Goal: Task Accomplishment & Management: Complete application form

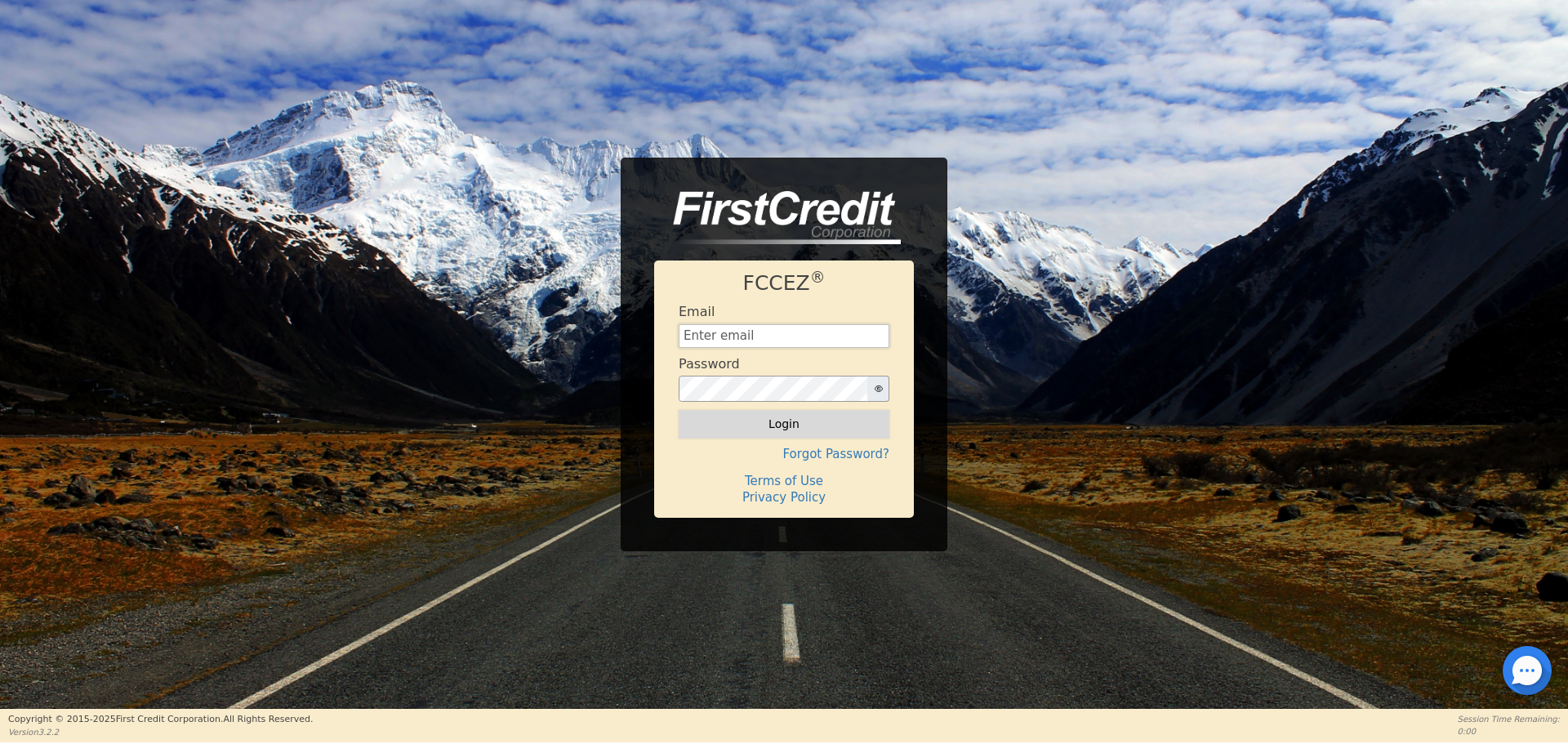
type input "[EMAIL_ADDRESS][DOMAIN_NAME]"
click at [786, 418] on button "Login" at bounding box center [784, 424] width 211 height 27
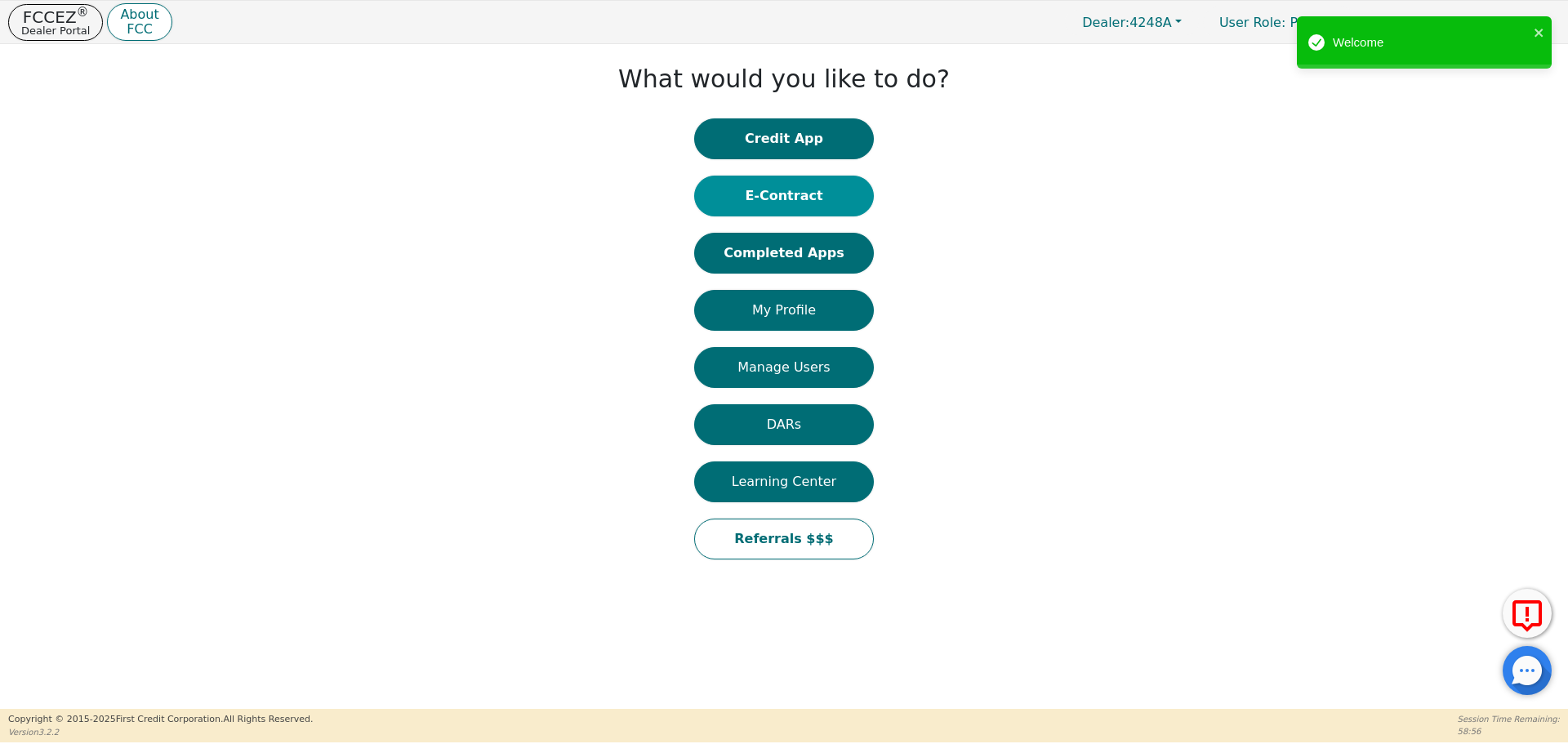
click at [793, 190] on button "E-Contract" at bounding box center [784, 196] width 179 height 41
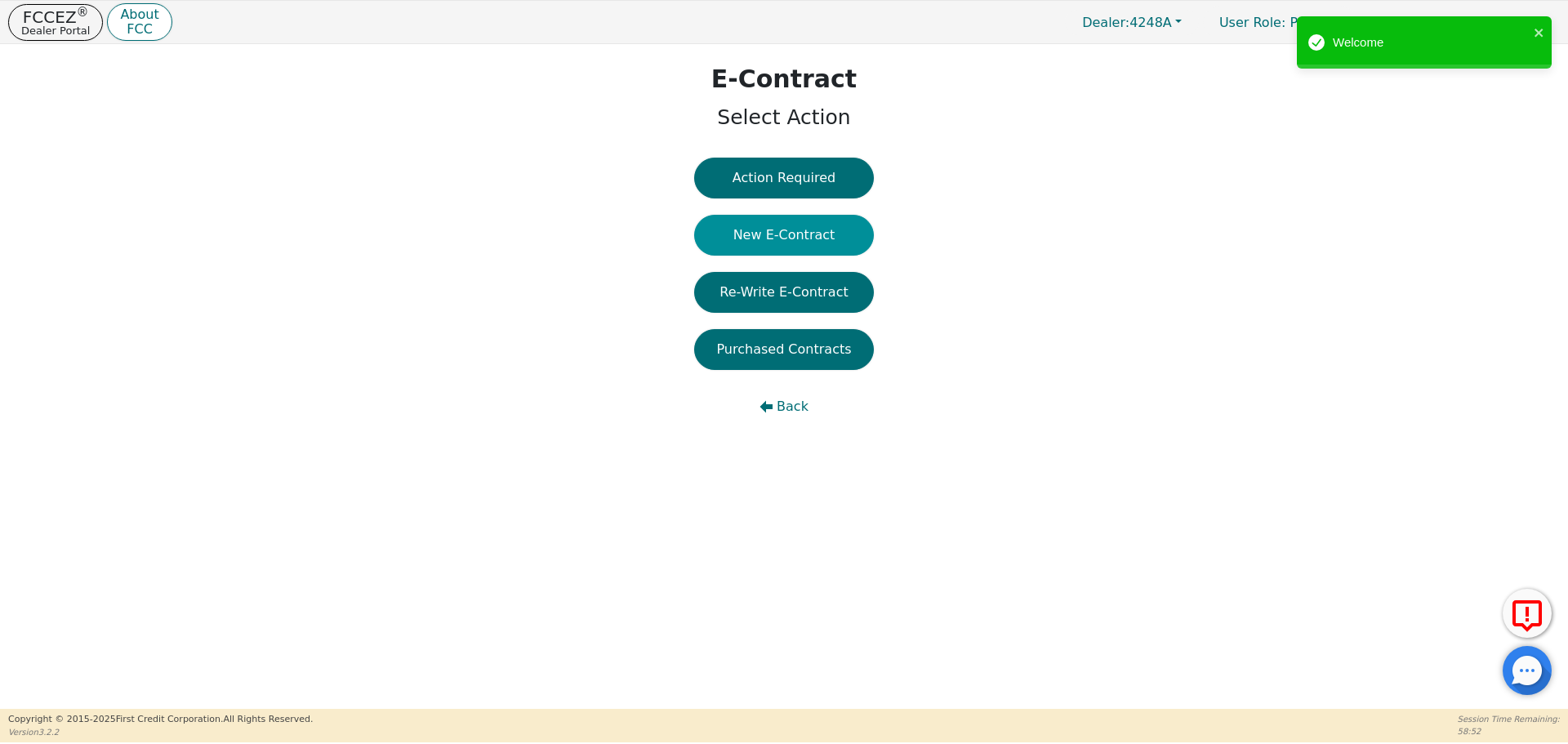
click at [797, 226] on button "New E-Contract" at bounding box center [784, 235] width 179 height 41
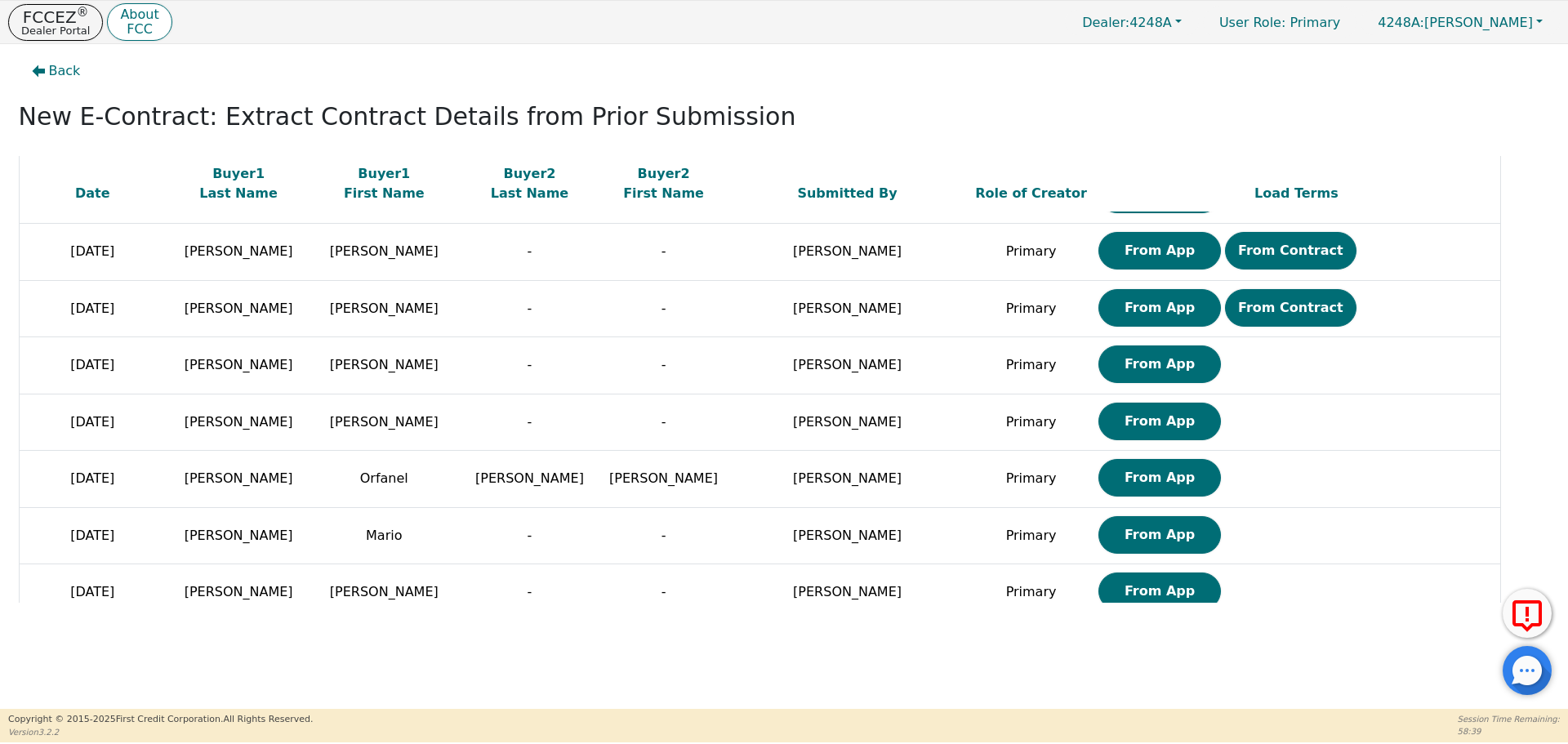
scroll to position [1630, 0]
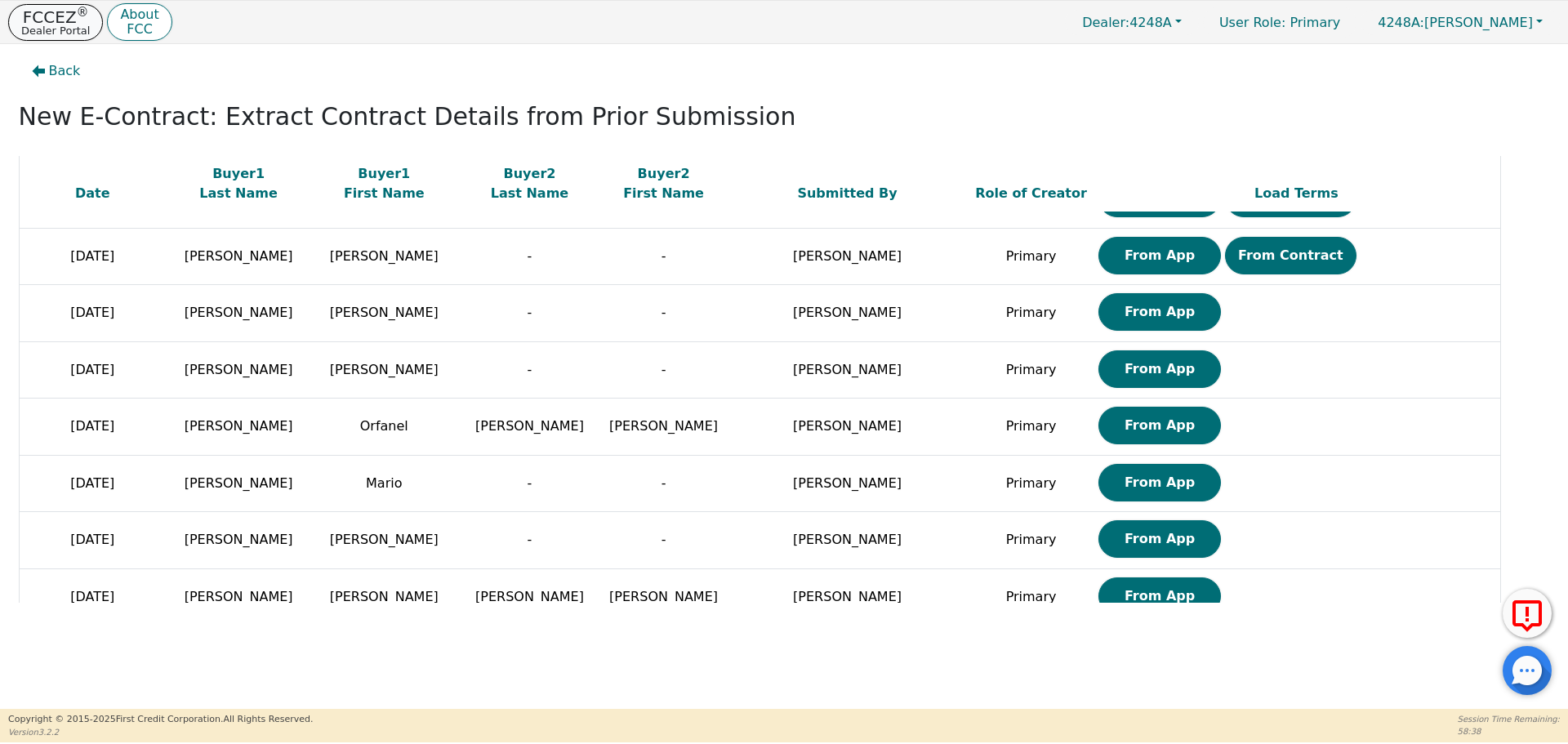
click at [46, 15] on p "FCCEZ ®" at bounding box center [56, 17] width 68 height 16
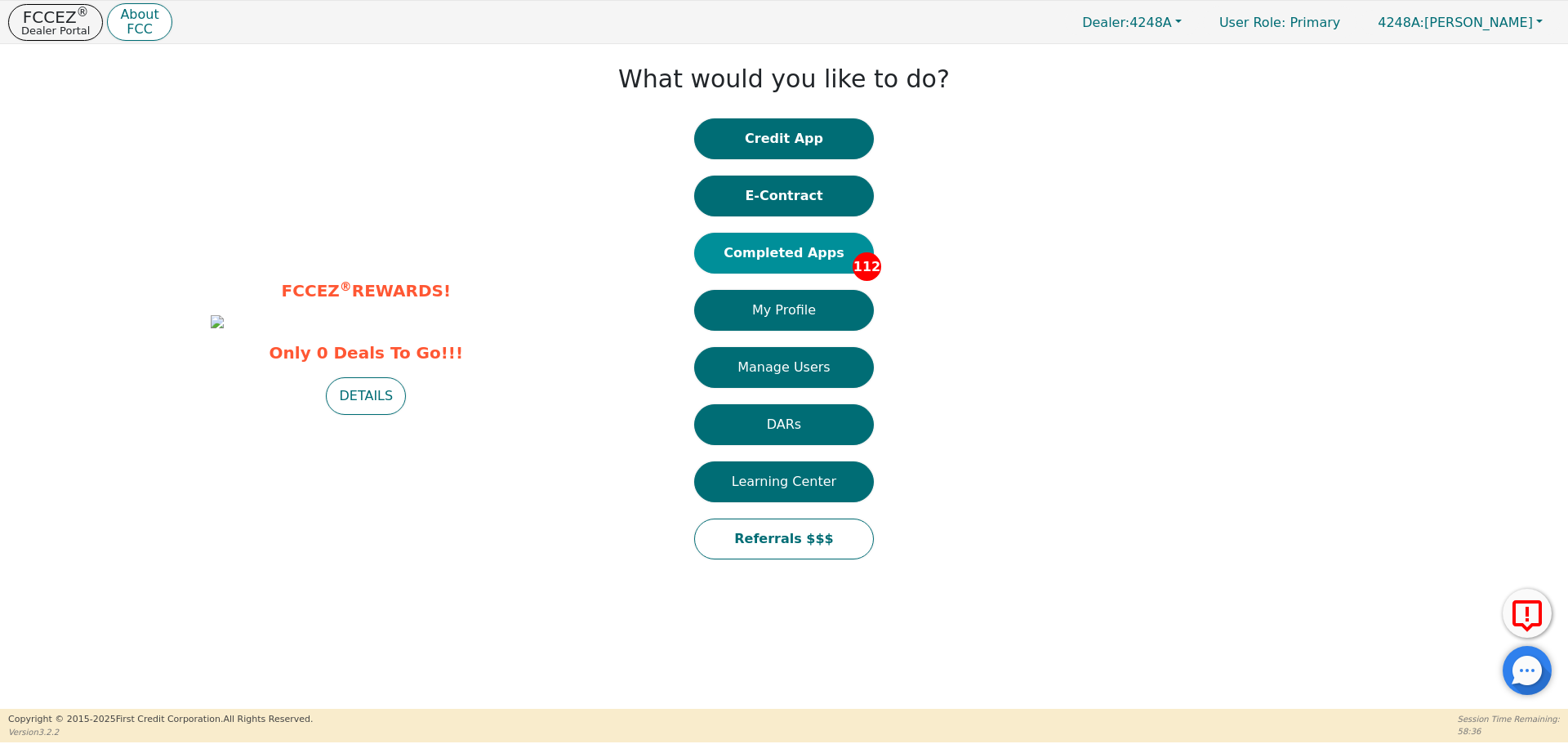
click at [795, 252] on button "Completed Apps 112" at bounding box center [784, 253] width 179 height 41
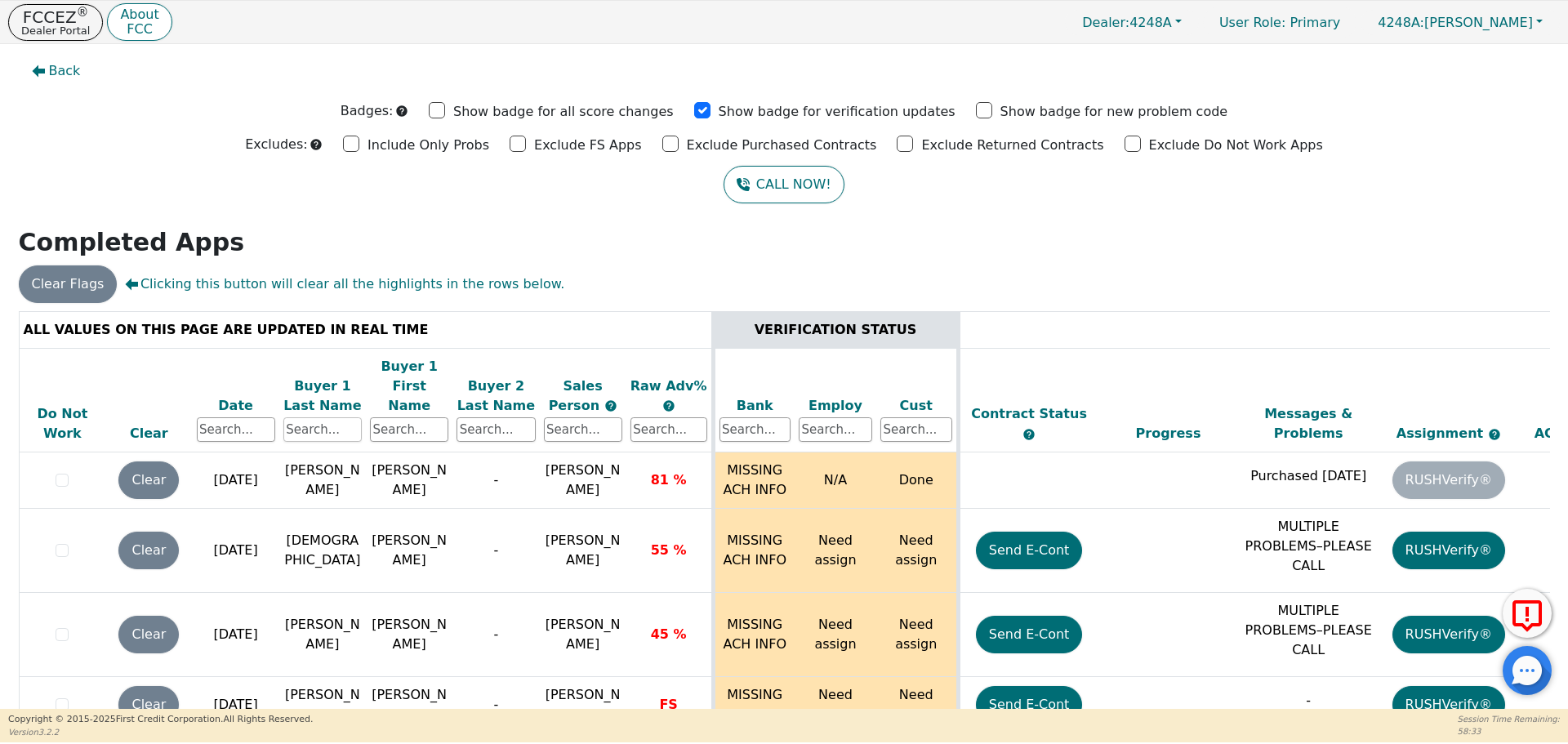
click at [326, 417] on input "text" at bounding box center [323, 429] width 79 height 25
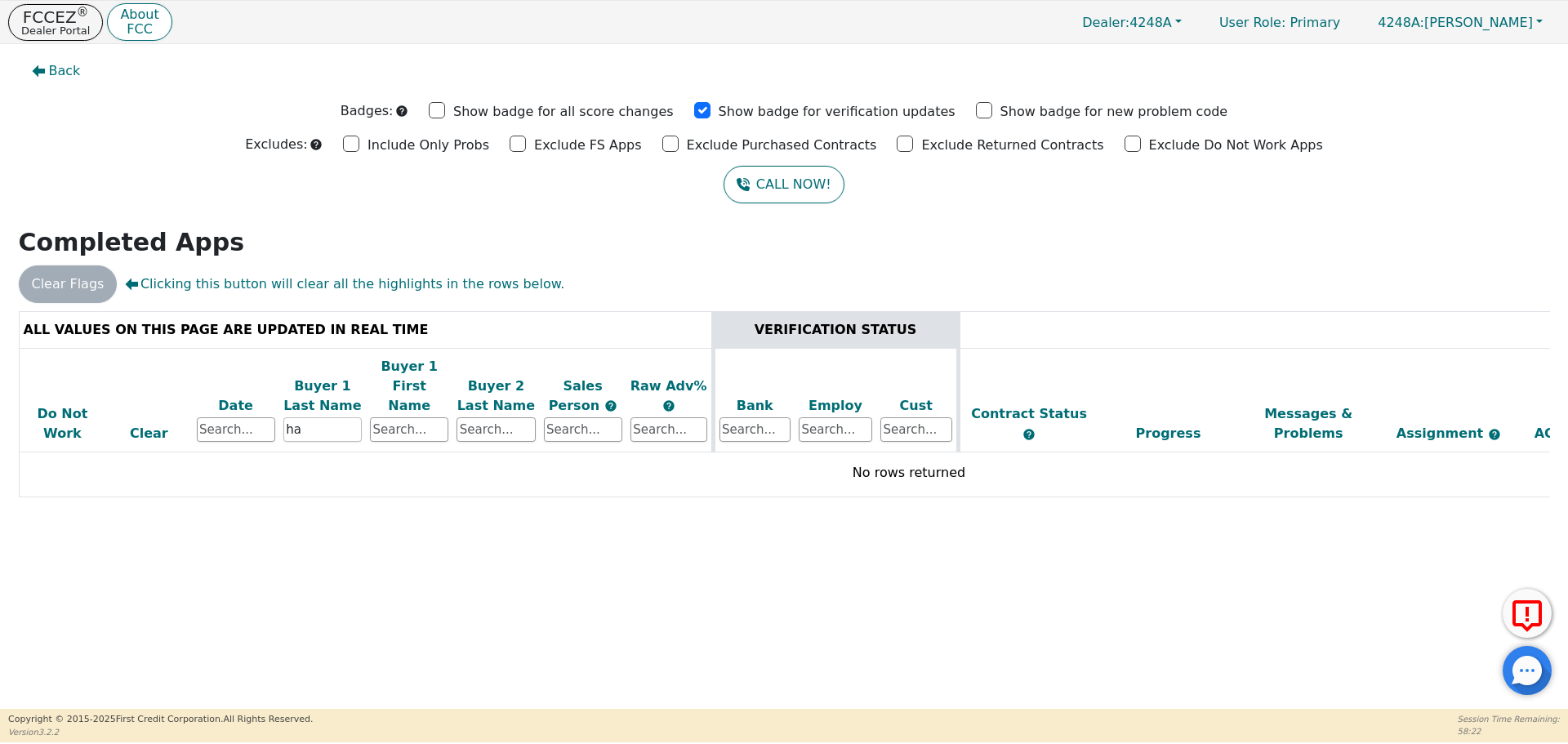
type input "h"
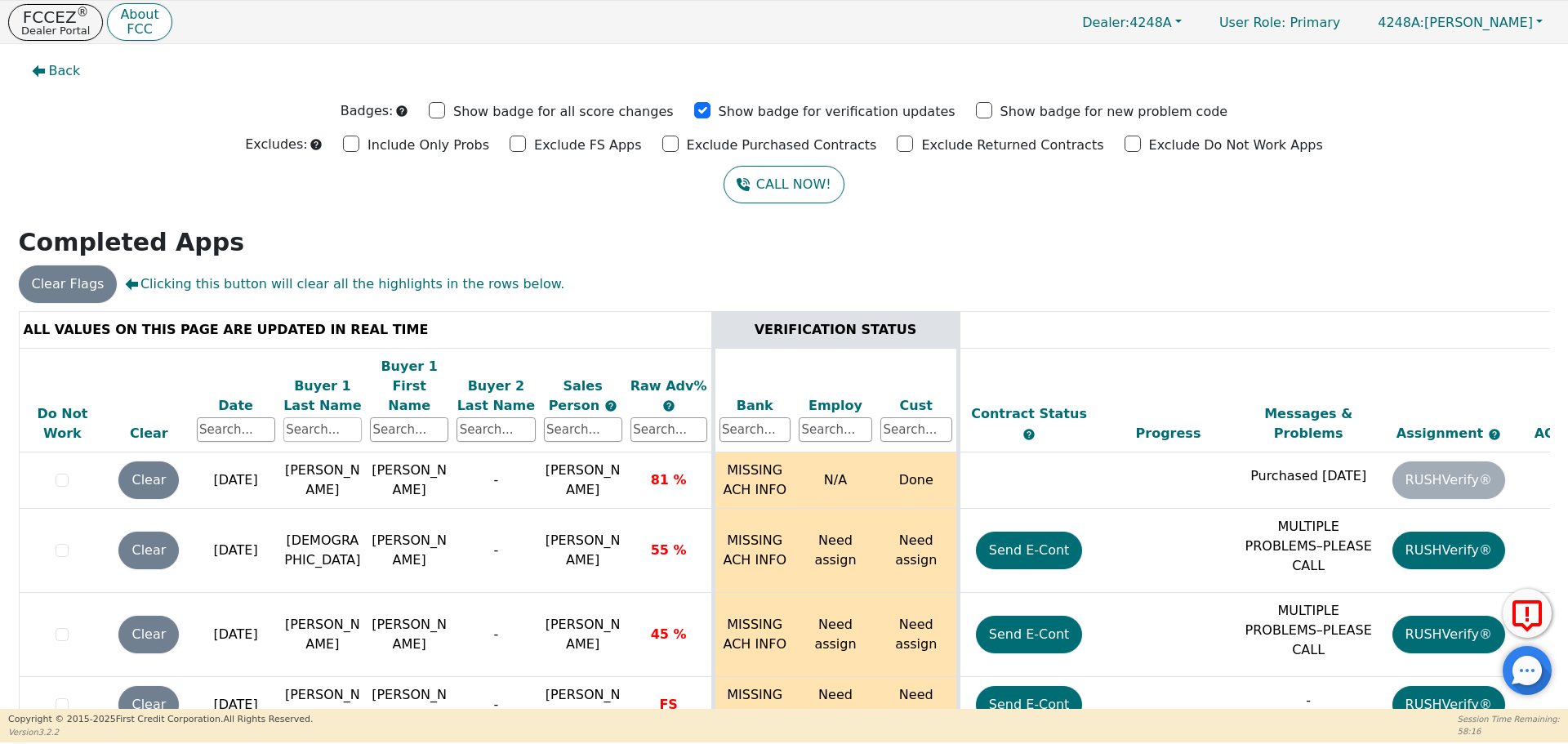
click at [296, 417] on input "text" at bounding box center [323, 429] width 79 height 25
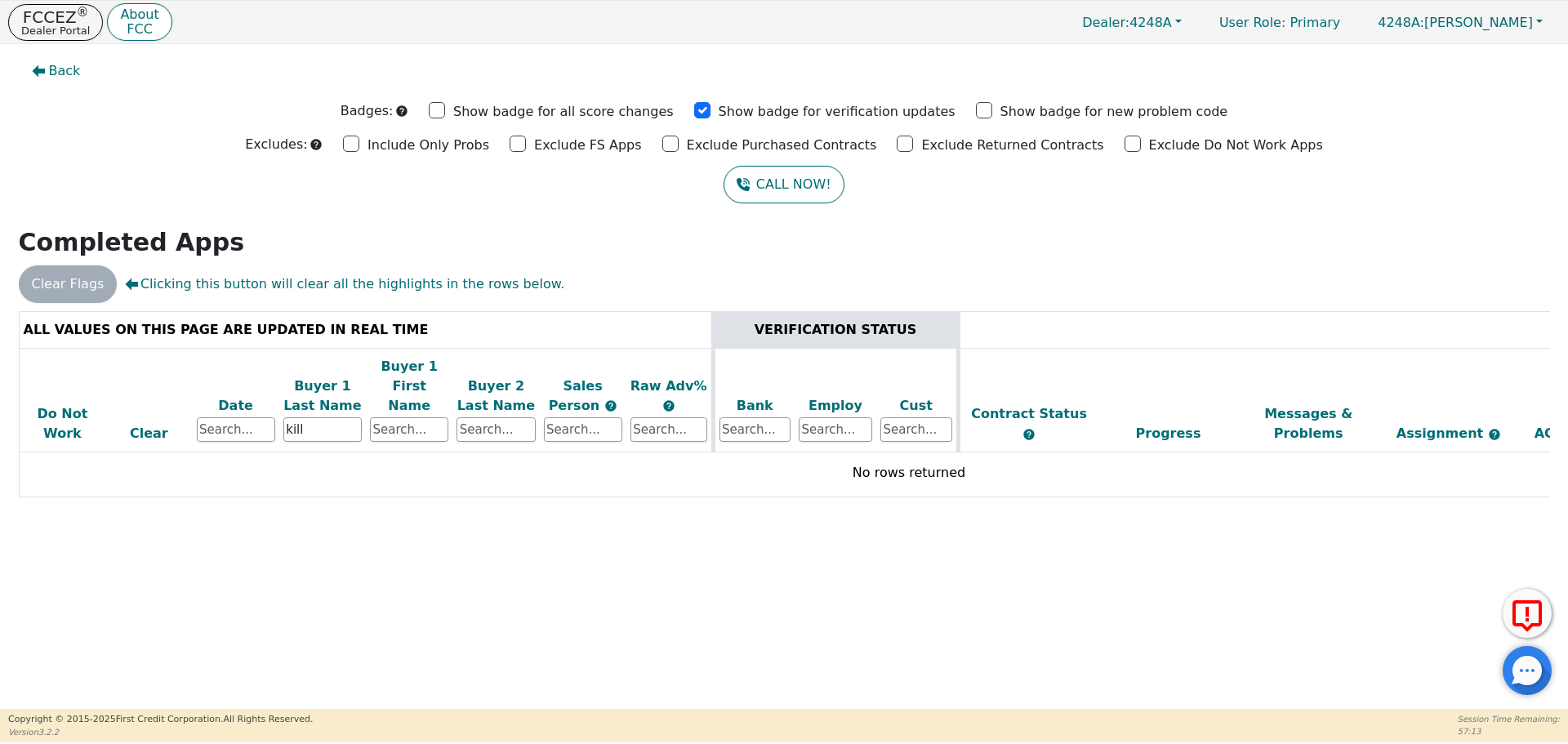
click at [87, 5] on link "FCCEZ ® Dealer Portal" at bounding box center [56, 22] width 95 height 37
drag, startPoint x: 326, startPoint y: 401, endPoint x: 149, endPoint y: 412, distance: 177.3
click at [149, 412] on tr "Do Not Work Clear Date Buyer 1 Last Name kill Buyer 1 First Name Buyer 2 Last N…" at bounding box center [908, 400] width 1780 height 104
type input "fillmore"
click at [35, 4] on button "FCCEZ ® Dealer Portal" at bounding box center [56, 22] width 95 height 37
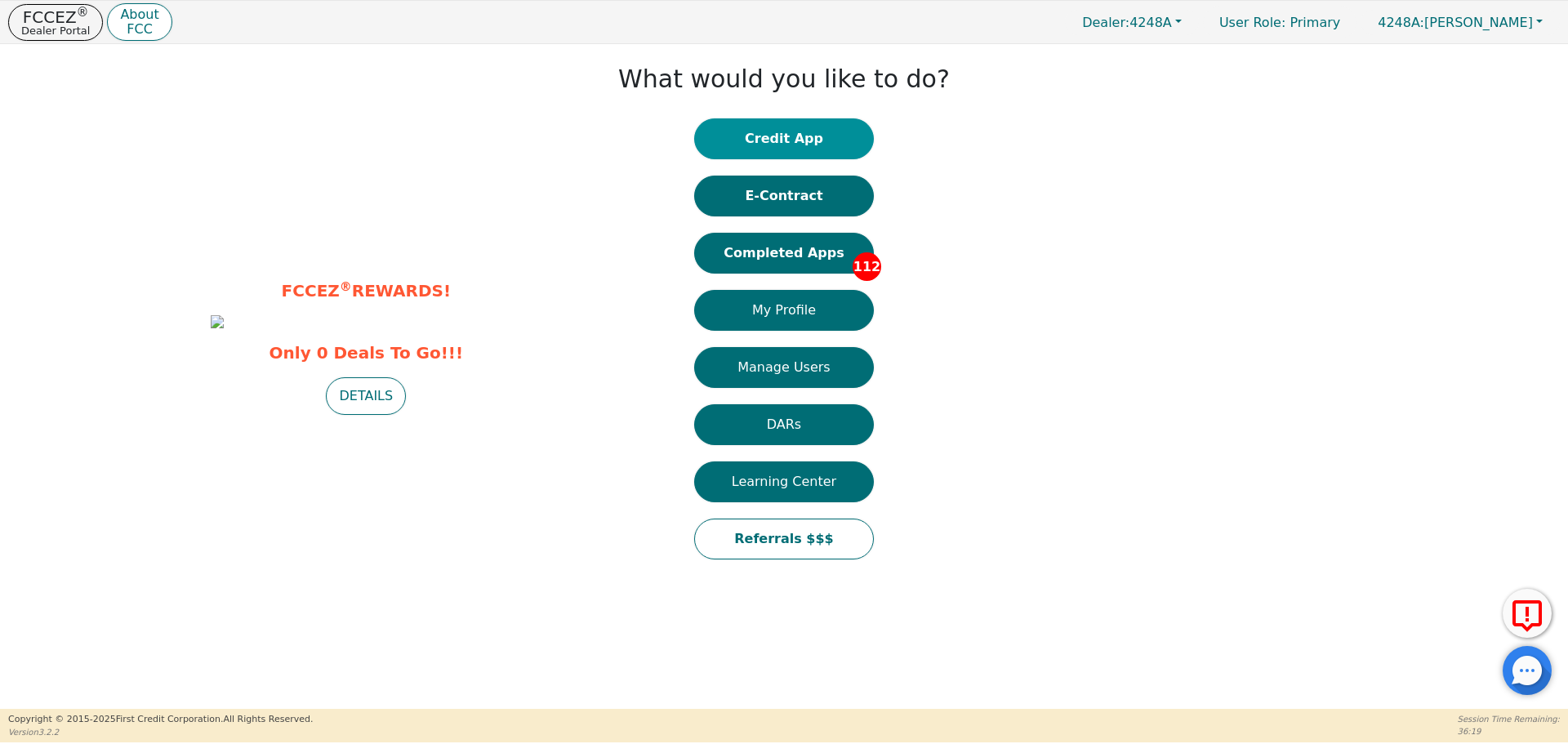
click at [792, 132] on button "Credit App" at bounding box center [784, 139] width 179 height 41
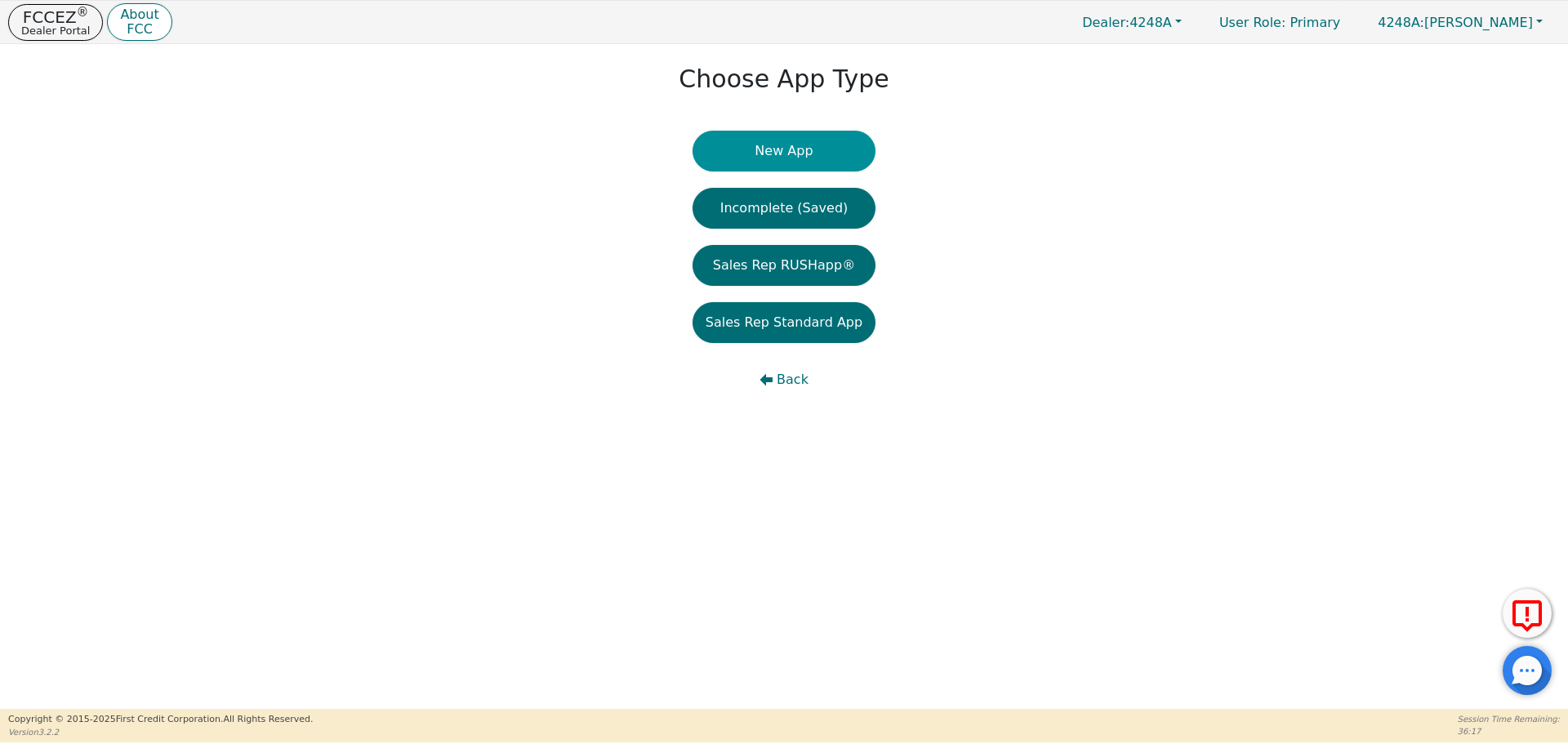
click at [792, 167] on button "New App" at bounding box center [784, 151] width 183 height 41
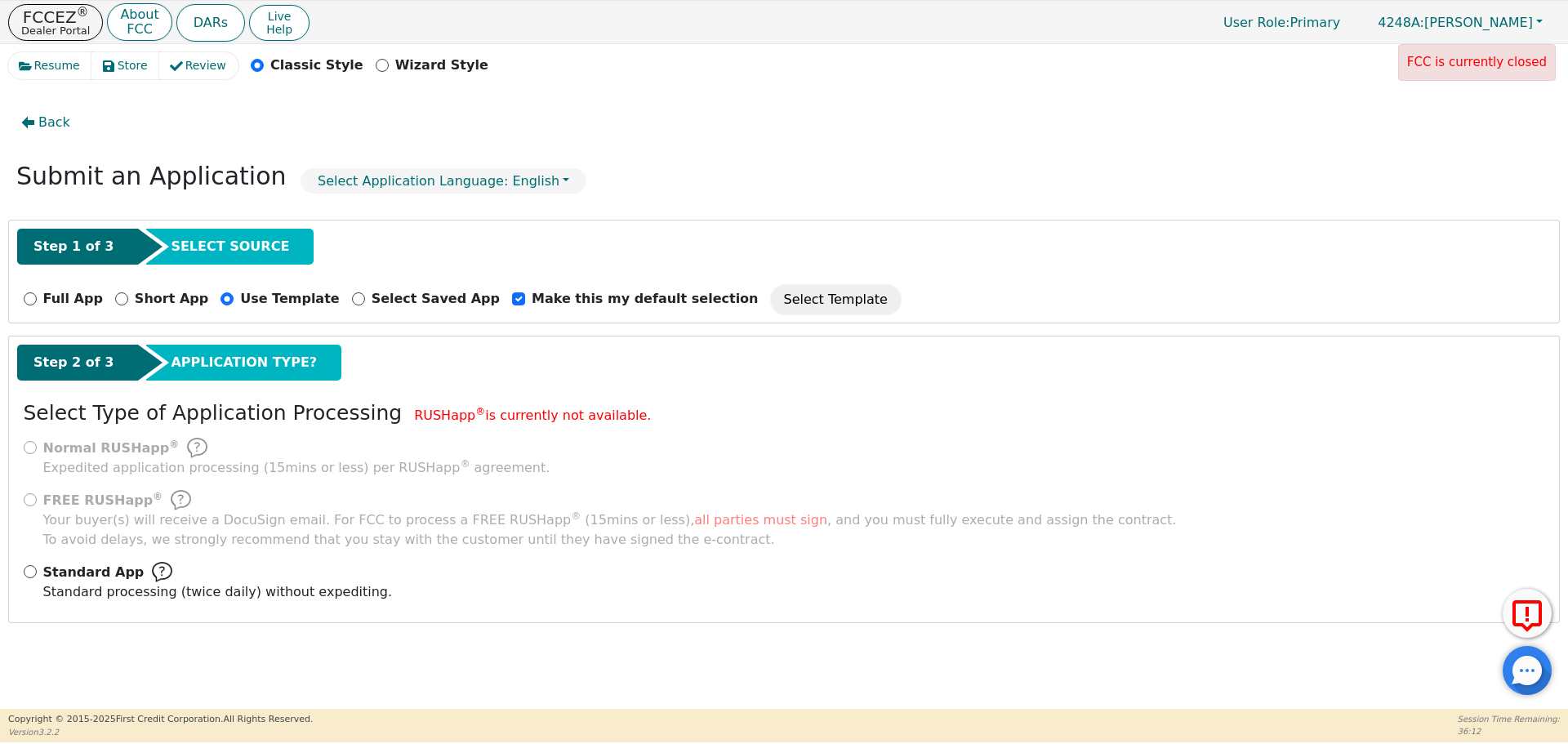
click at [36, 567] on div "Standard App Standard processing (twice daily) without expediting." at bounding box center [784, 581] width 1521 height 40
click at [24, 576] on div "Standard App Standard processing (twice daily) without expediting." at bounding box center [784, 581] width 1521 height 40
click at [27, 575] on input "Standard App Standard processing (twice daily) without expediting." at bounding box center [30, 571] width 13 height 13
radio input "true"
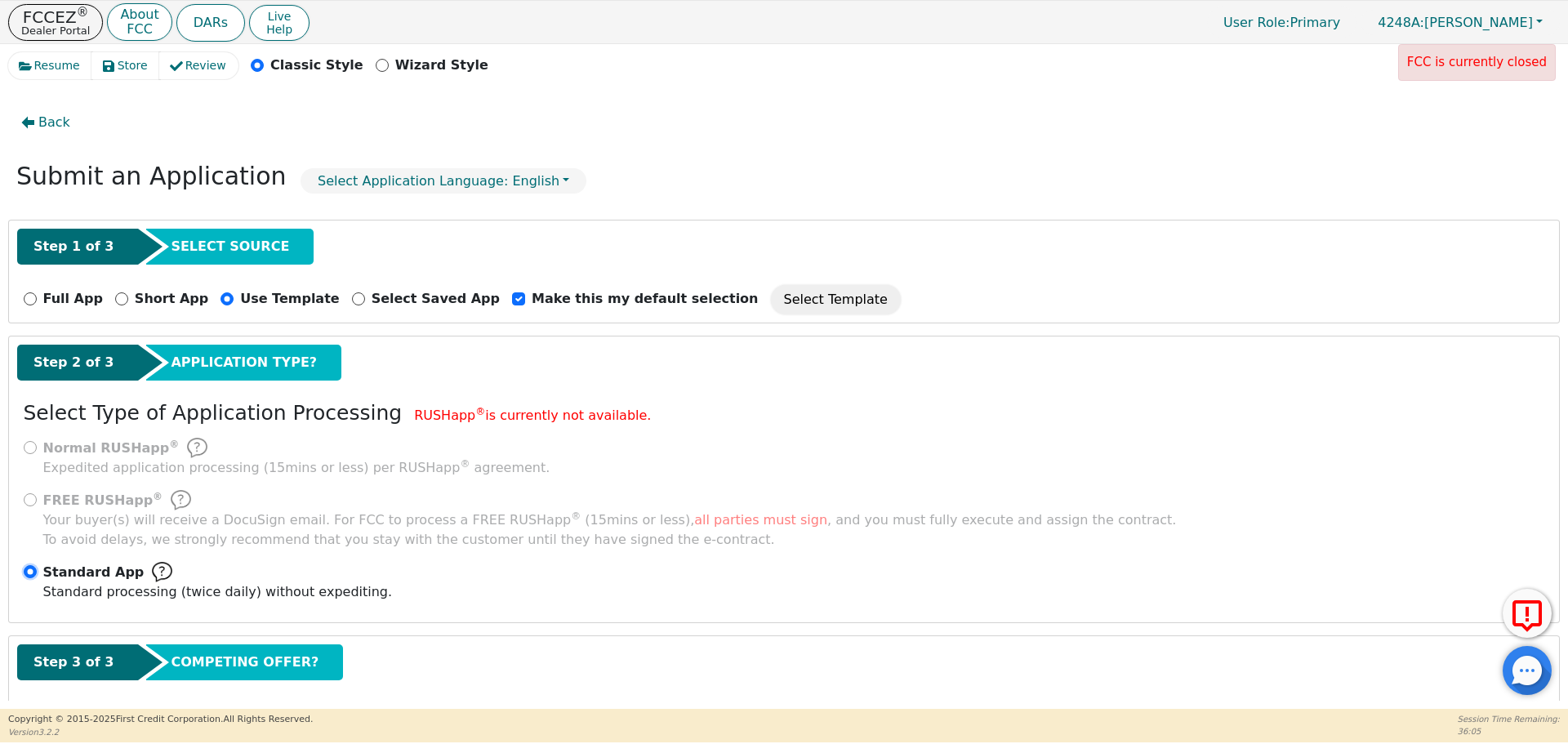
scroll to position [82, 0]
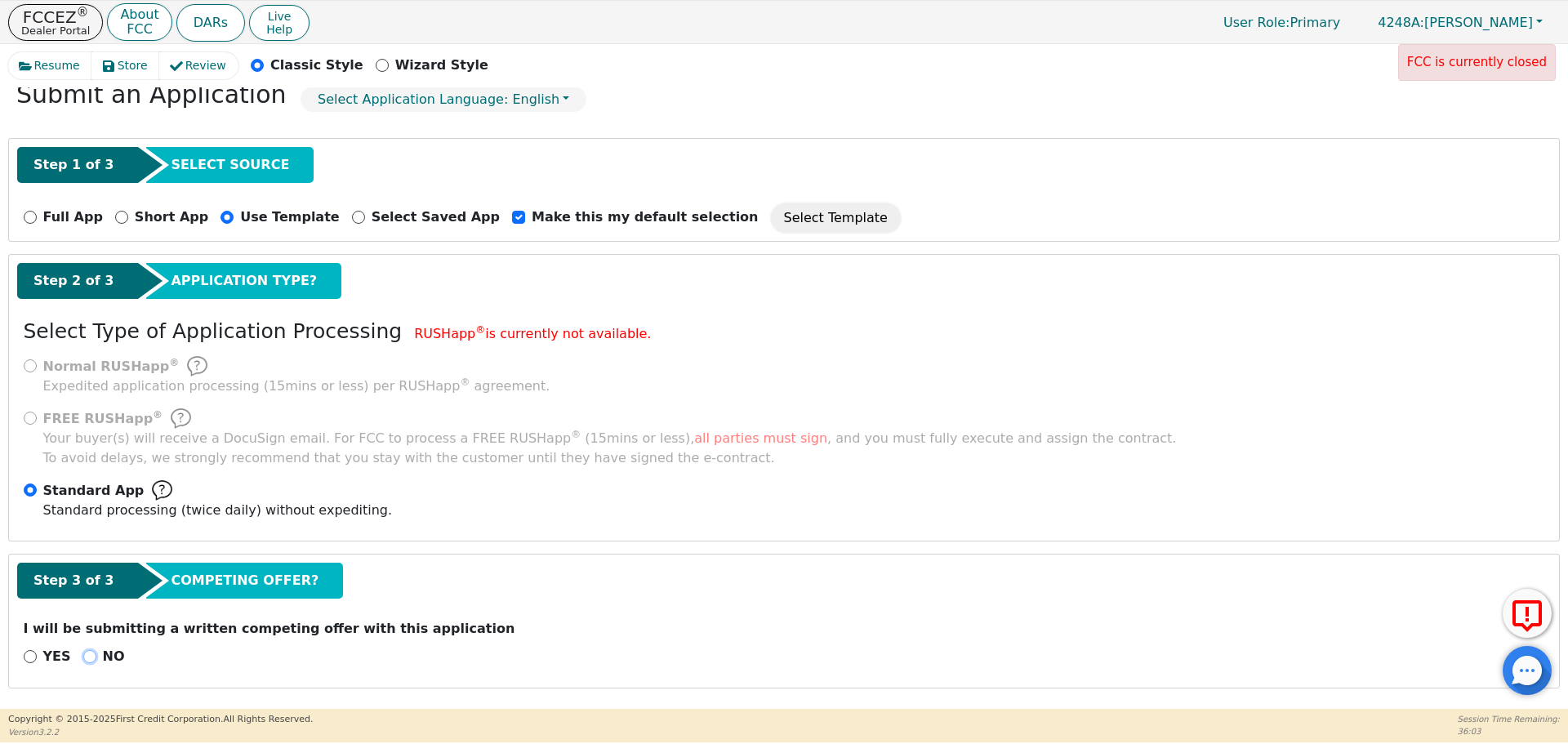
click at [83, 659] on input "NO" at bounding box center [89, 656] width 13 height 13
radio input "true"
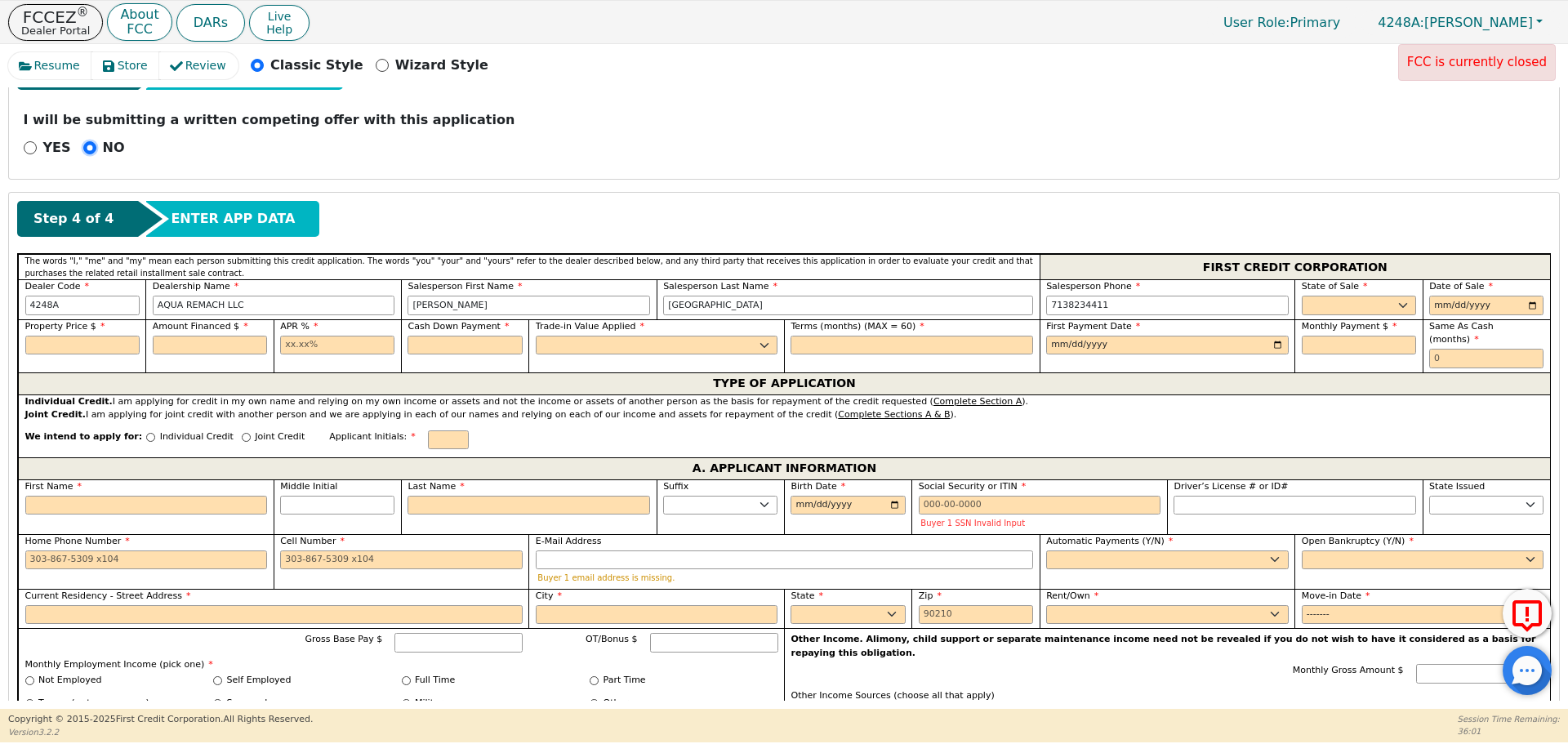
scroll to position [606, 0]
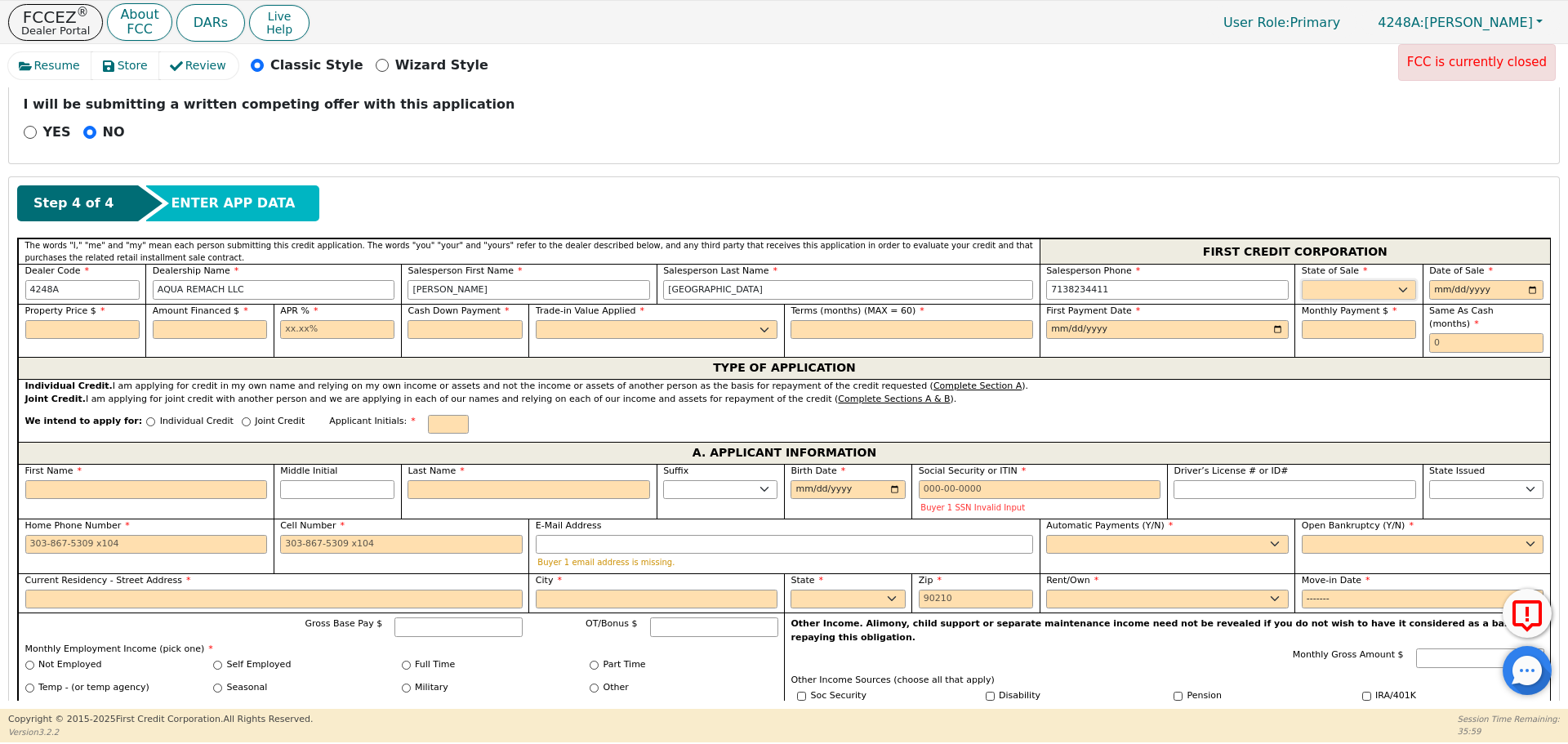
click at [1368, 284] on select "AK AL AR AZ CA CO CT DC DE FL [GEOGRAPHIC_DATA] HI IA ID IL IN KS [GEOGRAPHIC_D…" at bounding box center [1359, 290] width 115 height 20
select select "[GEOGRAPHIC_DATA]"
click at [1301, 280] on select "AK AL AR AZ CA CO CT DC DE FL [GEOGRAPHIC_DATA] HI IA ID IL IN KS [GEOGRAPHIC_D…" at bounding box center [1359, 290] width 115 height 20
click at [1431, 296] on input "date" at bounding box center [1486, 290] width 115 height 20
type input "[DATE]"
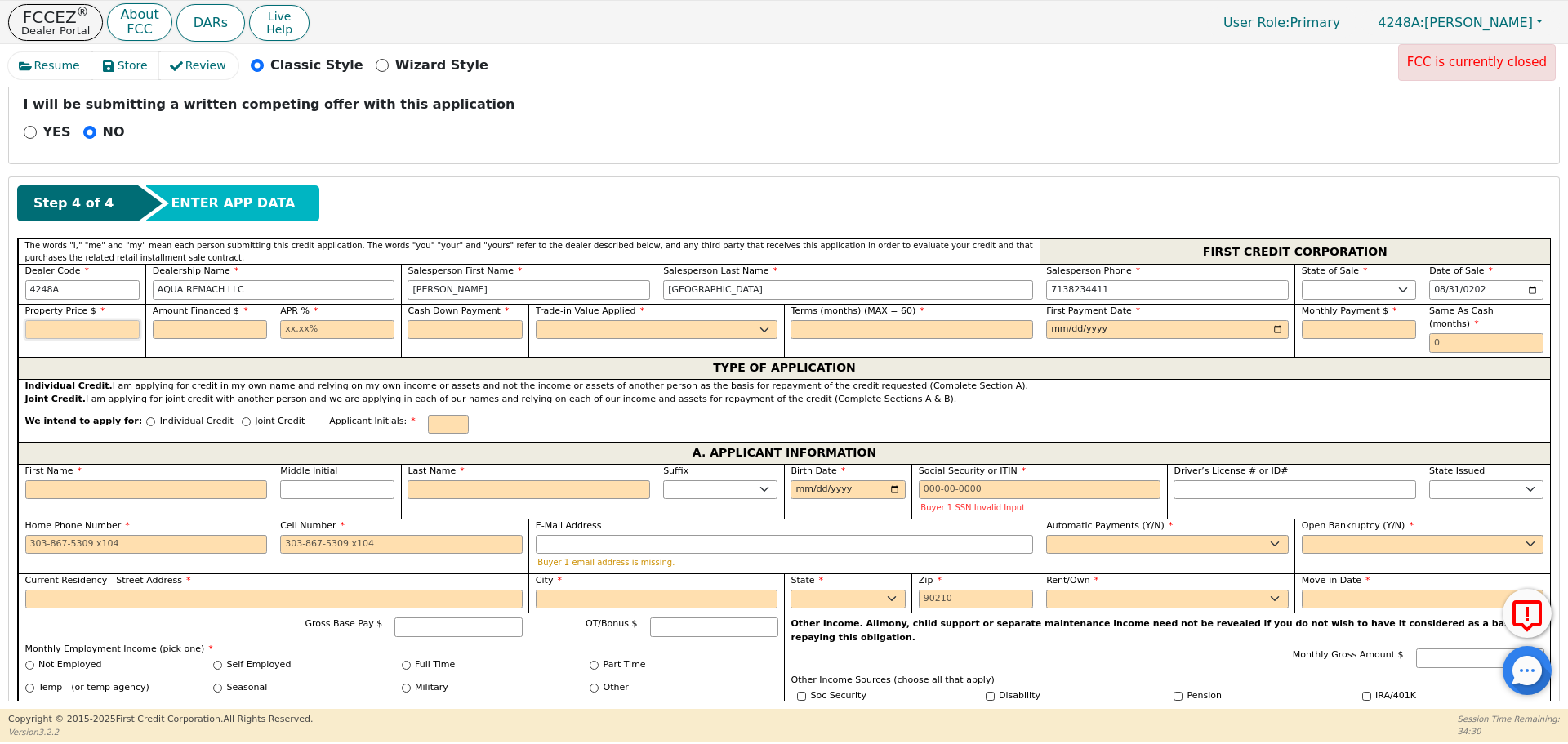
click at [90, 332] on input "text" at bounding box center [83, 330] width 115 height 20
type input "8500.00"
type input "17.99"
type input "0.00"
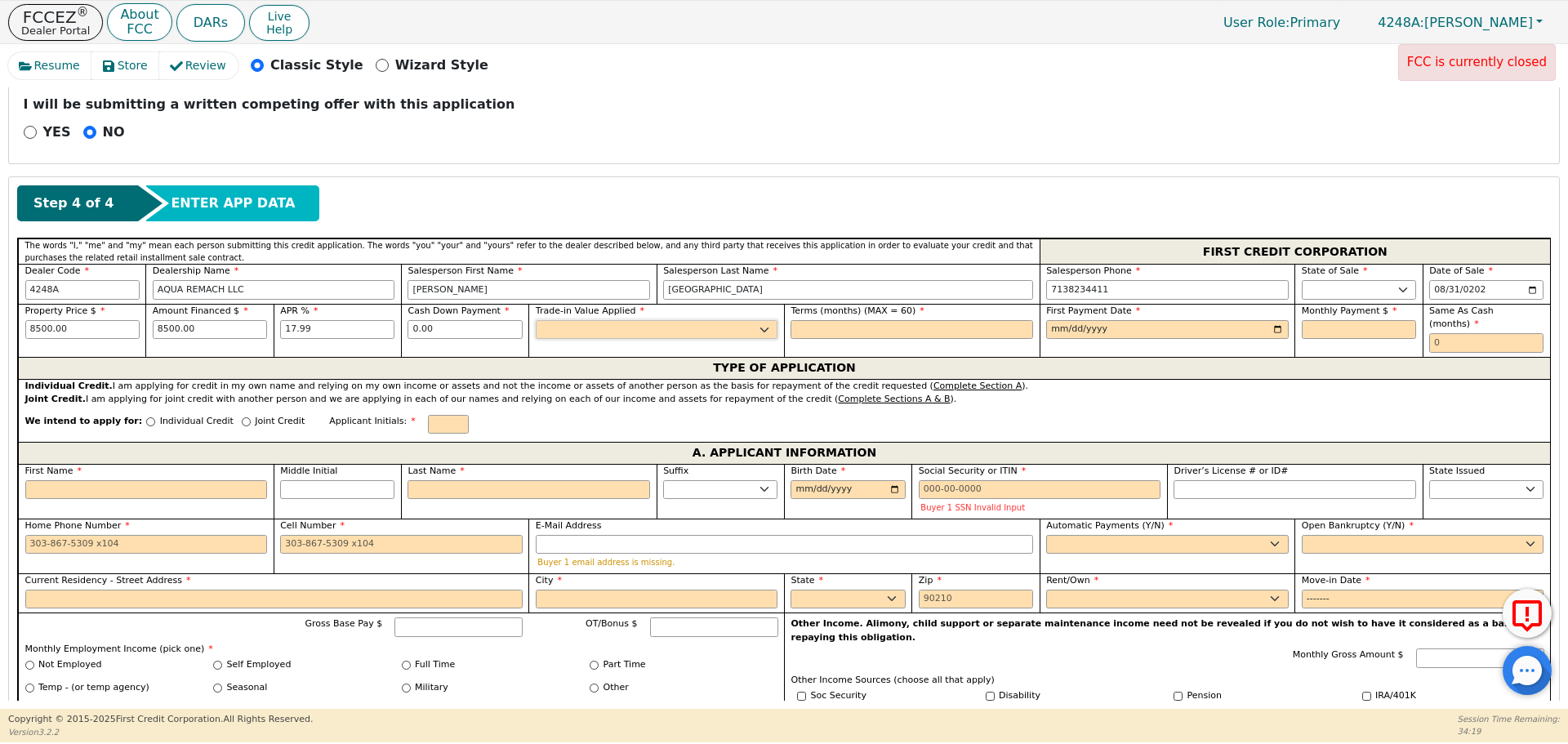
select select "n"
type input "60"
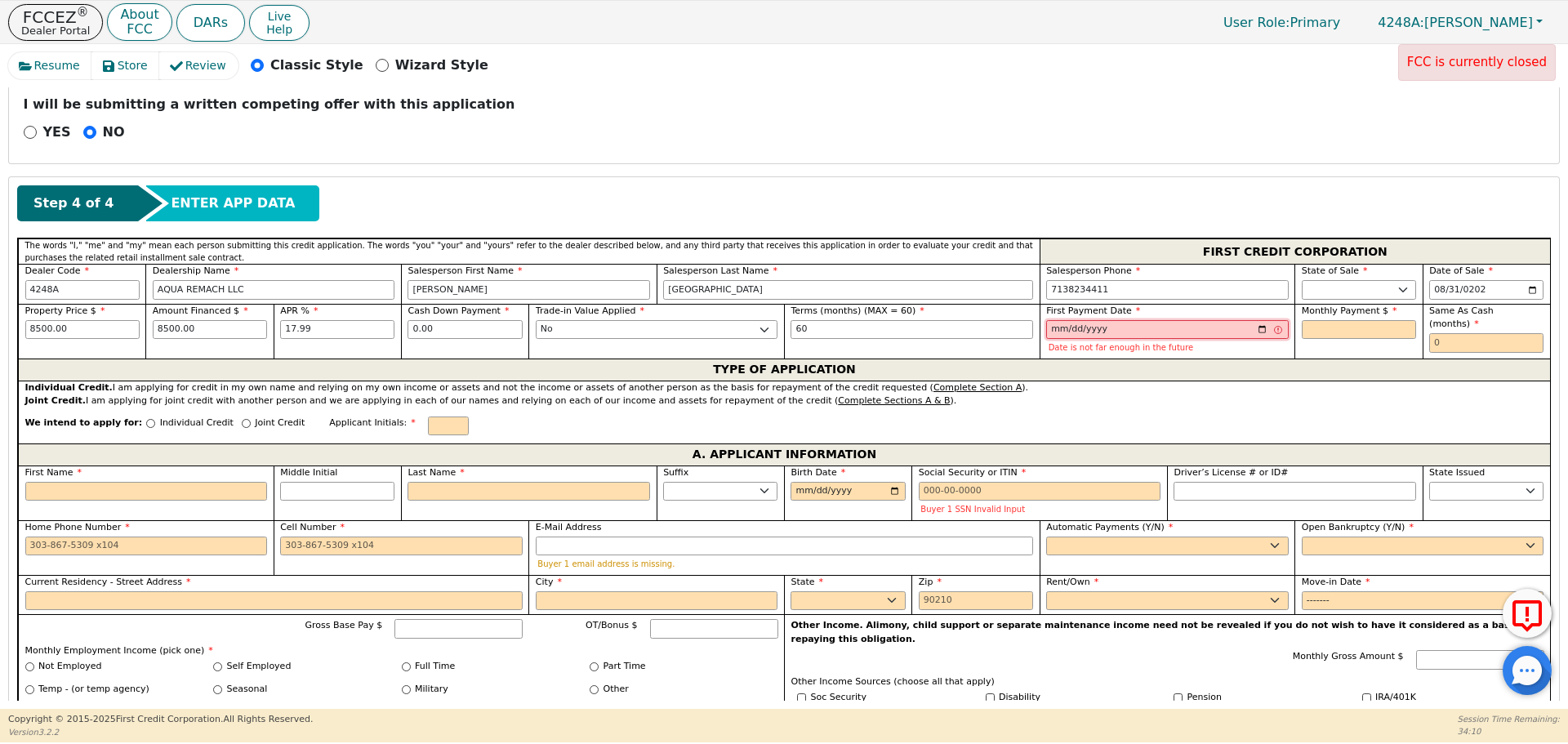
click at [1048, 322] on input "[DATE]" at bounding box center [1167, 330] width 243 height 20
type input "[DATE]"
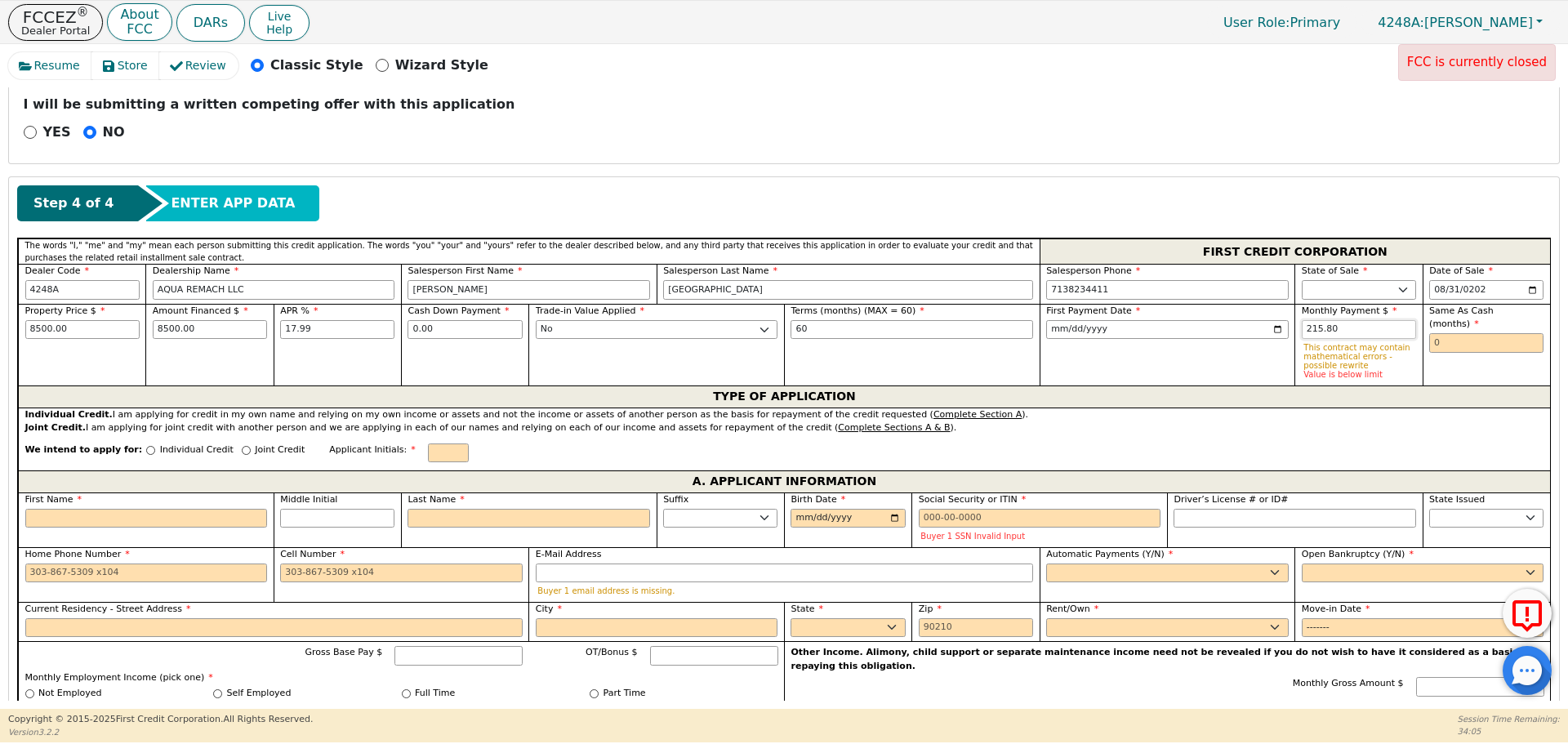
type input "215.80"
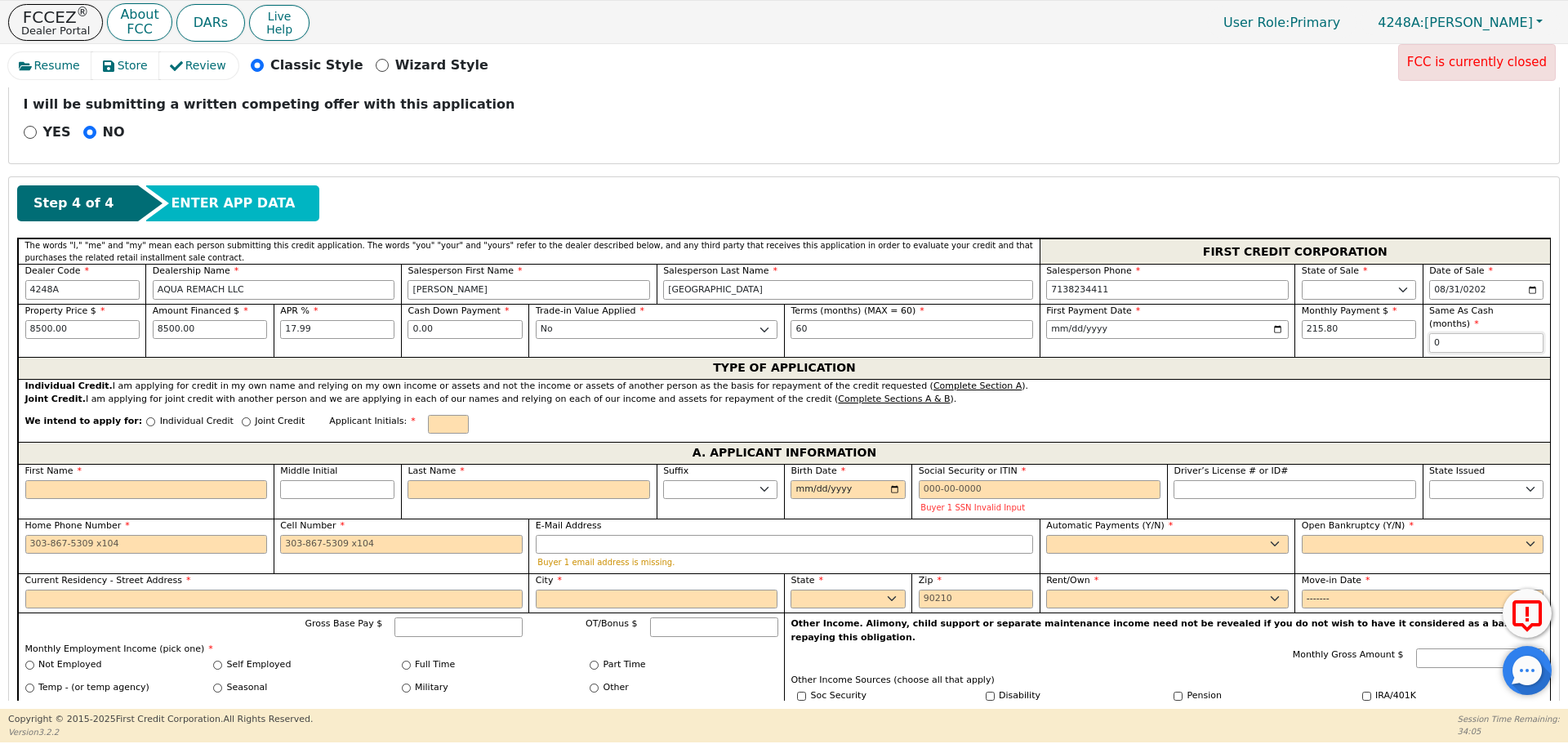
type input "0"
click at [242, 417] on input "Joint Credit" at bounding box center [246, 421] width 9 height 9
radio input "true"
click at [226, 462] on div "A. APPLICANT INFORMATION" at bounding box center [784, 454] width 1532 height 22
click at [232, 489] on input "First Name" at bounding box center [147, 491] width 243 height 20
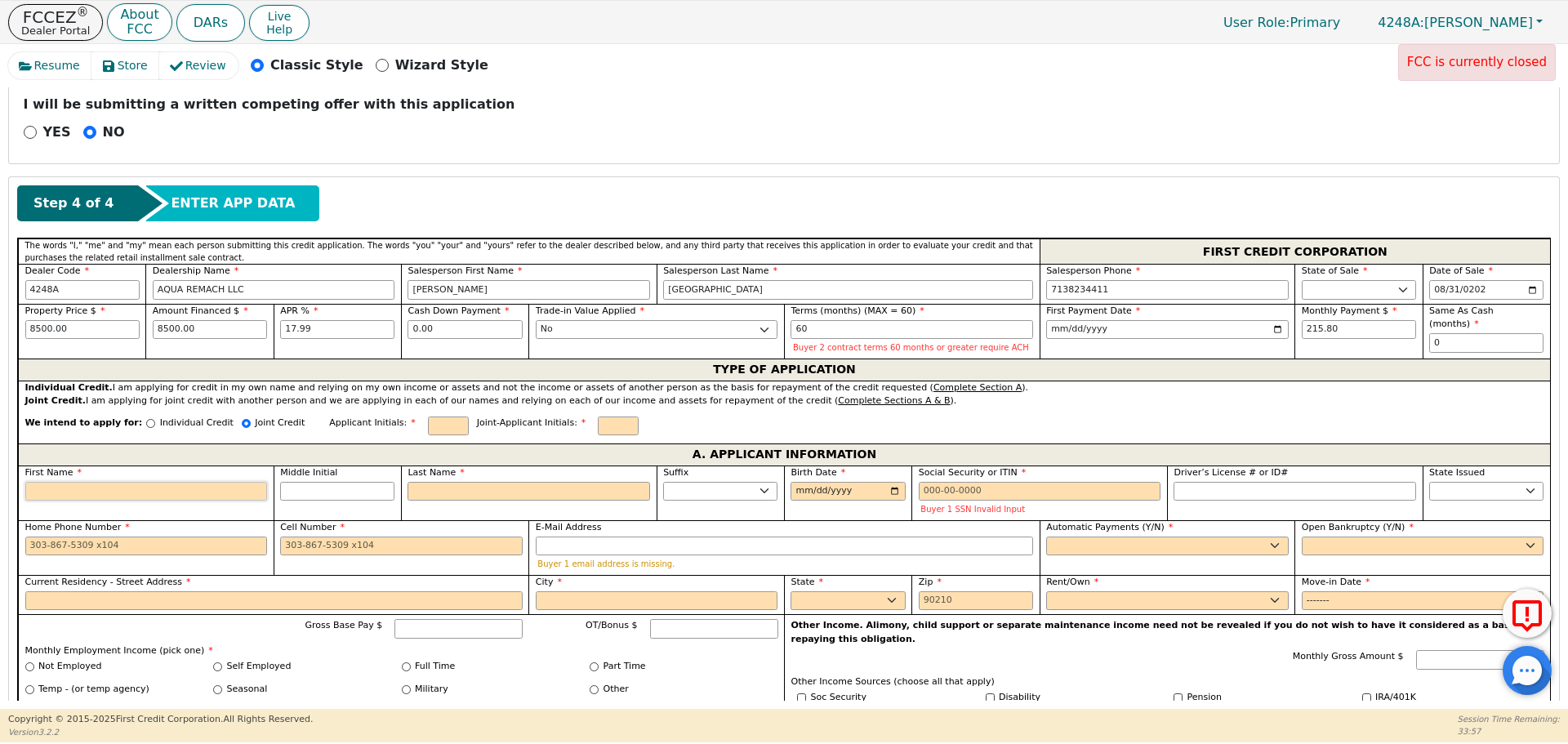
type input "K"
type input "Kp"
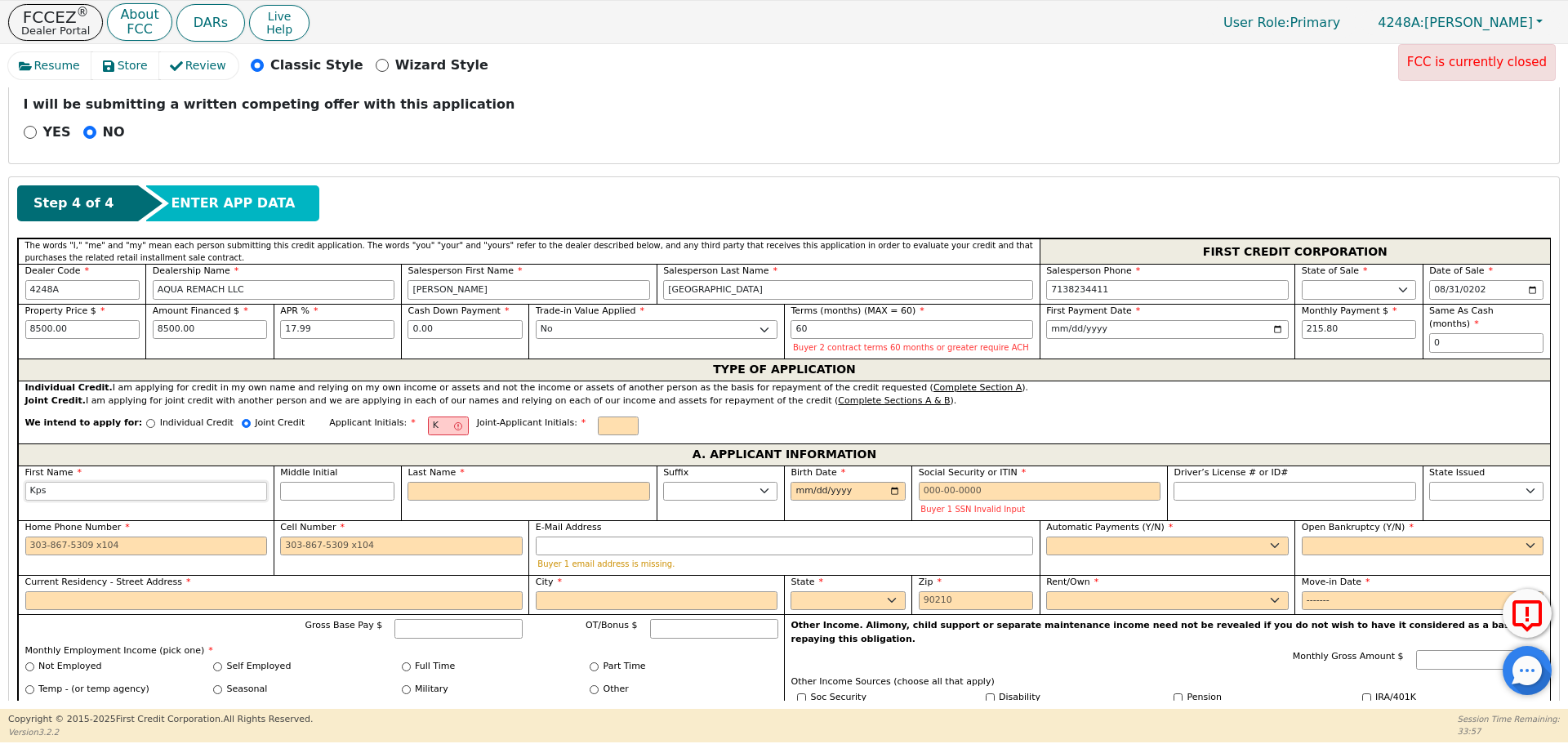
type input "Kpse"
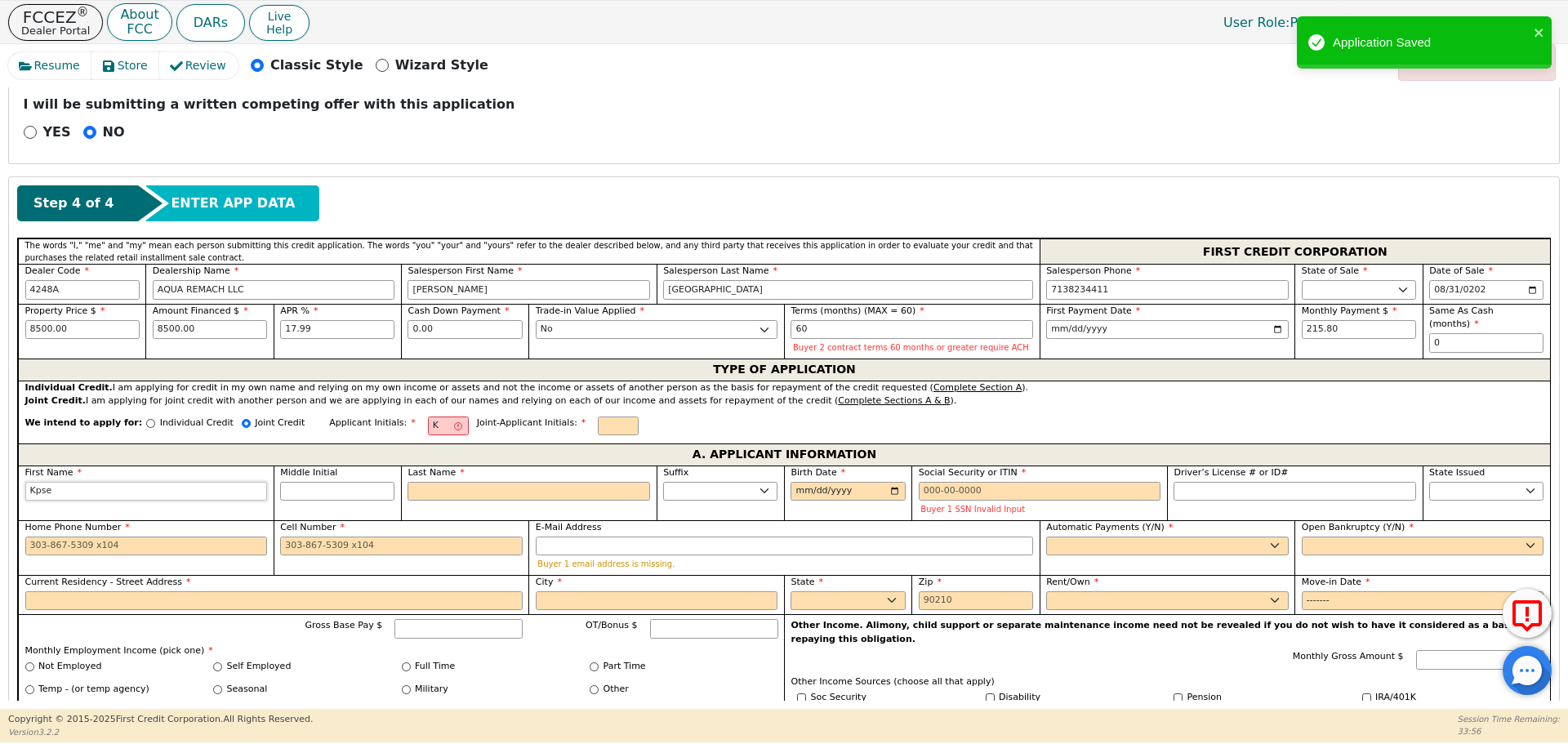
type input "Kpse"
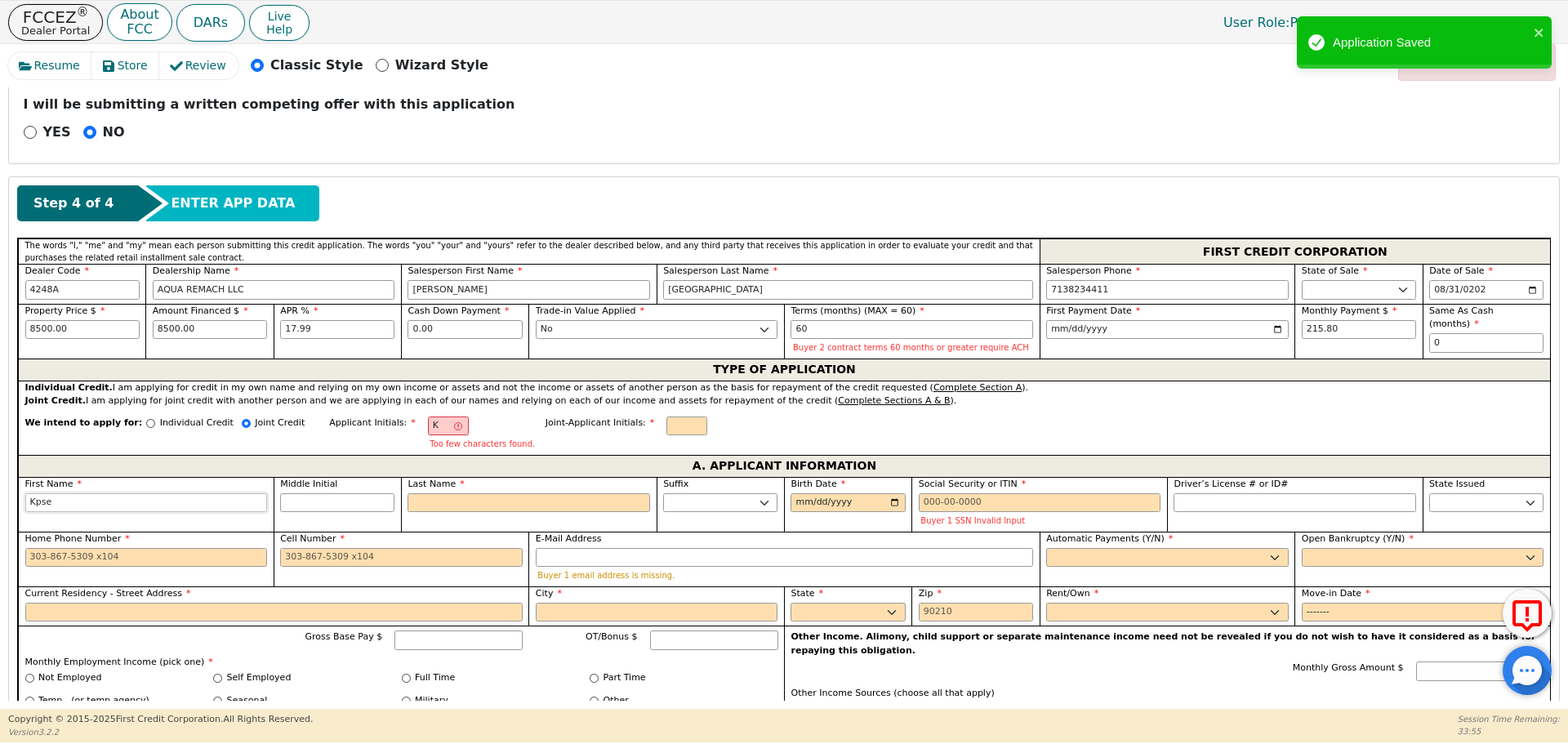
drag, startPoint x: 250, startPoint y: 506, endPoint x: 0, endPoint y: 555, distance: 254.8
click at [0, 555] on div "Resume Store Review Classic Style Wizard Style FCC is currently closed Back Sub…" at bounding box center [784, 377] width 1568 height 665
type input "J"
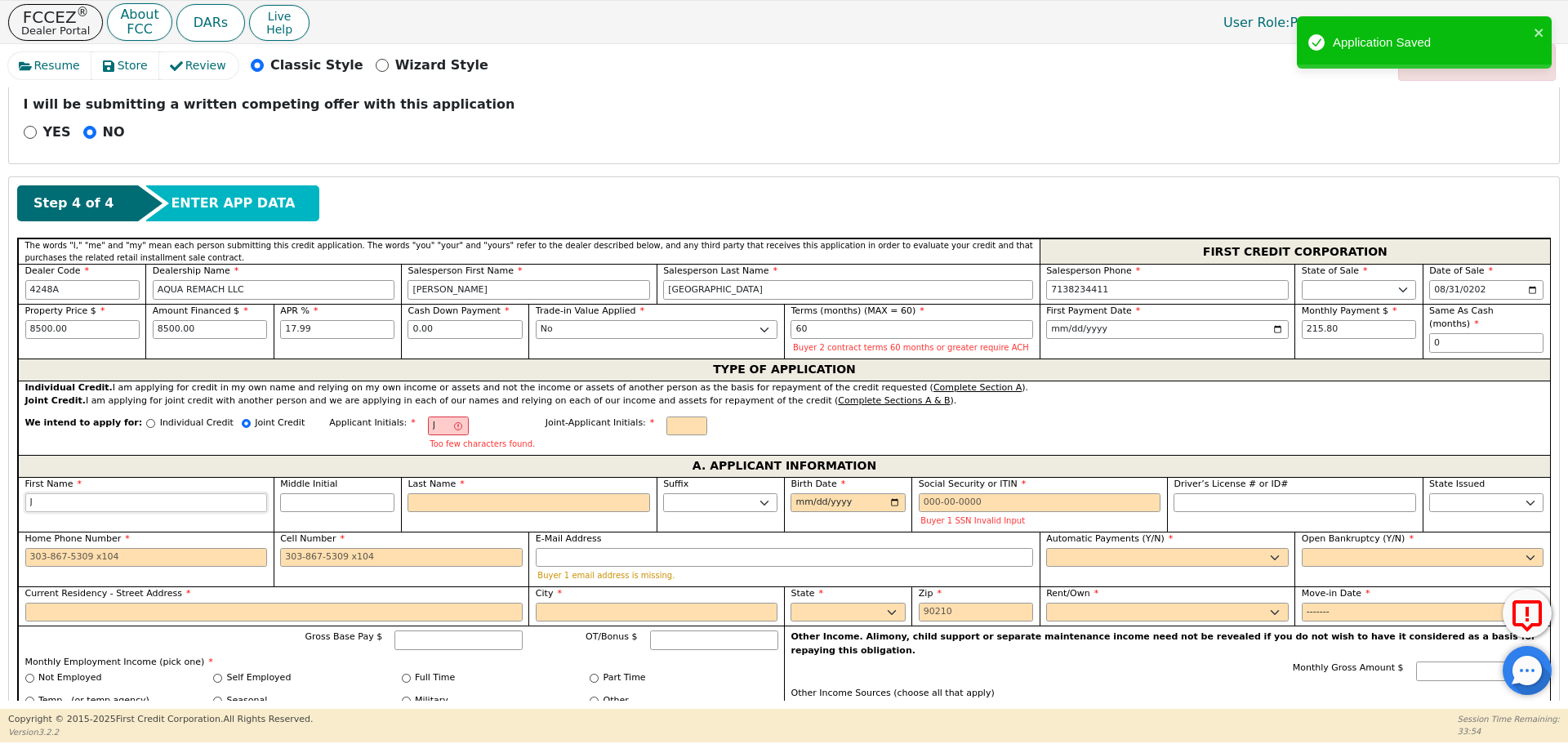
type input "Jo"
type input "[PERSON_NAME]"
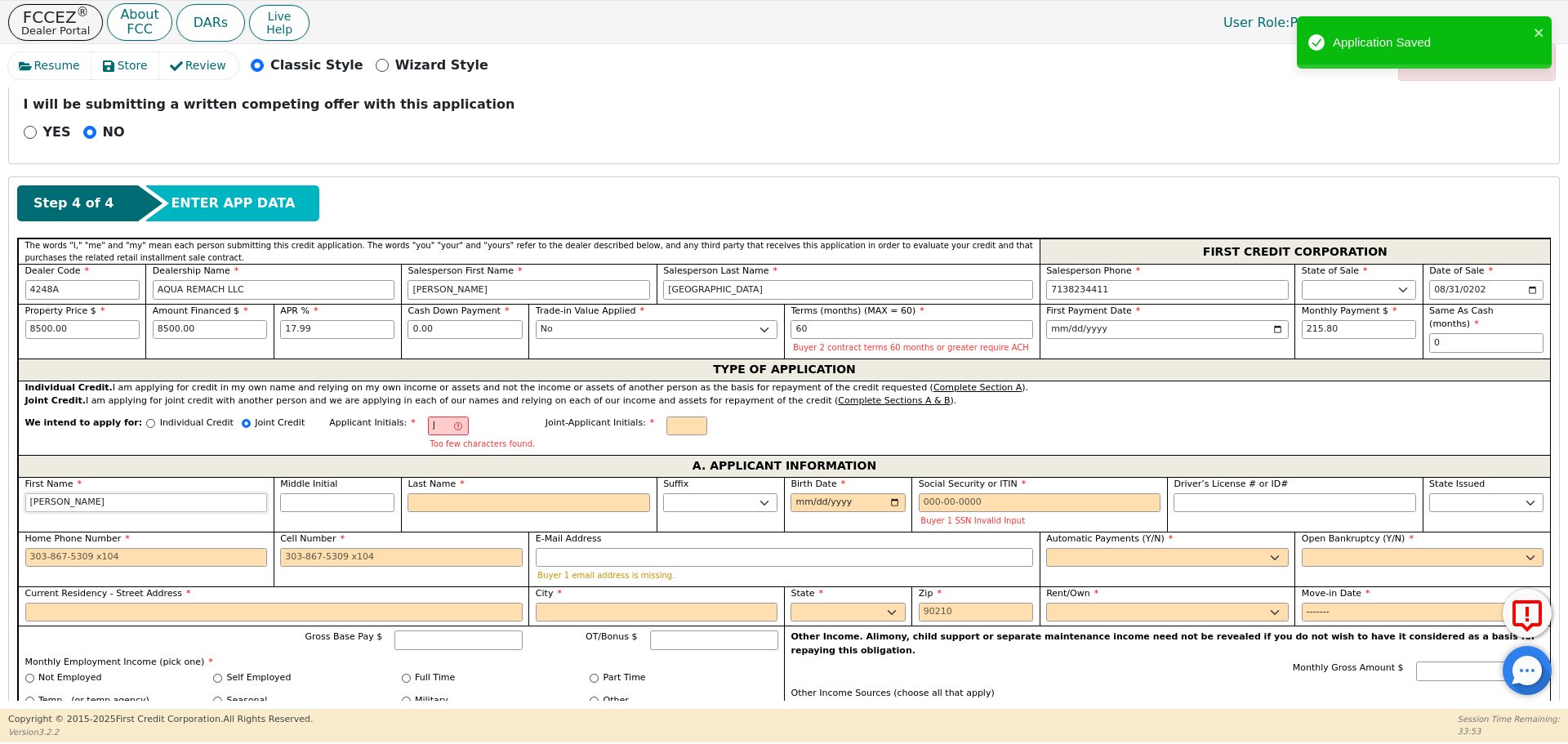
type input "[PERSON_NAME]"
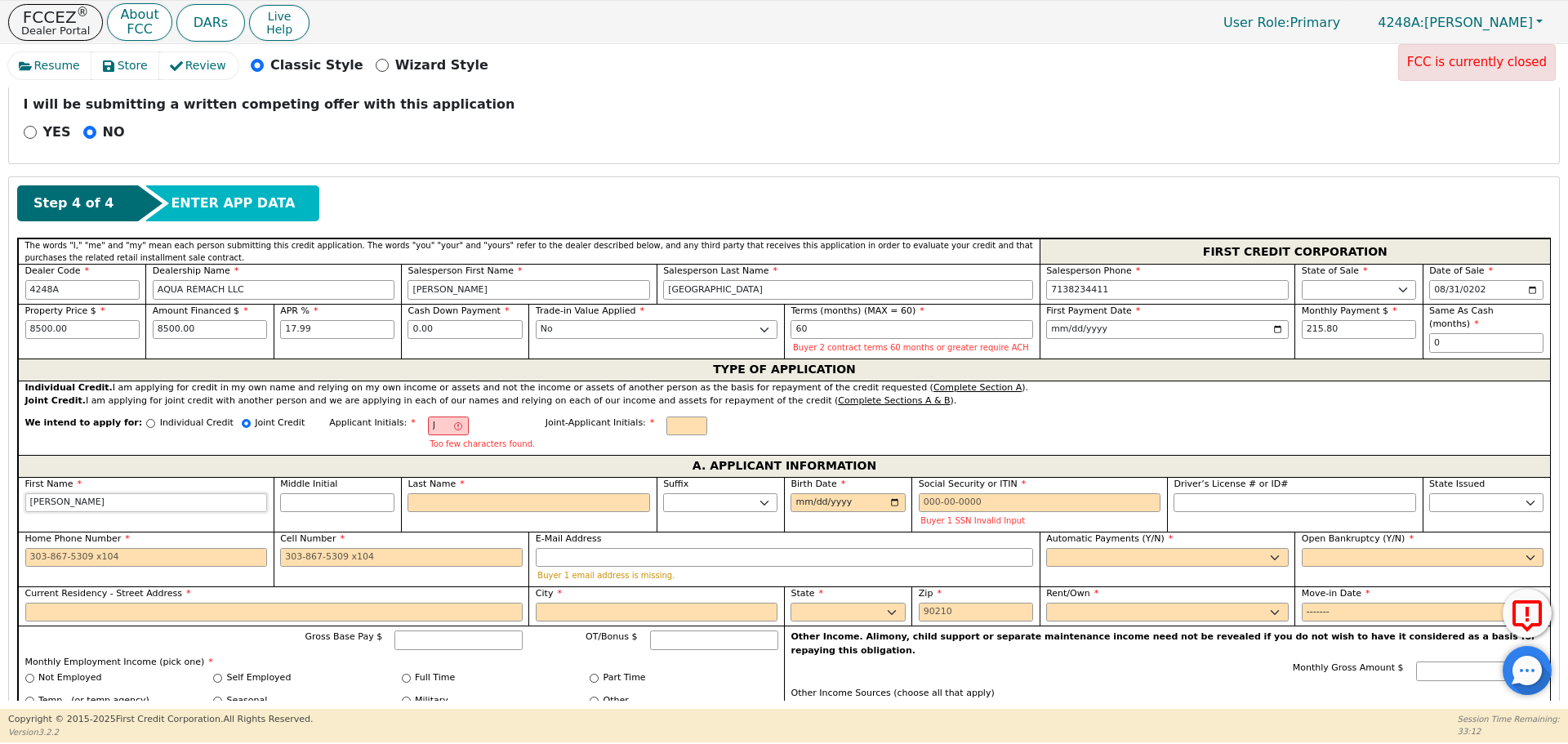
type input "[PERSON_NAME]"
type input "JD"
type input "D"
type input "[PERSON_NAME]"
type input "De"
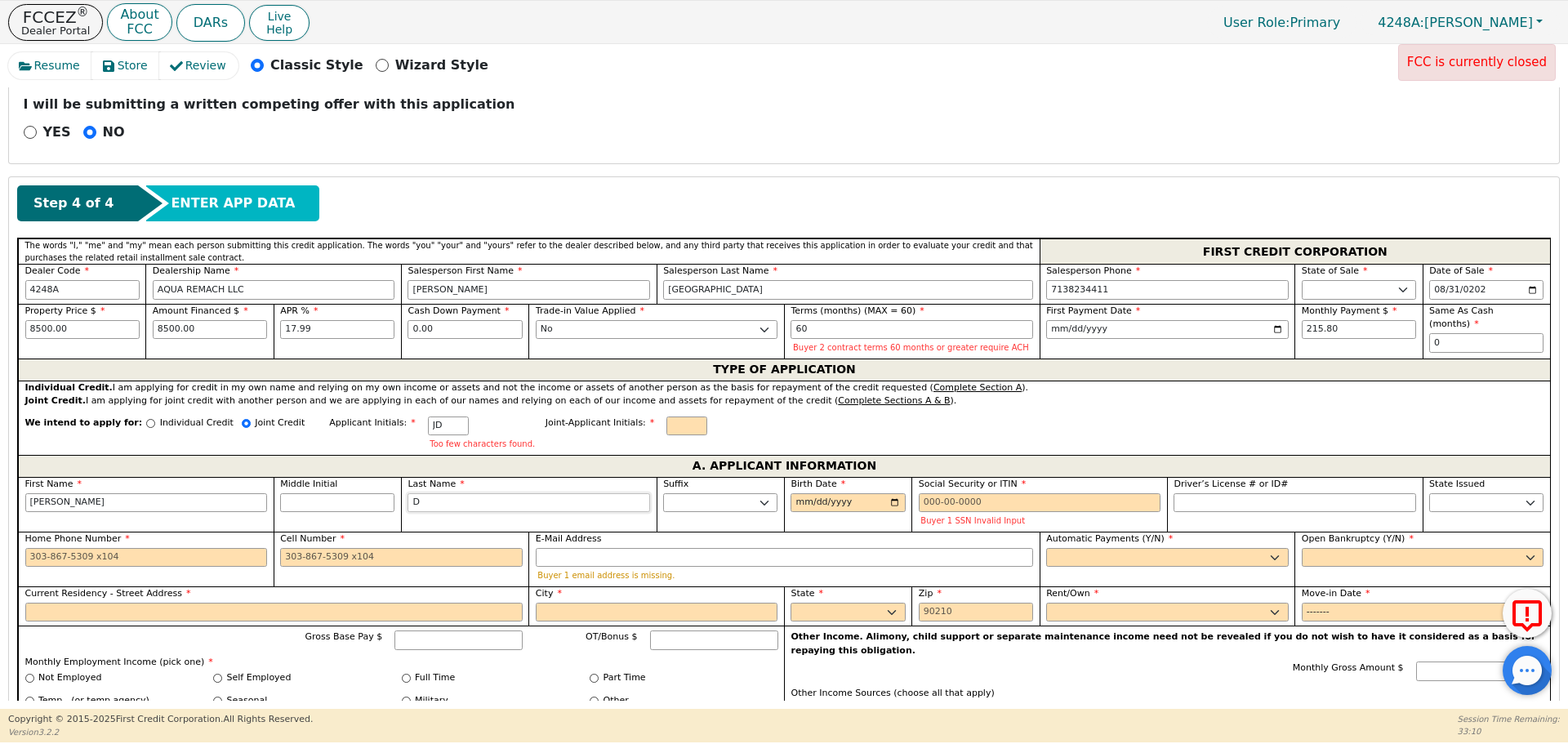
type input "[PERSON_NAME]"
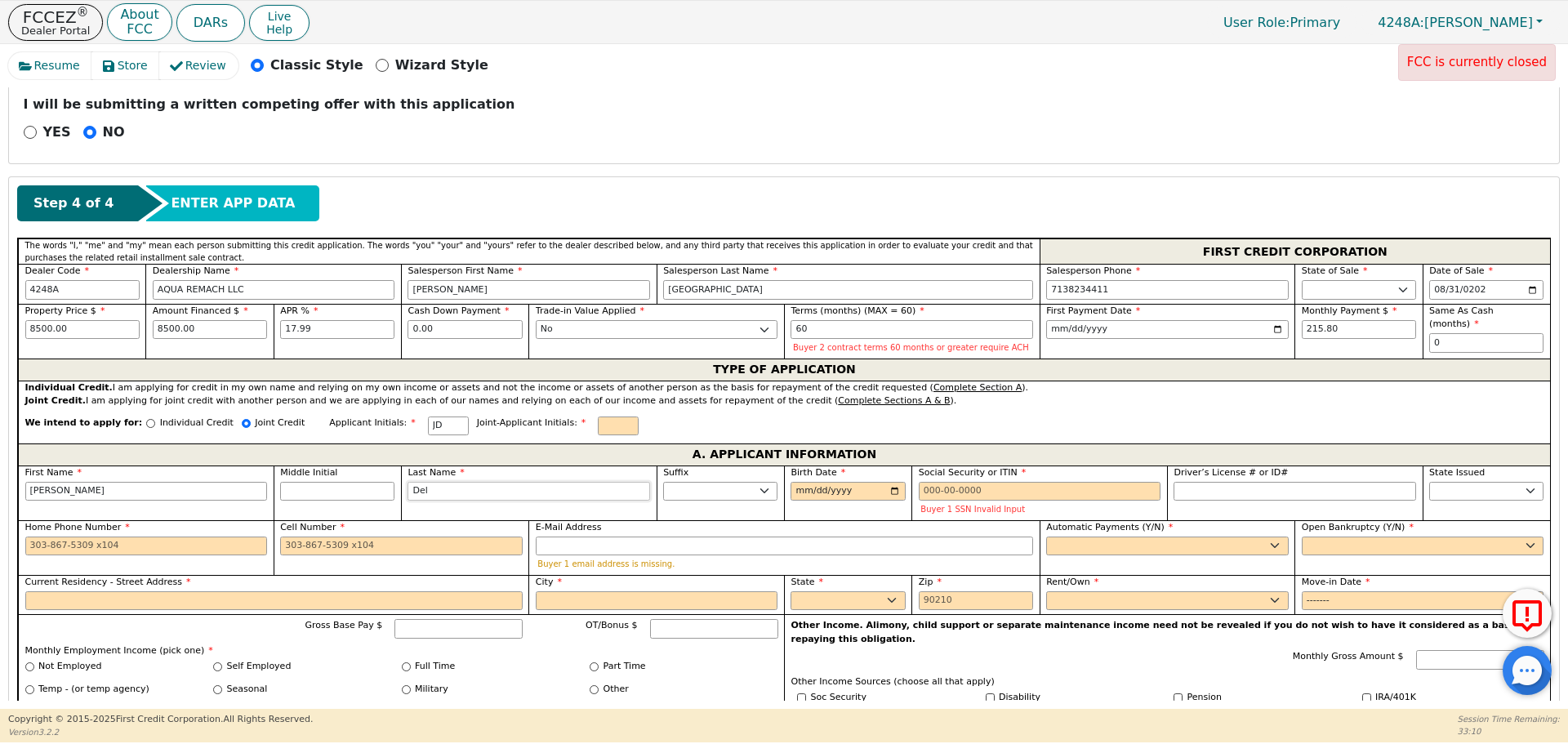
type input "Dele"
type input "[PERSON_NAME]"
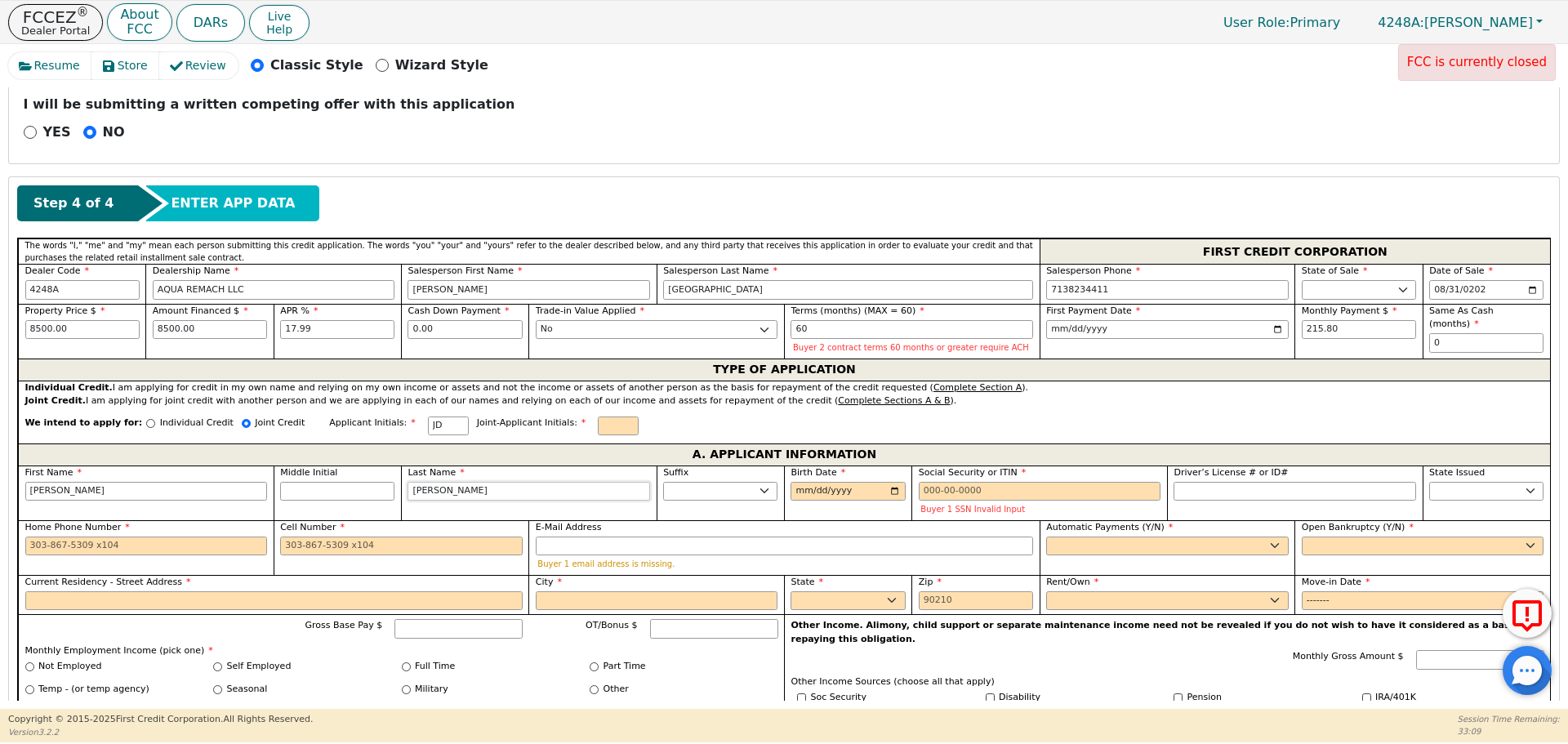
type input "[PERSON_NAME]"
type input "[DATE]"
click at [929, 489] on input "Social Security or ITIN" at bounding box center [1040, 491] width 243 height 20
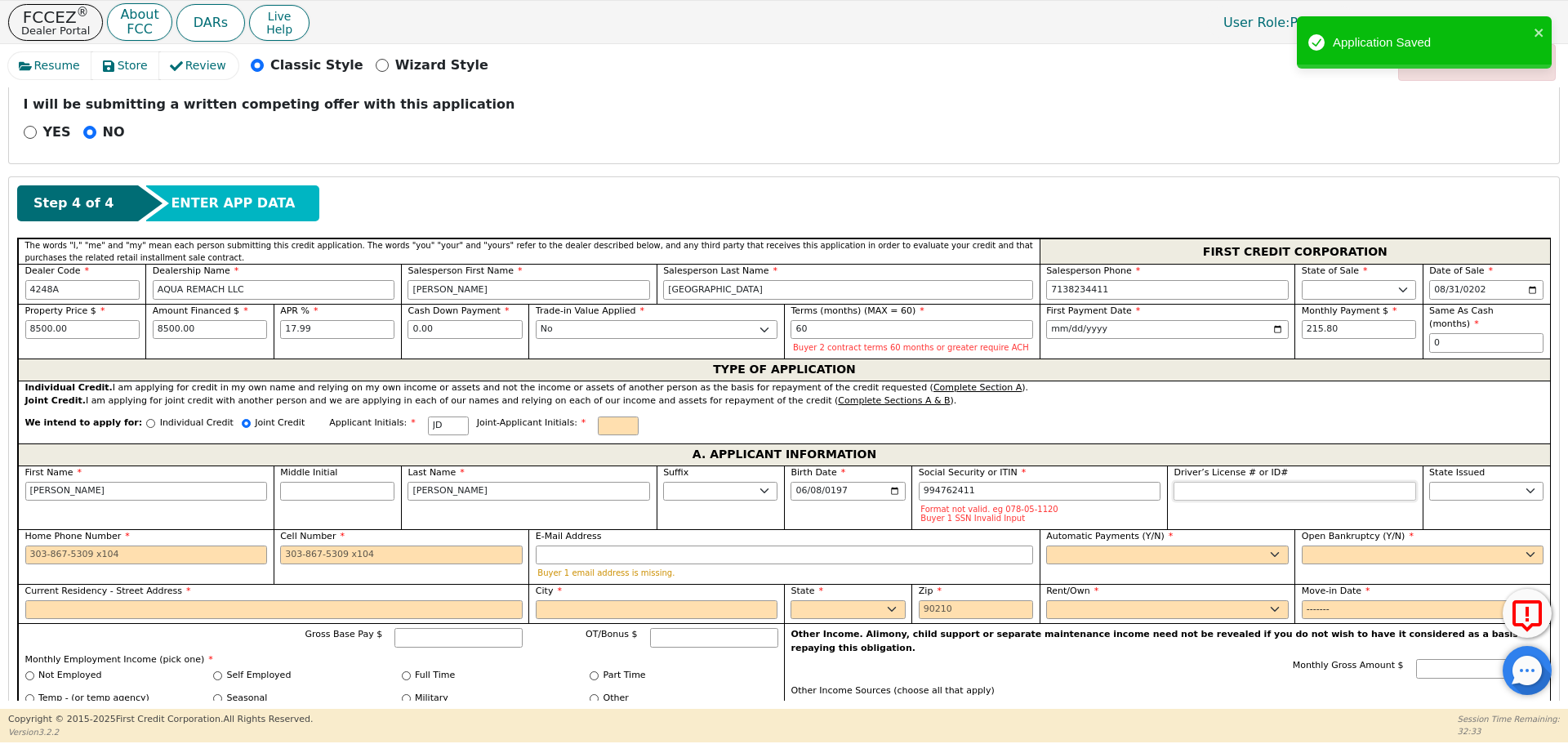
type input "***-**-2411"
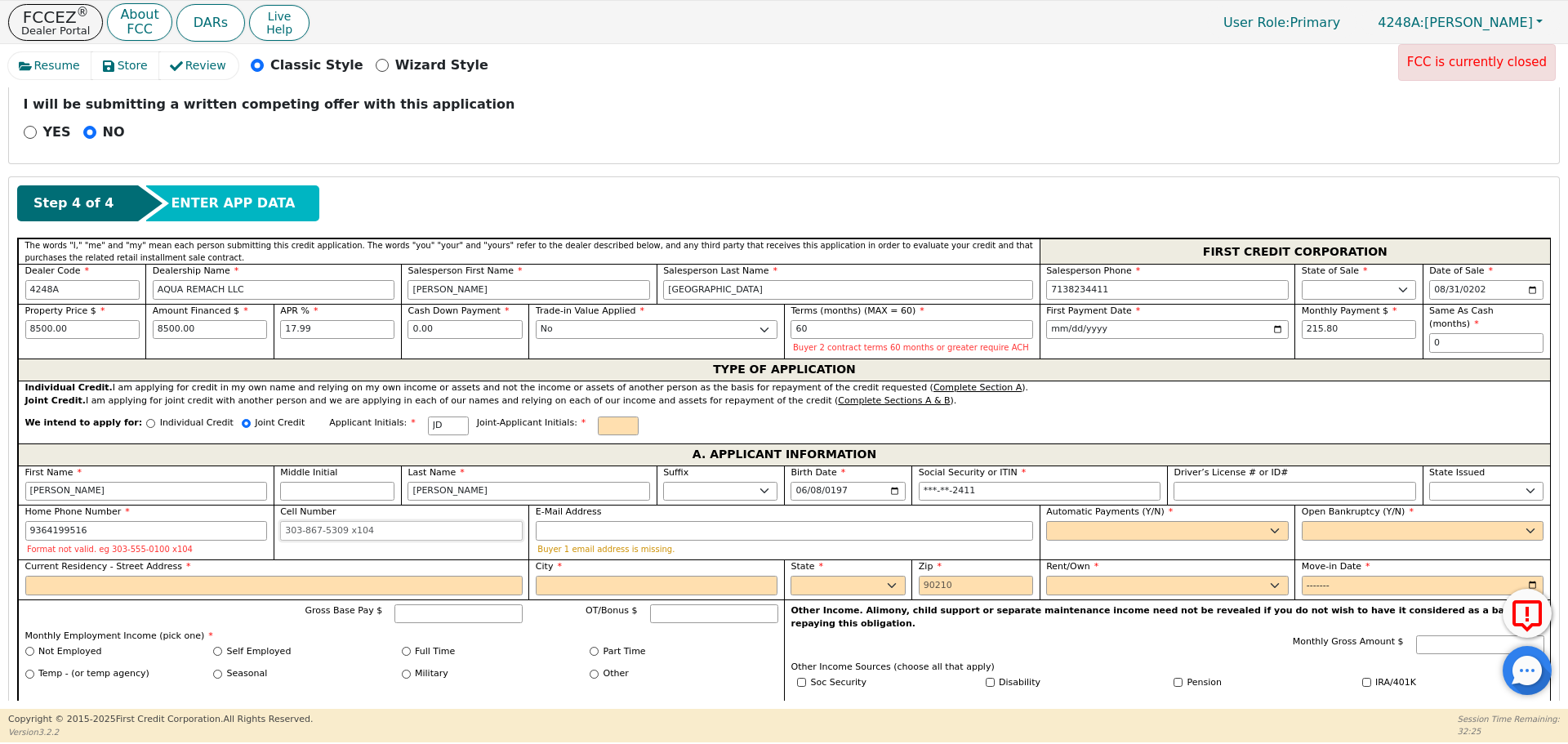
type input "[PHONE_NUMBER]"
click at [1062, 524] on select "Yes No" at bounding box center [1167, 530] width 243 height 20
select select "y"
click at [1046, 521] on select "Yes No" at bounding box center [1167, 530] width 243 height 20
type input "[PERSON_NAME]"
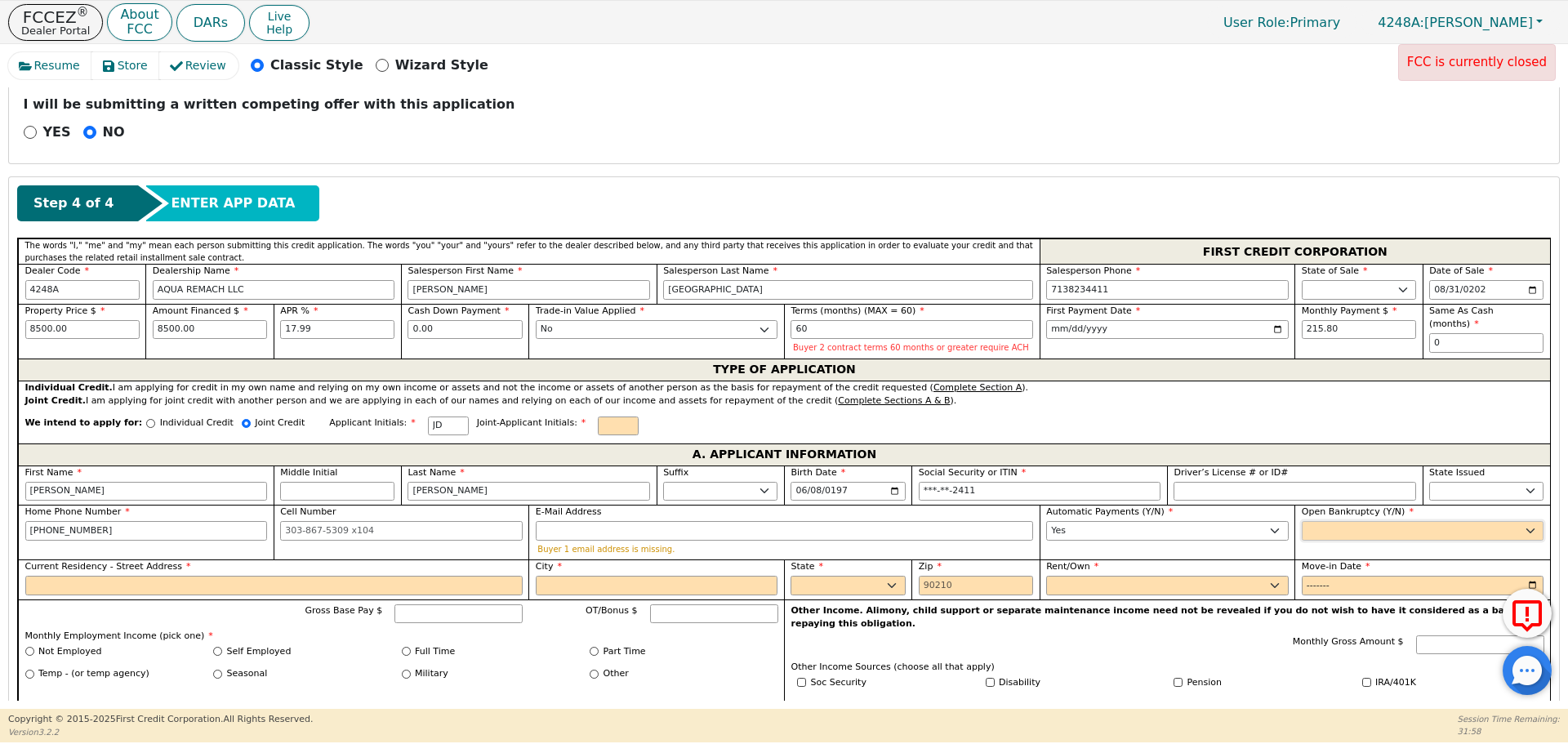
click at [1324, 534] on select "Yes No" at bounding box center [1423, 530] width 243 height 20
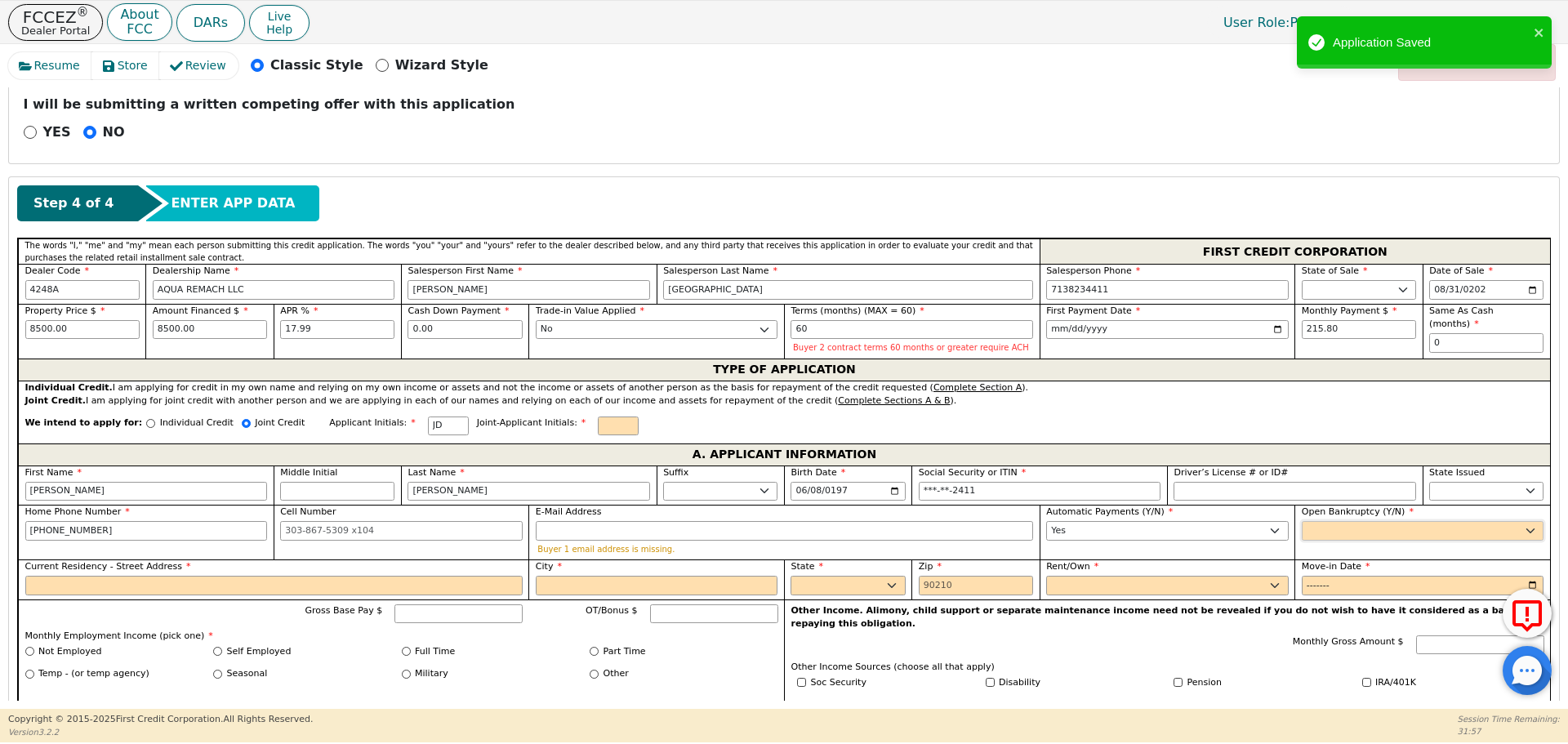
select select "n"
click at [1301, 521] on select "Yes No" at bounding box center [1423, 530] width 243 height 20
click at [460, 588] on input "Current Residency - Street Address" at bounding box center [274, 585] width 497 height 20
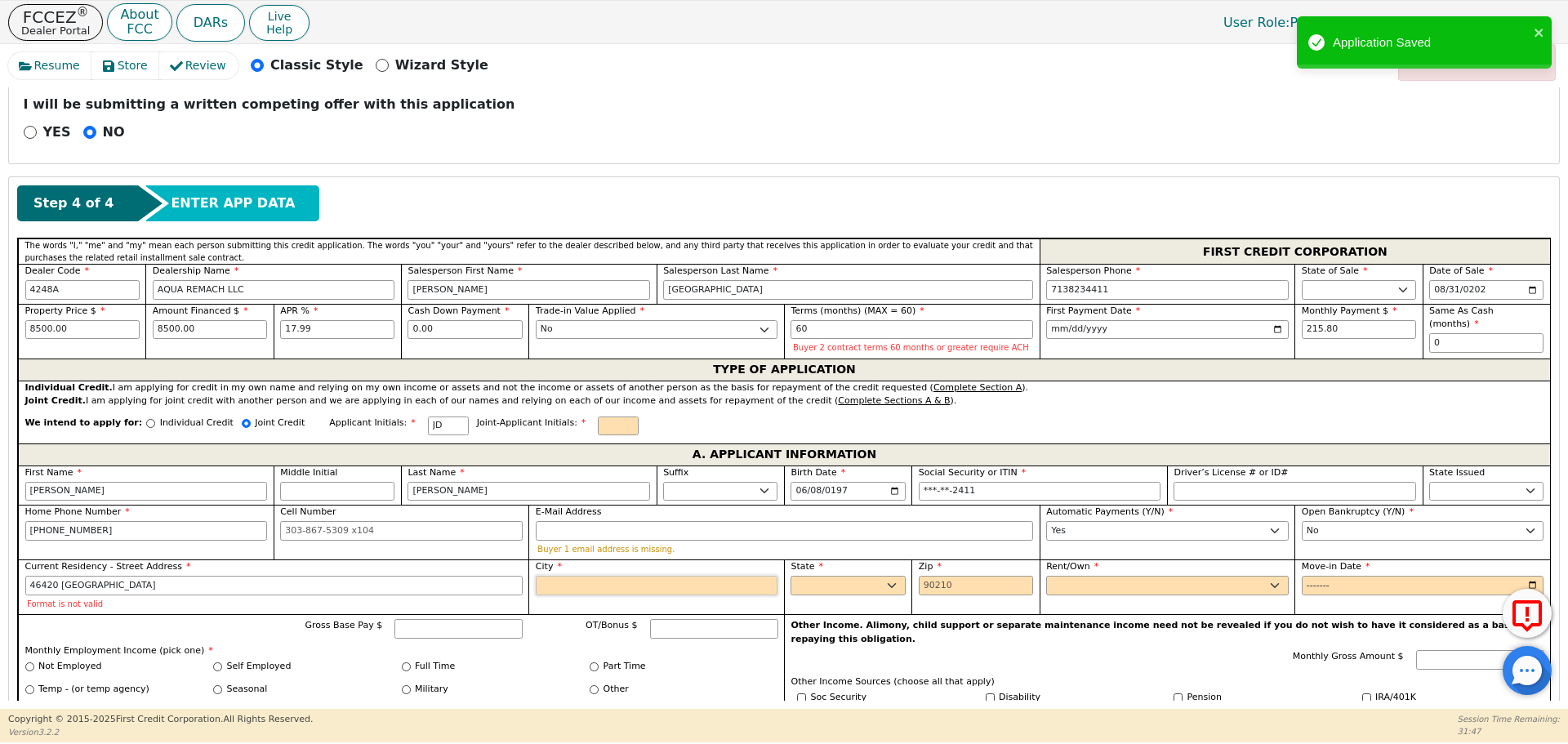
type input "46420 [GEOGRAPHIC_DATA]"
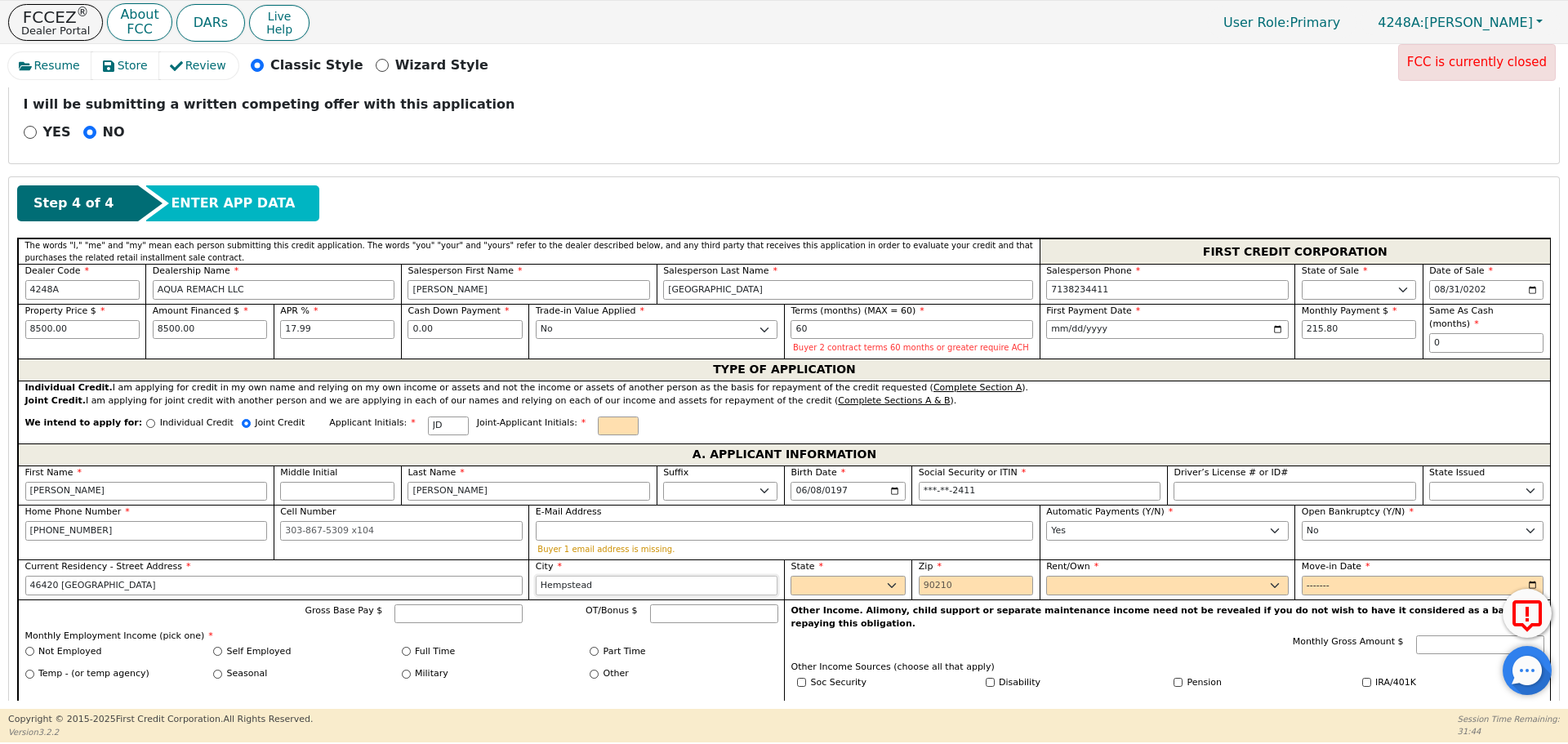
type input "Hempstead"
select select "[GEOGRAPHIC_DATA]"
type input "77445"
select select "Own"
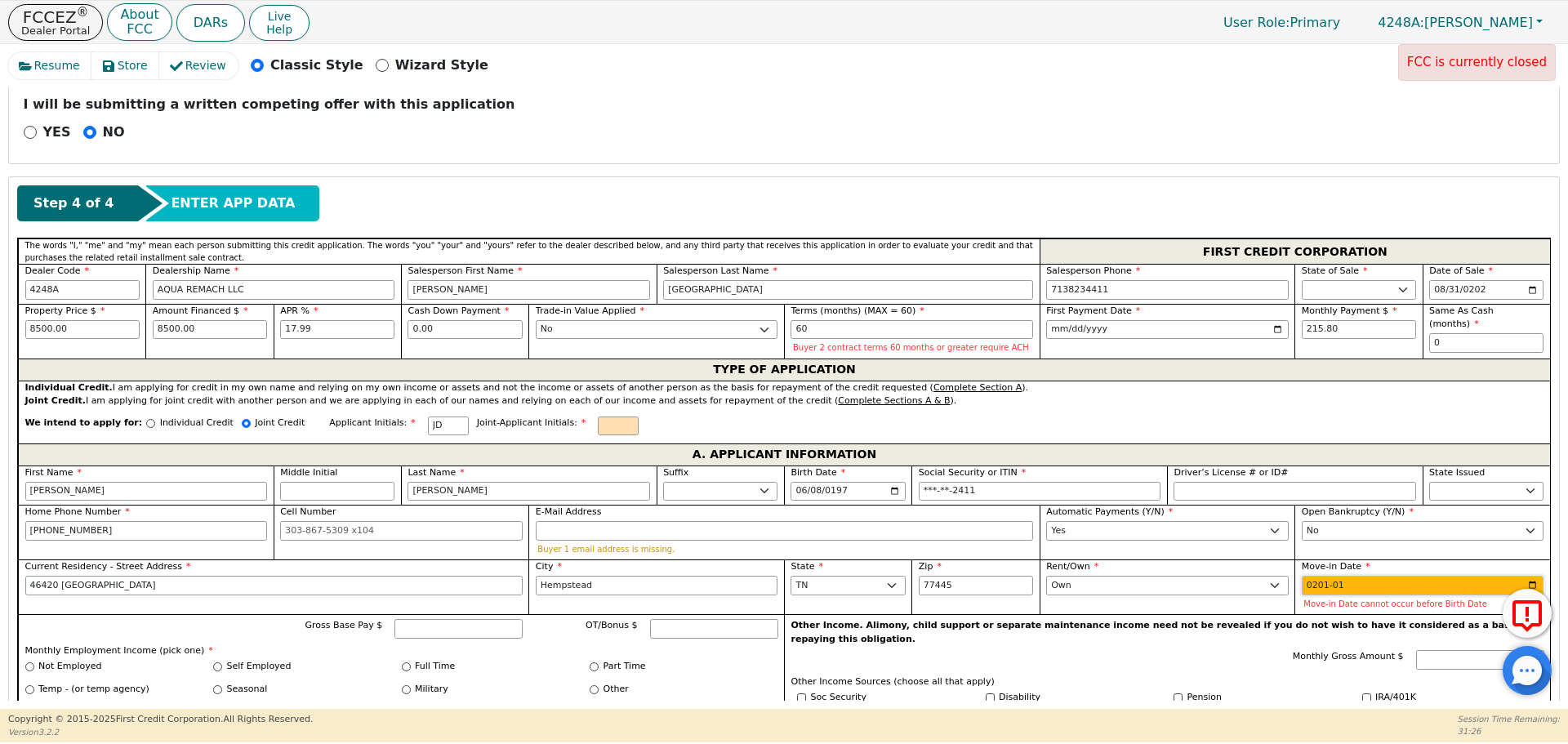
type input "2013-01"
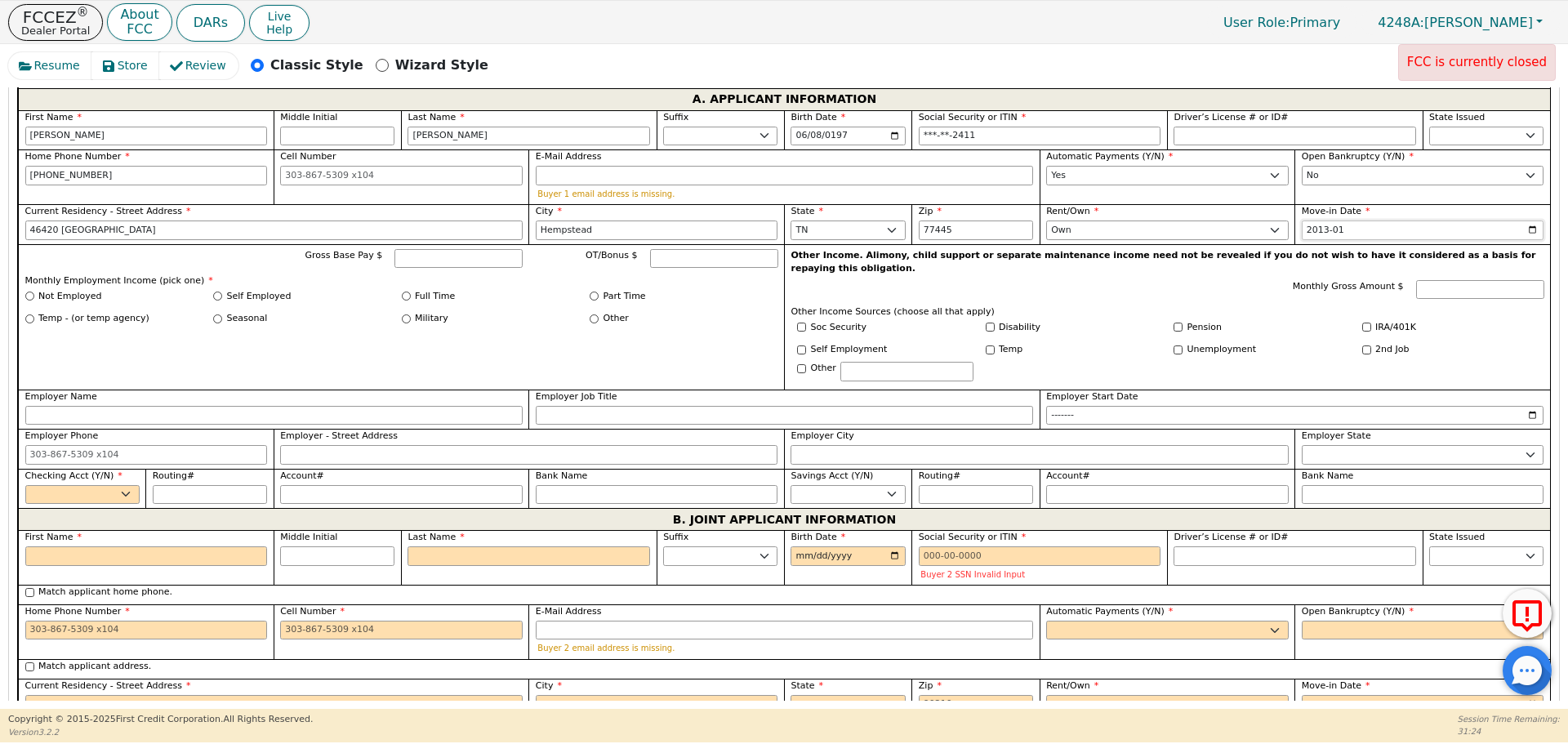
scroll to position [960, 0]
click at [424, 255] on input "Gross Base Pay $" at bounding box center [459, 259] width 128 height 20
type input "2350.00"
click at [402, 298] on input "Full Time" at bounding box center [406, 296] width 9 height 9
radio input "true"
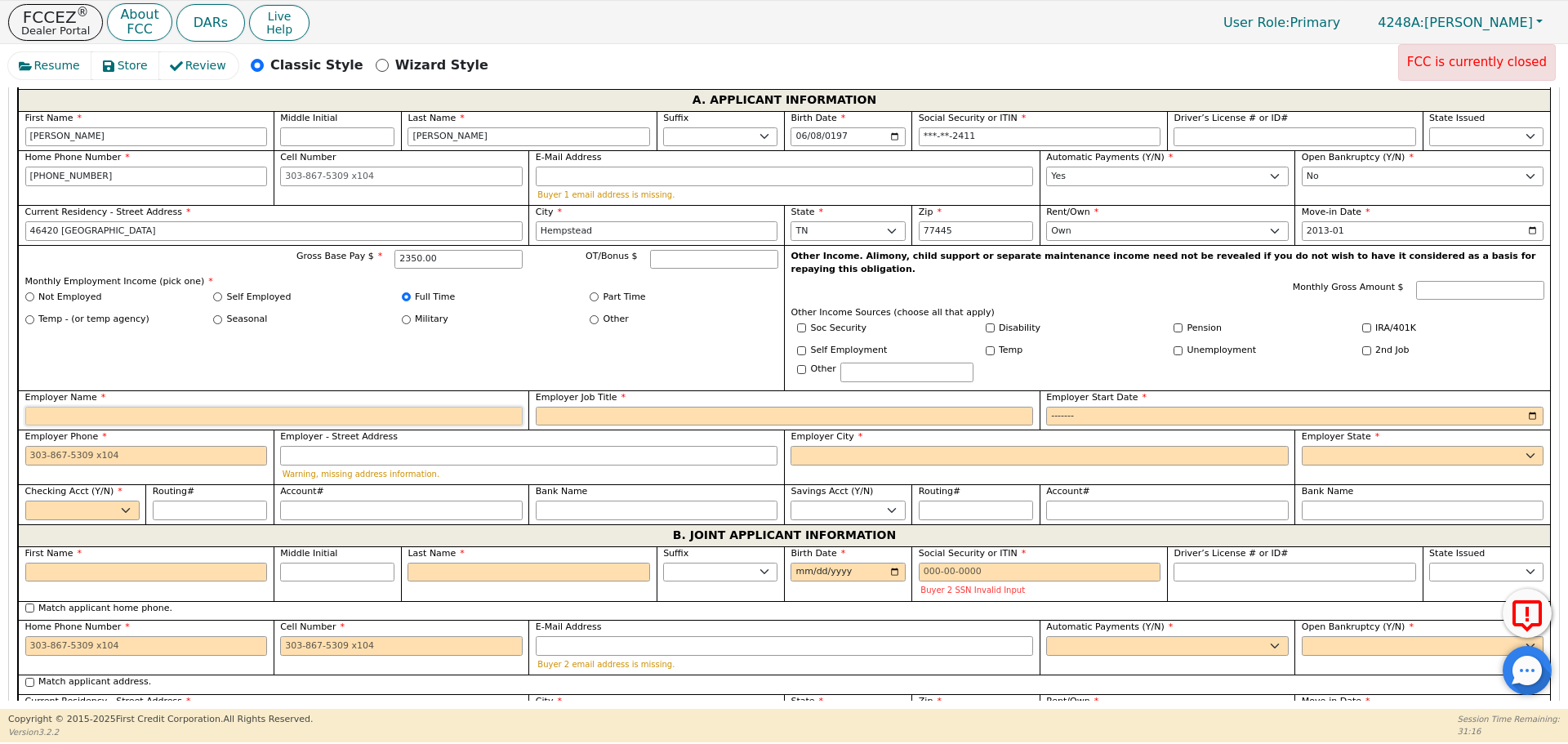
click at [420, 407] on input "Employer Name" at bounding box center [274, 416] width 497 height 20
type input "Tomball forest products"
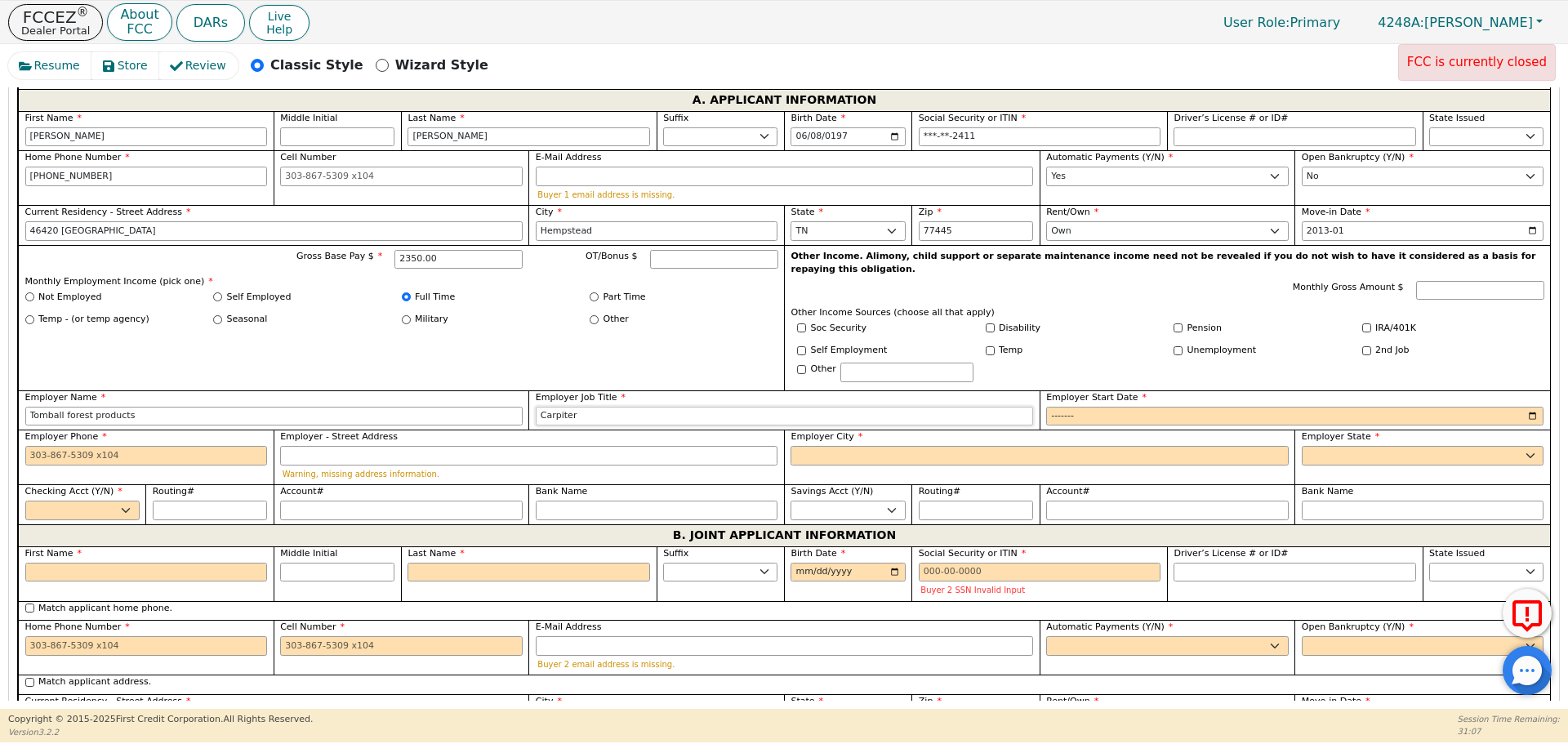
type input "Carpiter"
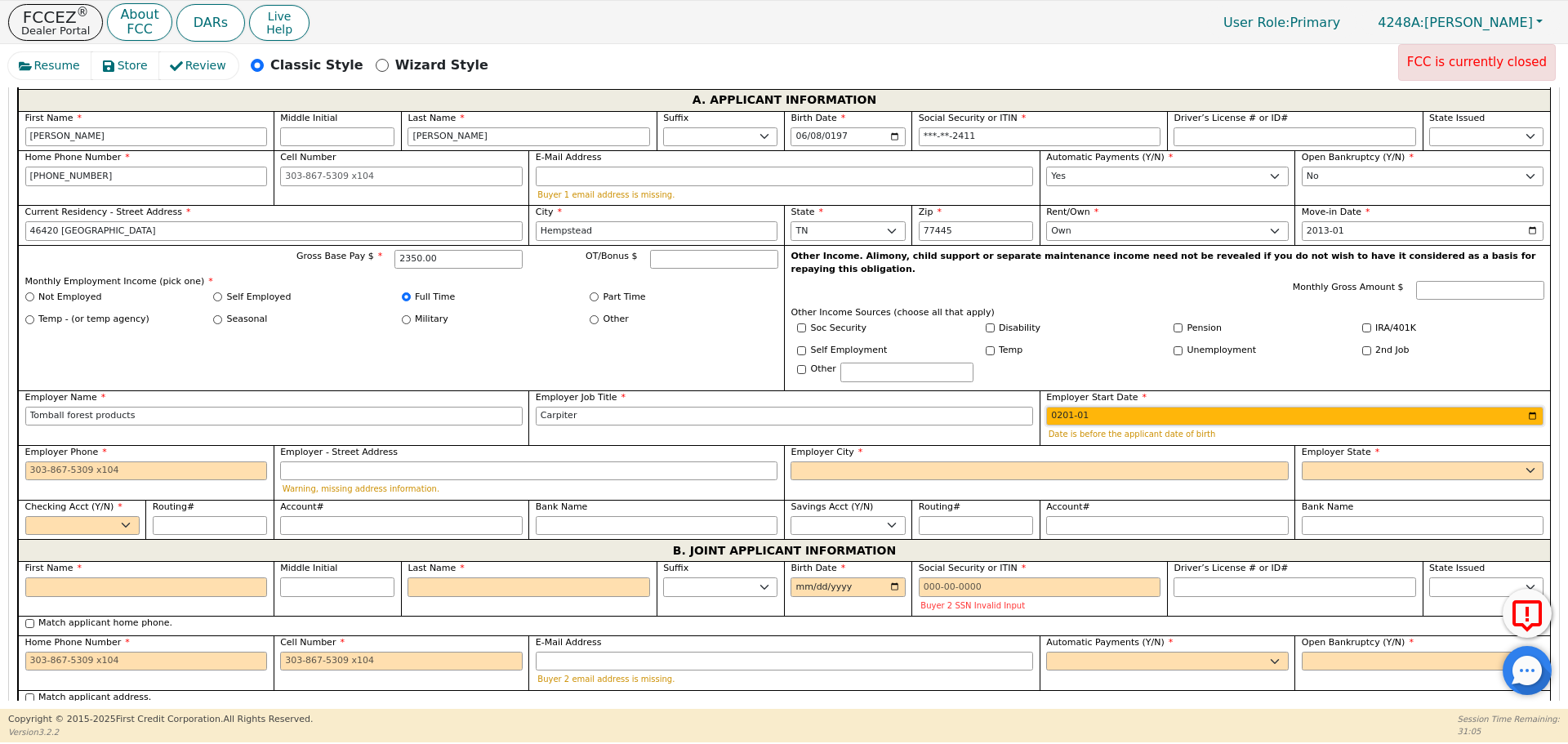
type input "2015-01"
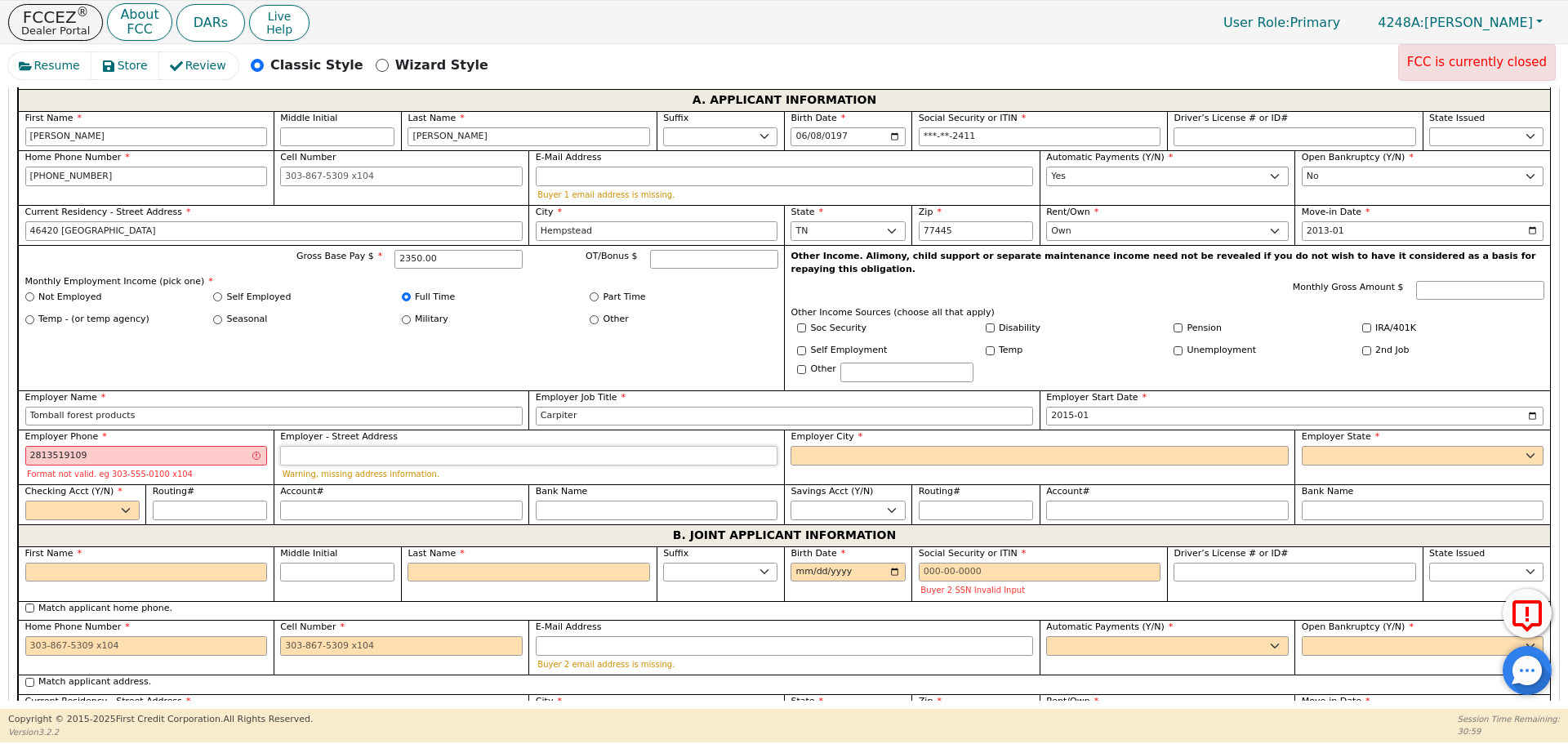
type input "[PHONE_NUMBER]"
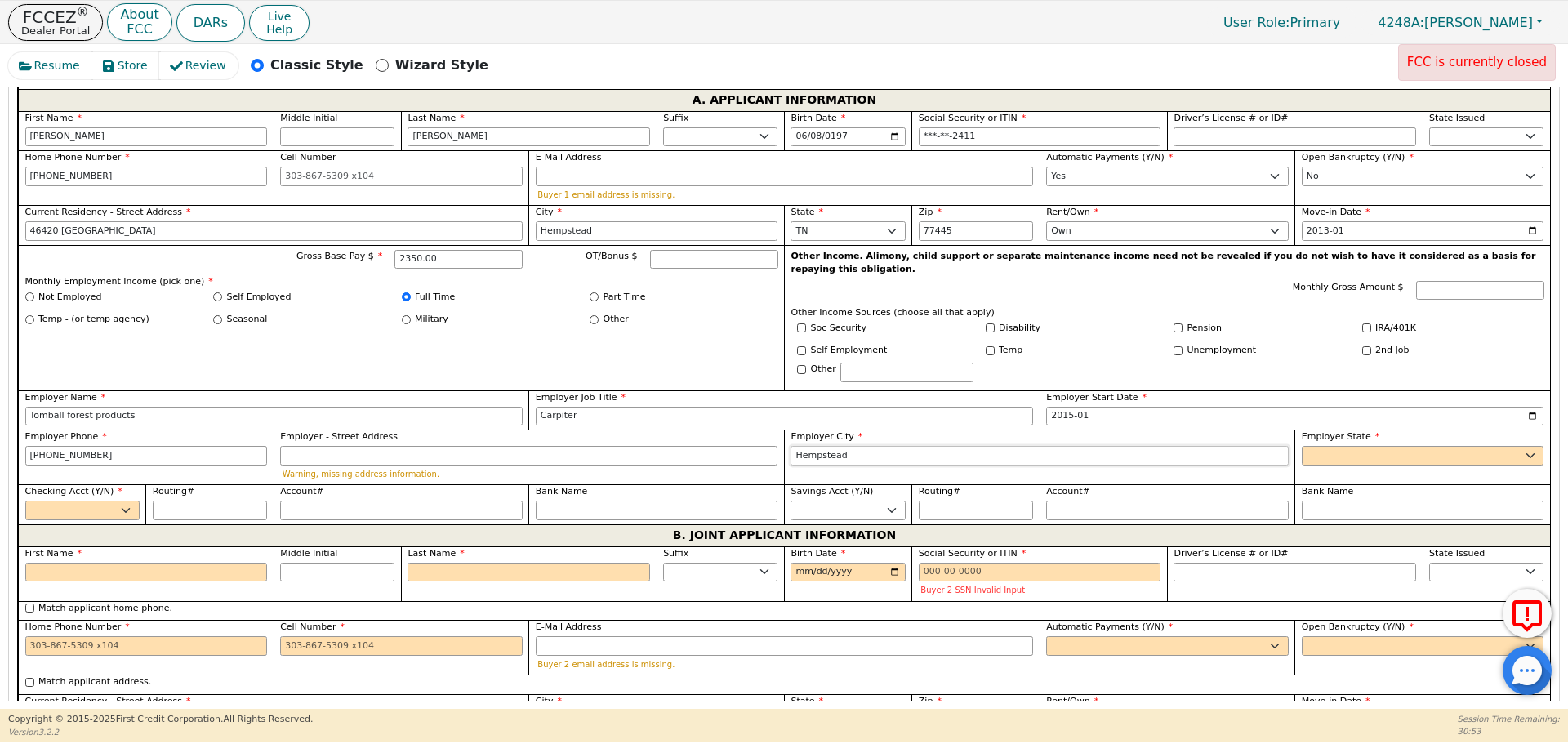
type input "Hempstead"
select select "[GEOGRAPHIC_DATA]"
click at [83, 486] on span "Checking Acct (Y/N)" at bounding box center [74, 491] width 97 height 10
click at [83, 501] on select "Yes No" at bounding box center [83, 510] width 115 height 20
click at [93, 501] on select "Yes No" at bounding box center [83, 510] width 115 height 20
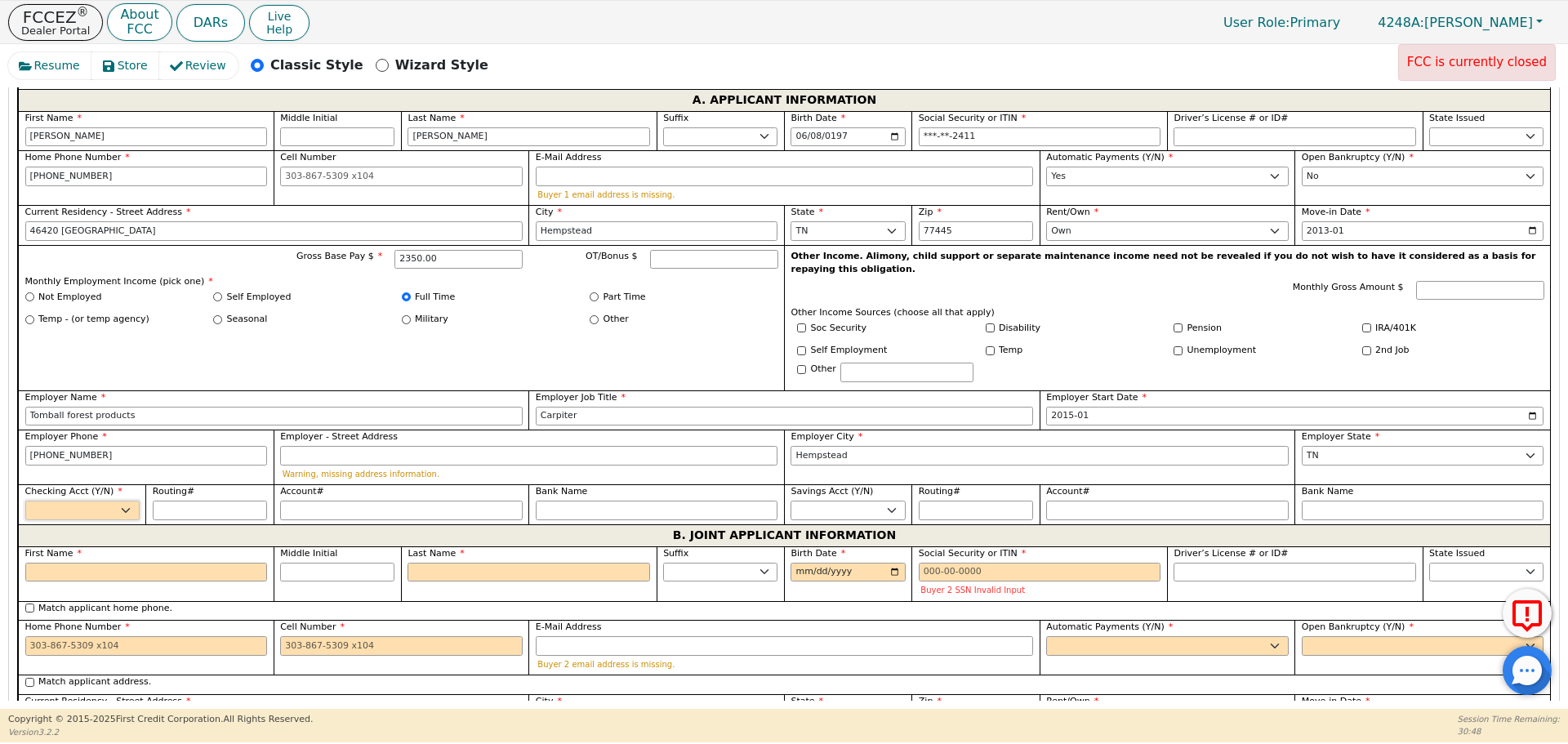
select select "y"
click at [26, 501] on select "Yes No" at bounding box center [83, 510] width 115 height 20
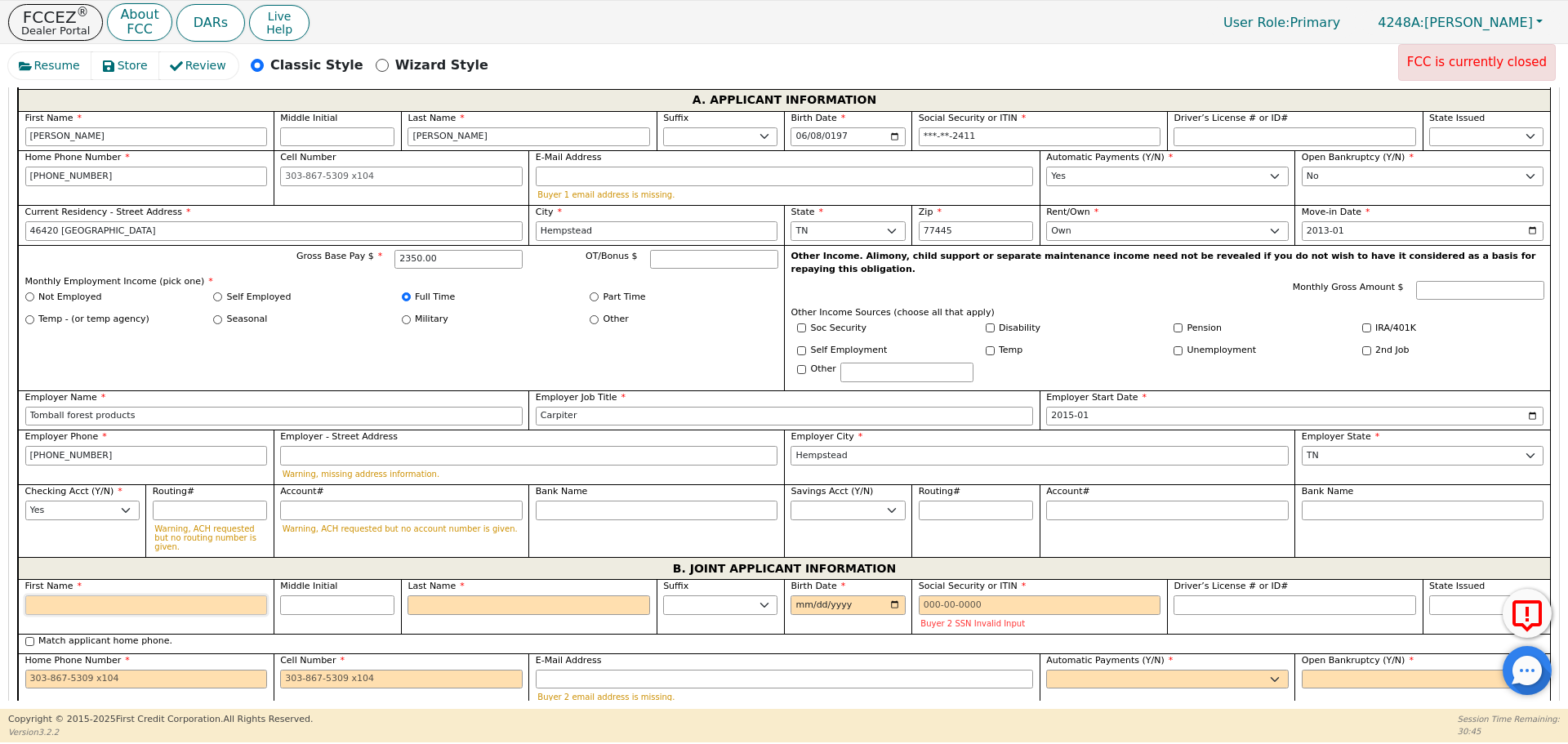
click at [169, 595] on input "First Name" at bounding box center [147, 605] width 243 height 20
type input "V"
type input "Ve"
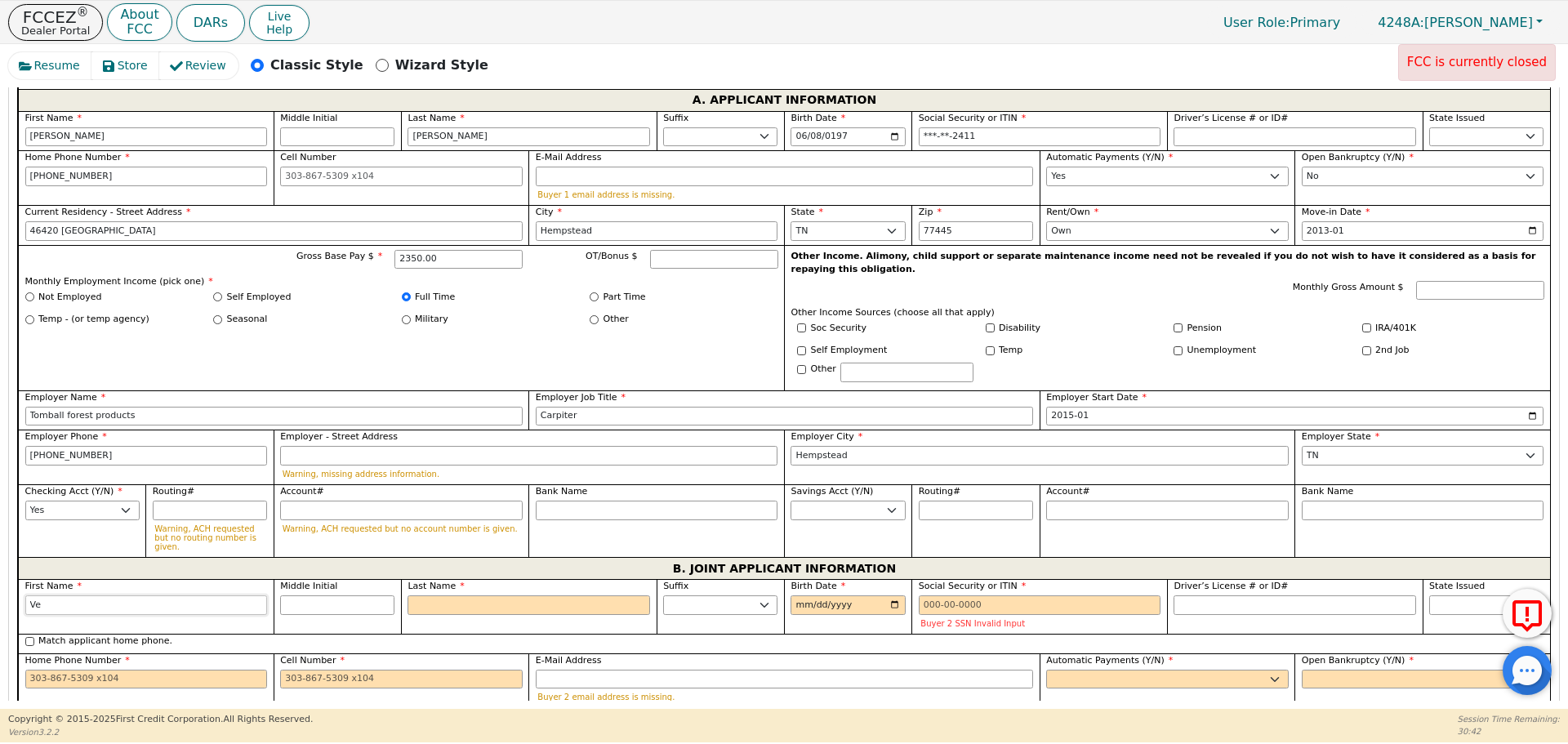
type input "Ve"
type input "Veron"
type input "Veroni"
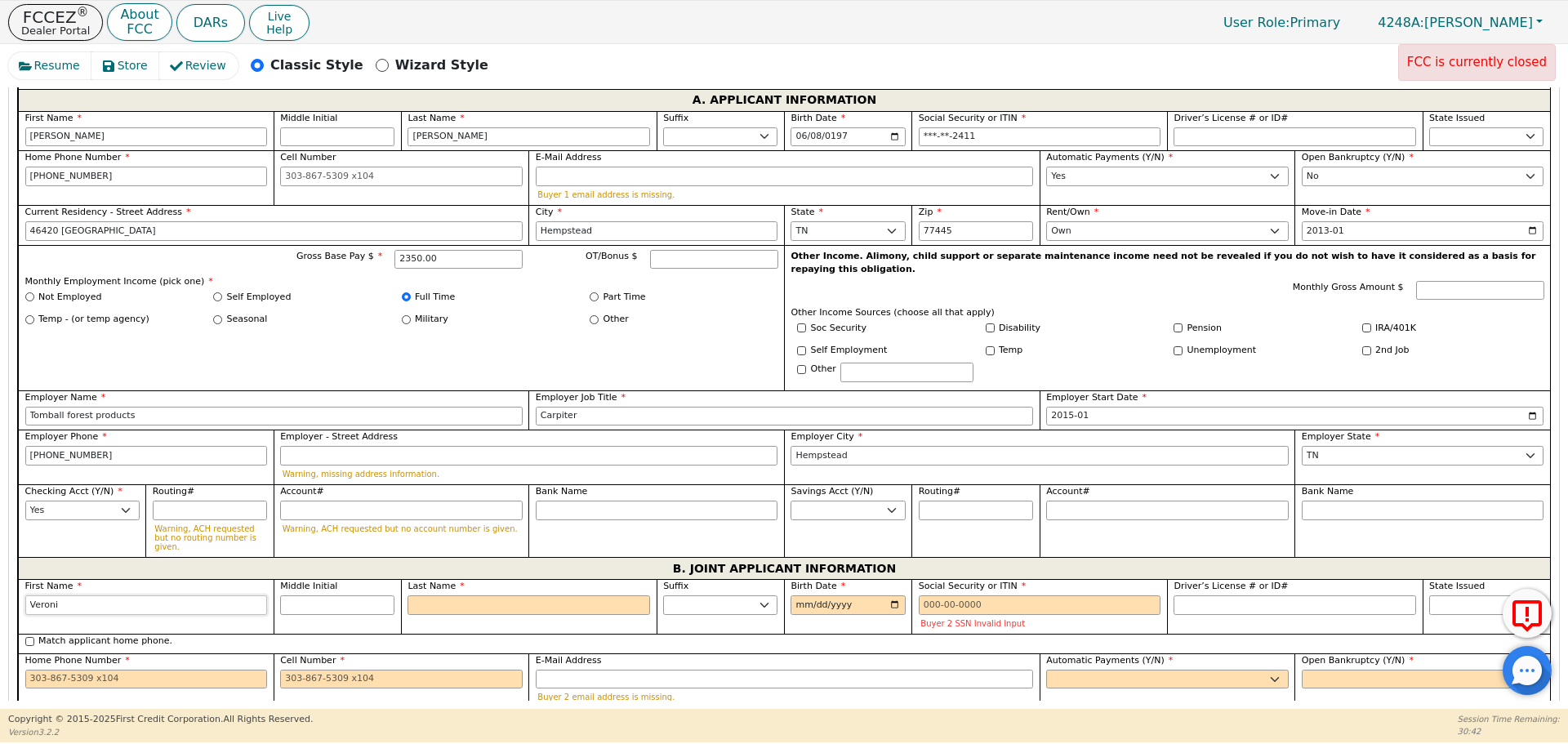
type input "Veronic"
type input "[PERSON_NAME]"
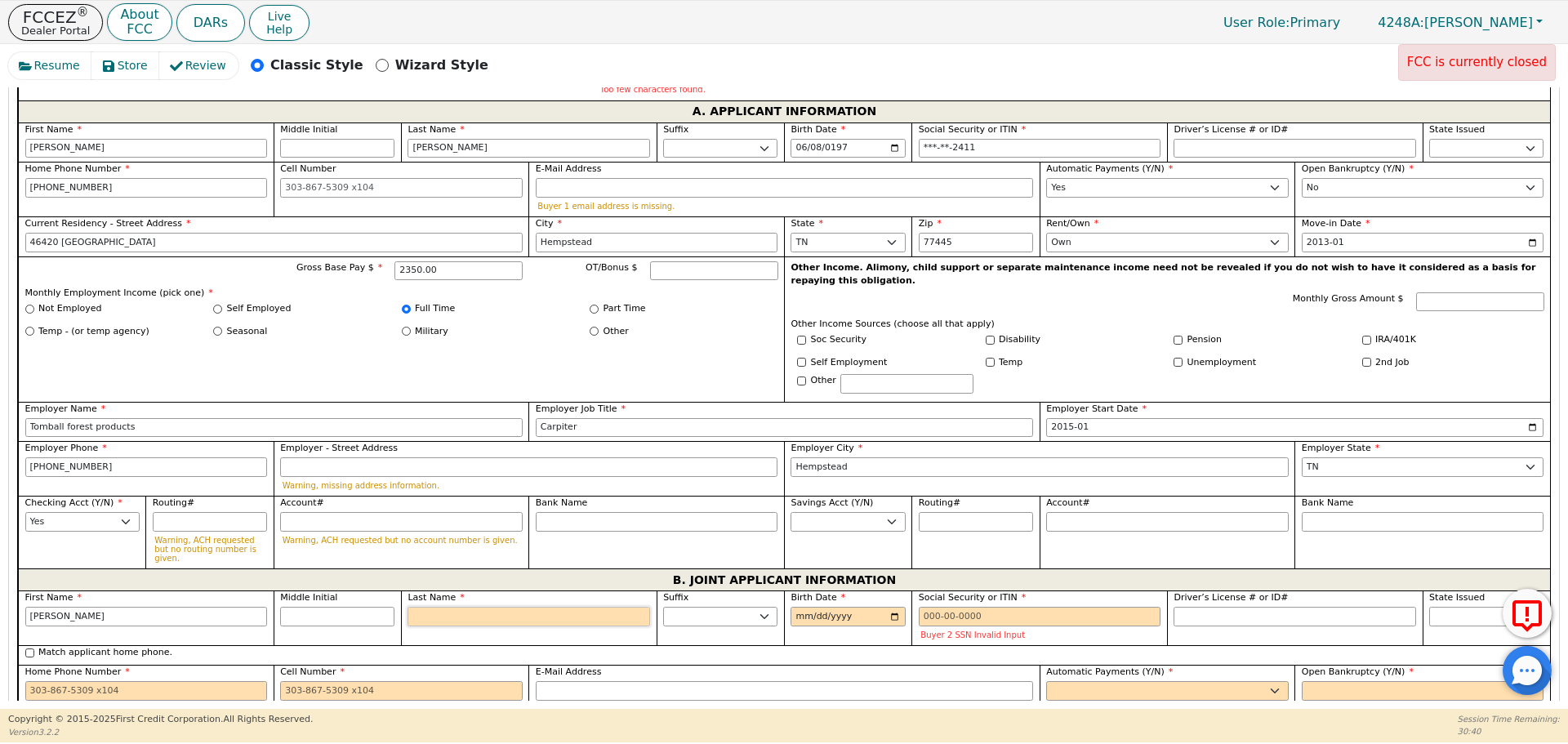
type input "C"
type input "VC"
type input "[PERSON_NAME]"
type input "Ca"
type input "[PERSON_NAME]"
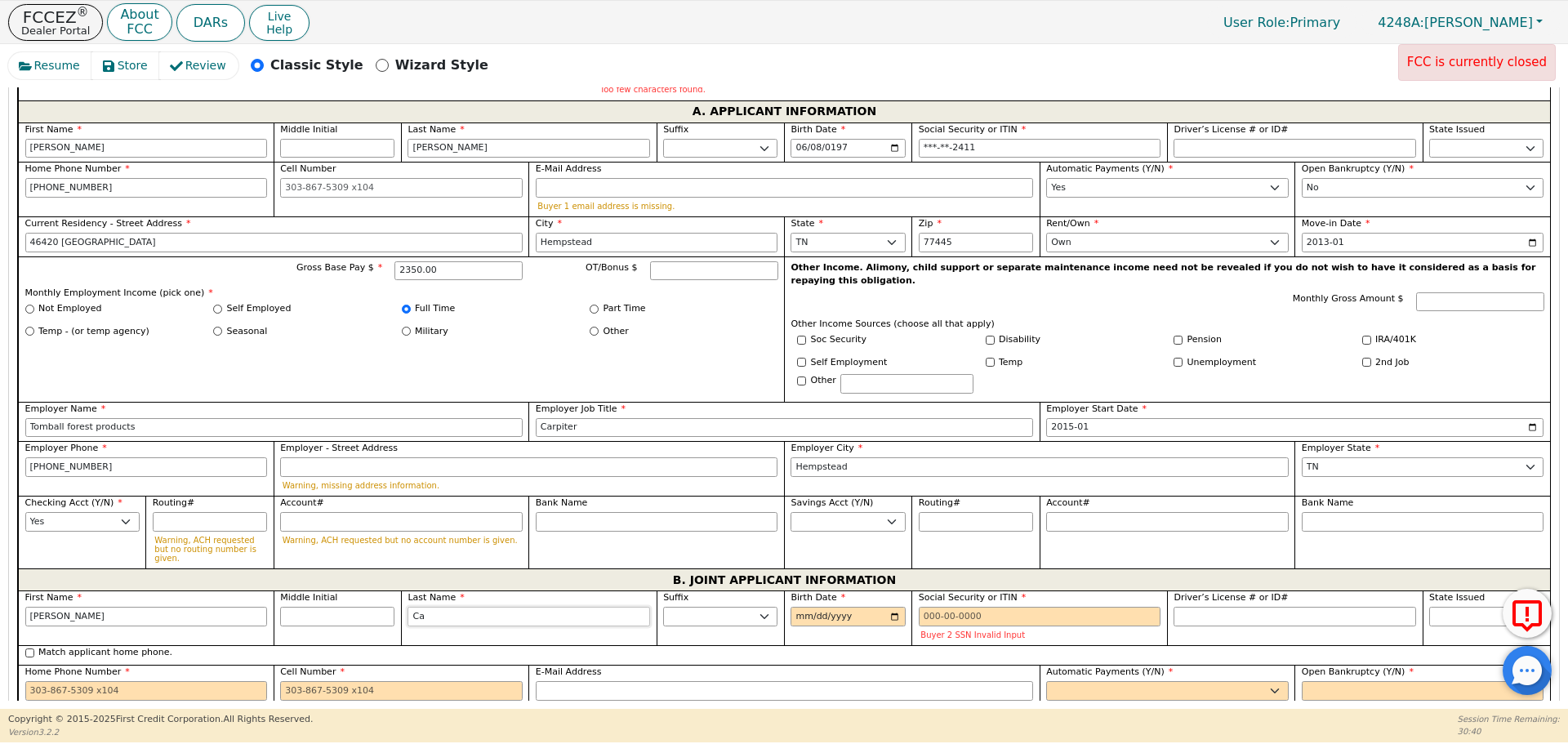
type input "Cal"
type input "[PERSON_NAME]"
type input "Cald"
type input "[PERSON_NAME]"
type input "Calde"
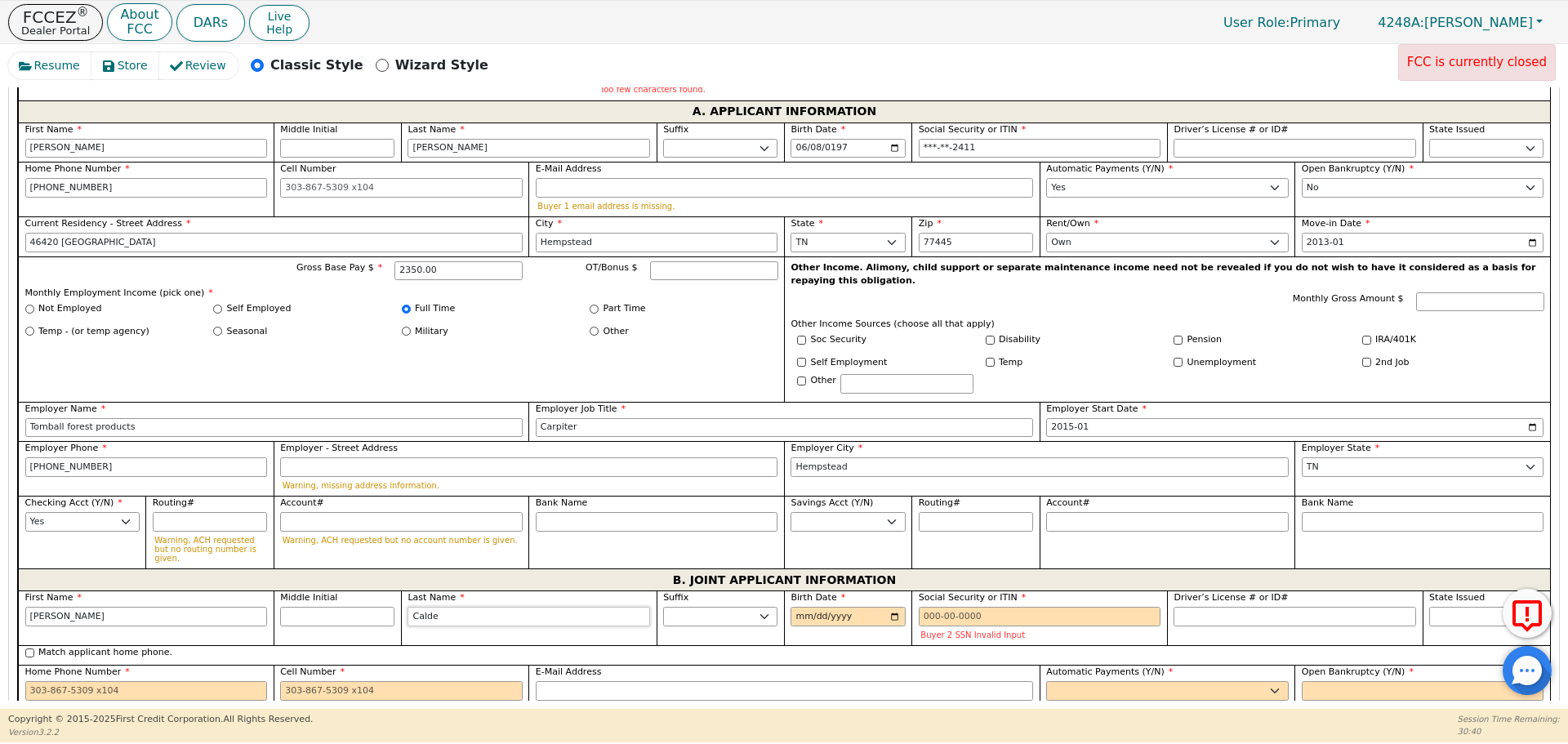
type input "[PERSON_NAME]"
type input "Calder"
type input "[PERSON_NAME]"
type input "Caldero"
type input "[PERSON_NAME]"
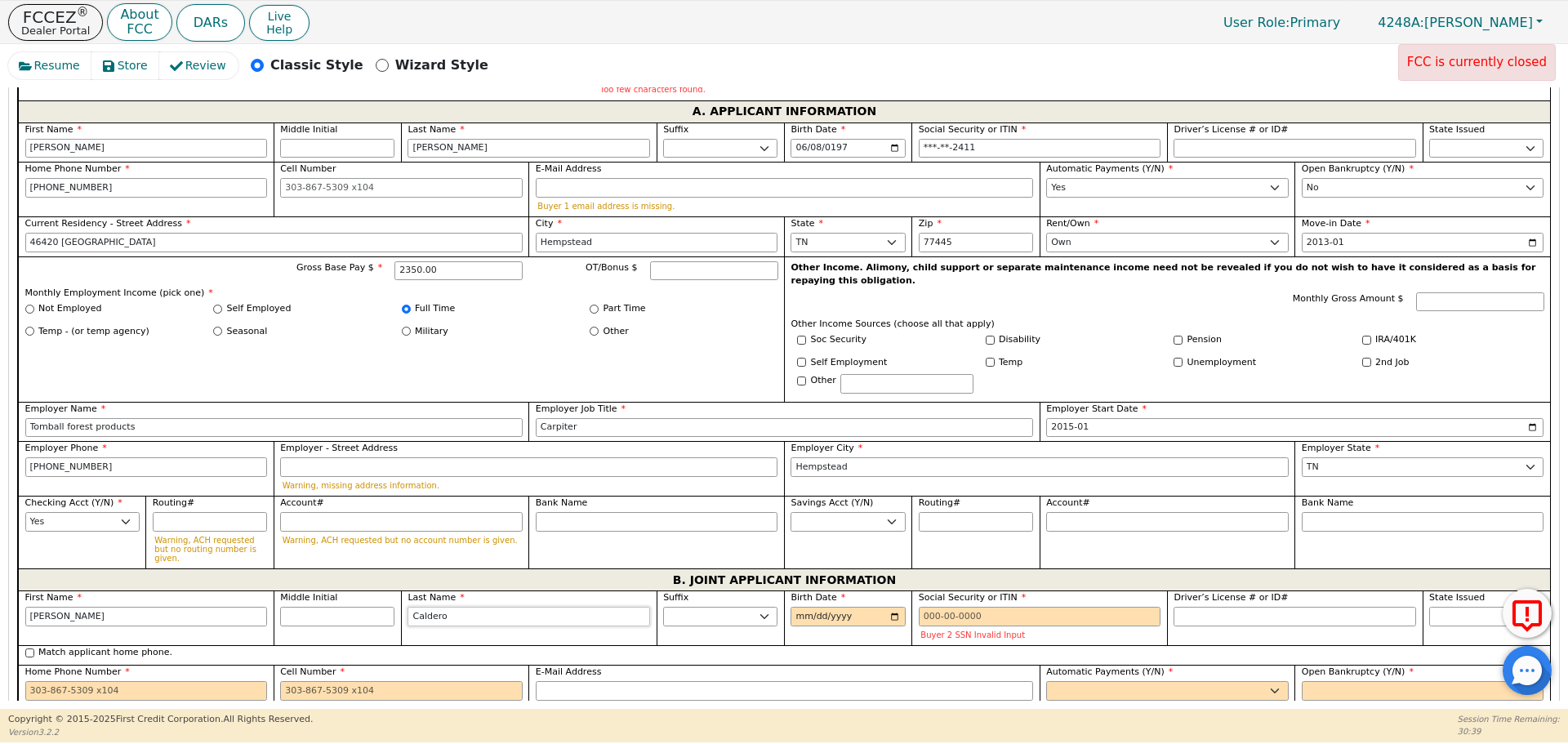
type input "[PERSON_NAME]"
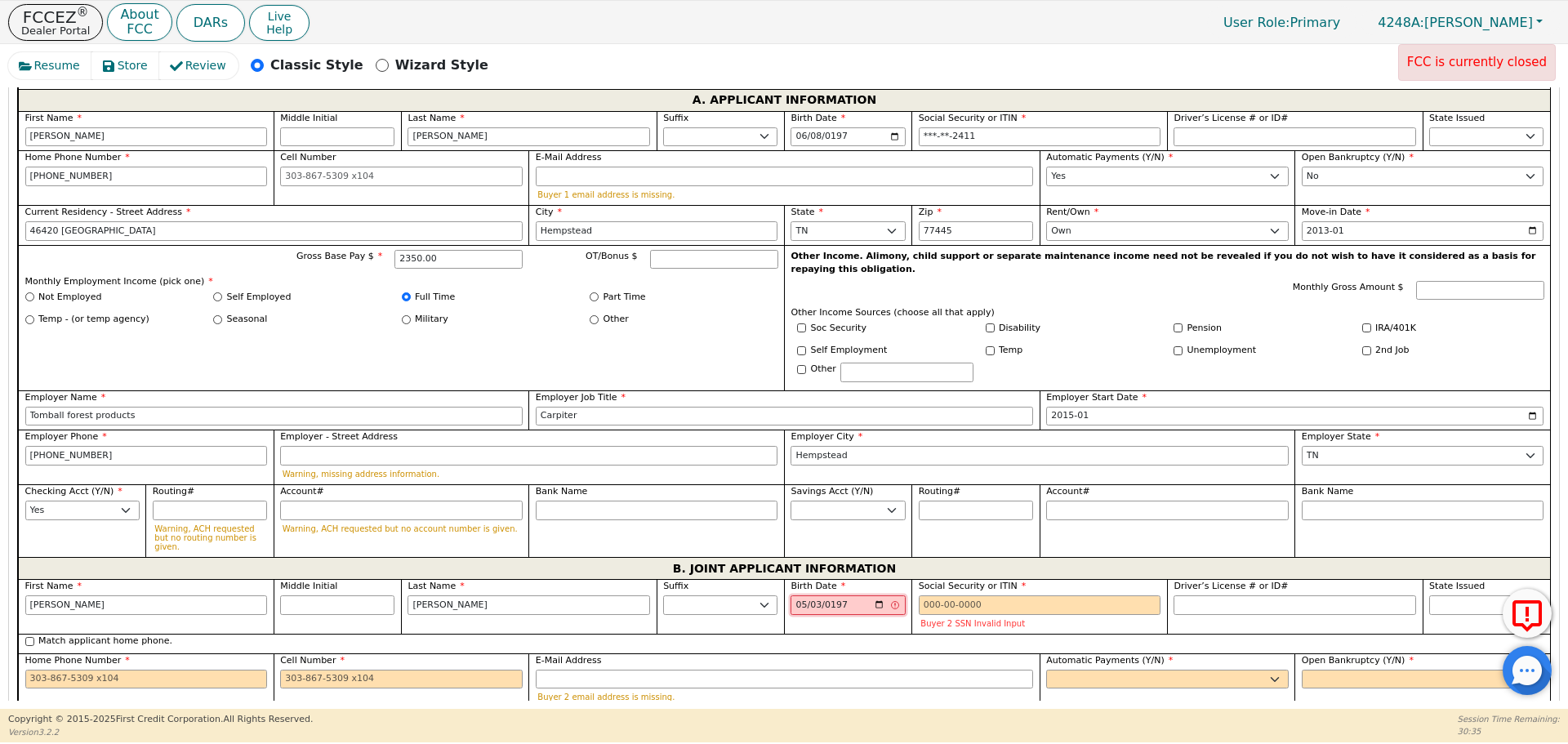
type input "[DATE]"
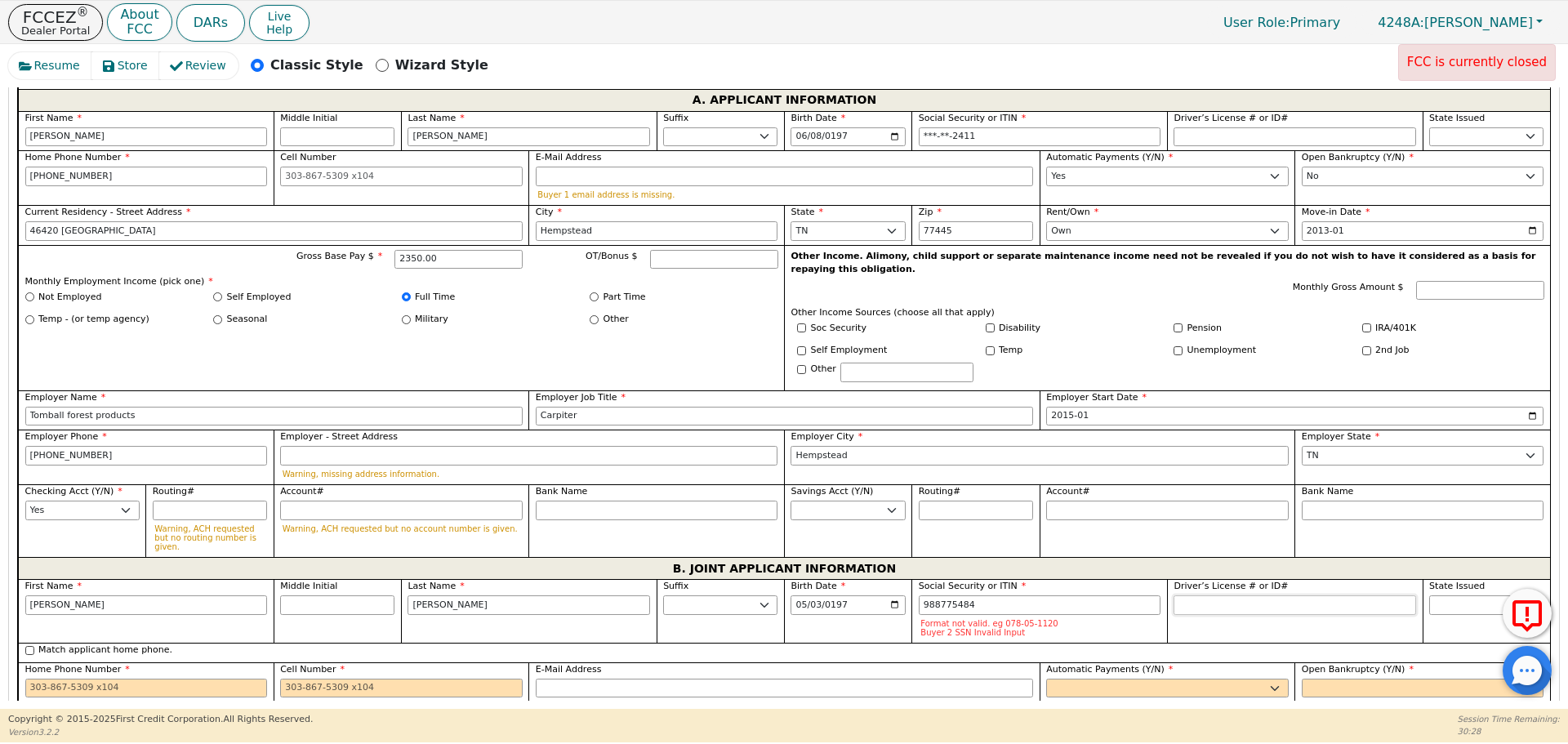
type input "***-**-5484"
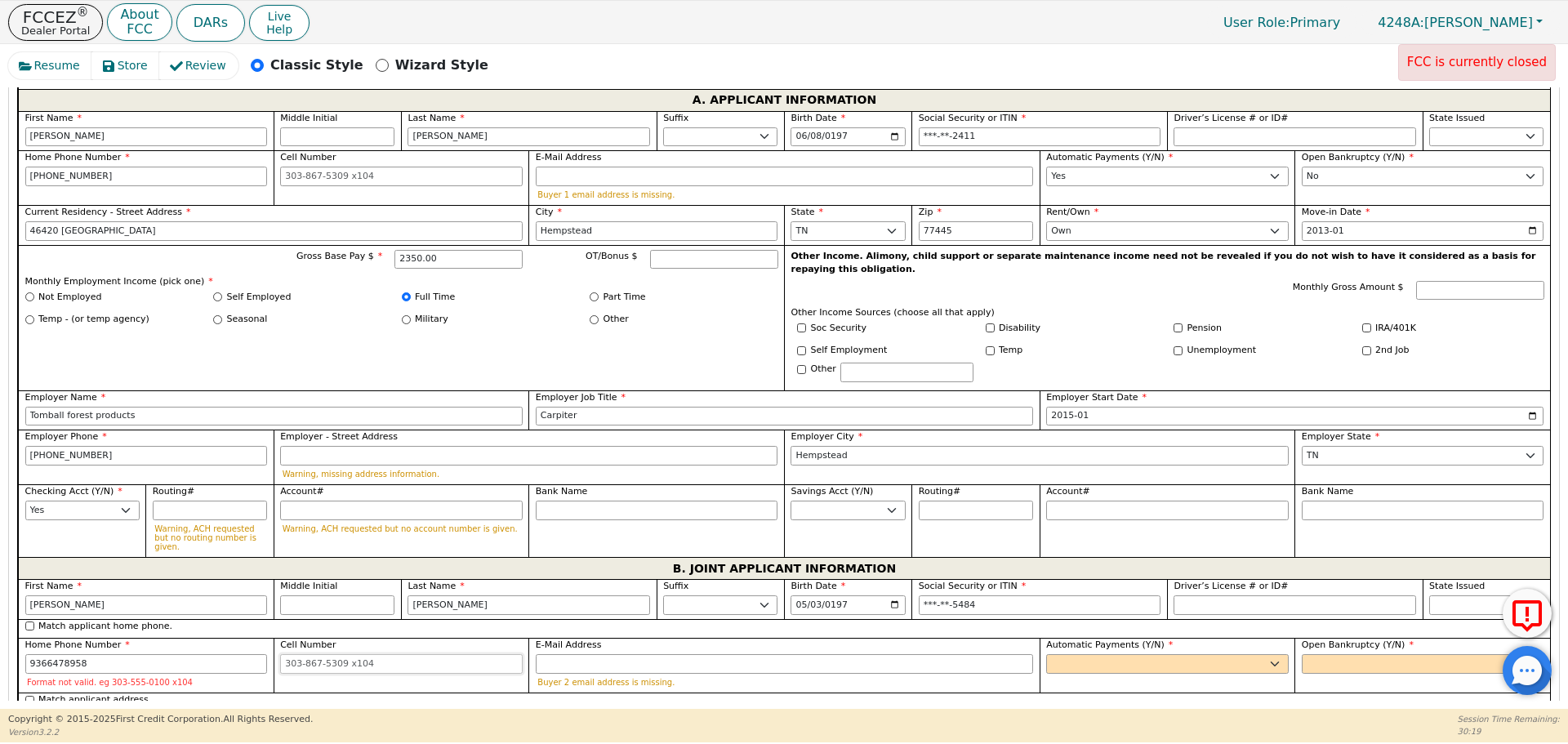
type input "[PHONE_NUMBER]"
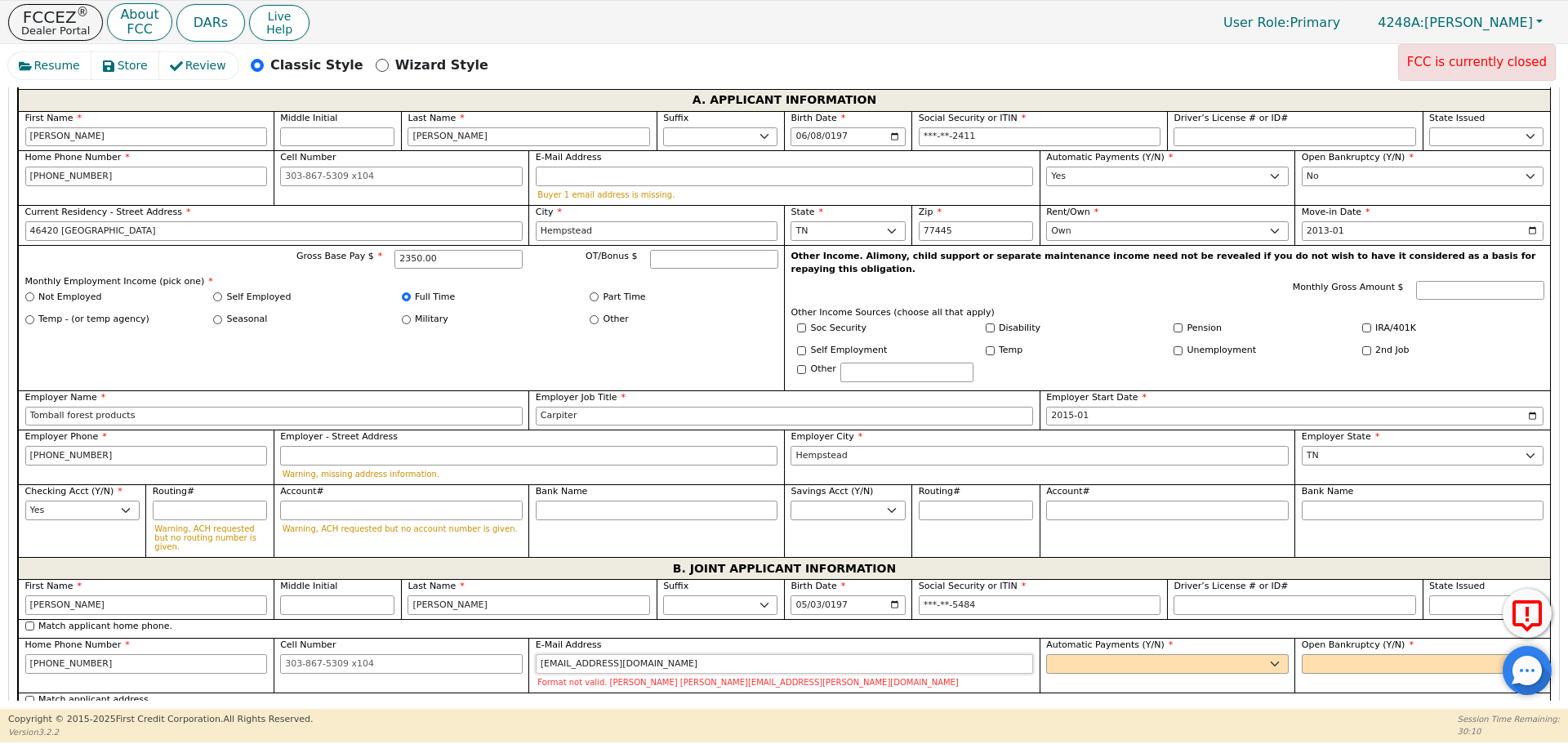
type input "[EMAIL_ADDRESS][DOMAIN_NAME]"
select select "y"
type input "[PERSON_NAME]"
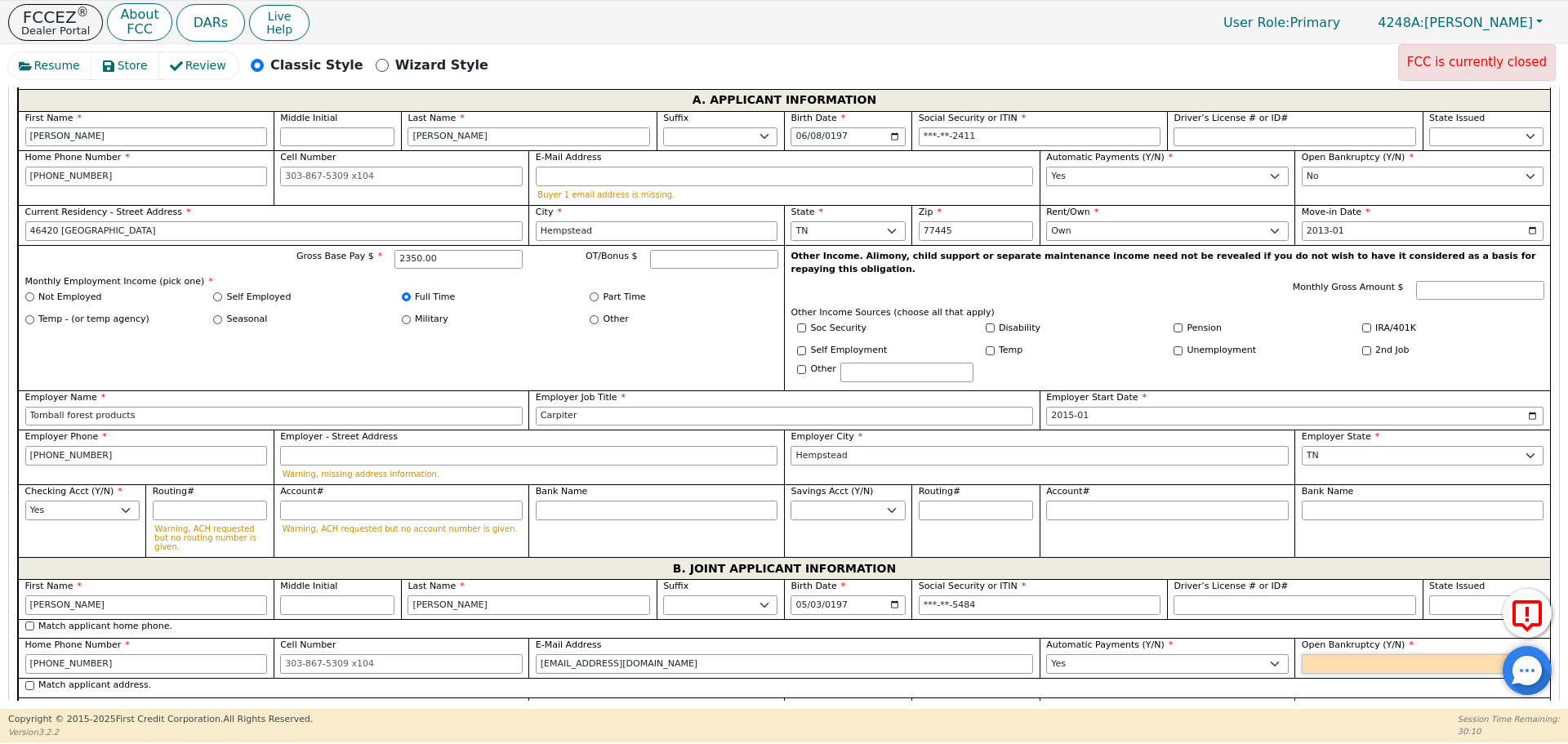
select select "n"
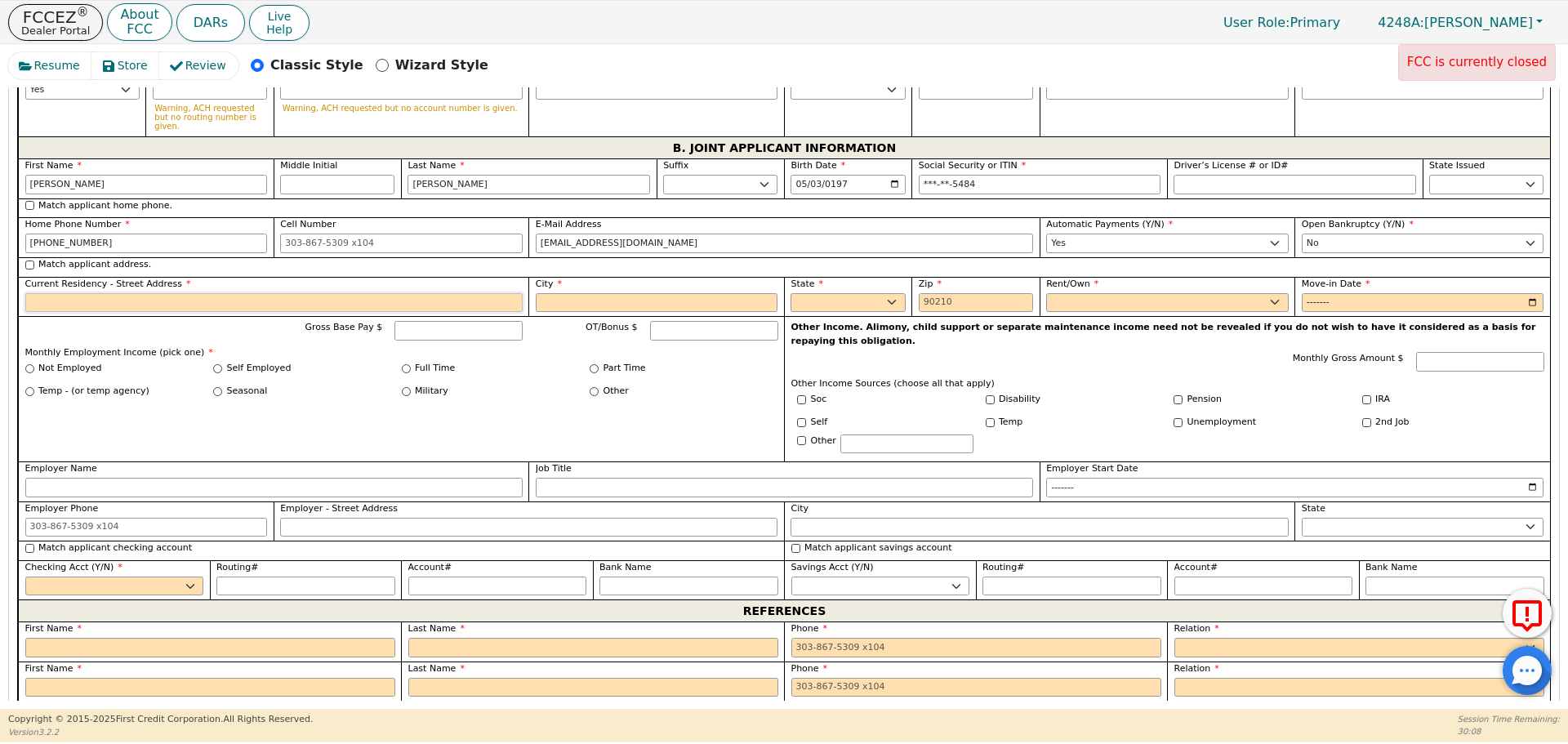
scroll to position [1485, 0]
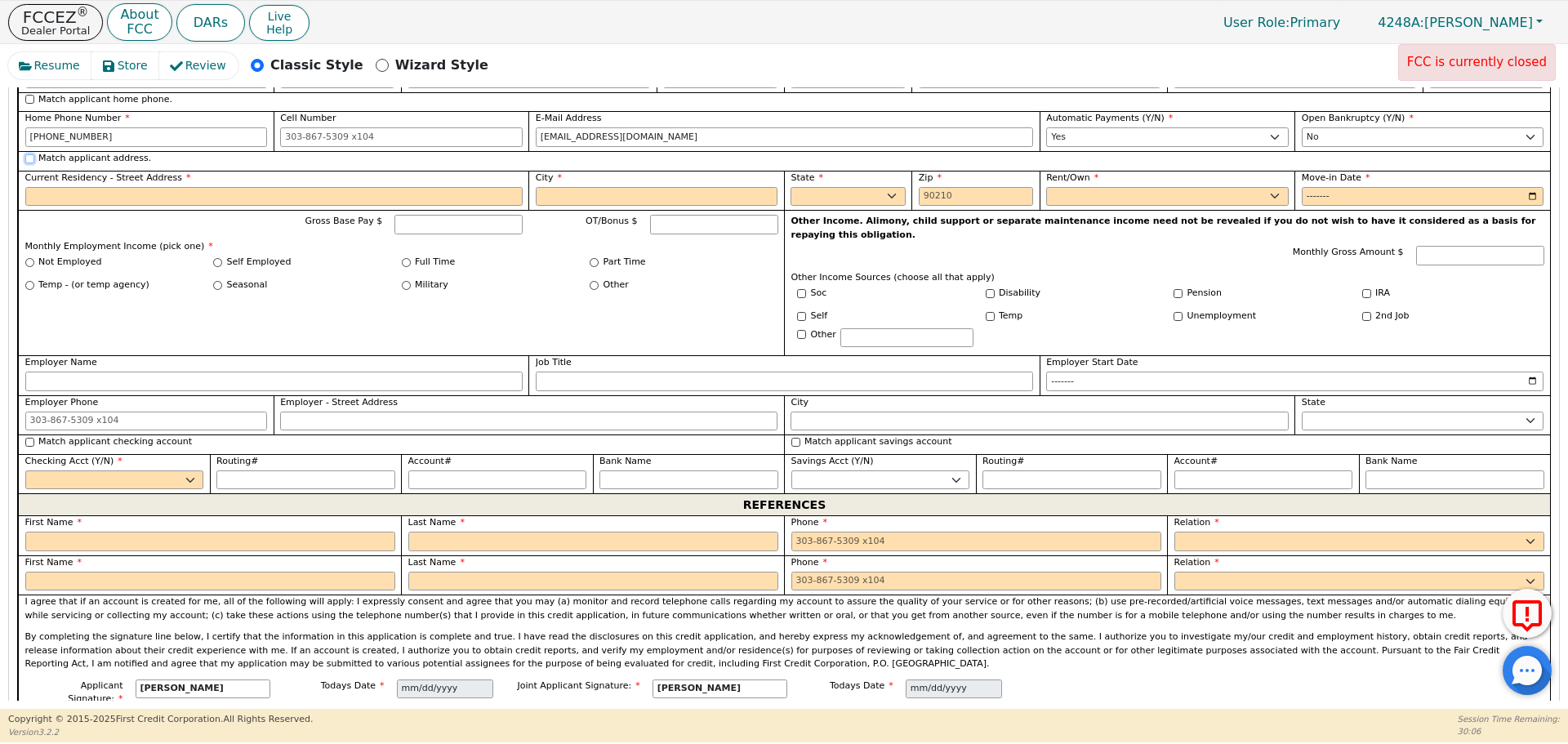
click at [27, 155] on input "Match applicant address." at bounding box center [30, 159] width 9 height 9
checkbox input "true"
type input "46420 [GEOGRAPHIC_DATA]"
type input "Hempstead"
select select "[GEOGRAPHIC_DATA]"
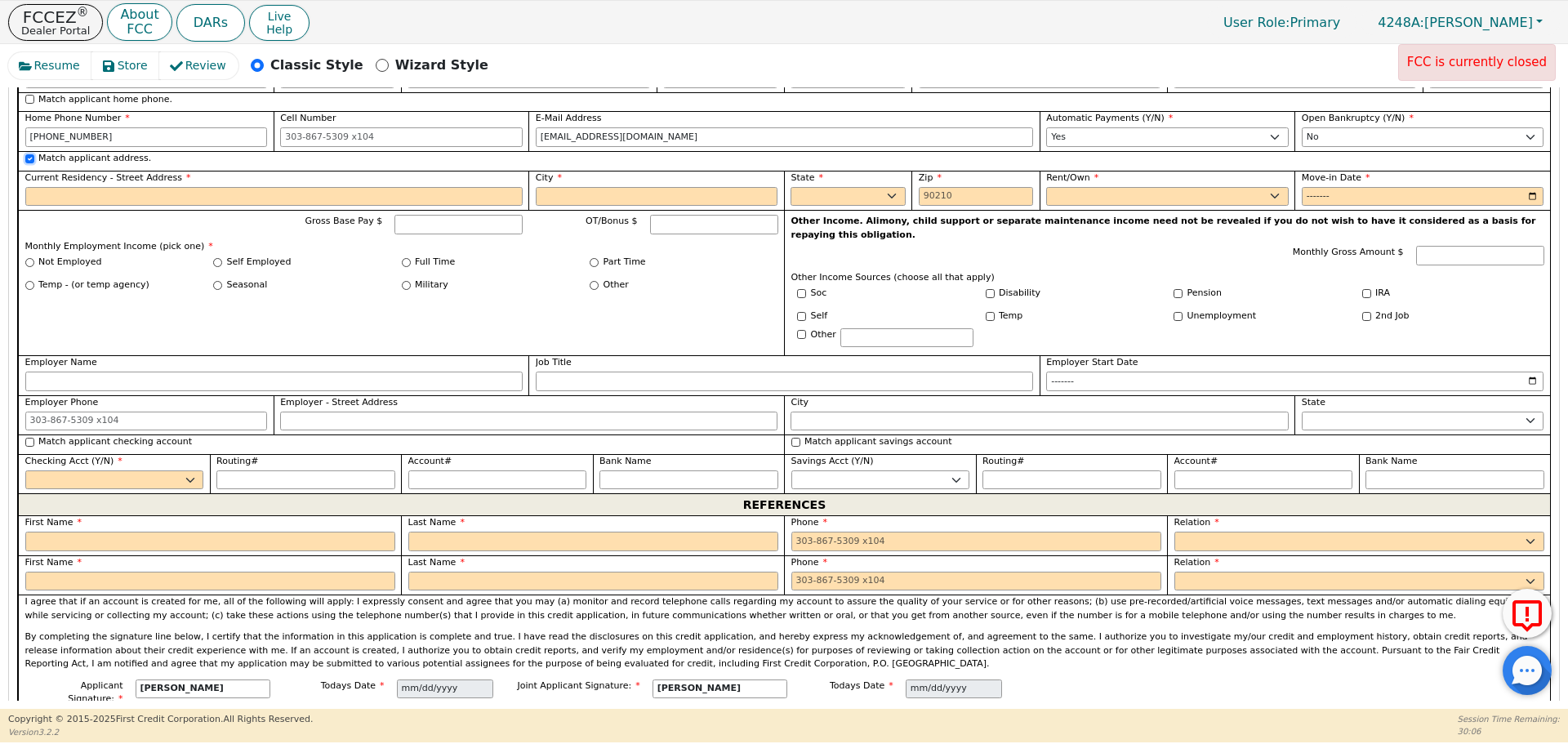
type input "77445"
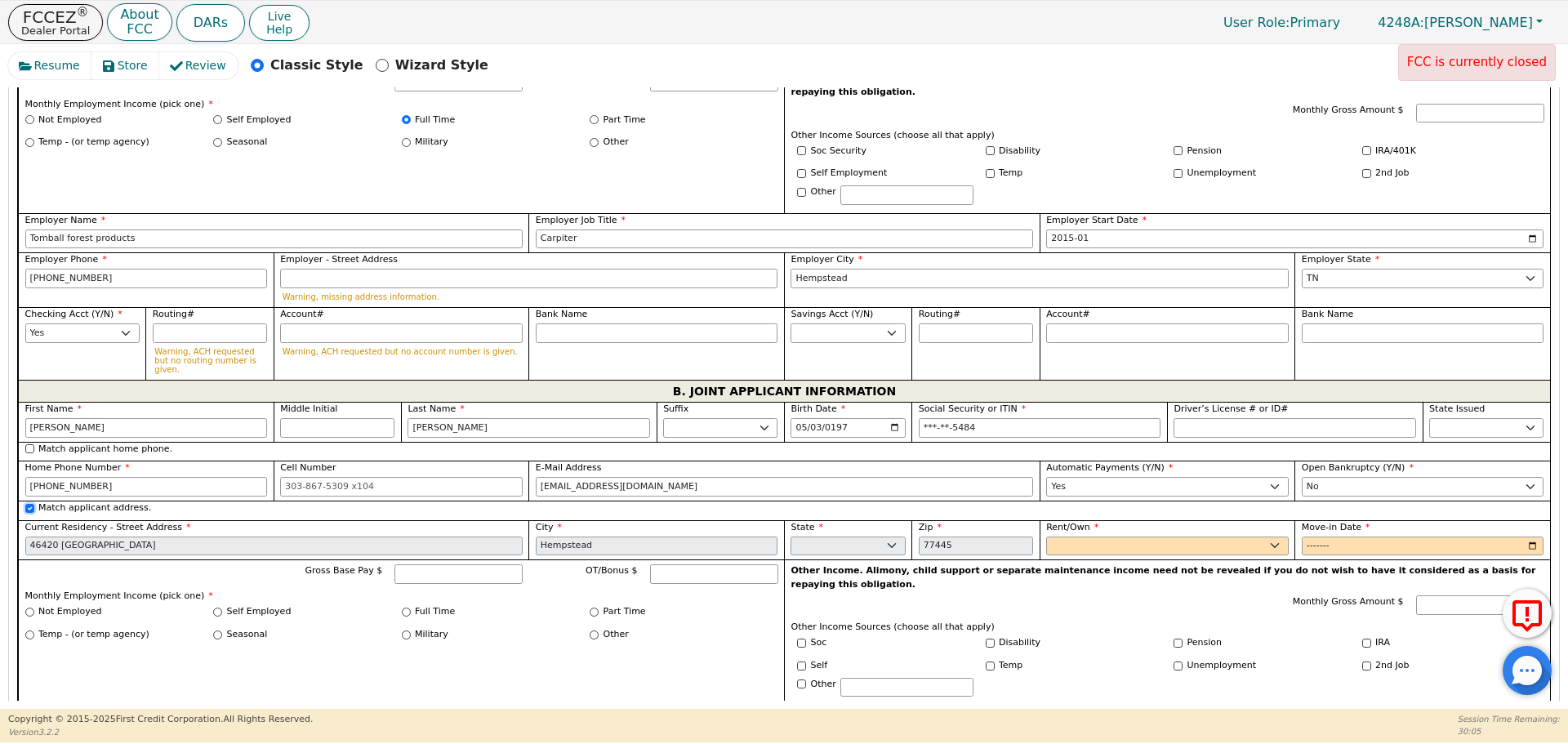
scroll to position [1134, 0]
click at [1183, 537] on select "Rent Own" at bounding box center [1167, 547] width 243 height 20
select select "Own"
click at [1046, 537] on select "Rent Own" at bounding box center [1167, 547] width 243 height 20
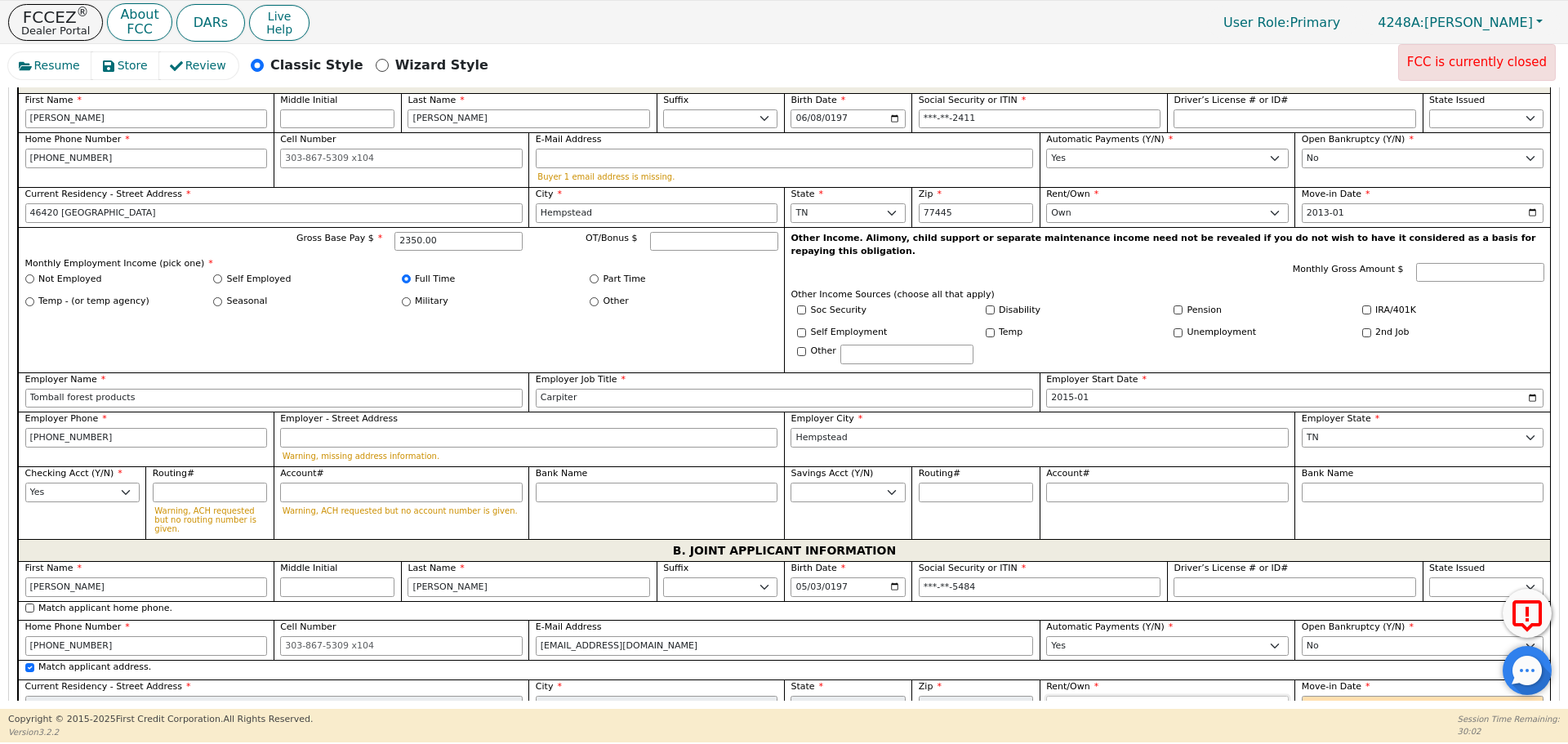
scroll to position [952, 0]
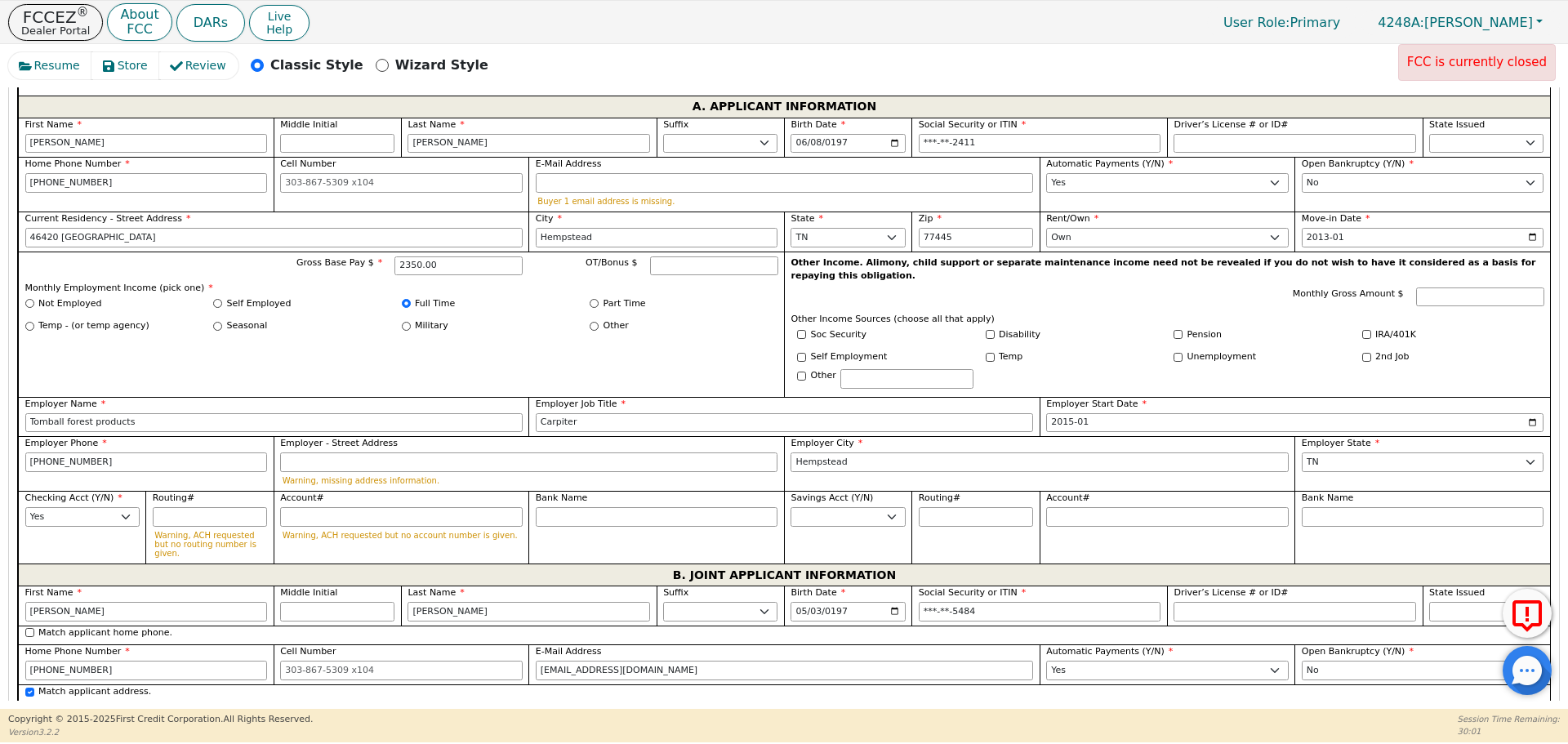
click at [1309, 720] on input "Move-in Date" at bounding box center [1423, 729] width 243 height 20
type input "2023-01"
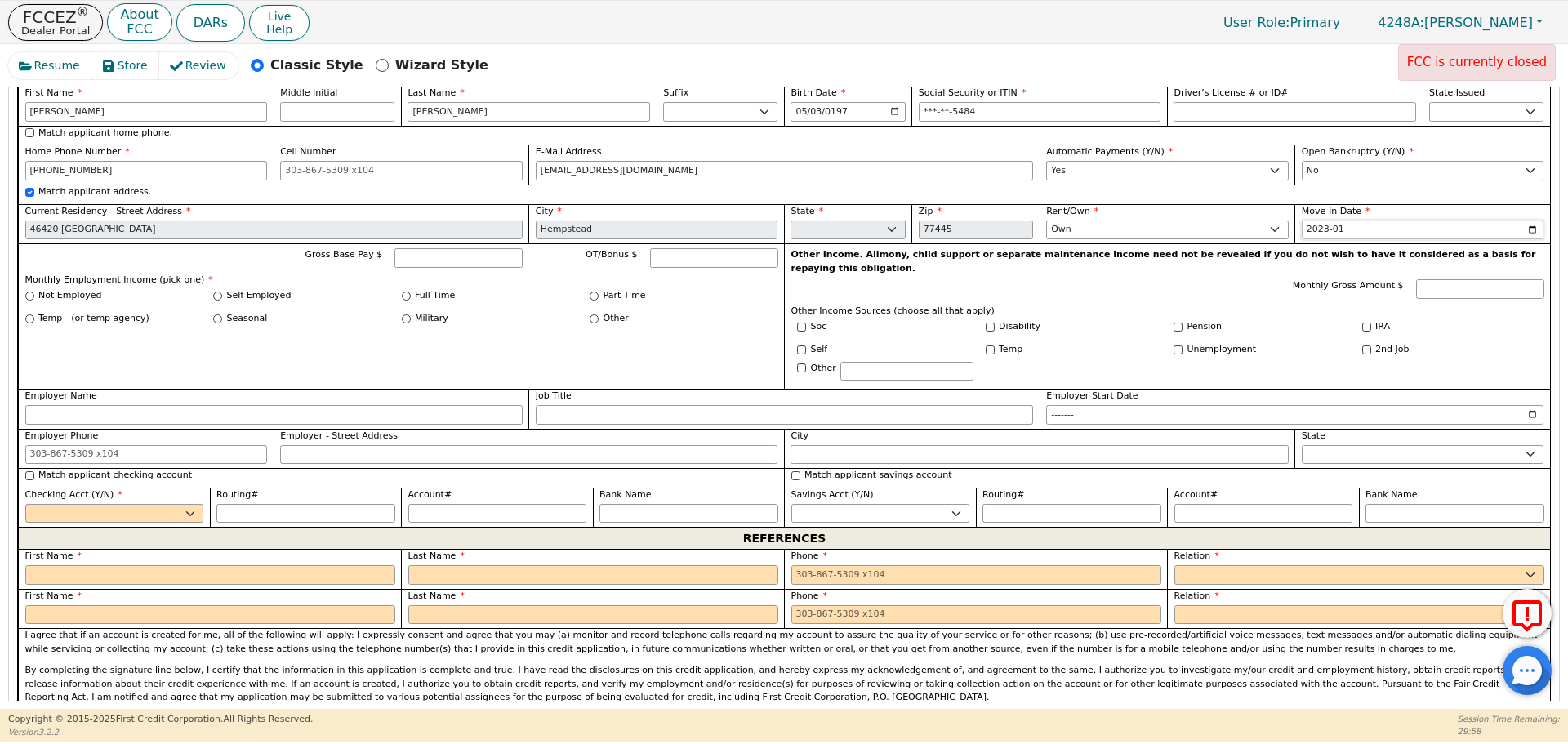
scroll to position [1457, 0]
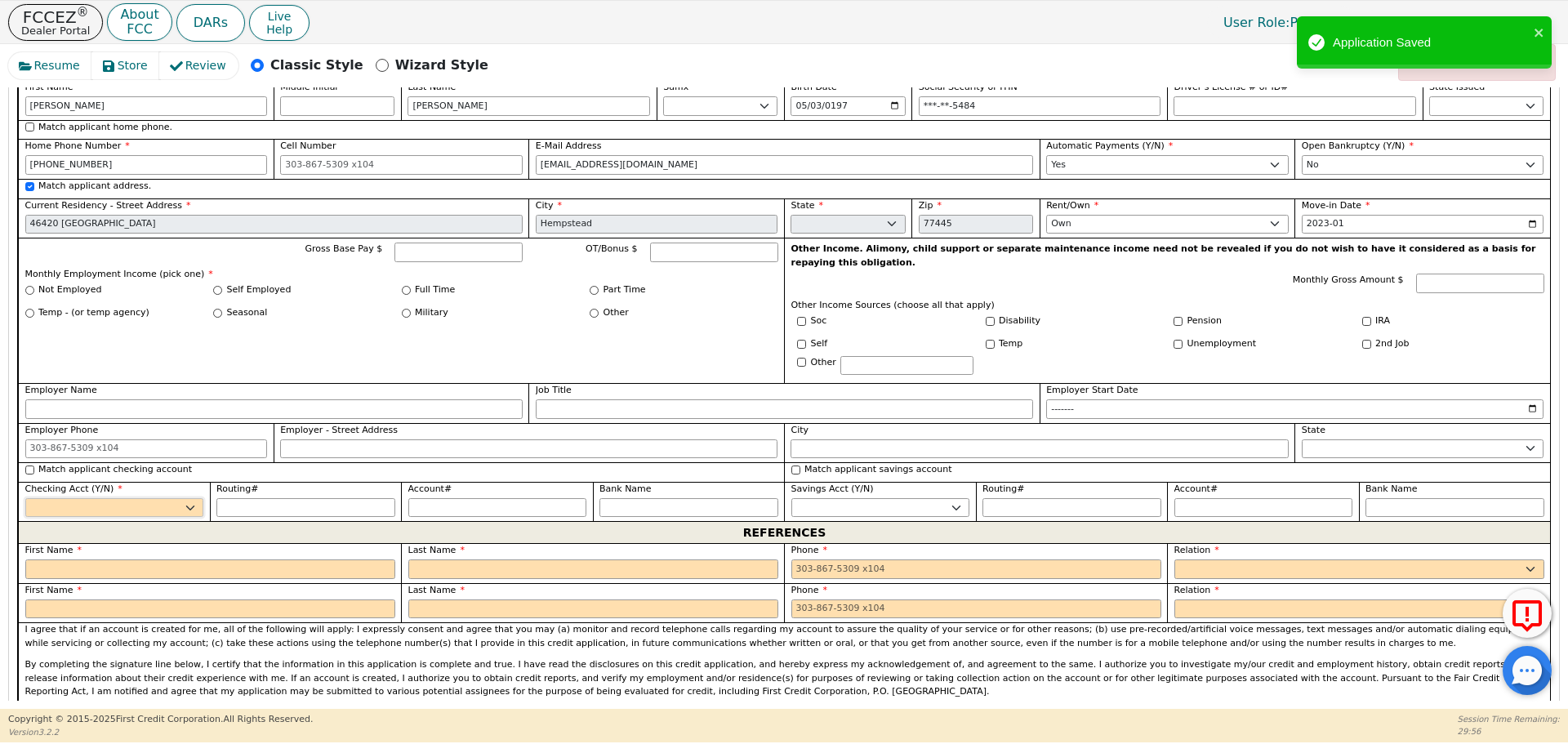
click at [193, 498] on select "Yes No" at bounding box center [115, 507] width 179 height 20
select select "y"
click at [26, 498] on select "Yes No" at bounding box center [115, 507] width 179 height 20
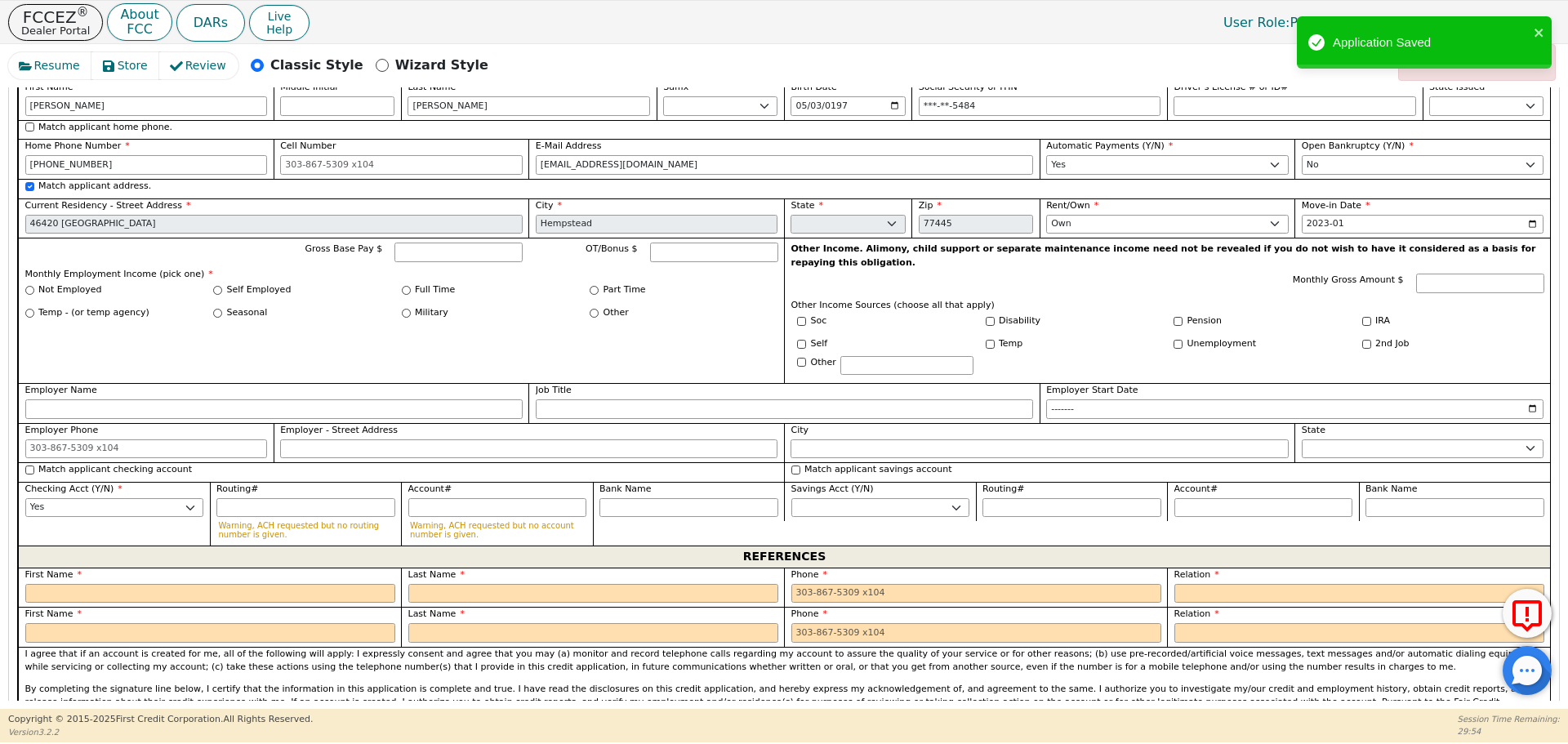
click at [182, 568] on label "First Name" at bounding box center [210, 575] width 370 height 14
click at [194, 583] on input "text" at bounding box center [210, 593] width 370 height 20
type input "[PERSON_NAME]"
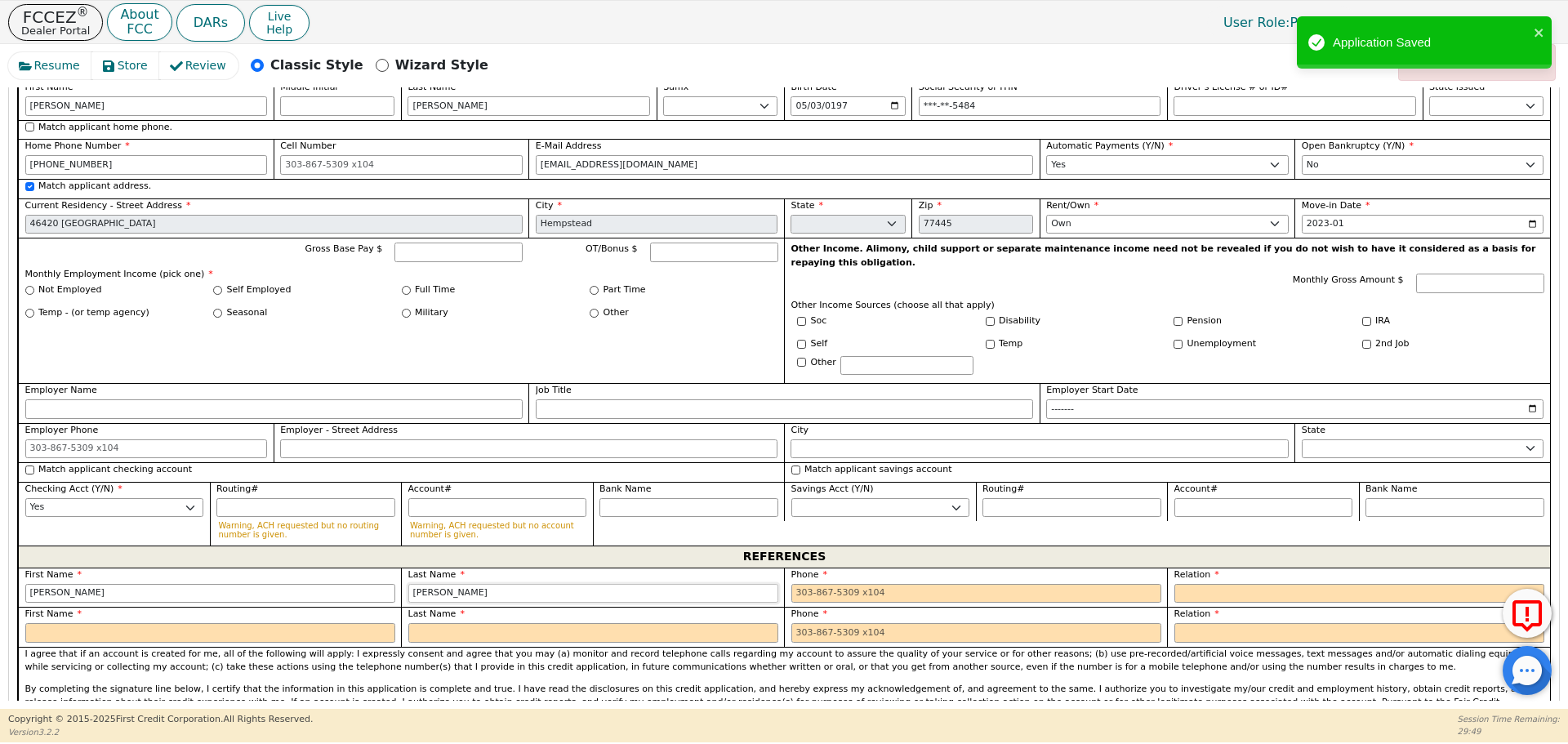
type input "[PERSON_NAME]"
type input "281643872"
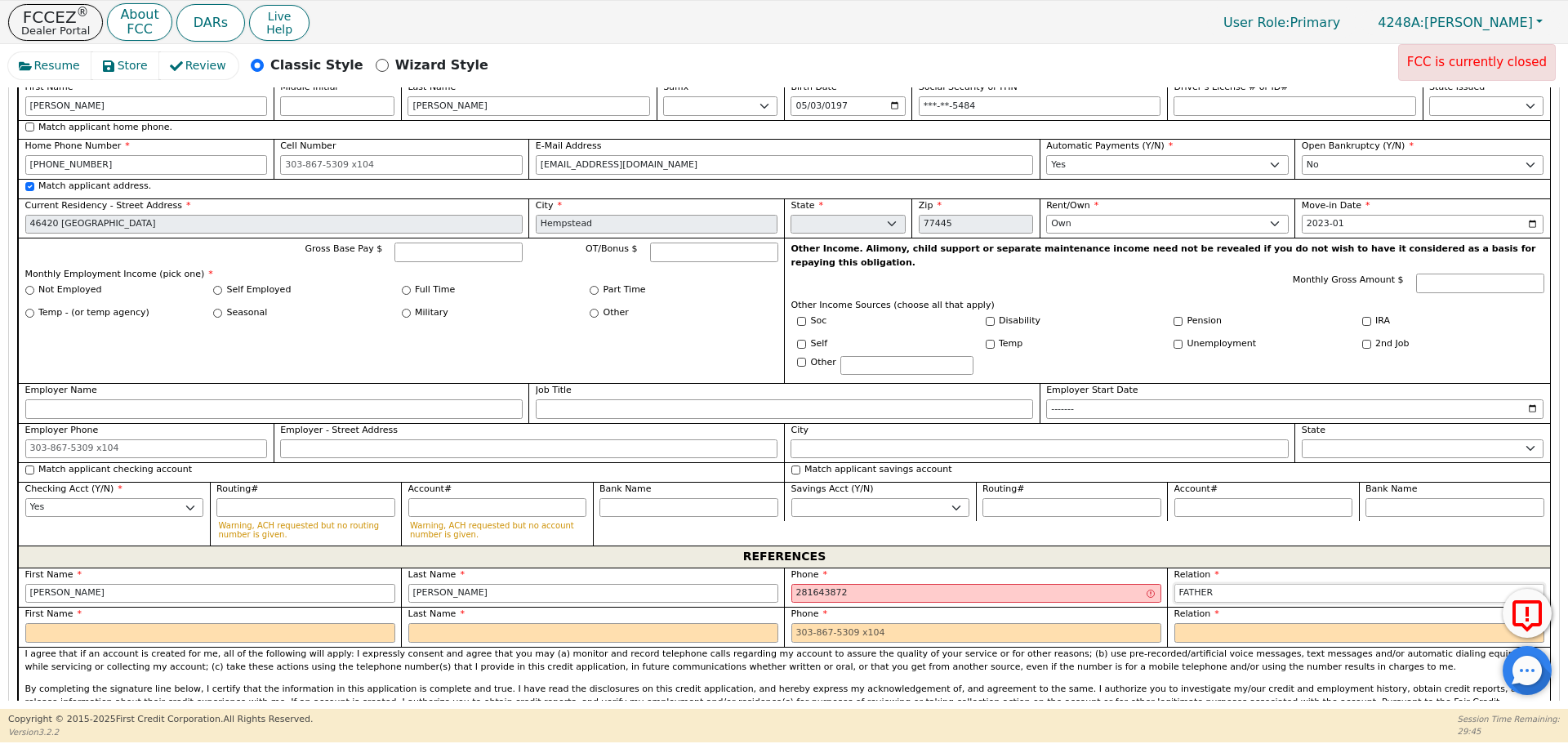
select select "FRIEND"
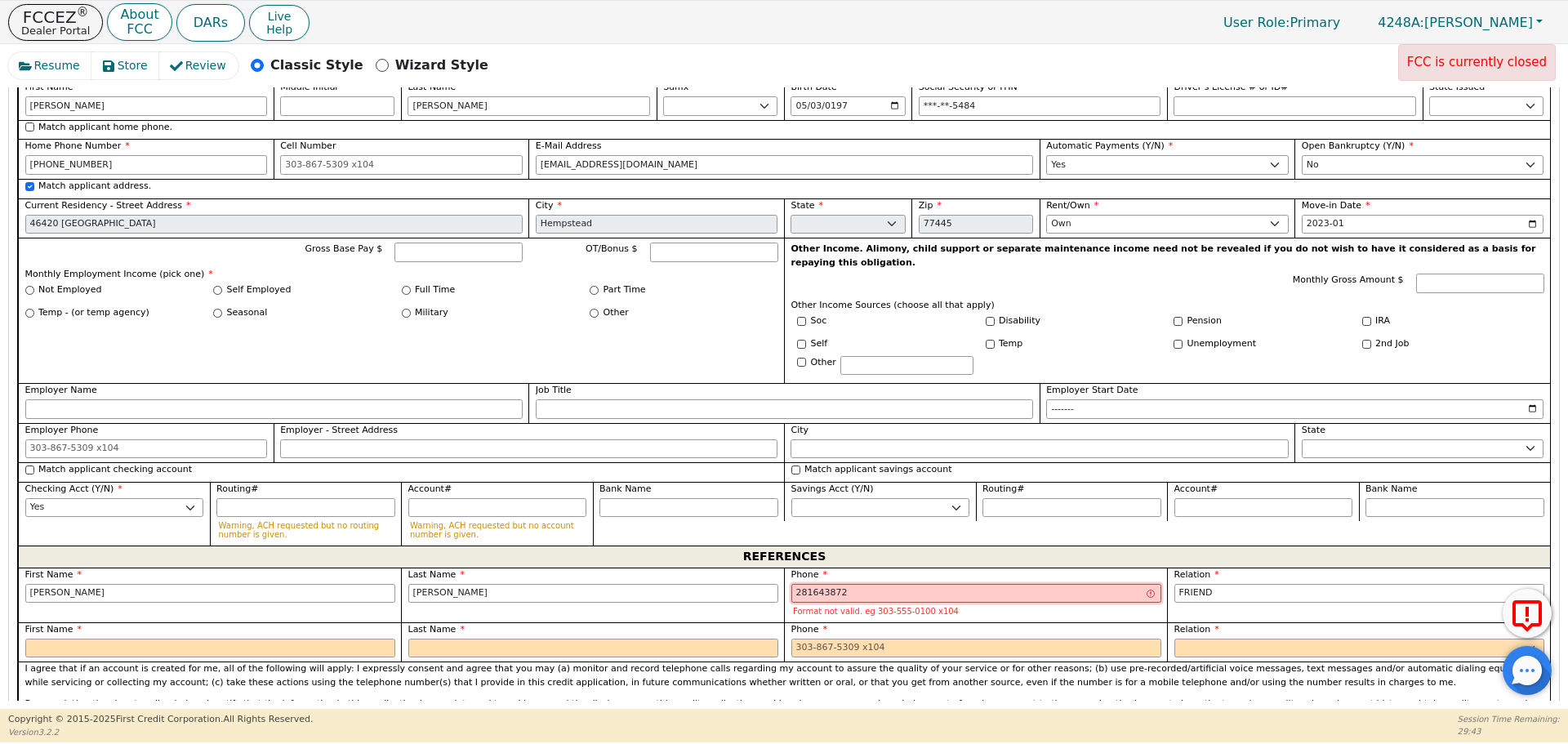
click at [821, 583] on input "281643872" at bounding box center [976, 593] width 370 height 20
type input "[PHONE_NUMBER]"
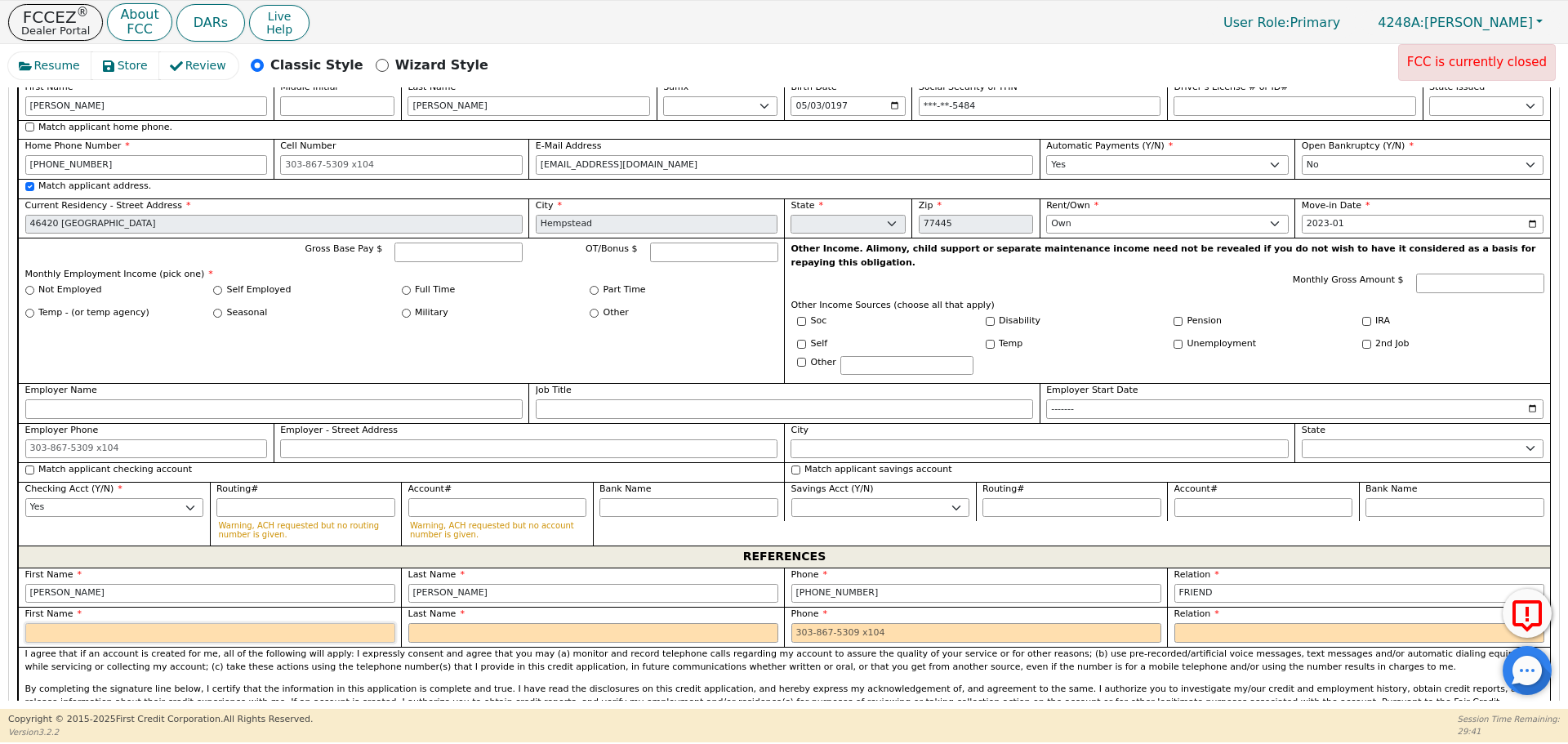
click at [279, 623] on input "text" at bounding box center [210, 632] width 370 height 20
type input "Carolina"
type input "m"
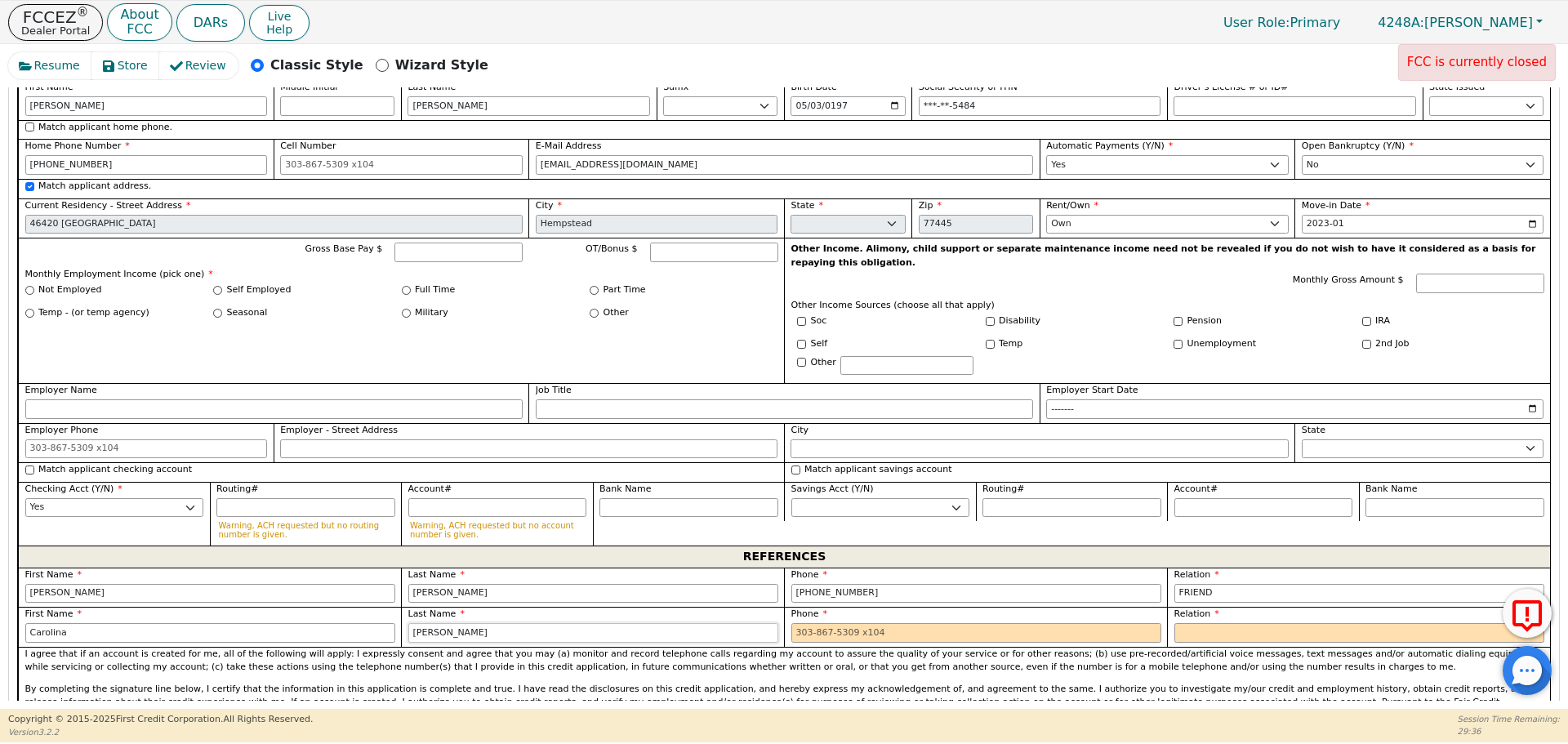
type input "[PERSON_NAME]"
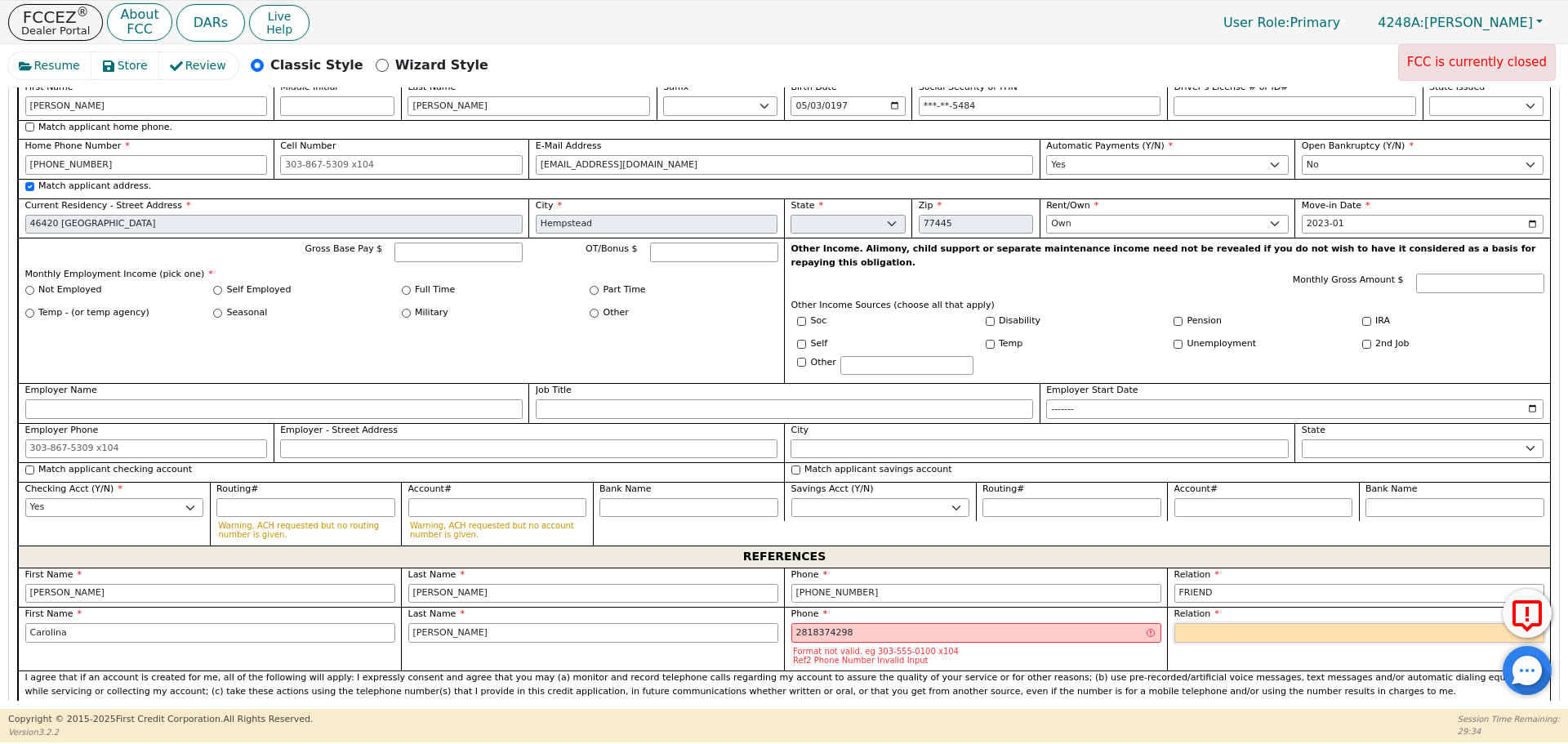
type input "[PHONE_NUMBER]"
select select "FRIEND"
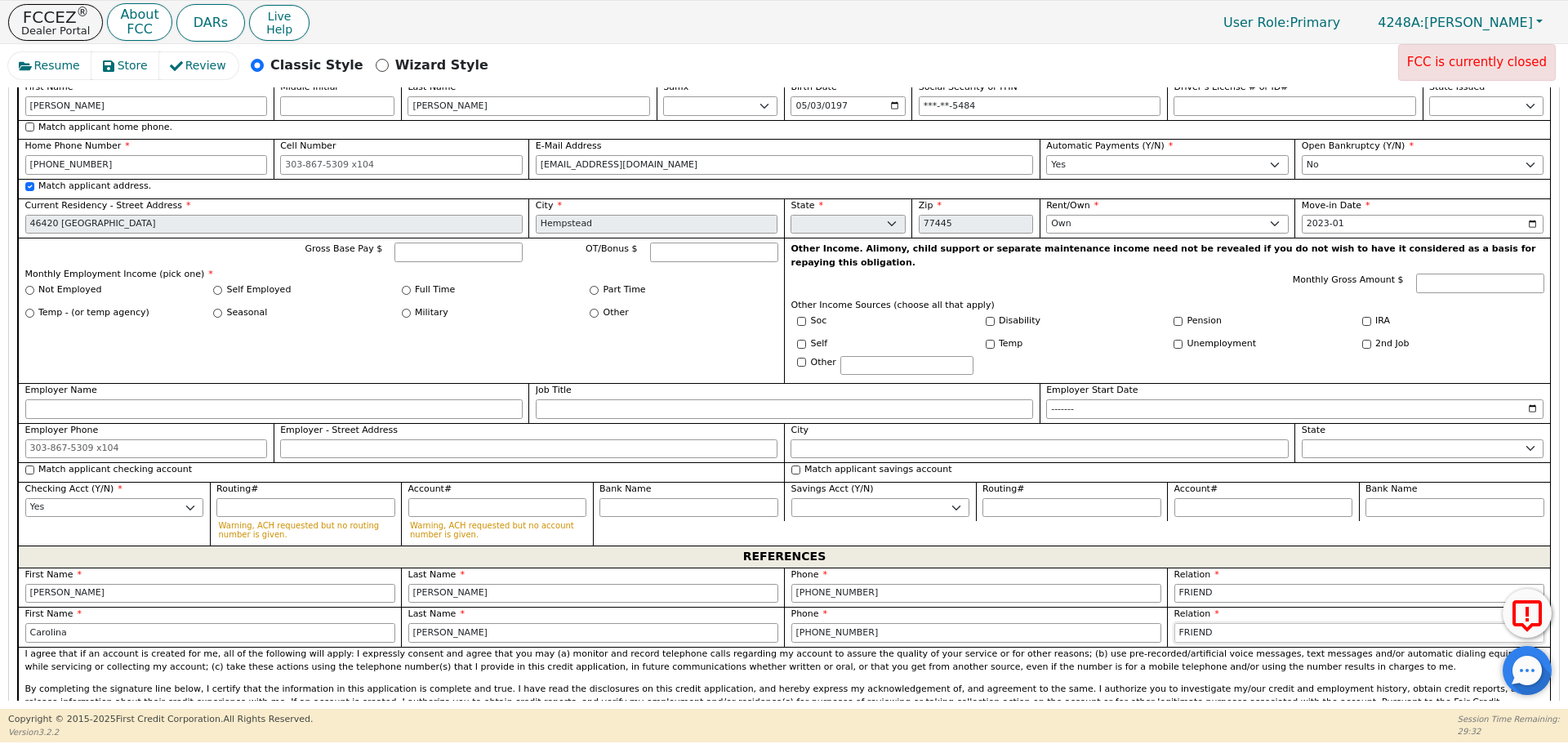
scroll to position [2768, 0]
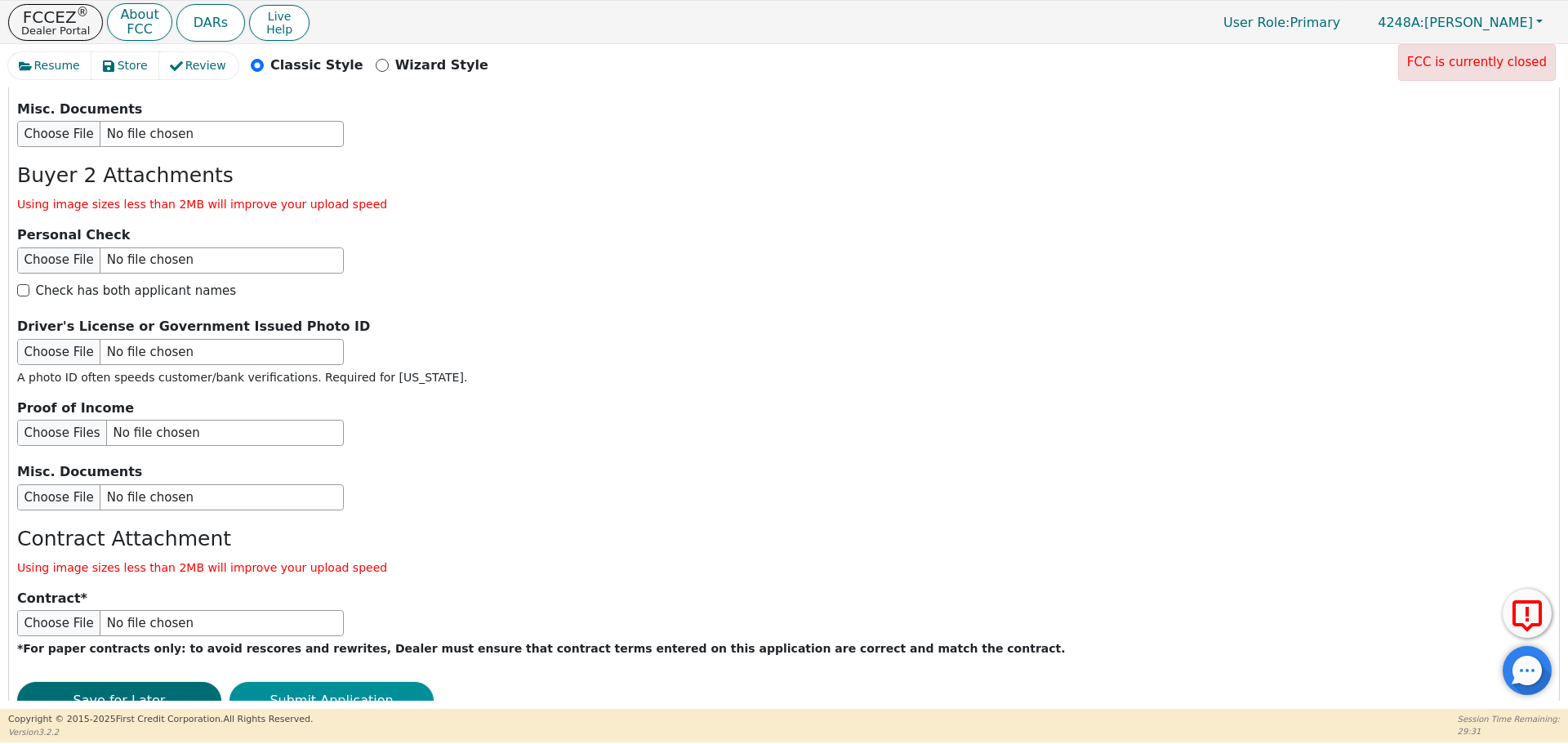
click at [385, 682] on button "Submit Application" at bounding box center [332, 700] width 204 height 38
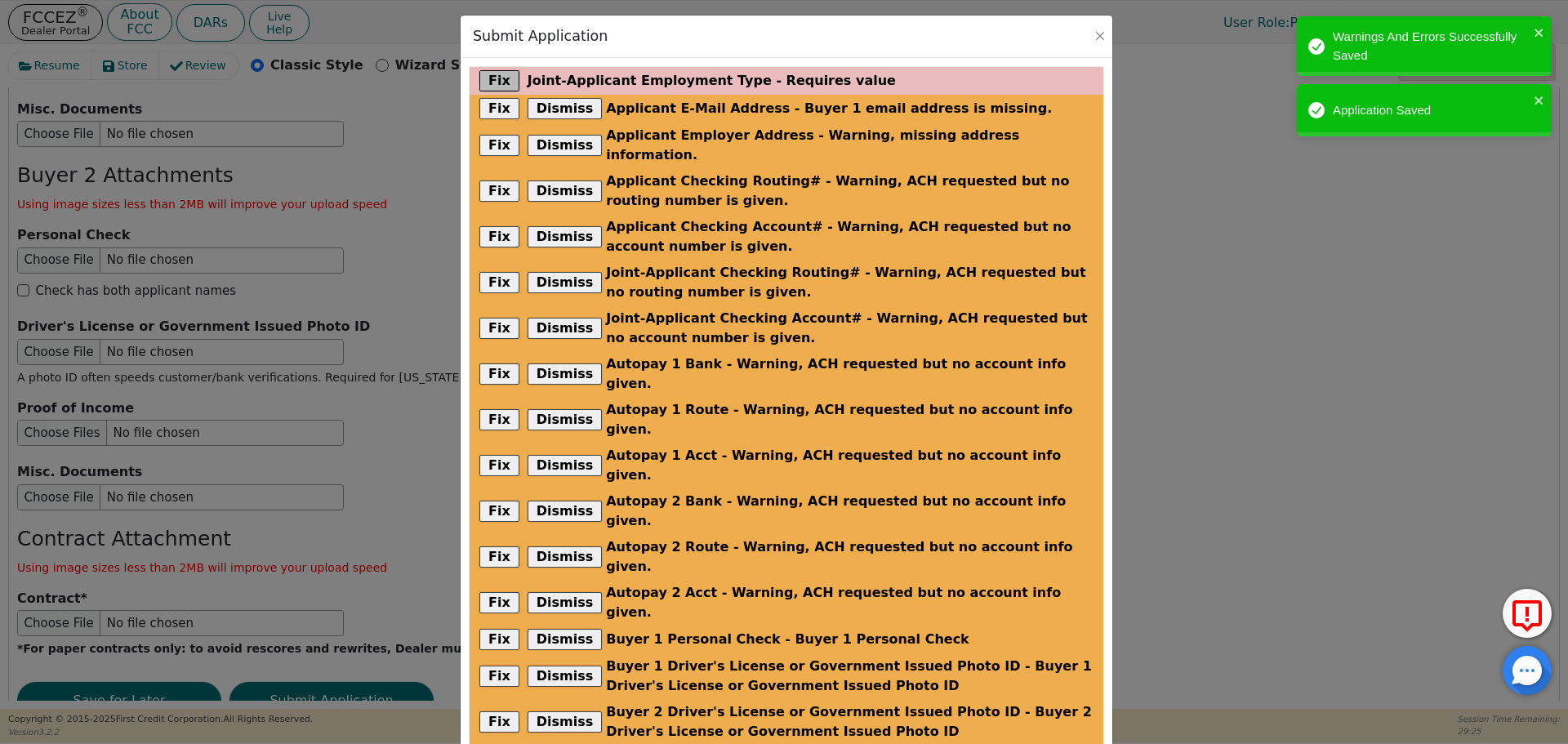
click at [496, 85] on button "Fix" at bounding box center [499, 80] width 40 height 21
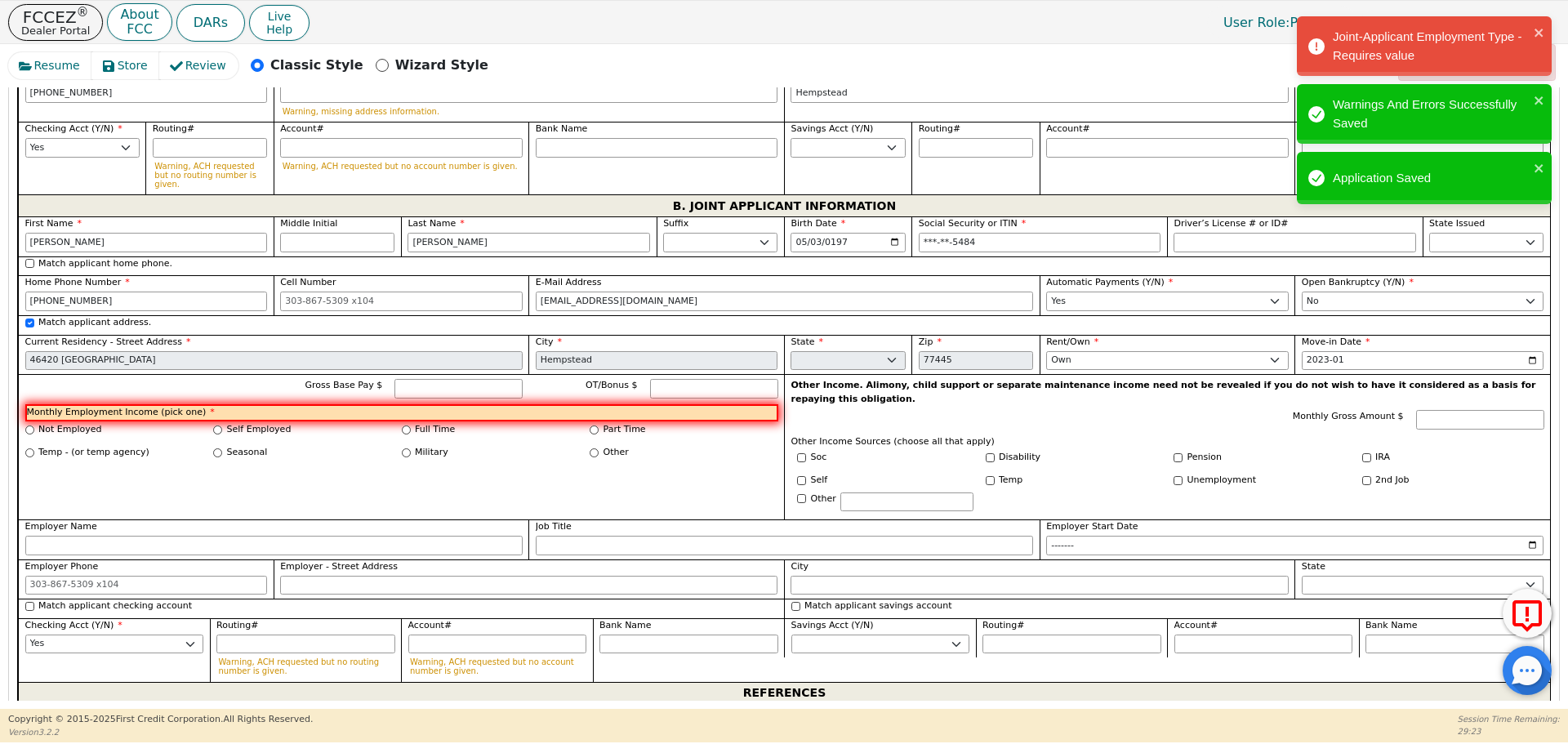
scroll to position [1303, 0]
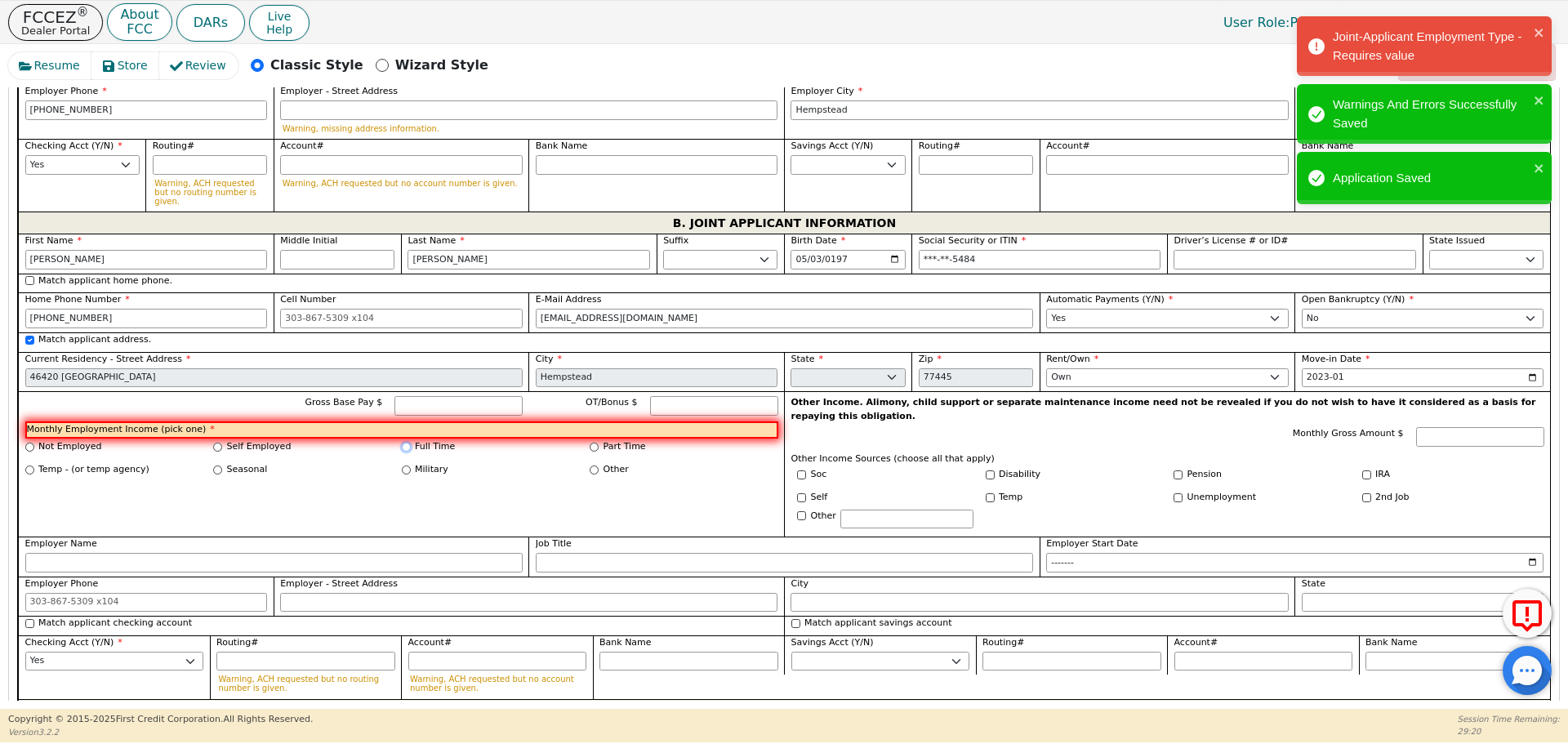
click at [406, 442] on input "Full Time" at bounding box center [406, 447] width 9 height 9
radio input "true"
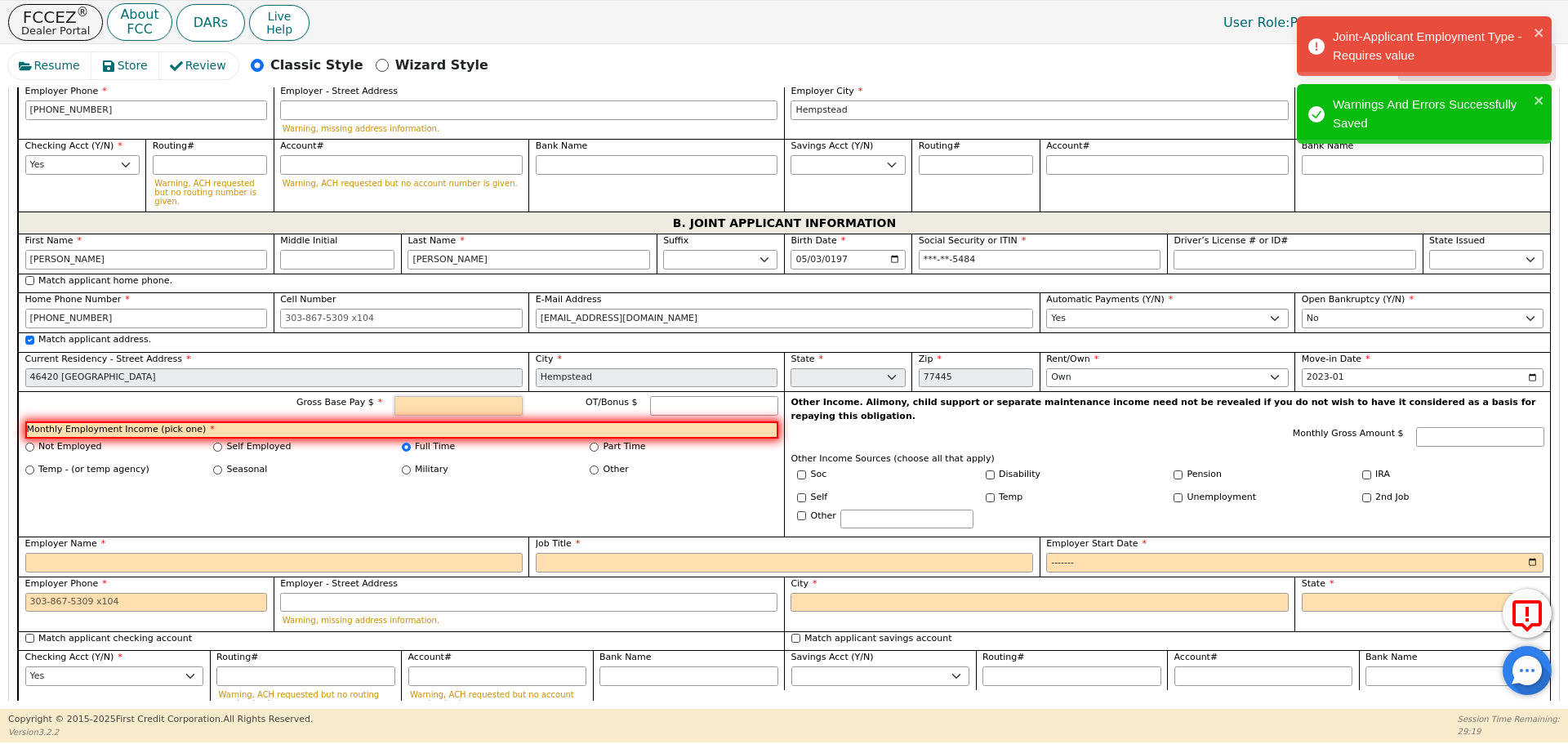
click at [437, 395] on input "Gross Base Pay $" at bounding box center [459, 405] width 128 height 20
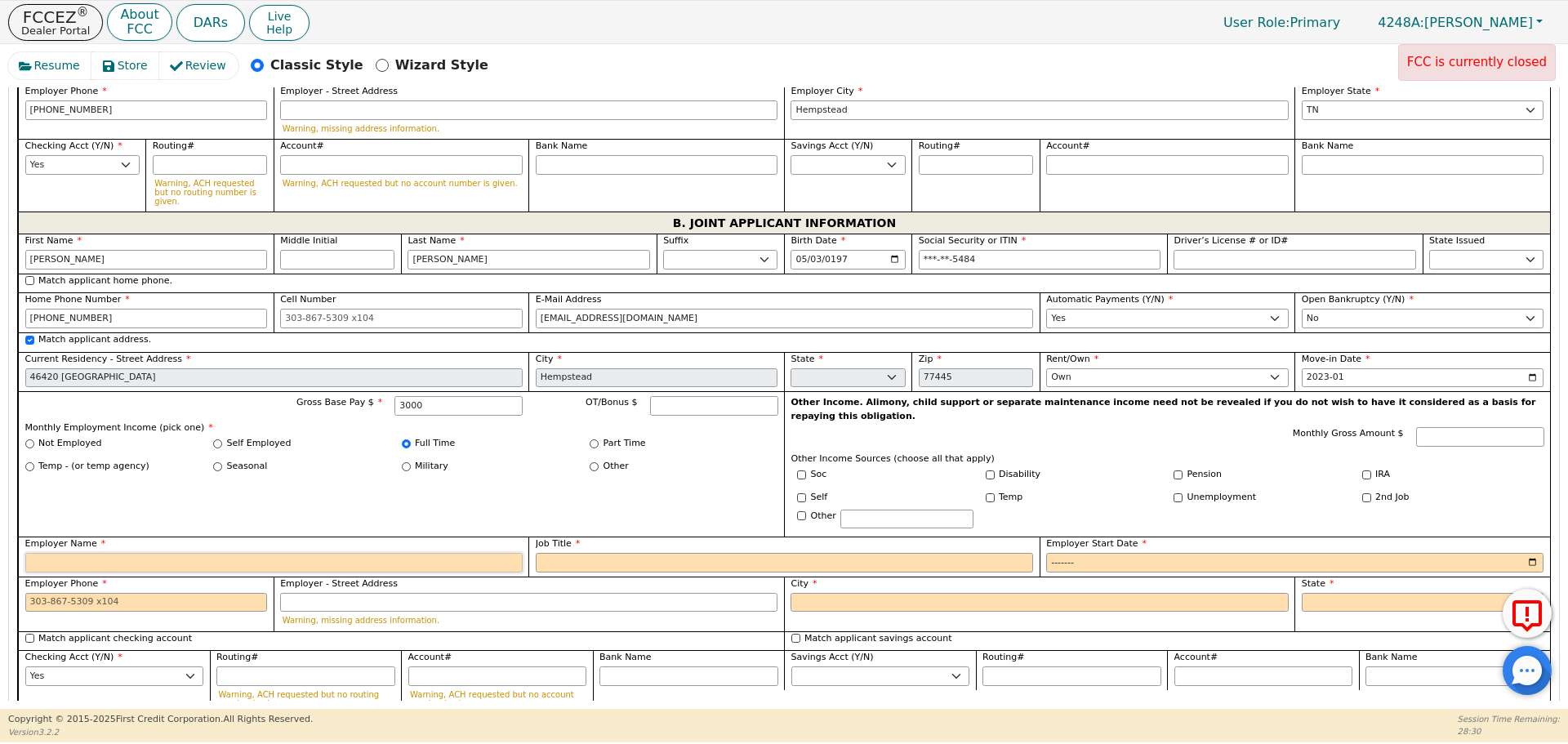
click at [408, 553] on input "Employer Name" at bounding box center [274, 562] width 497 height 20
type input "3000.00"
type input "[PERSON_NAME] in the box"
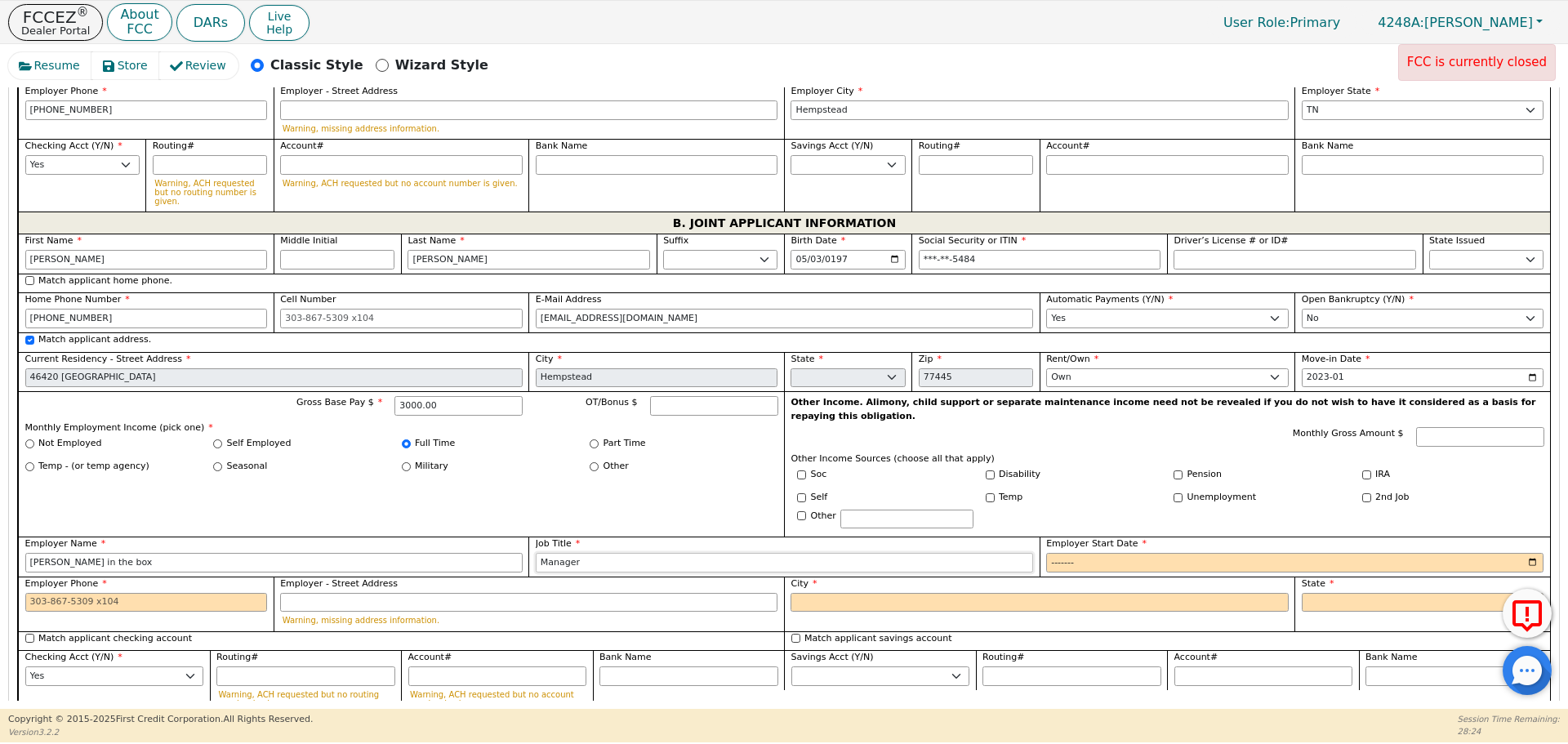
type input "Manager"
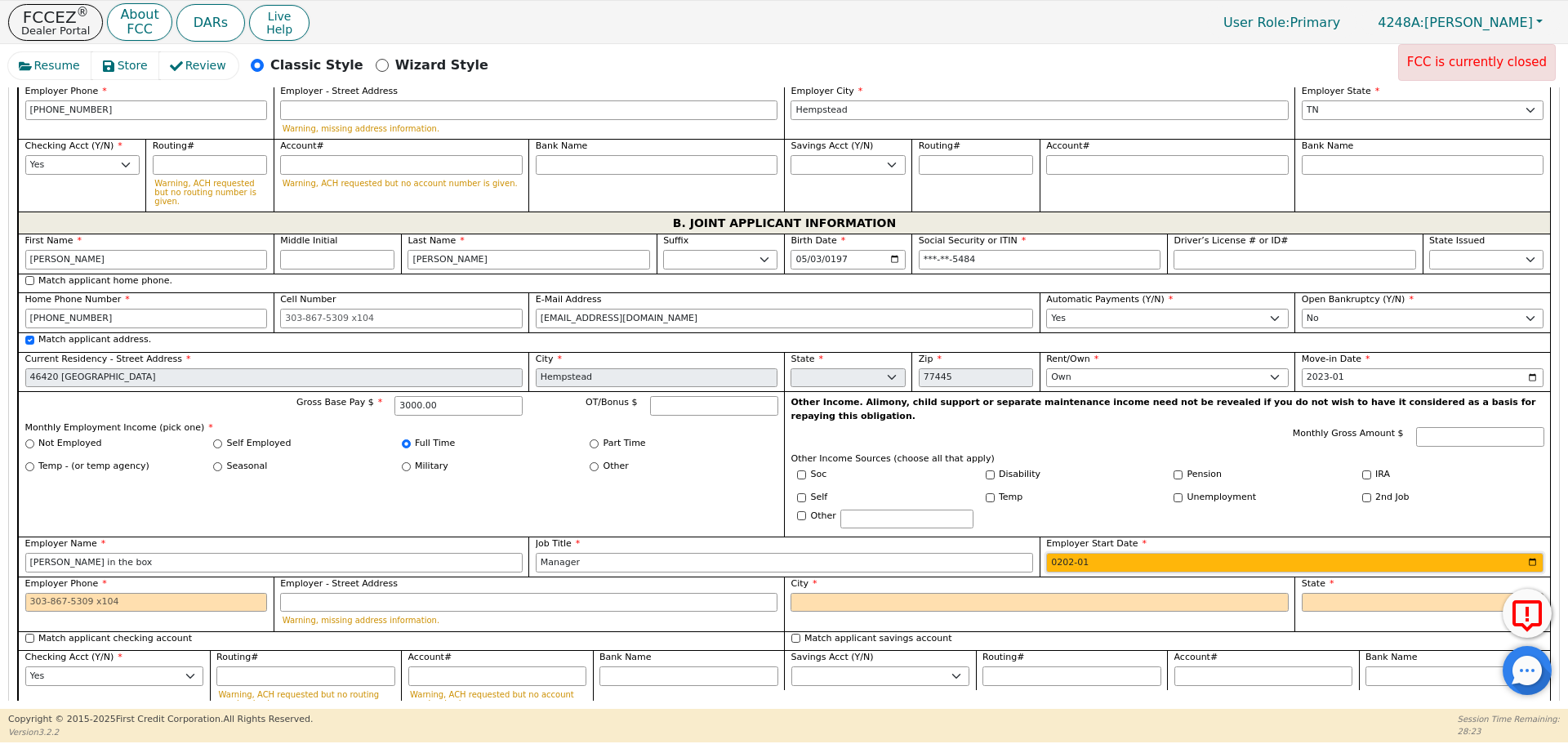
type input "2023-01"
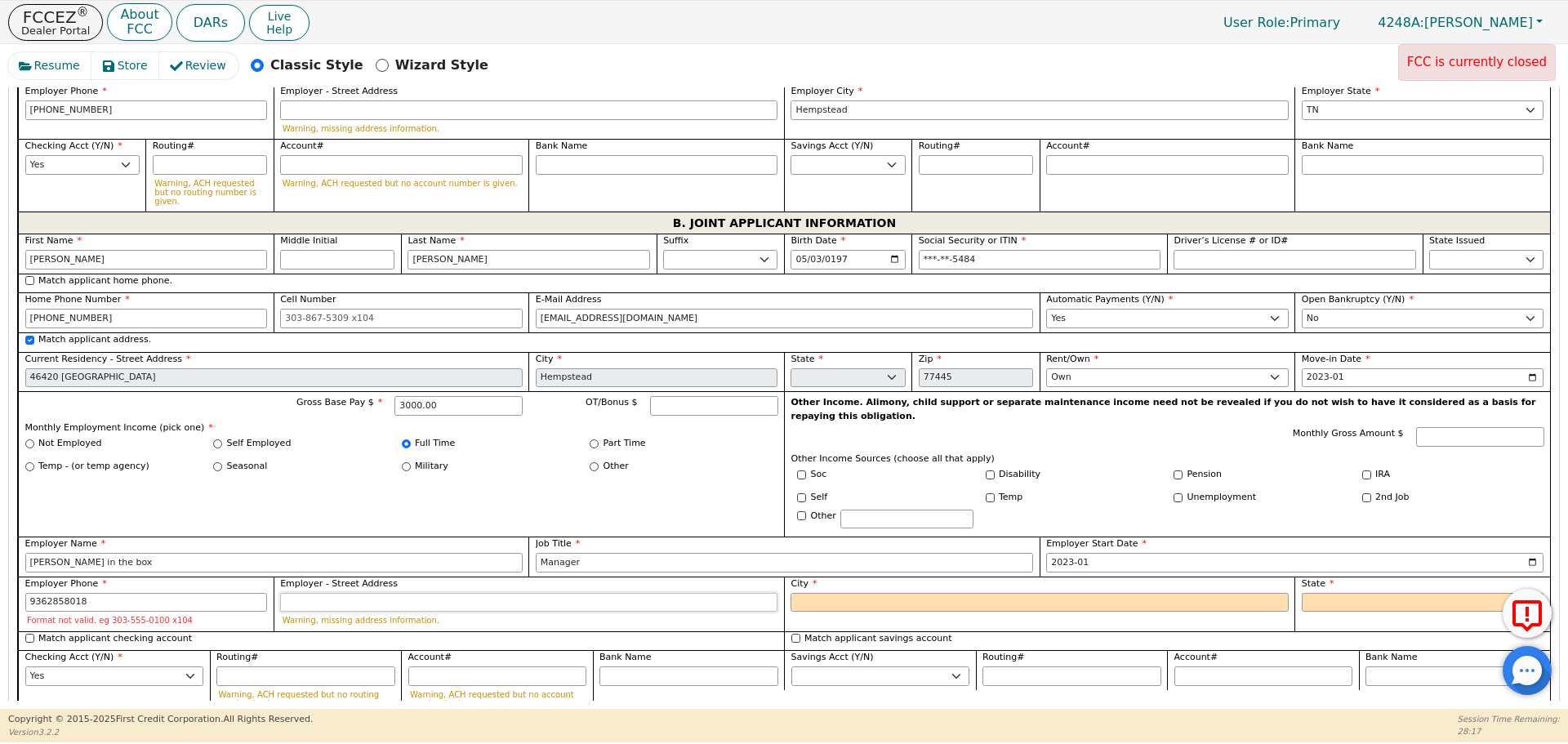
type input "[PHONE_NUMBER]"
click at [972, 577] on div "City" at bounding box center [1038, 604] width 510 height 55
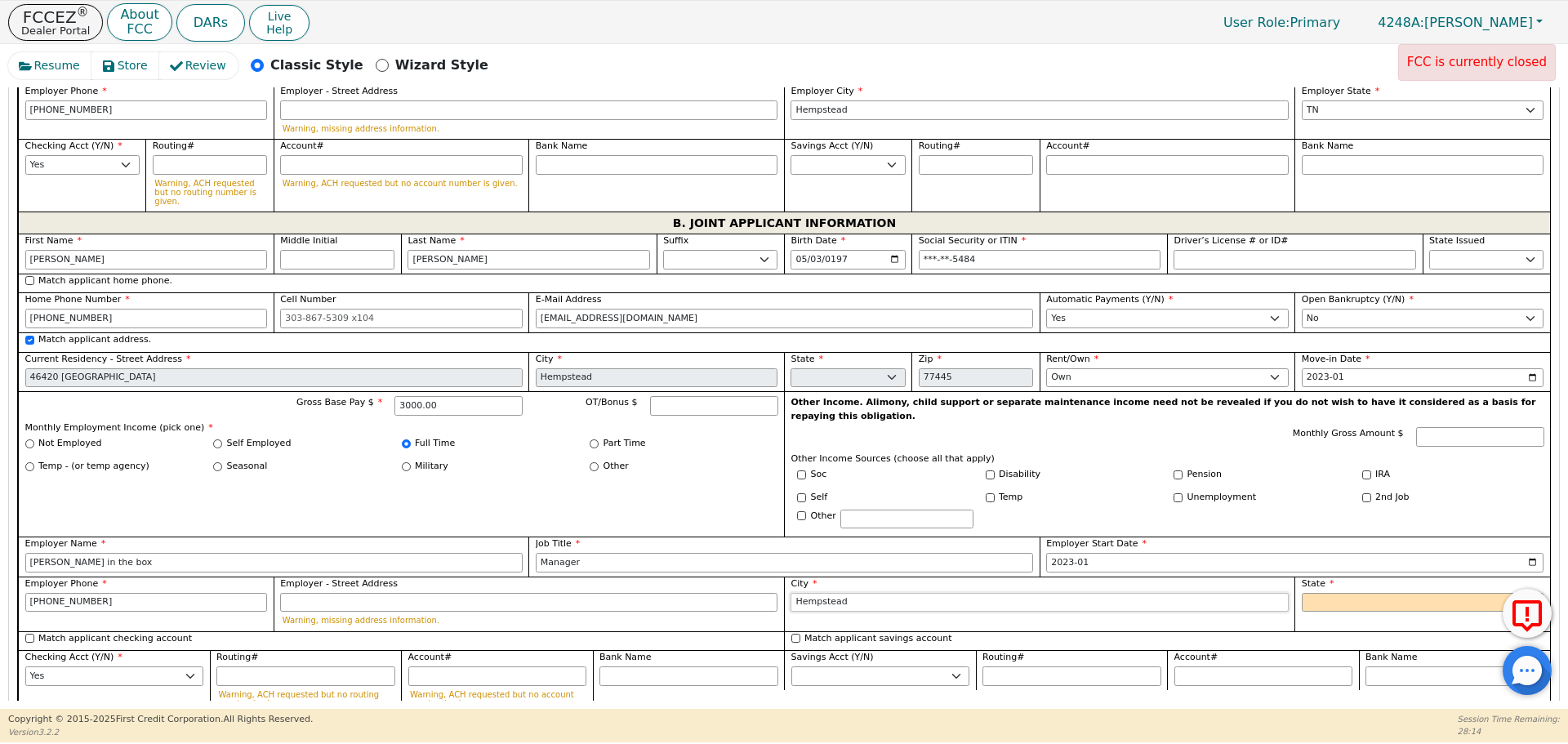
type input "Hempstead"
select select "[GEOGRAPHIC_DATA]"
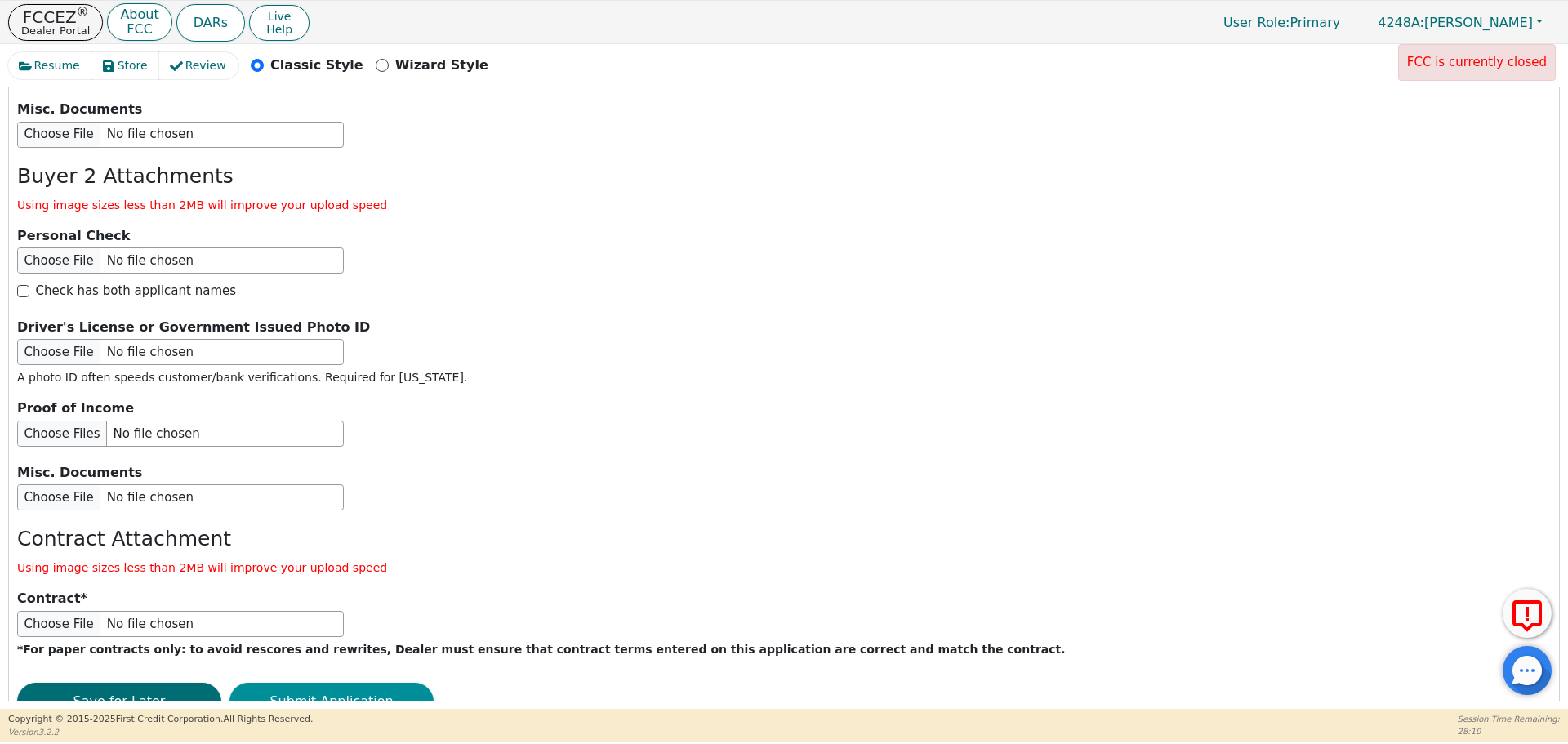
click at [375, 682] on button "Submit Application" at bounding box center [332, 701] width 204 height 38
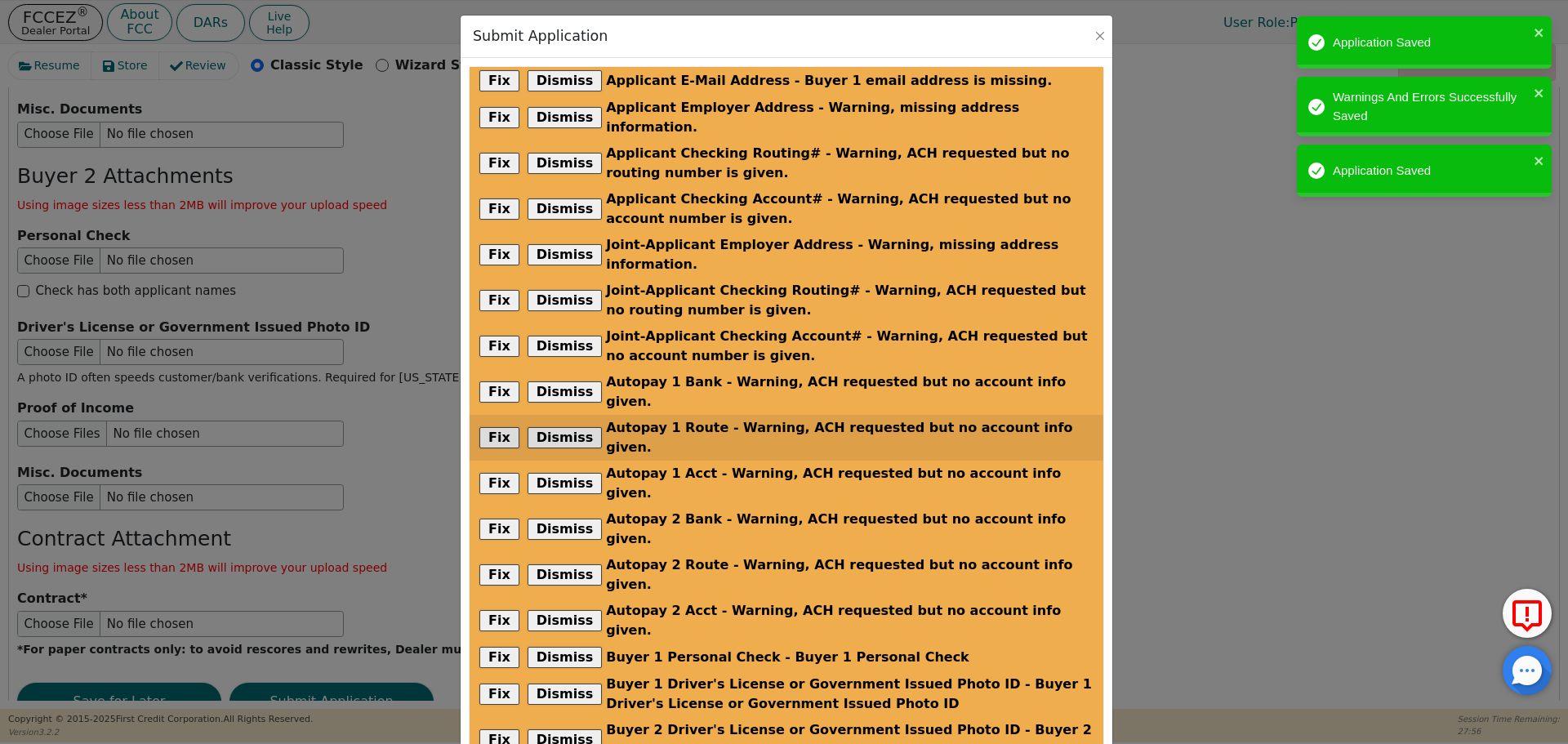
scroll to position [187, 0]
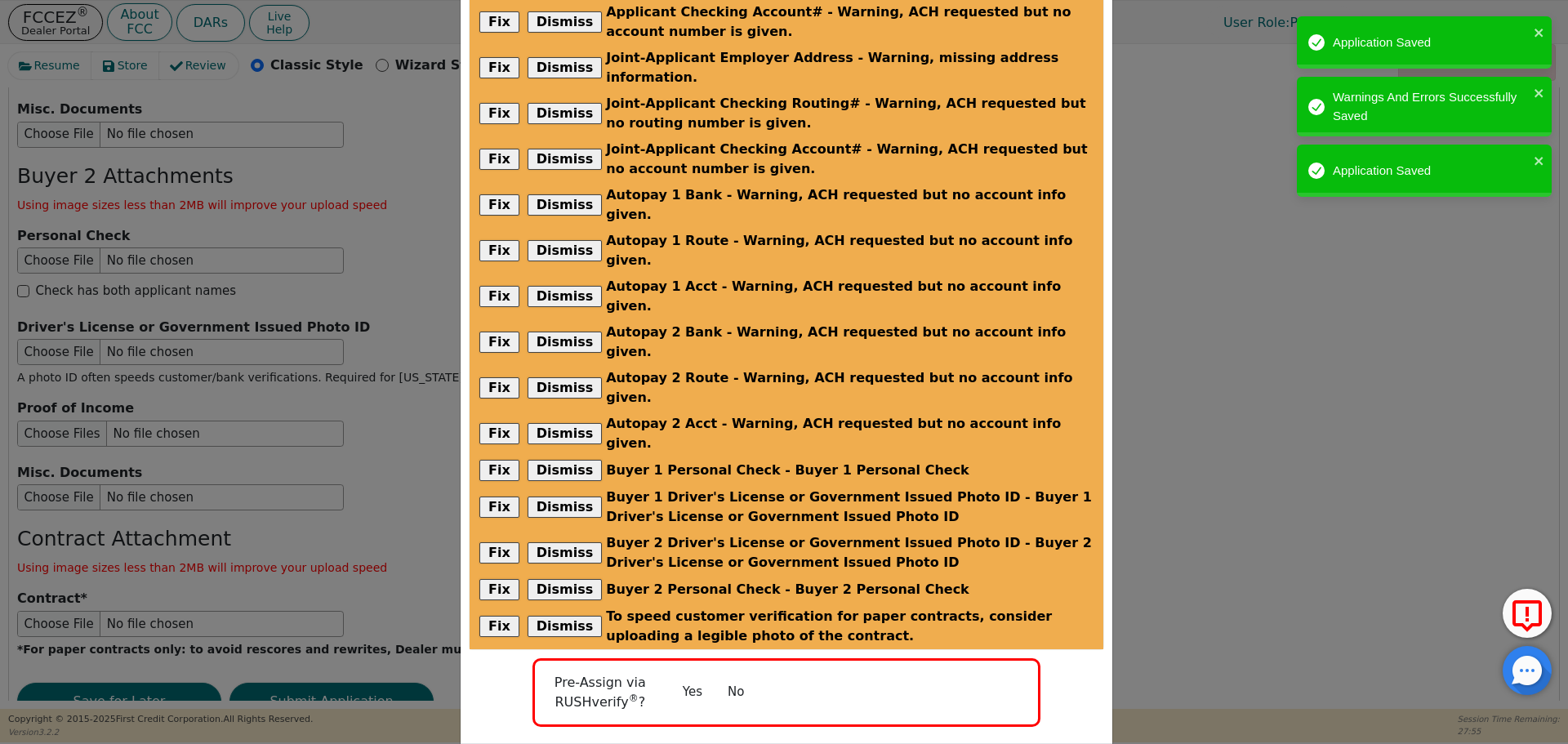
radio input "false"
checkbox input "false"
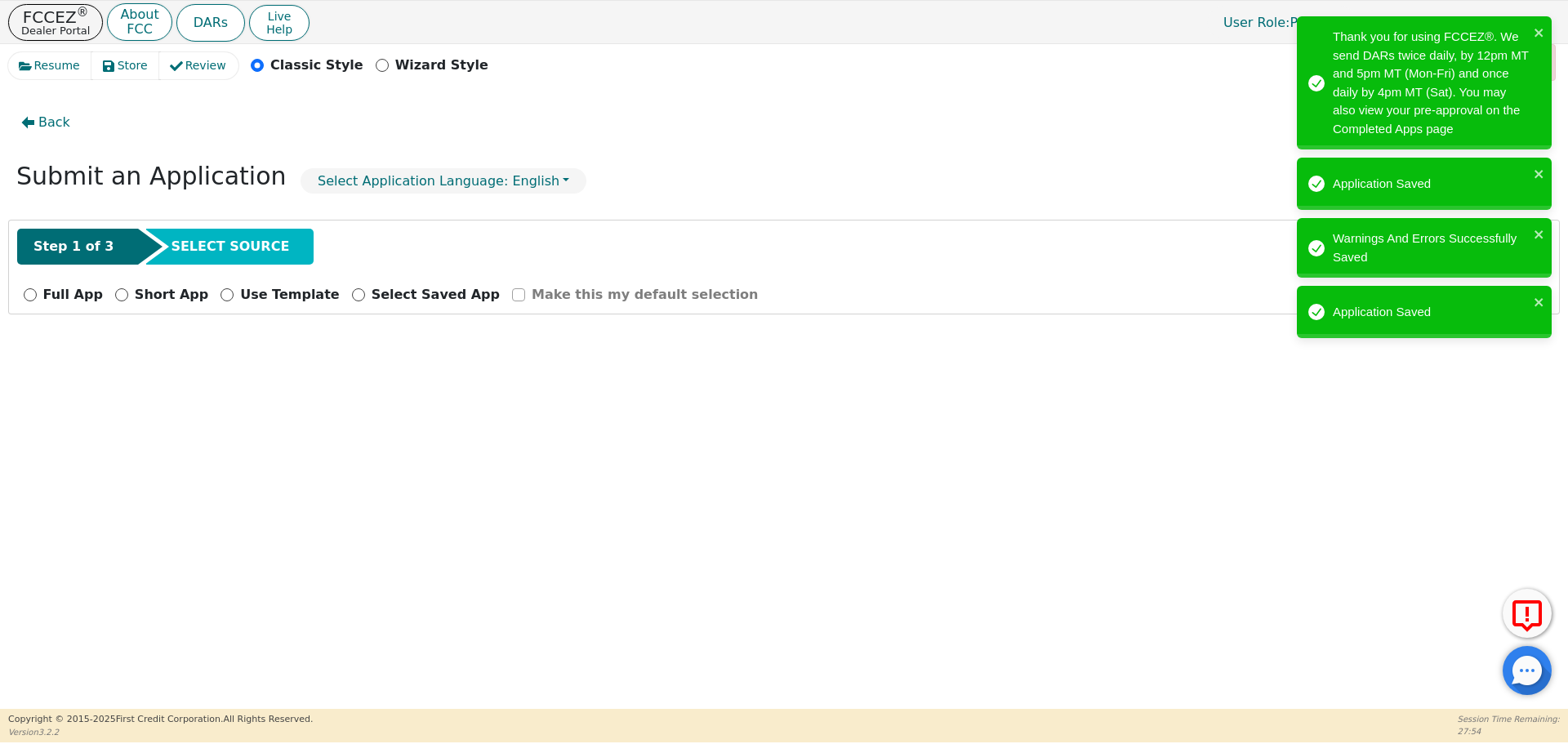
scroll to position [0, 0]
click at [36, 22] on p "FCCEZ ®" at bounding box center [56, 17] width 68 height 16
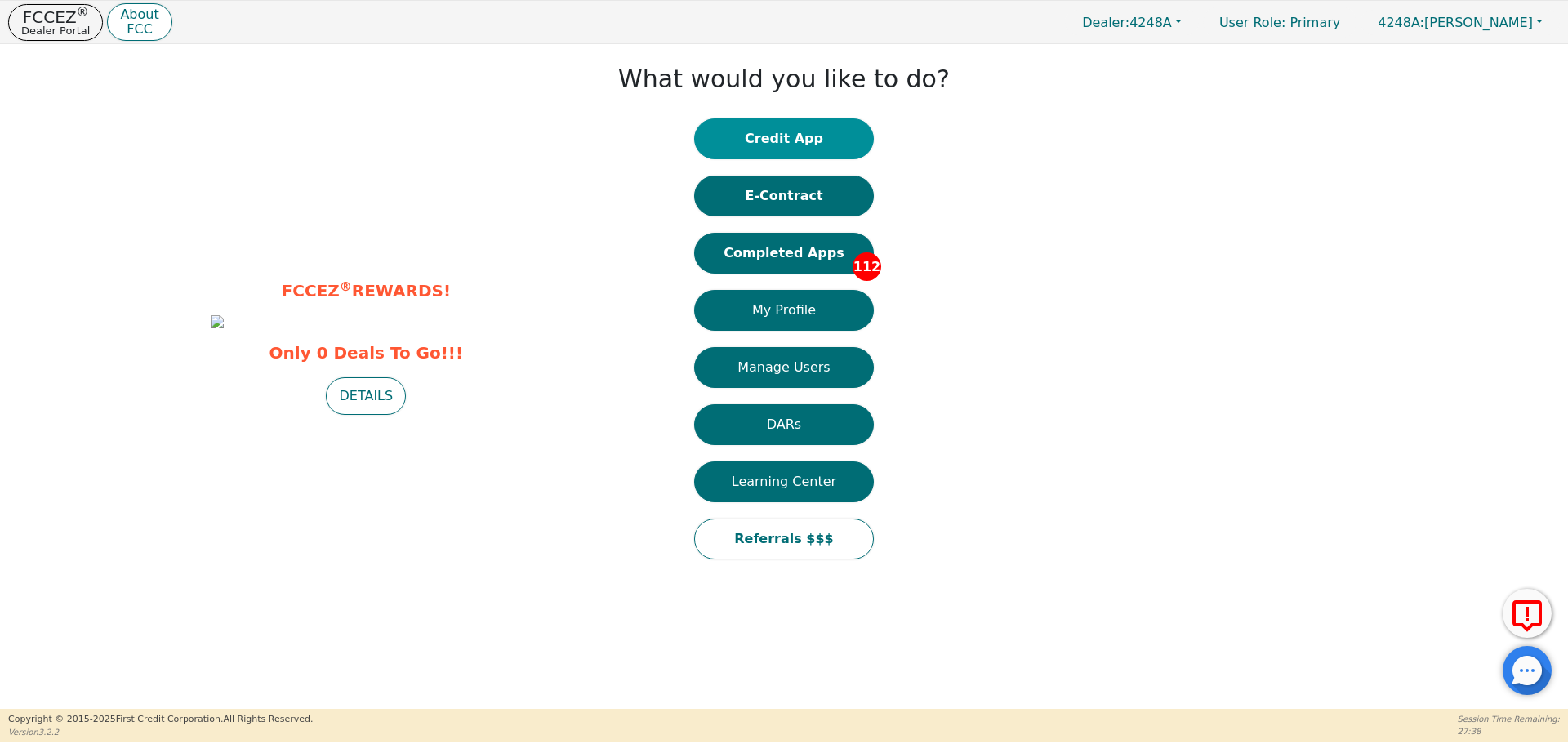
click at [780, 137] on button "Credit App" at bounding box center [784, 139] width 179 height 41
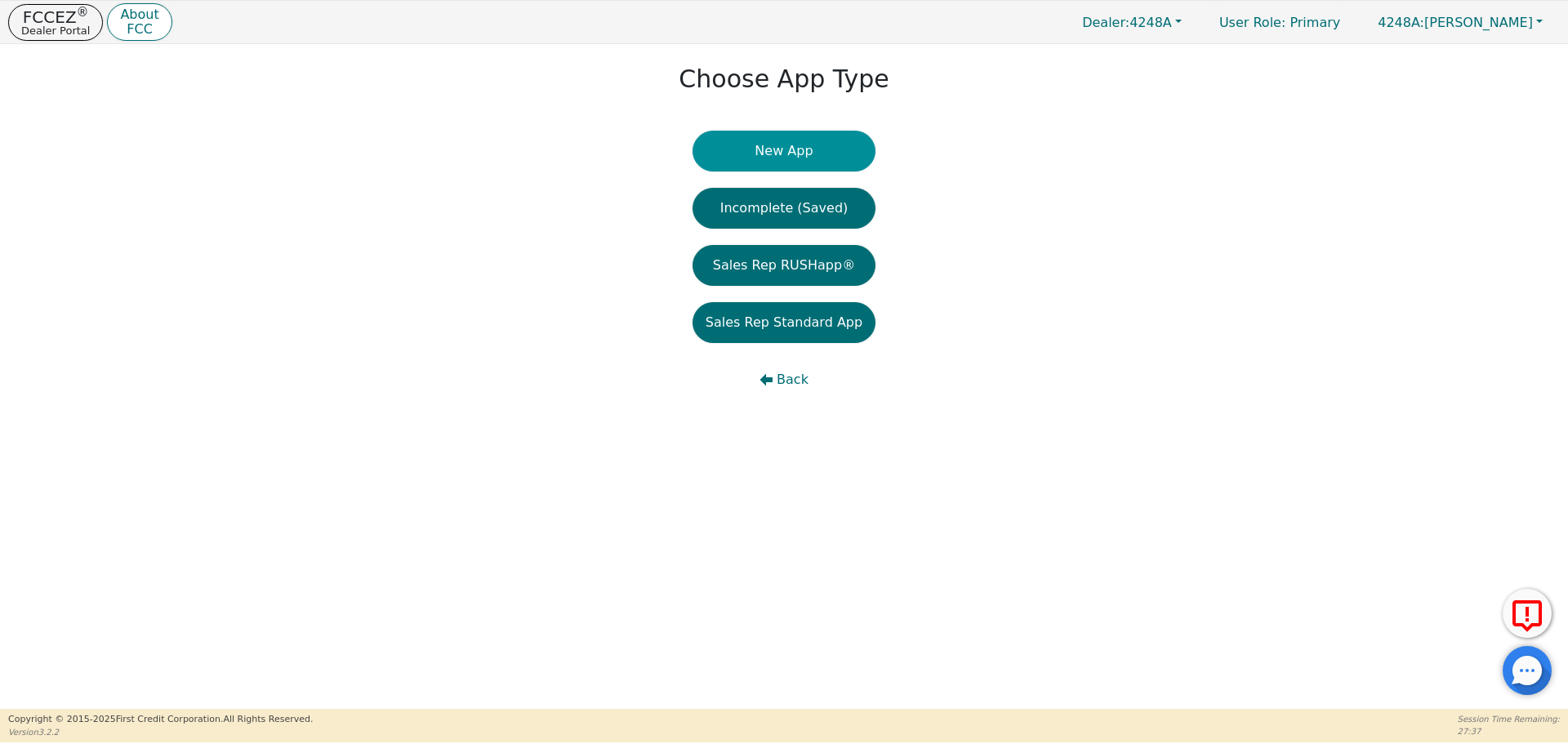
click at [780, 138] on button "New App" at bounding box center [784, 151] width 183 height 41
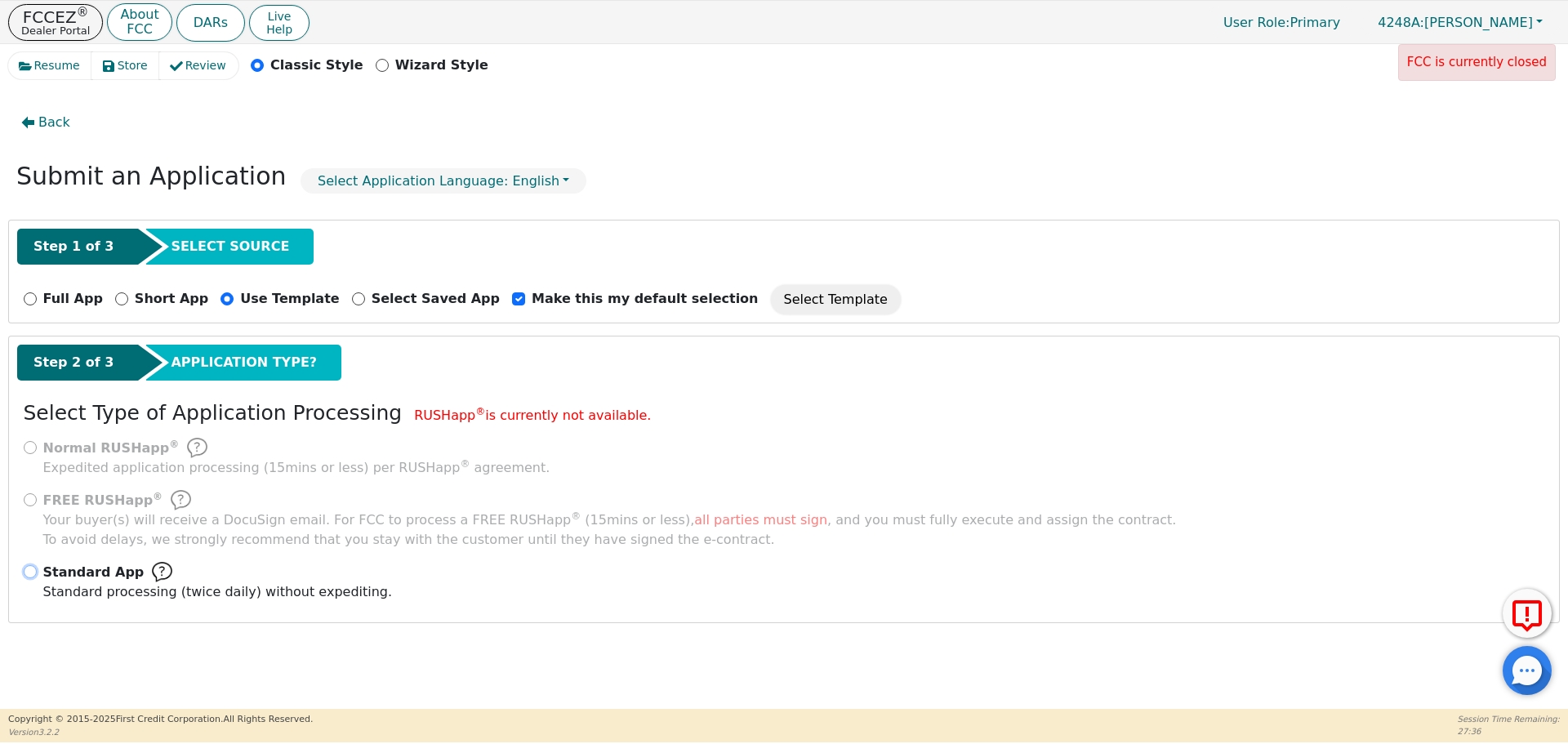
click at [32, 573] on input "Standard App Standard processing (twice daily) without expediting." at bounding box center [30, 571] width 13 height 13
radio input "true"
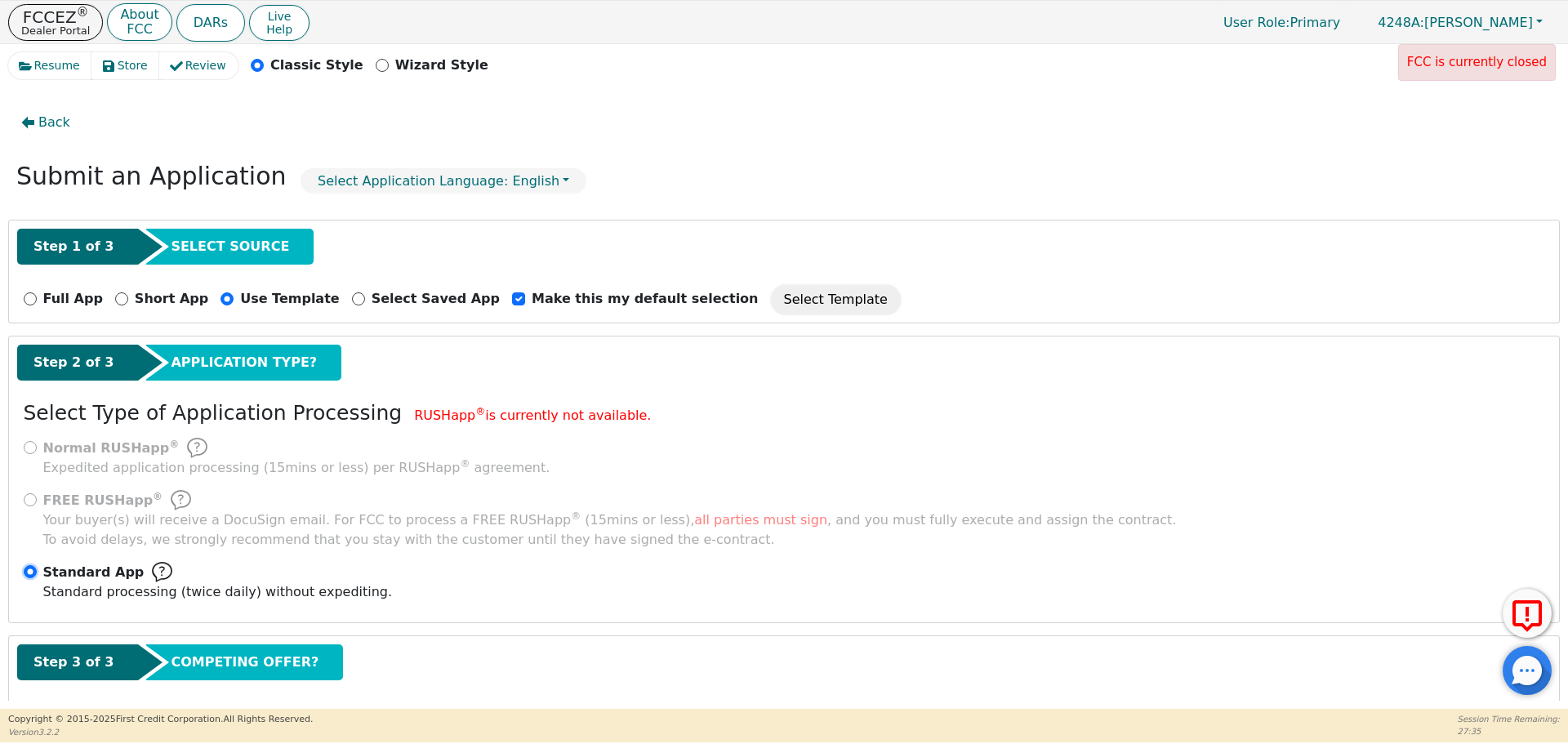
scroll to position [82, 0]
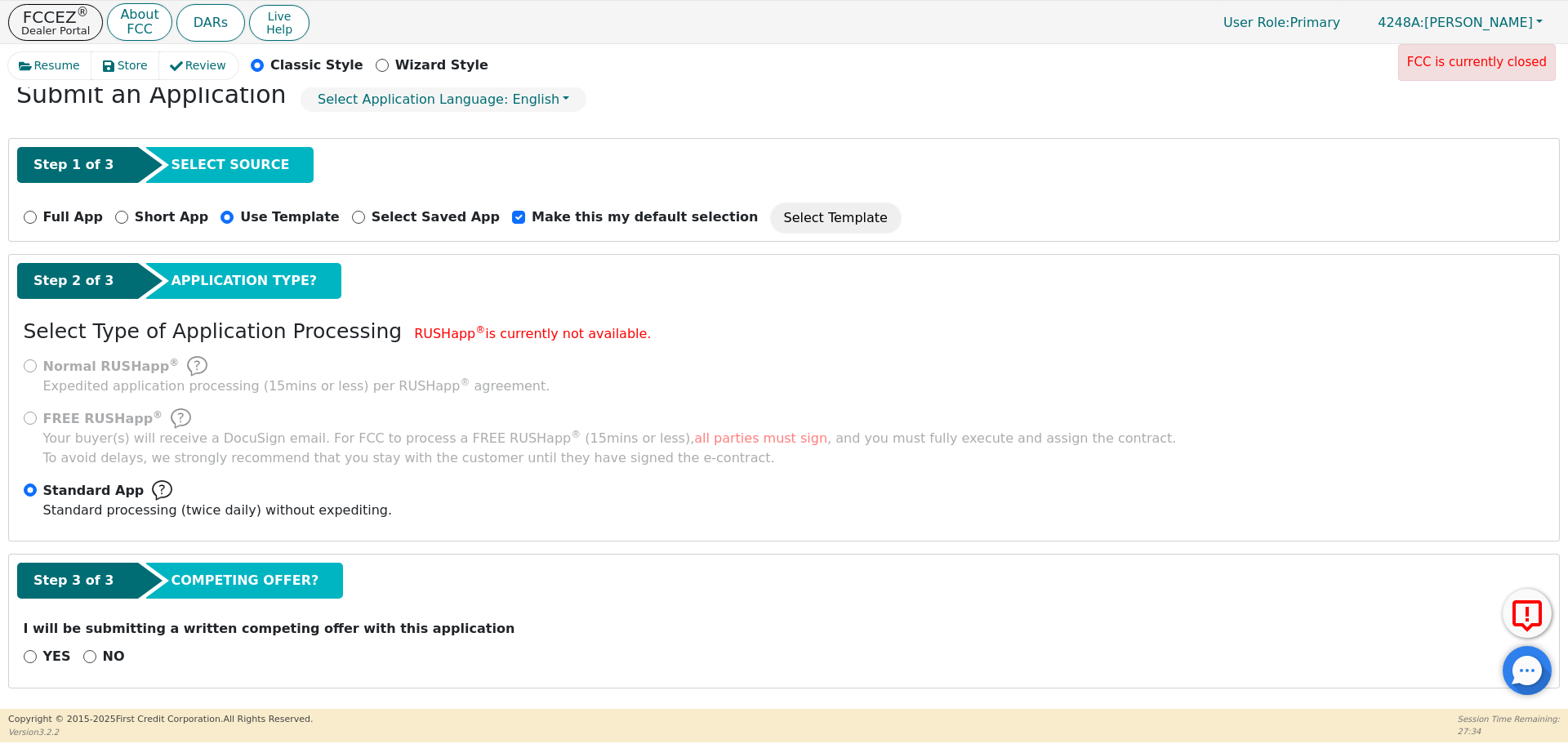
click at [92, 645] on div "I will be submitting a written competing offer with this application" at bounding box center [784, 632] width 1534 height 27
click at [92, 654] on div "NO" at bounding box center [103, 656] width 42 height 20
click at [83, 655] on input "NO" at bounding box center [89, 656] width 13 height 13
radio input "true"
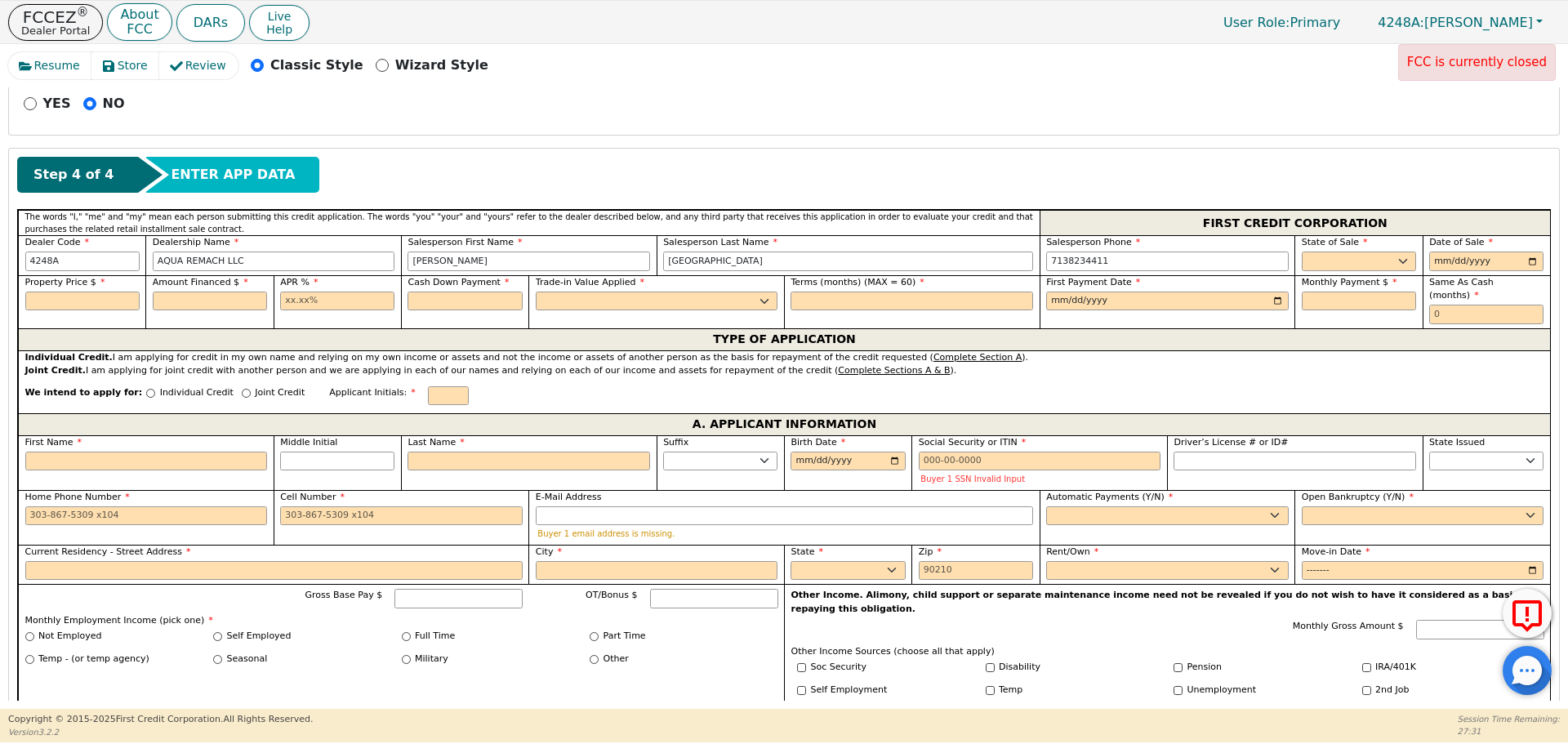
click at [1352, 277] on span "Monthly Payment $" at bounding box center [1349, 282] width 96 height 10
click at [1338, 266] on select "AK AL AR AZ CA CO CT DC DE FL [GEOGRAPHIC_DATA] HI IA ID IL IN KS [GEOGRAPHIC_D…" at bounding box center [1359, 261] width 115 height 20
select select "[GEOGRAPHIC_DATA]"
click at [1301, 251] on select "AK AL AR AZ CA CO CT DC DE FL [GEOGRAPHIC_DATA] HI IA ID IL IN KS [GEOGRAPHIC_D…" at bounding box center [1359, 261] width 115 height 20
type input "[DATE]"
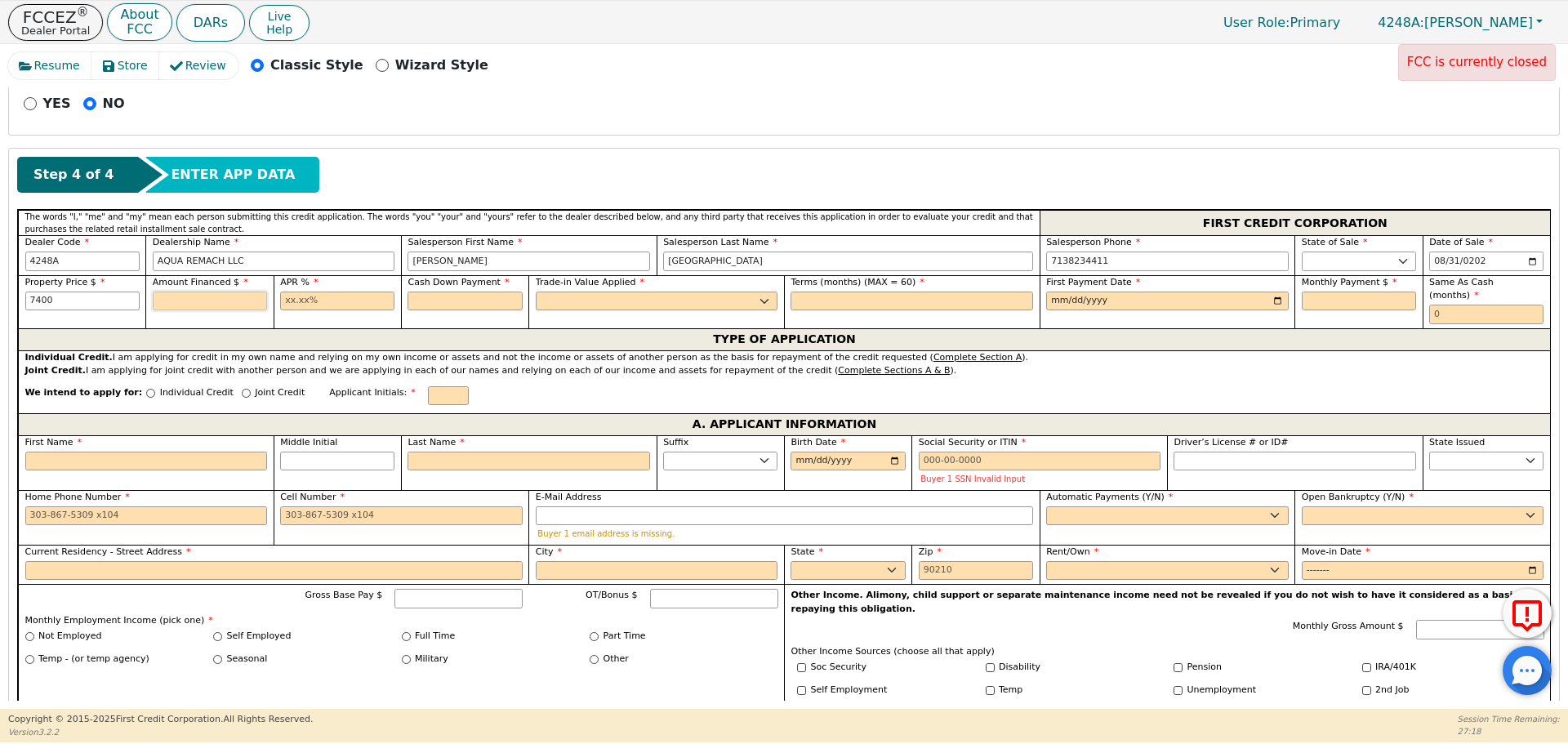
type input "7400.00"
type input "17.99"
type input "0.00"
select select "n"
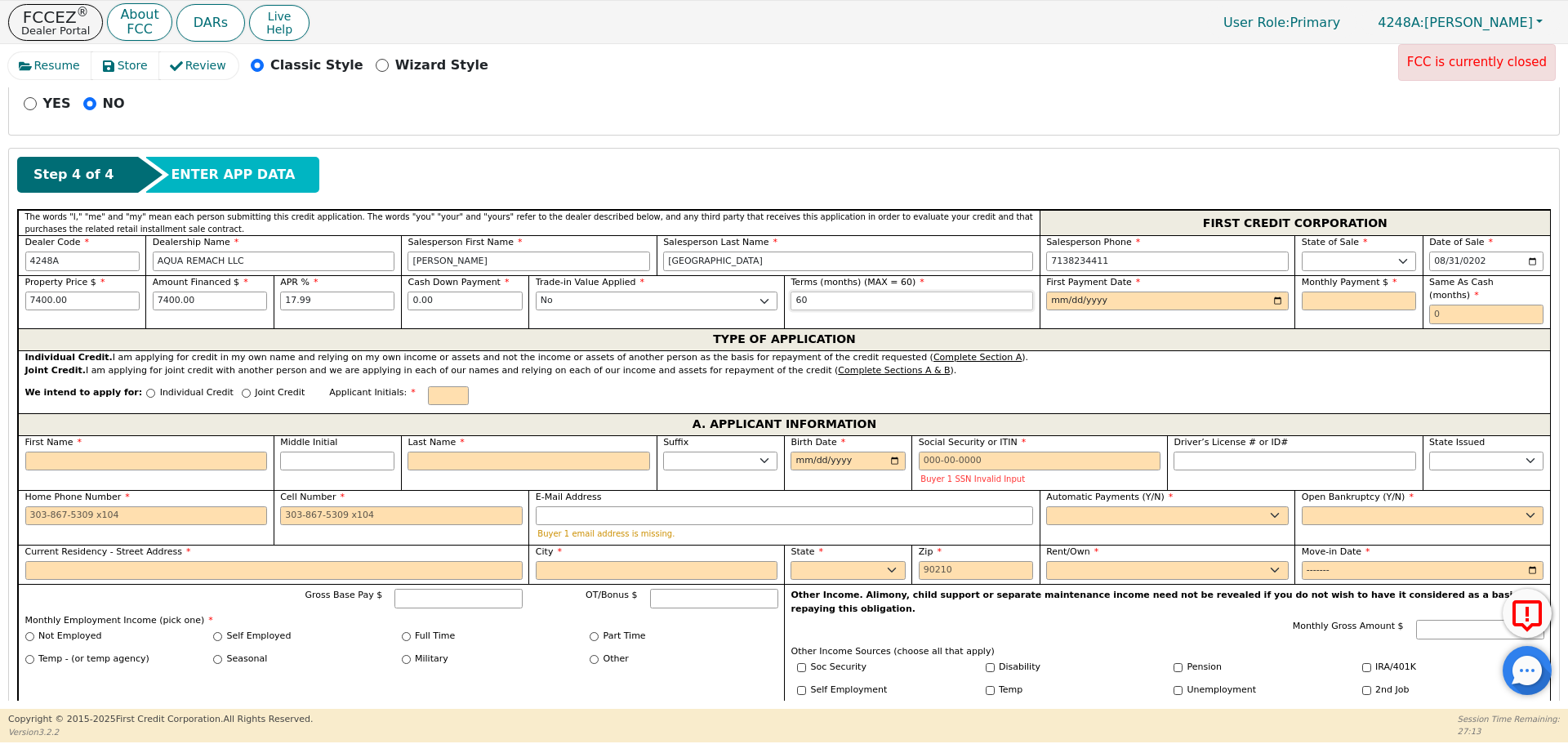
type input "60"
type input "[DATE]"
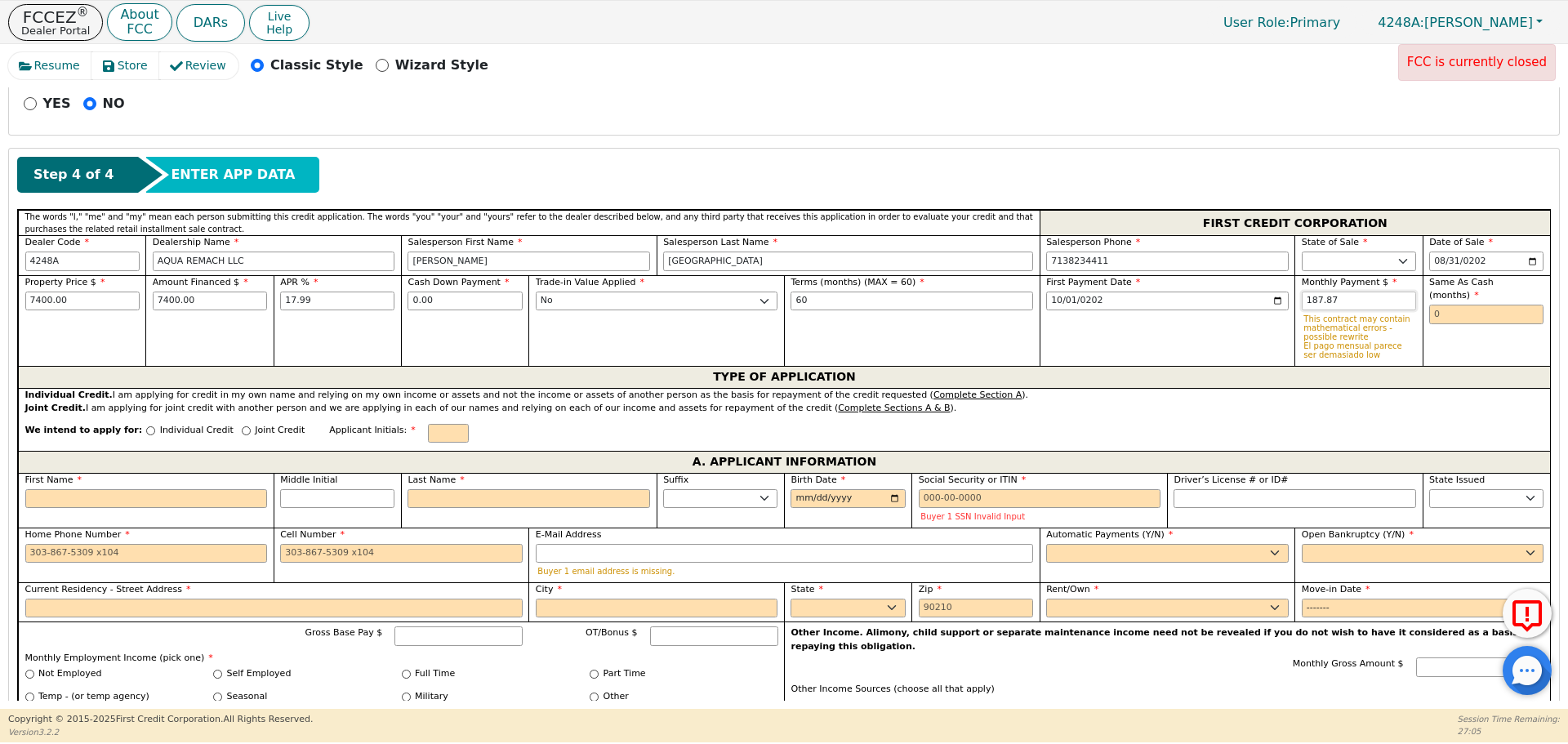
type input "187.87"
type input "0"
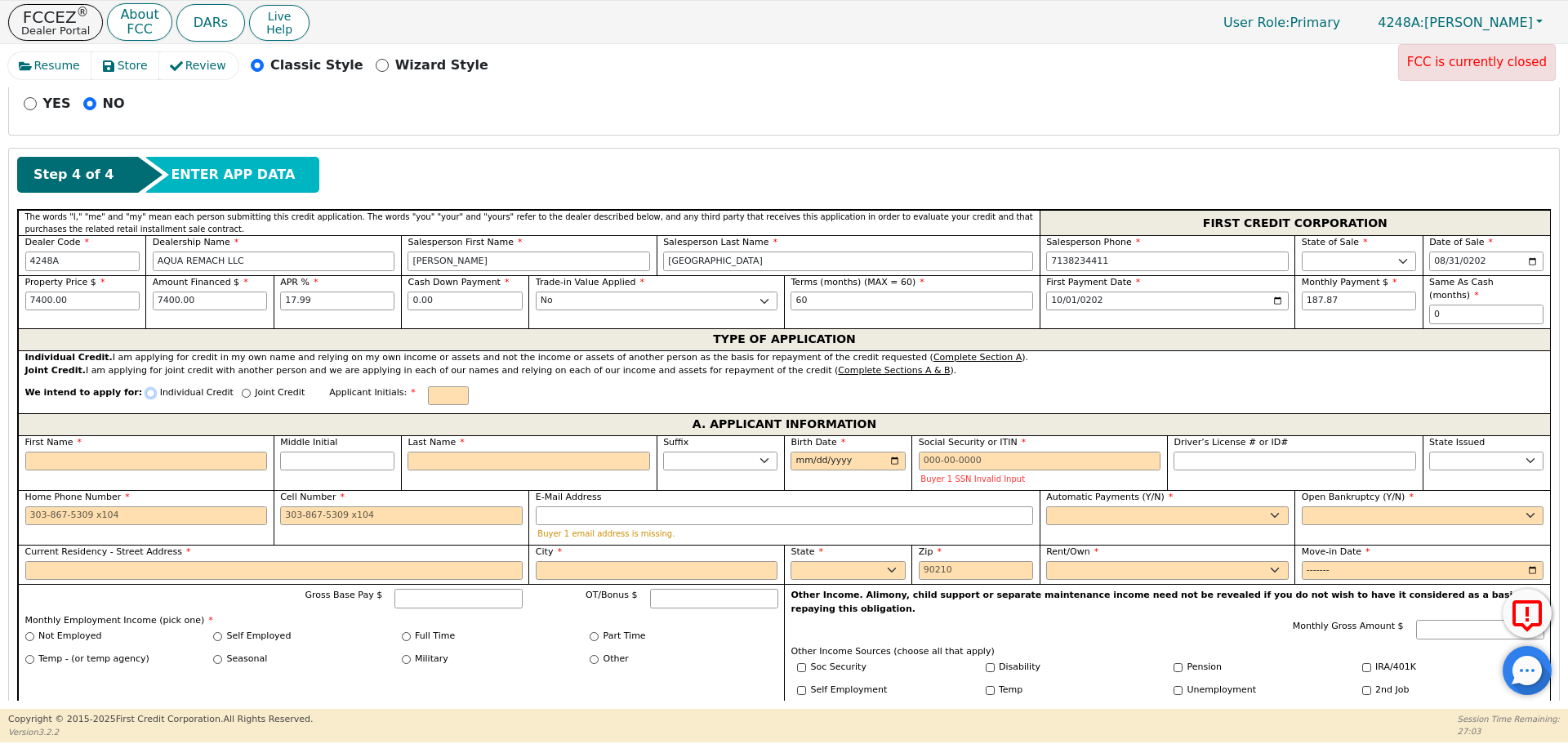
click at [146, 389] on input "Individual Credit" at bounding box center [150, 393] width 9 height 9
radio input "true"
click at [144, 451] on input "First Name" at bounding box center [147, 460] width 243 height 20
type input "F"
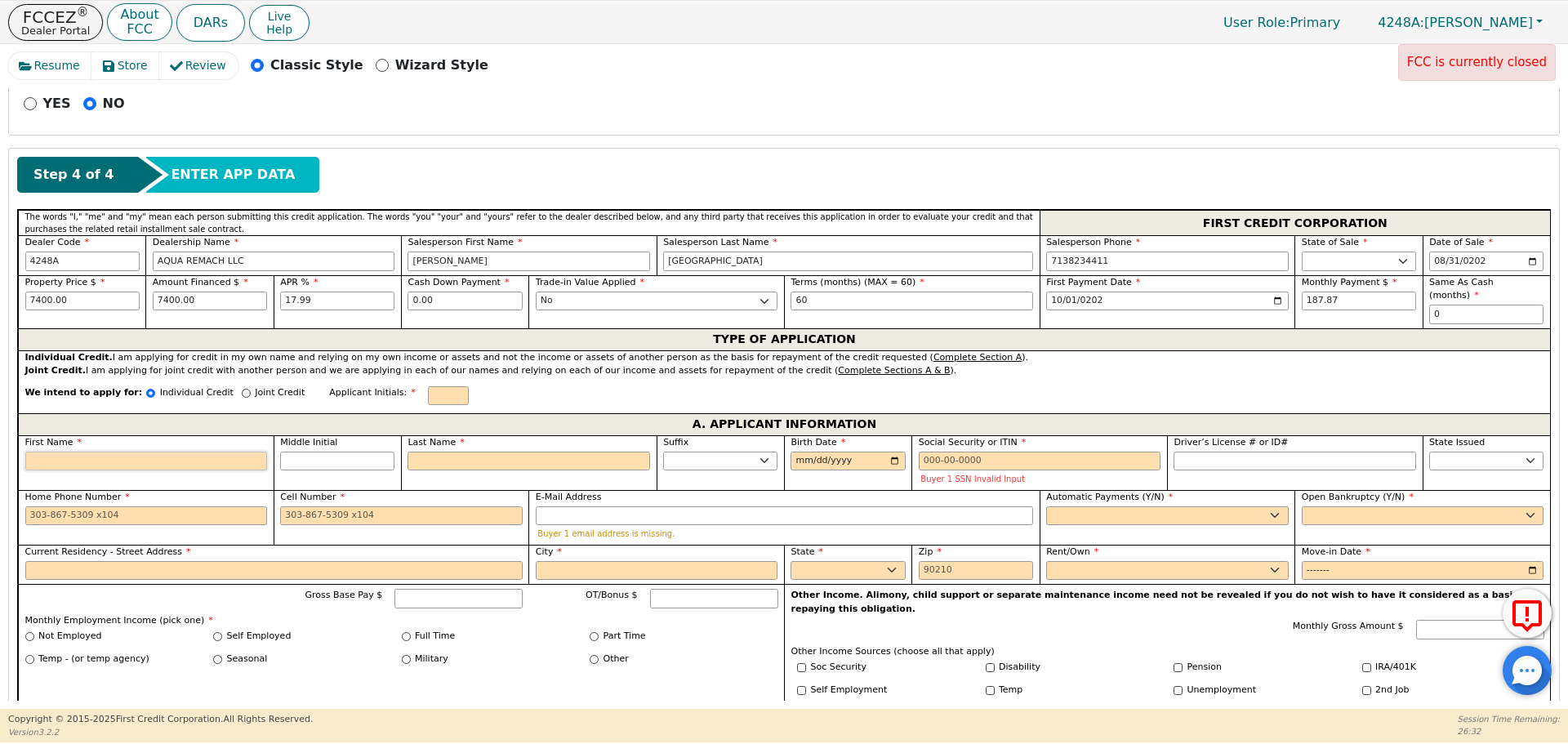
type input "F"
type input "Fi"
type input "Fil"
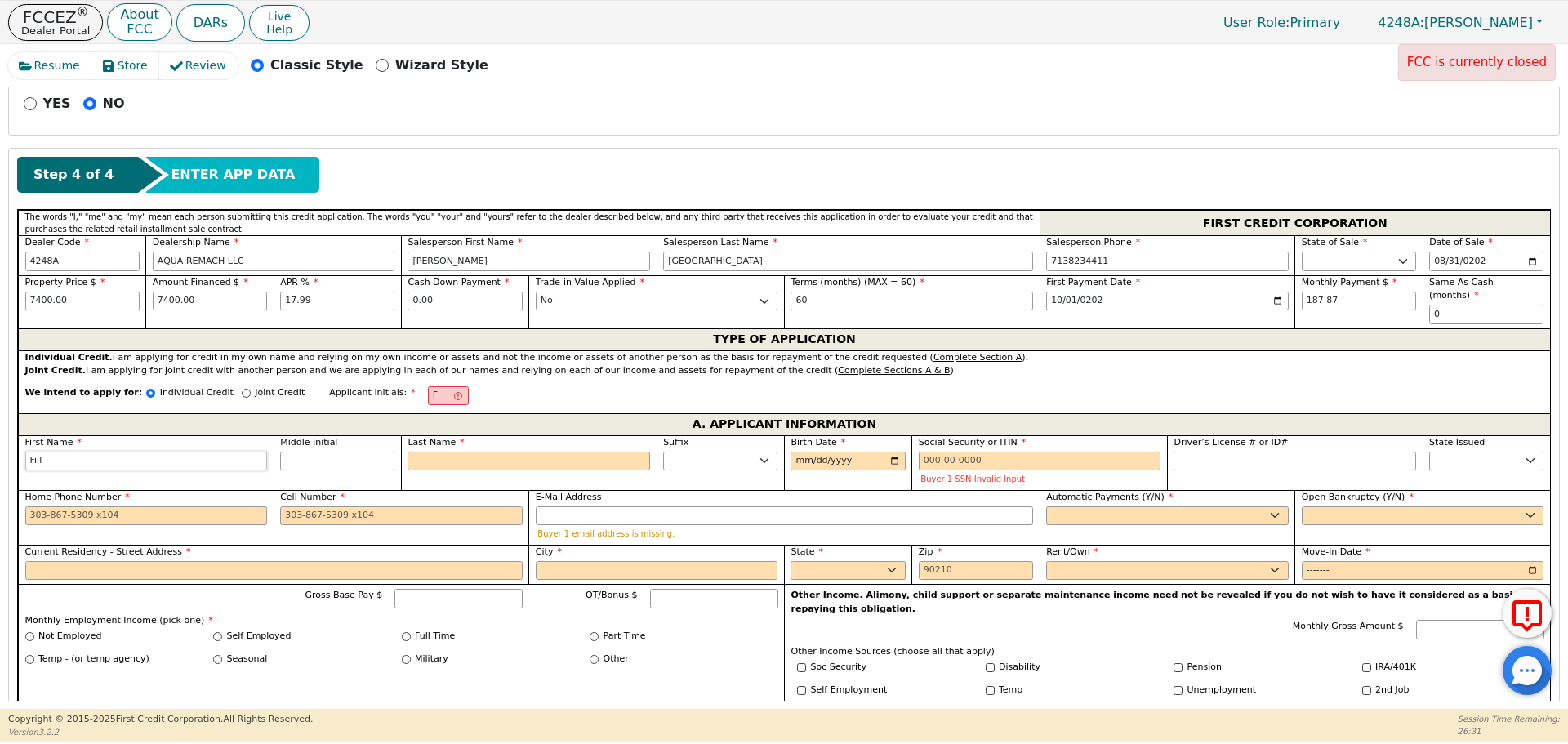
type input "Fillm"
type input "Fillmor"
type input "Fillmore"
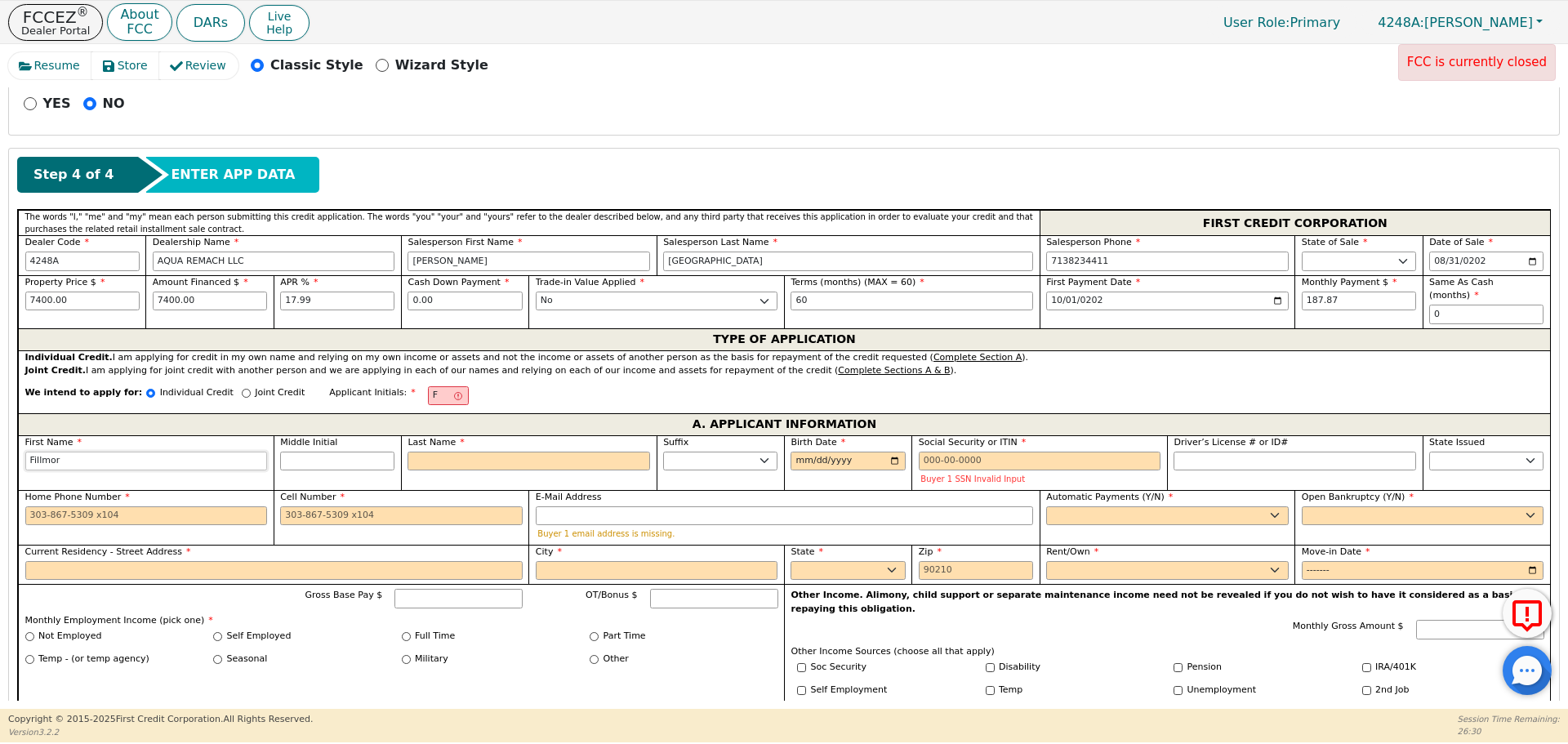
type input "Fillmore"
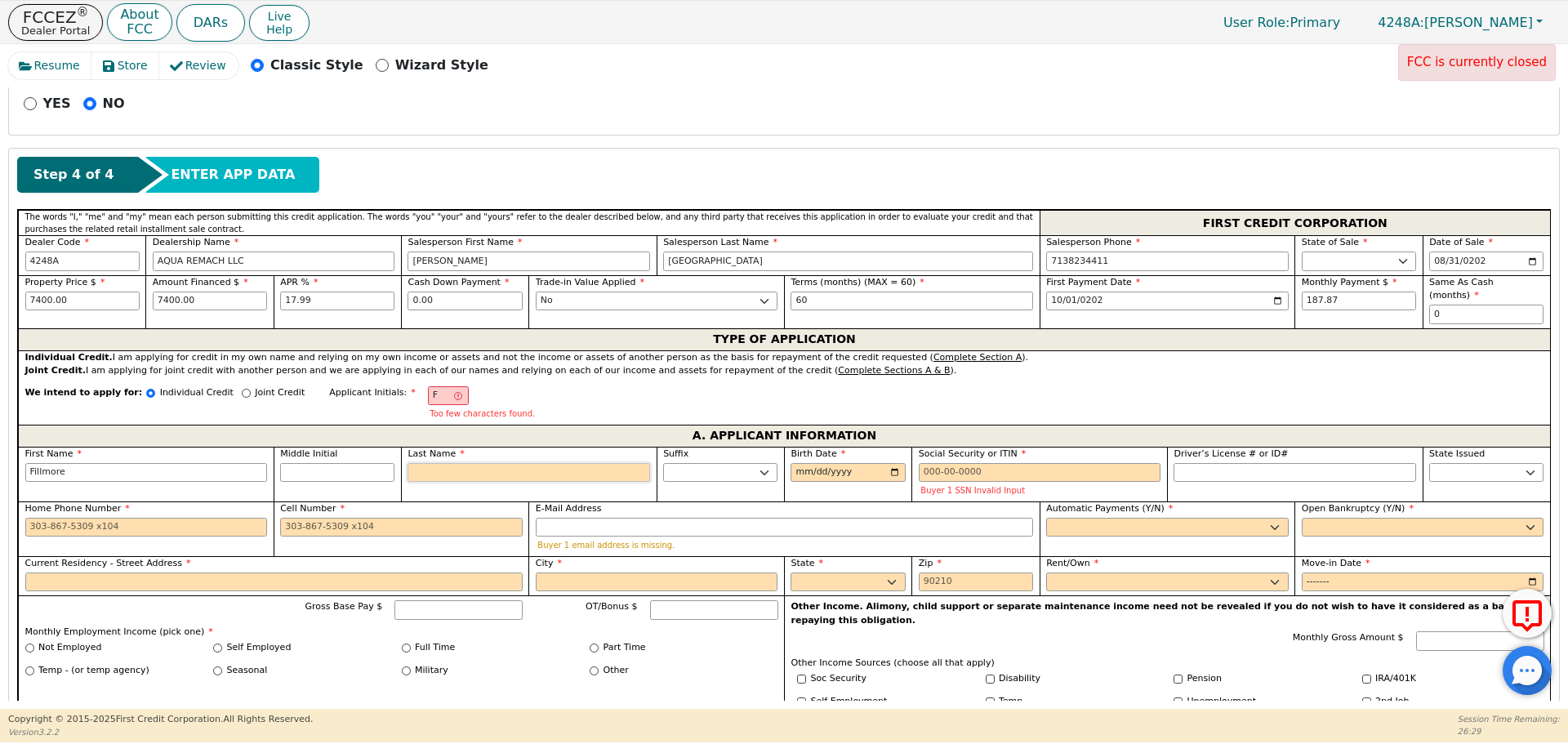
type input "FH"
type input "H"
type input "Fillmore H"
type input "Ha"
type input "[PERSON_NAME]"
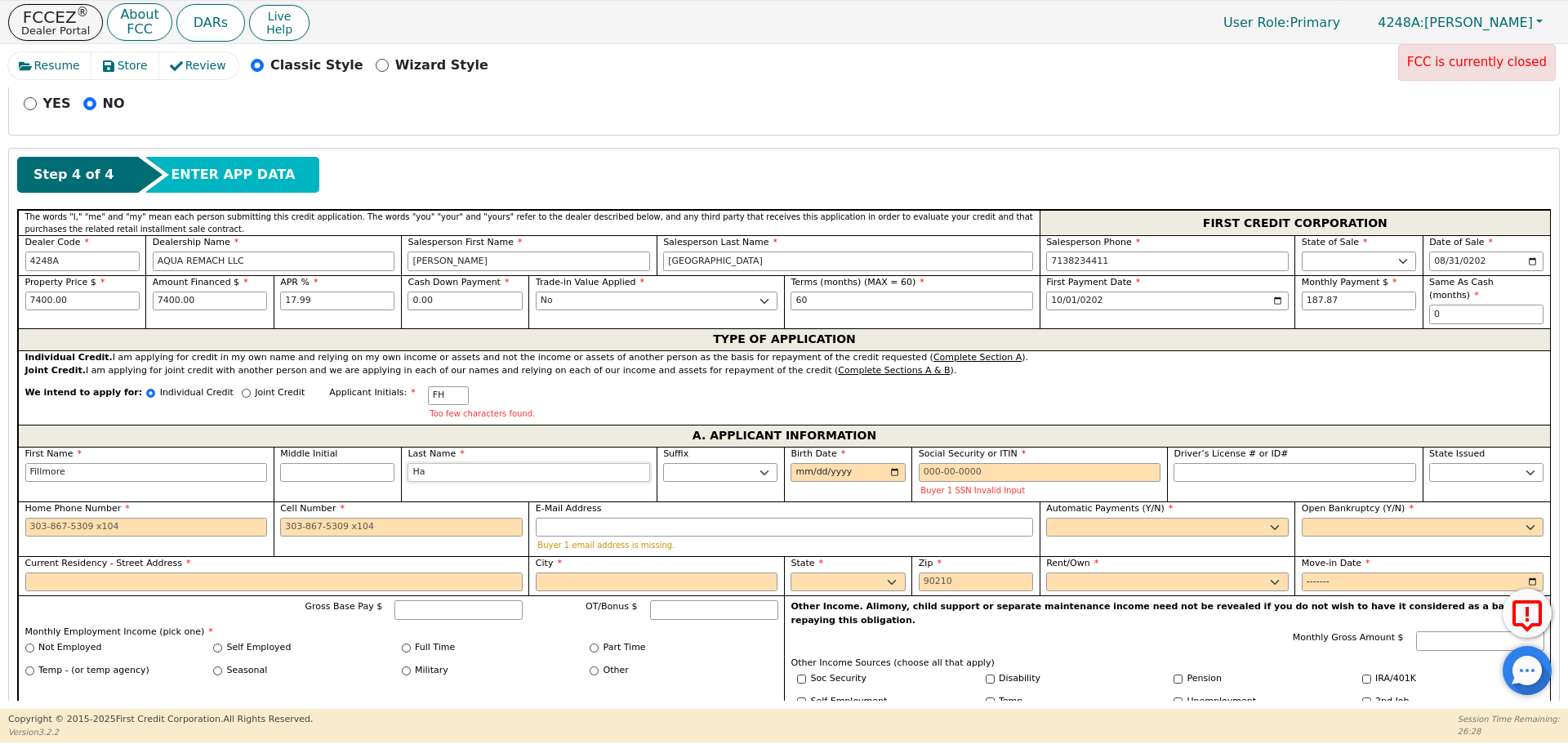
type input "Hay"
type input "Fillmore Hay"
type input "Hayw"
type input "Fillmore Hayw"
type input "Haywa"
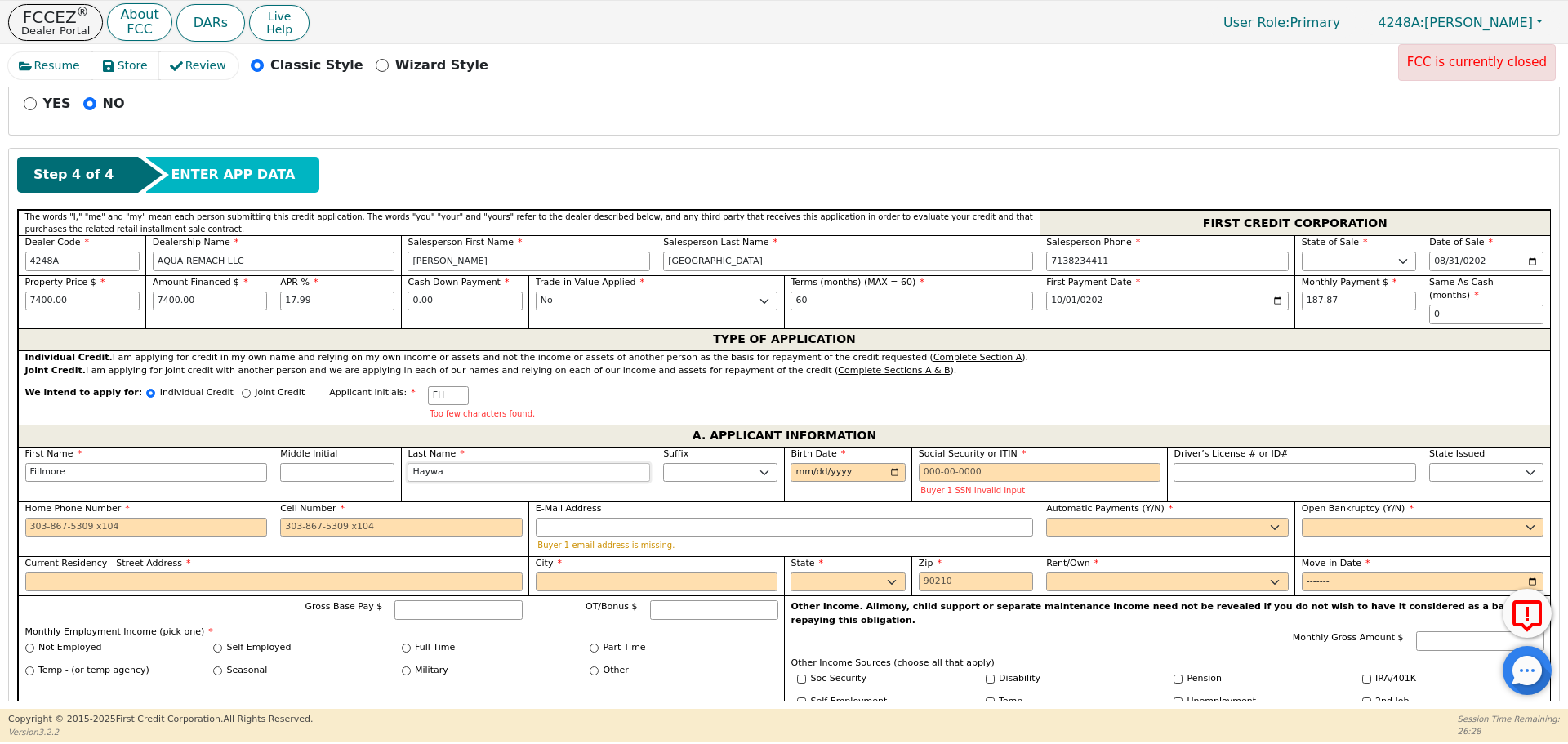
type input "[PERSON_NAME]"
type input "Haywar"
type input "Fillmore Haywar"
type input "Hayward"
type input "[PERSON_NAME]"
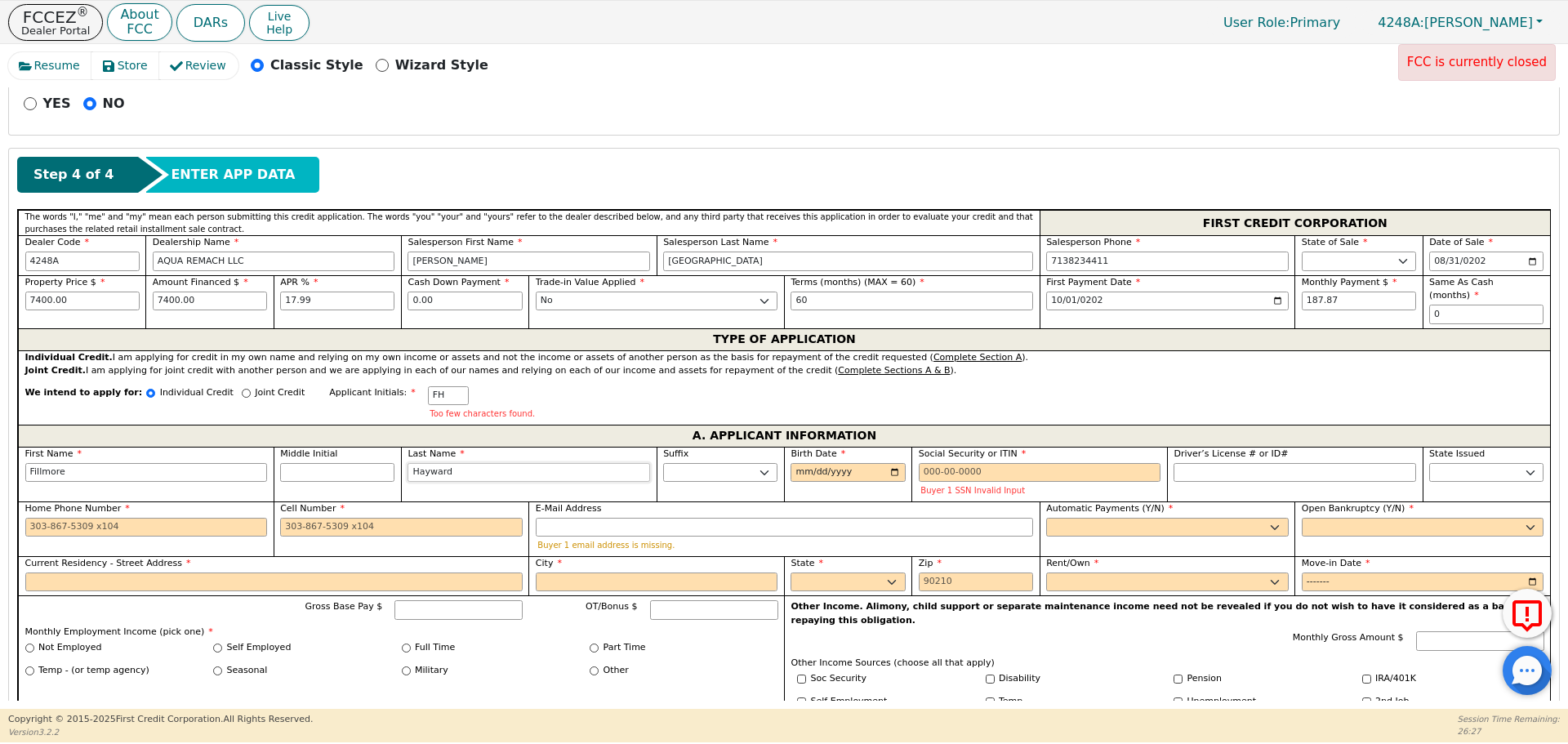
type input "Hayward"
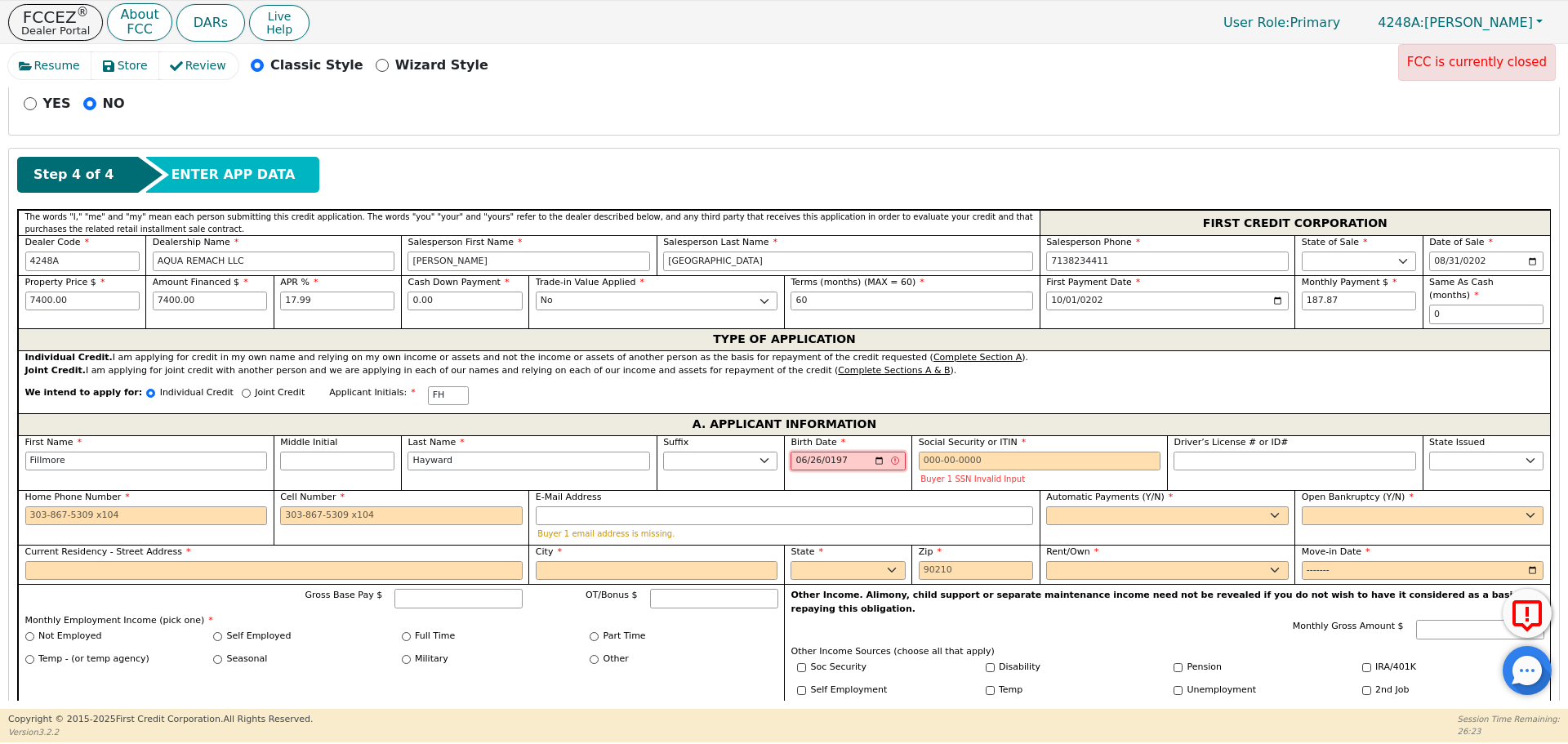
type input "[DATE]"
type input "0004-06-26"
type input "[DATE]"
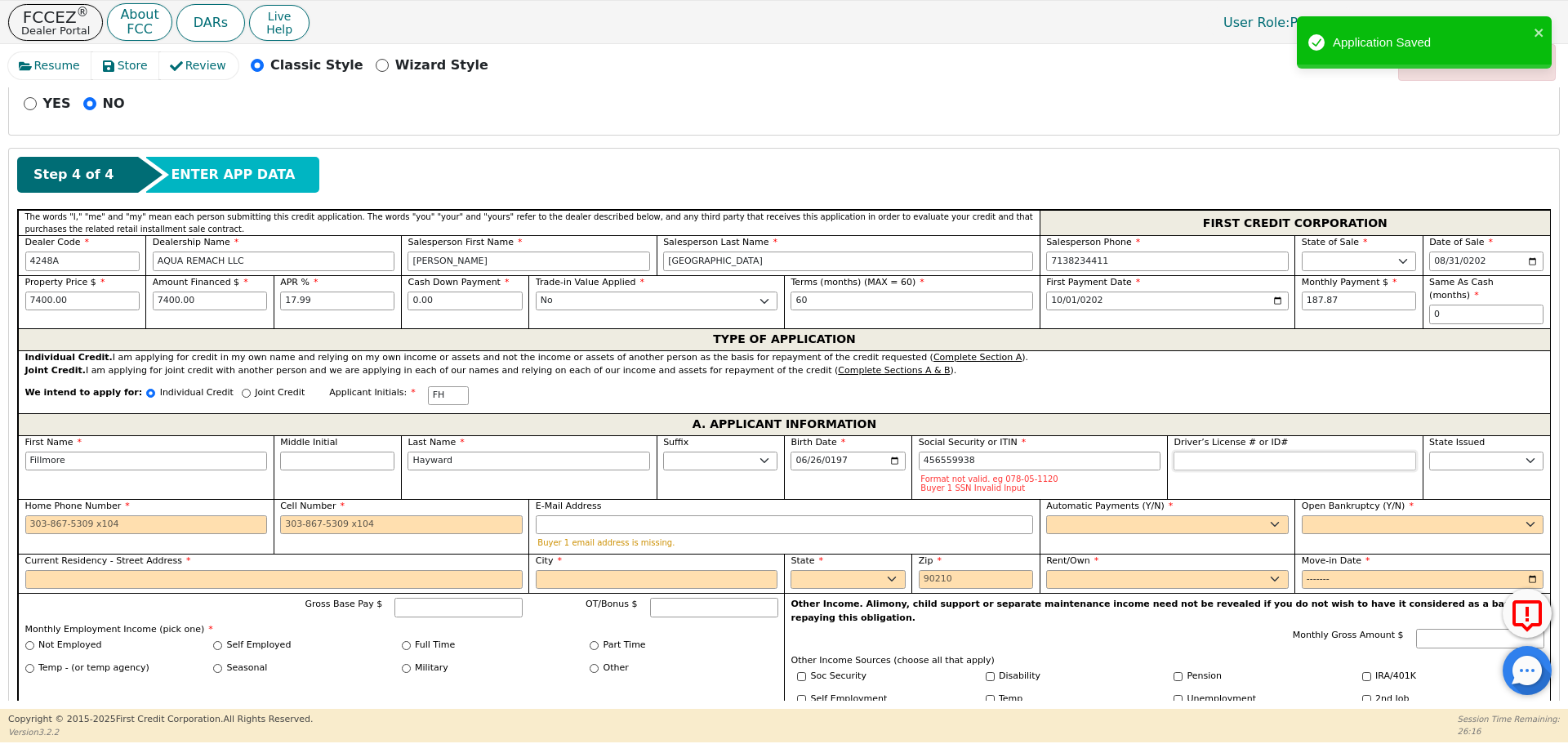
type input "***-**-9938"
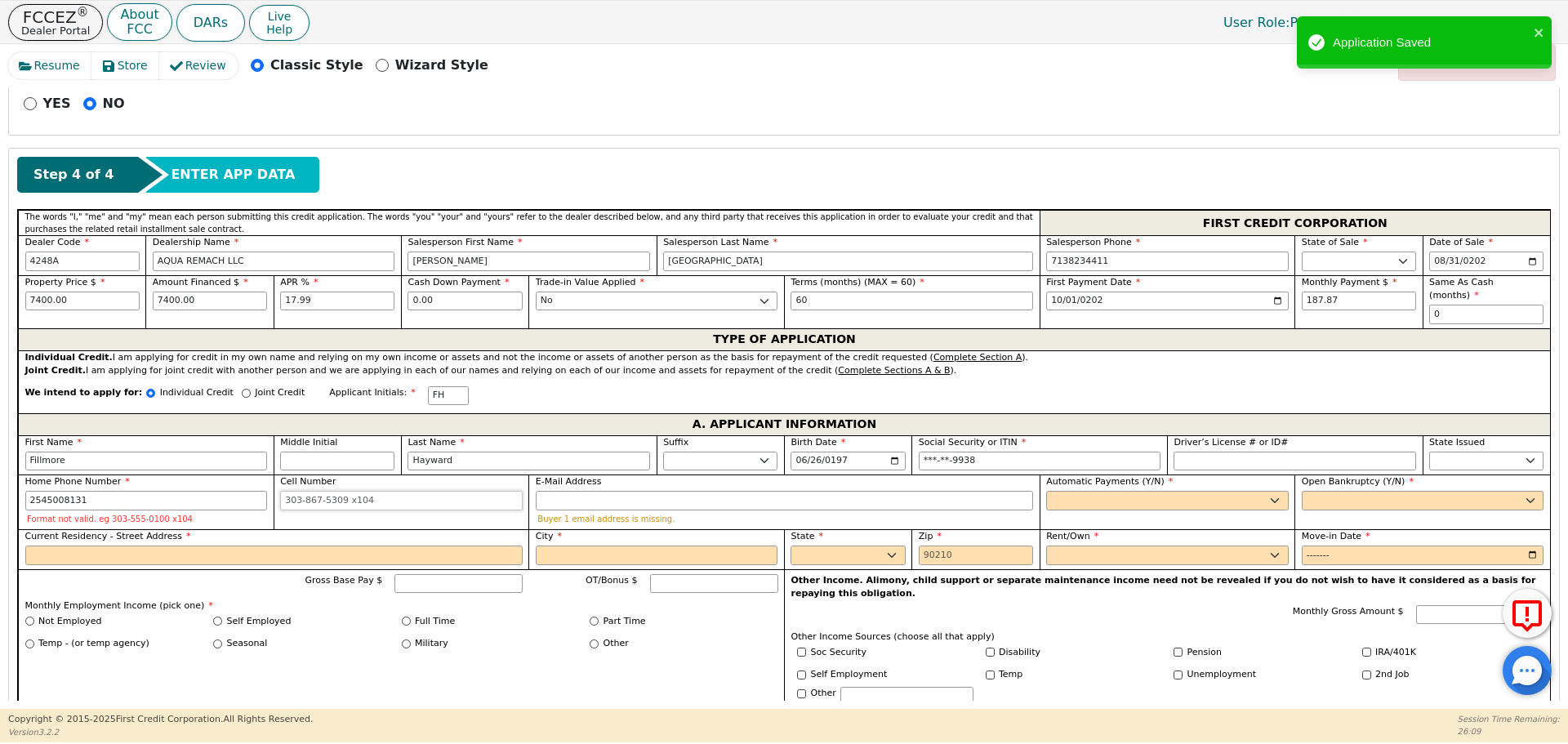
type input "[PHONE_NUMBER]"
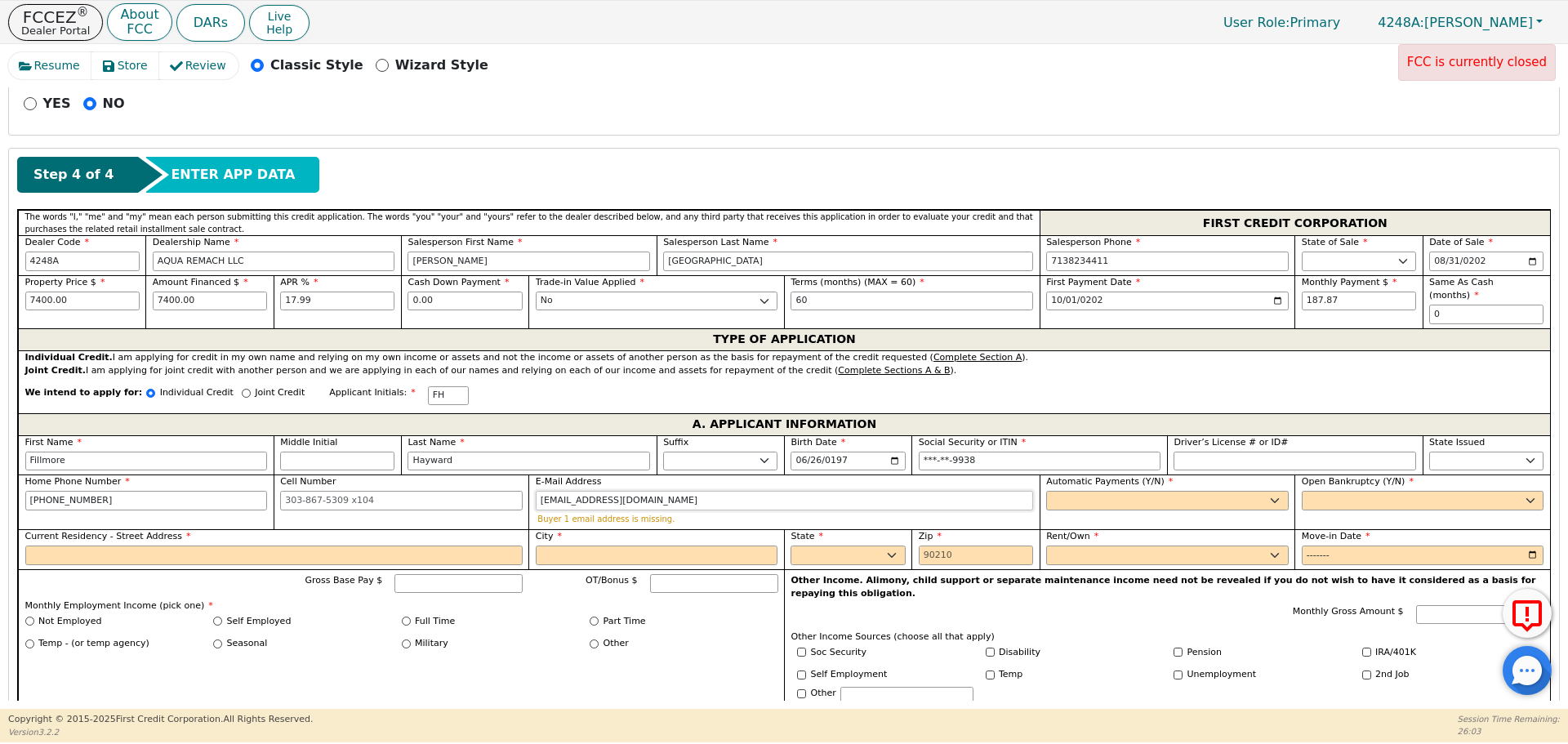
type input "[EMAIL_ADDRESS][DOMAIN_NAME]"
select select "y"
type input "[PERSON_NAME]"
select select "n"
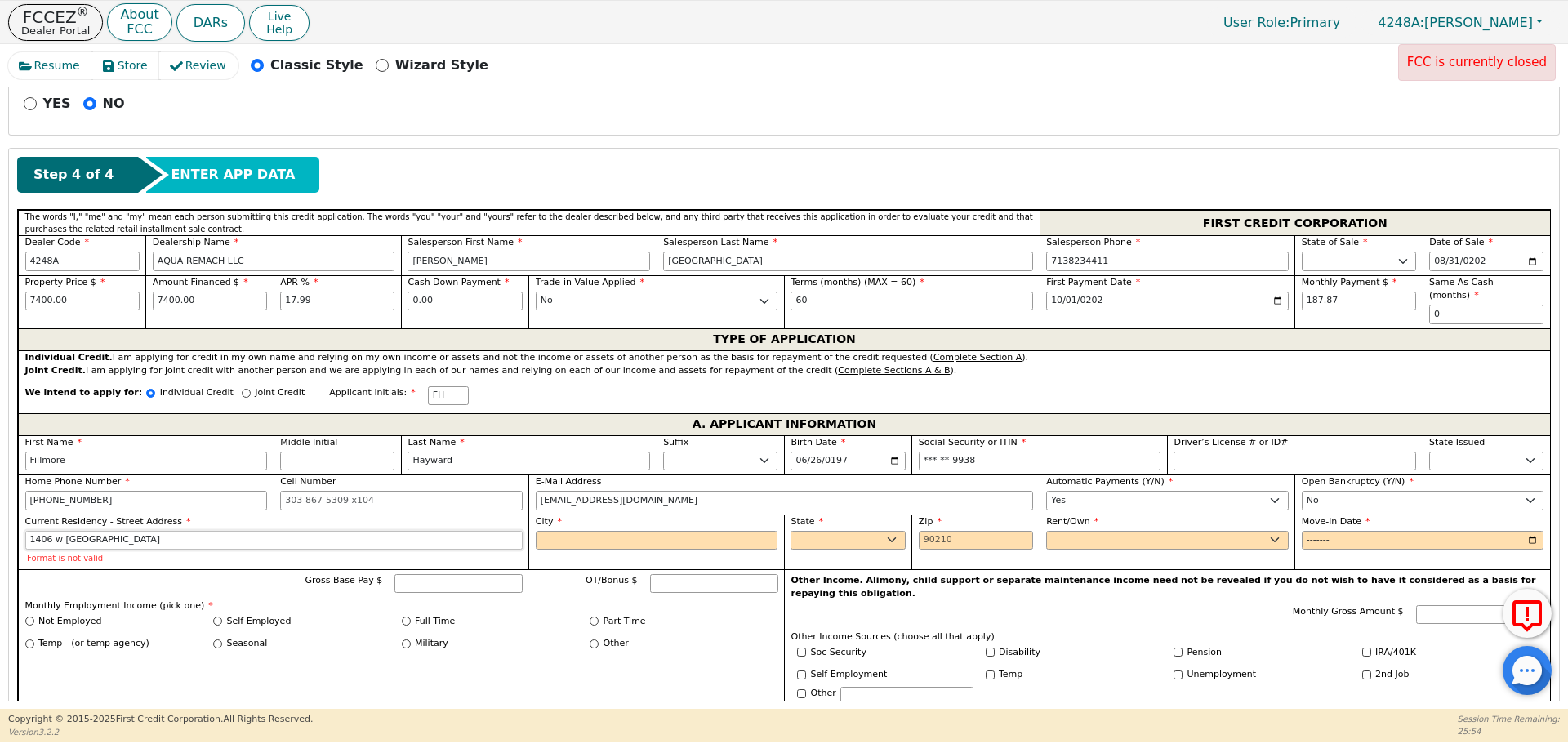
type input "1406 w [GEOGRAPHIC_DATA]"
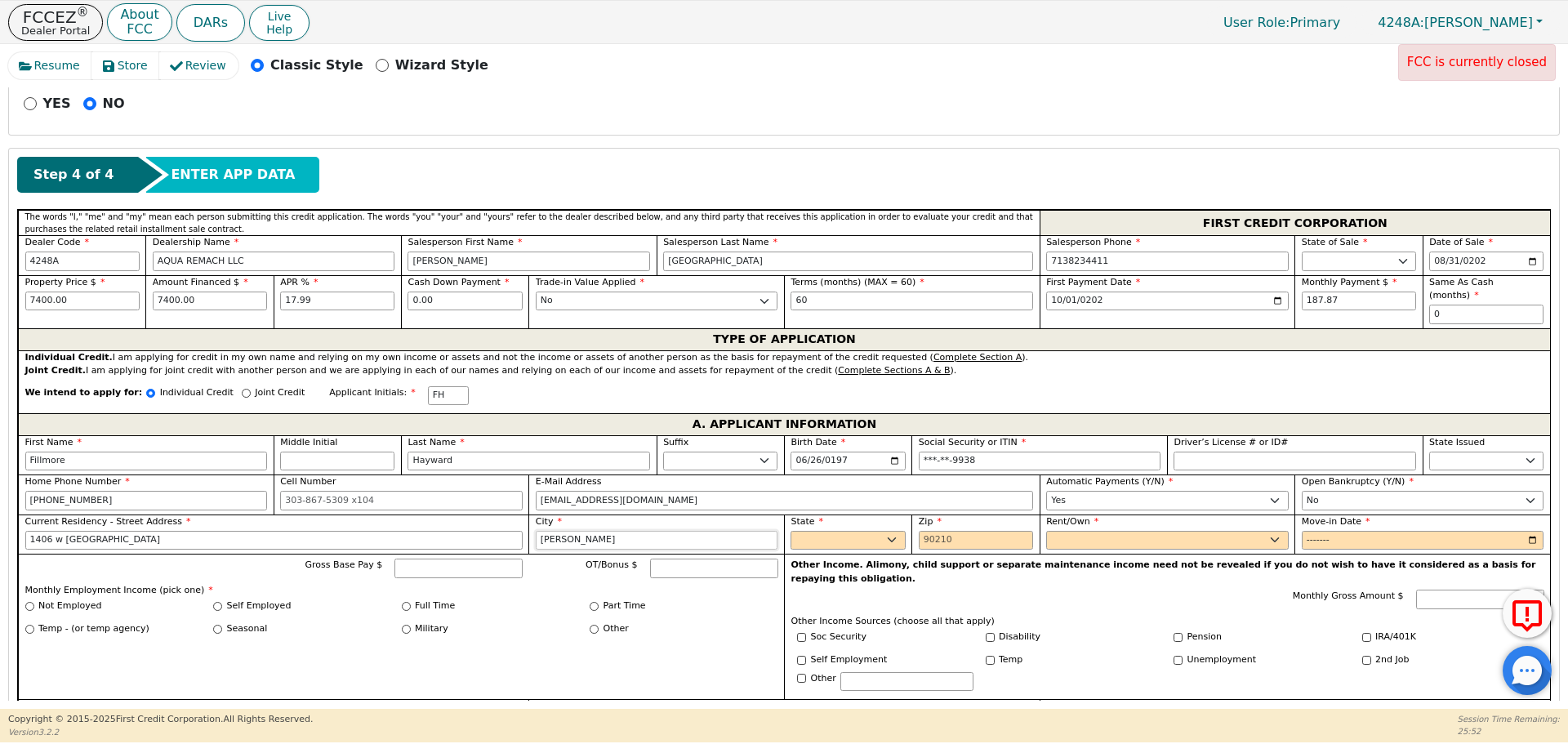
type input "[PERSON_NAME]"
select select "[GEOGRAPHIC_DATA]"
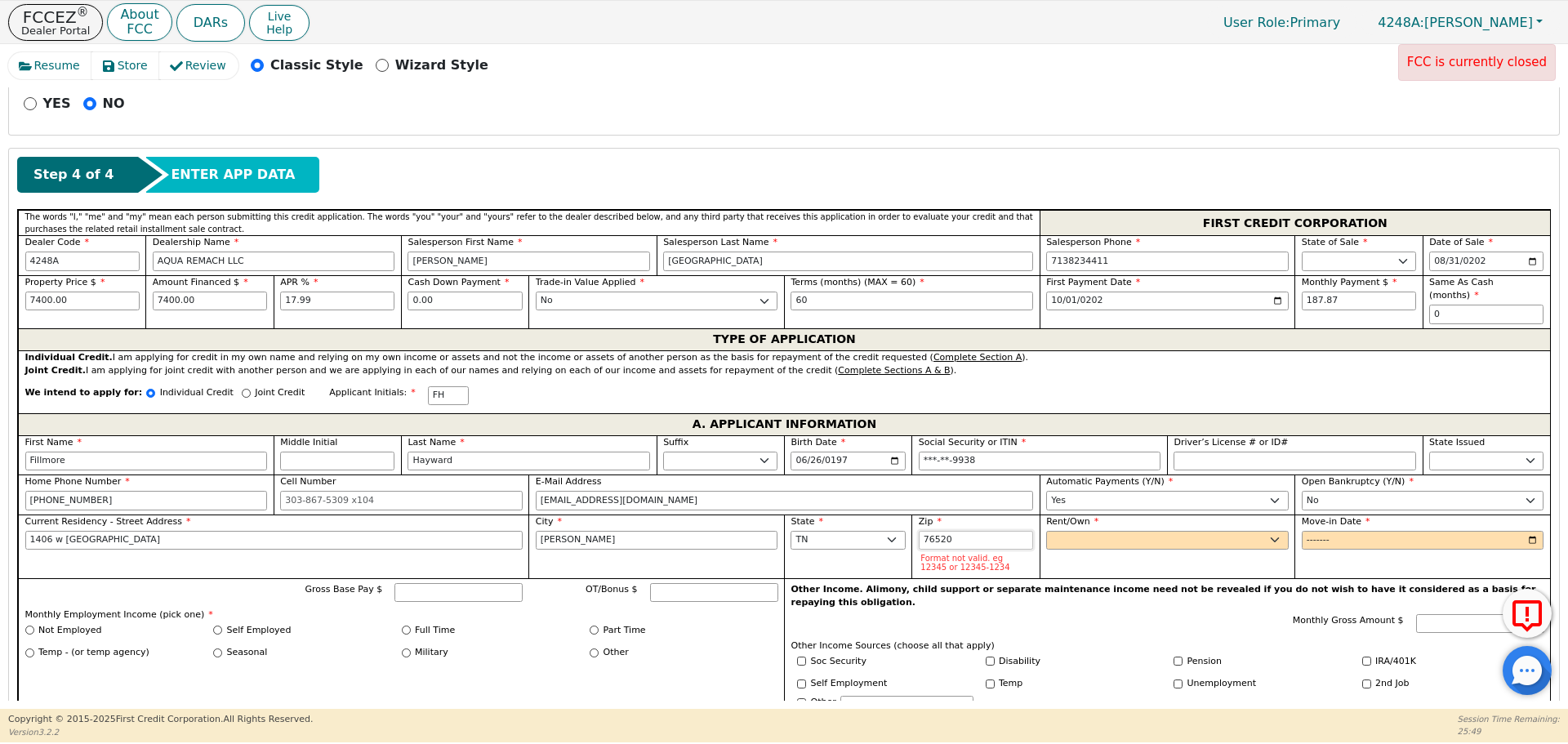
type input "76520"
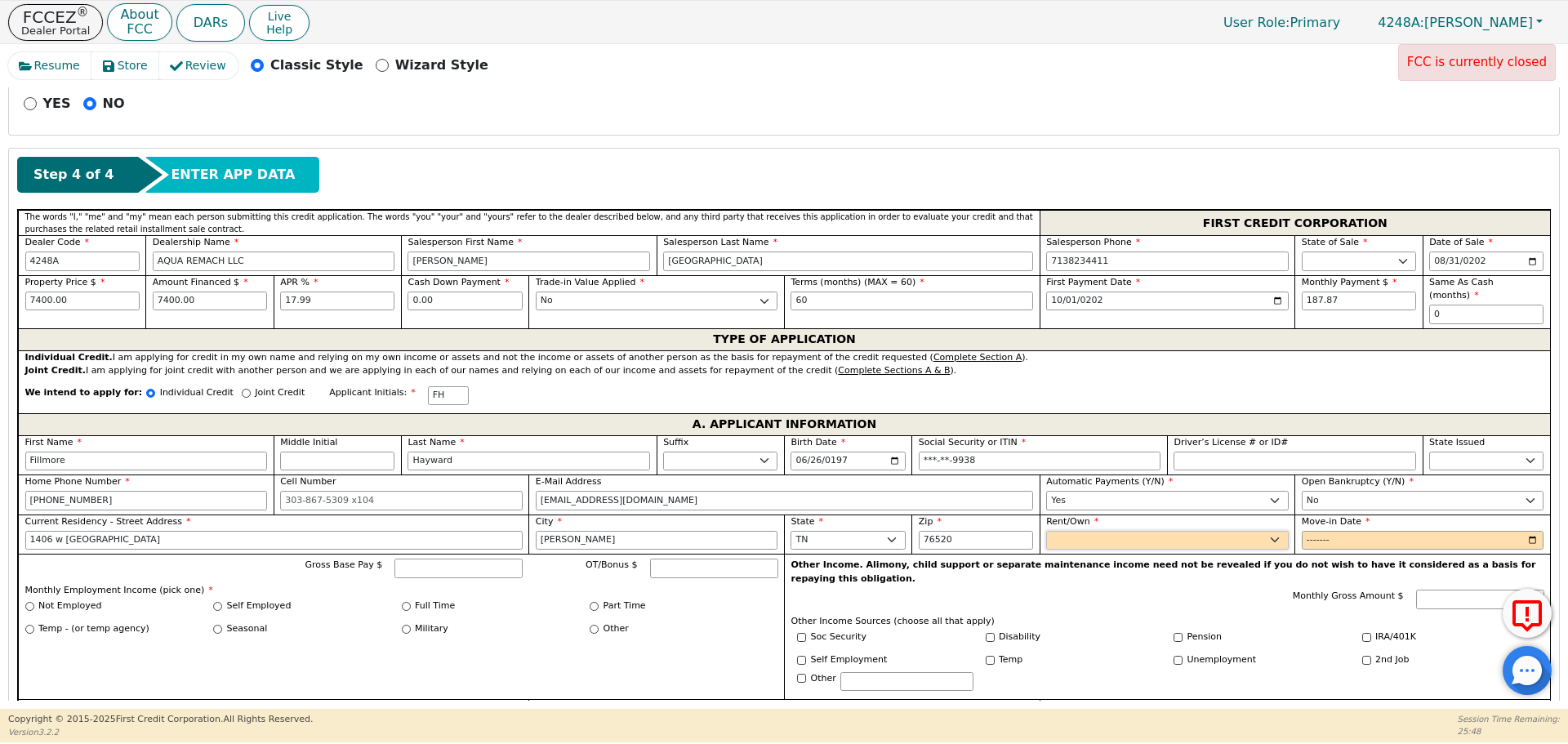
select select "Own"
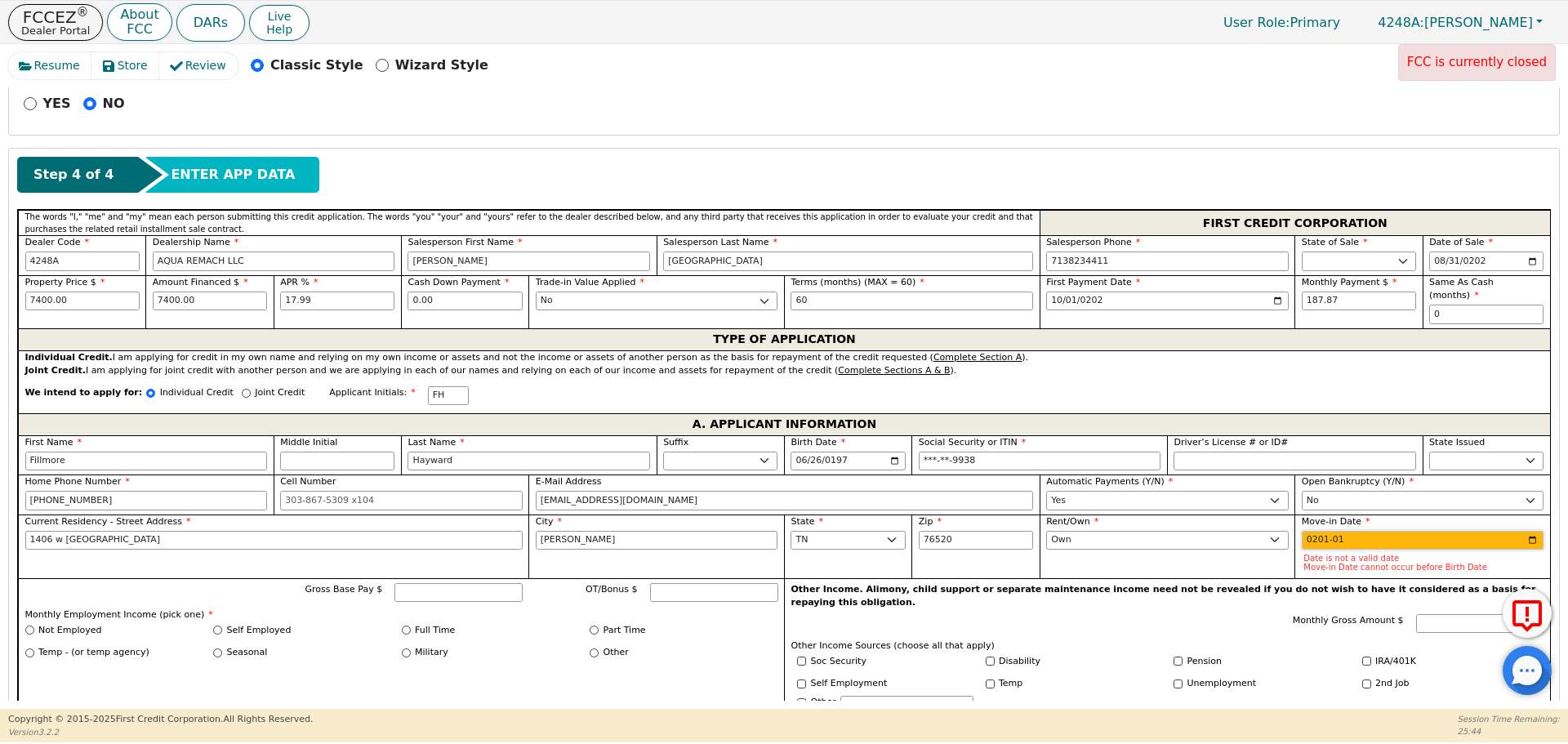
type input "2015-01"
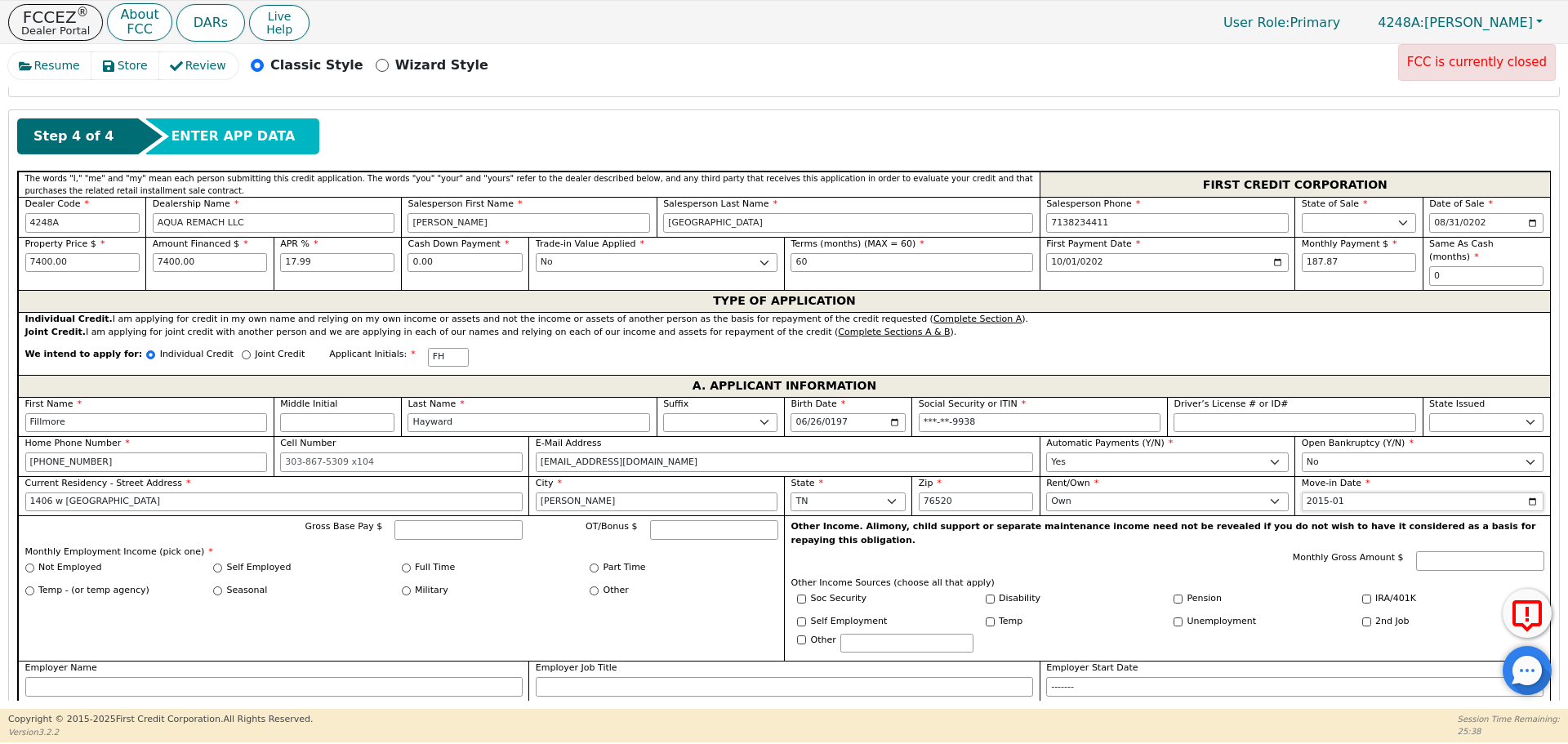
scroll to position [675, 0]
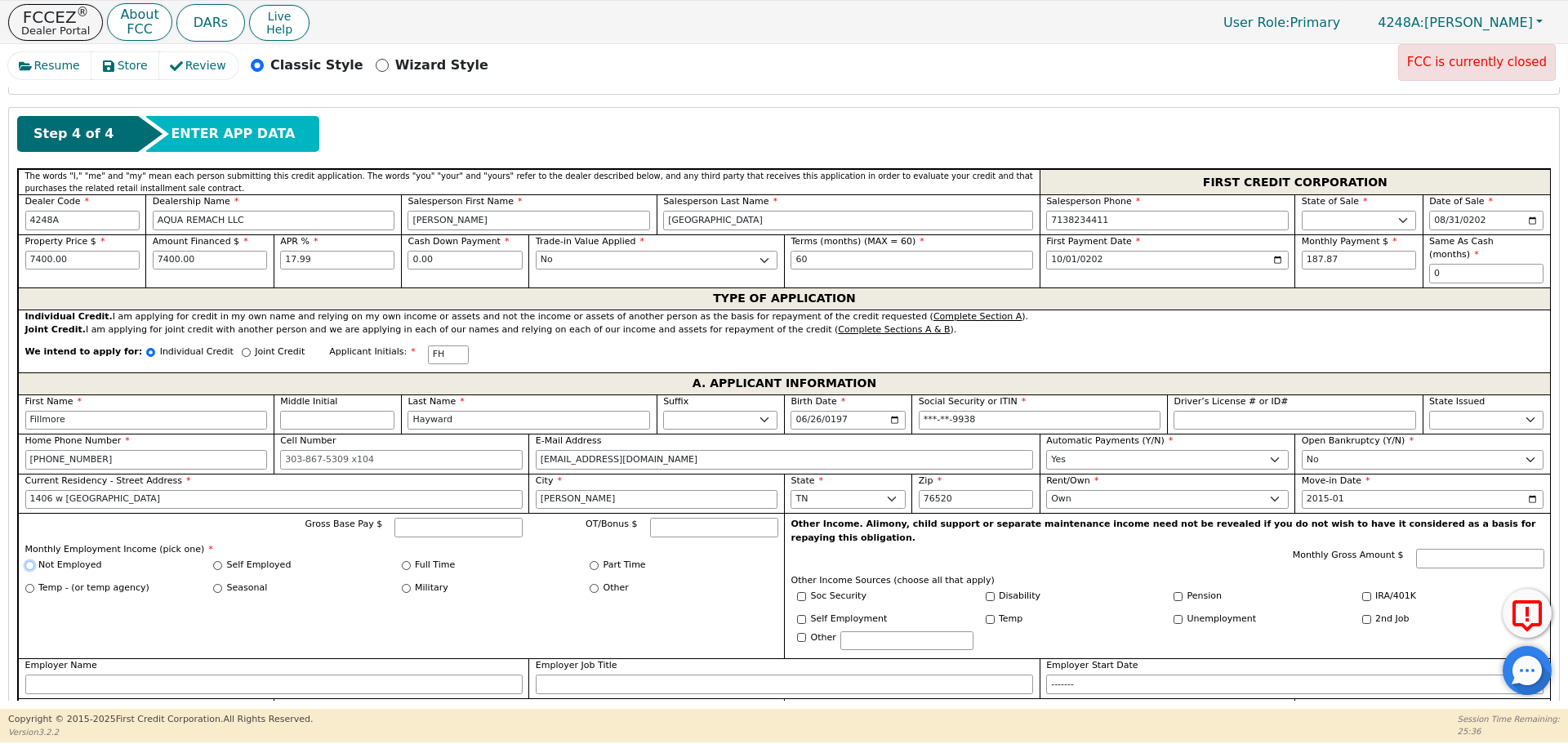
click at [27, 561] on input "Not Employed" at bounding box center [30, 565] width 9 height 9
radio input "true"
click at [1173, 592] on input "Pension" at bounding box center [1177, 596] width 9 height 9
checkbox input "true"
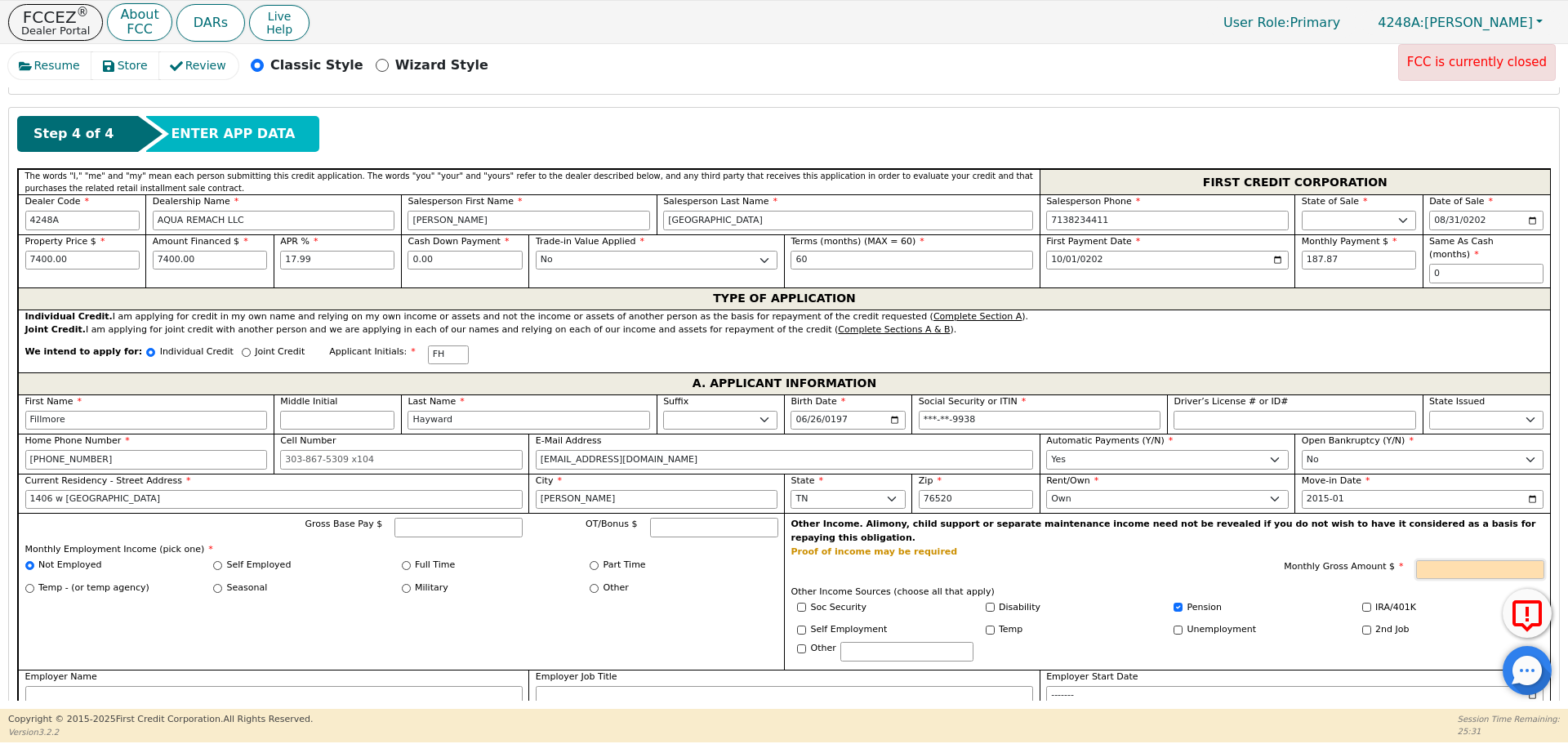
click at [1442, 560] on input "Monthly Gross Amount $" at bounding box center [1480, 570] width 128 height 20
click at [1218, 560] on div "Monthly Gross Amount $ 5900" at bounding box center [1167, 572] width 753 height 24
type input "5900.00"
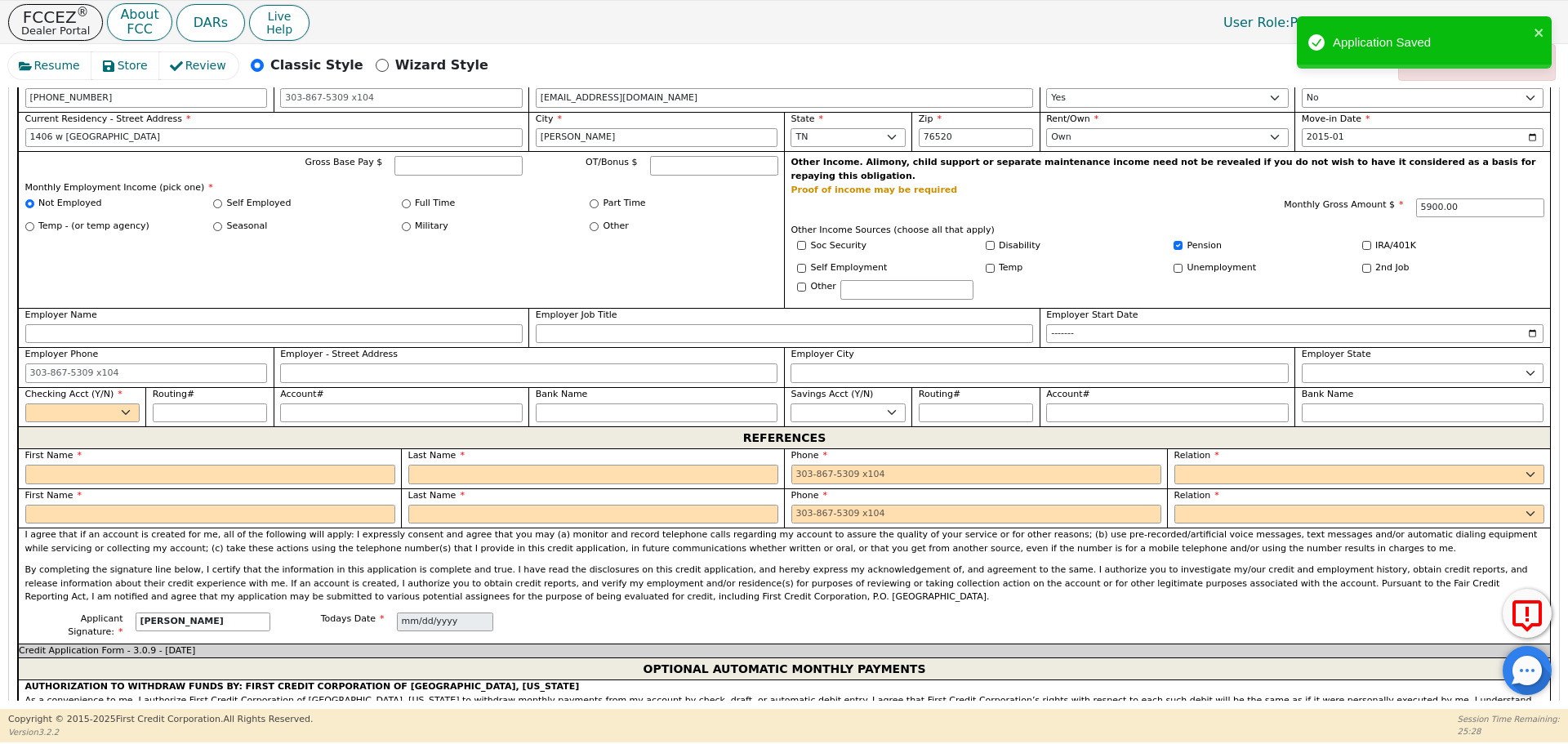
scroll to position [1042, 0]
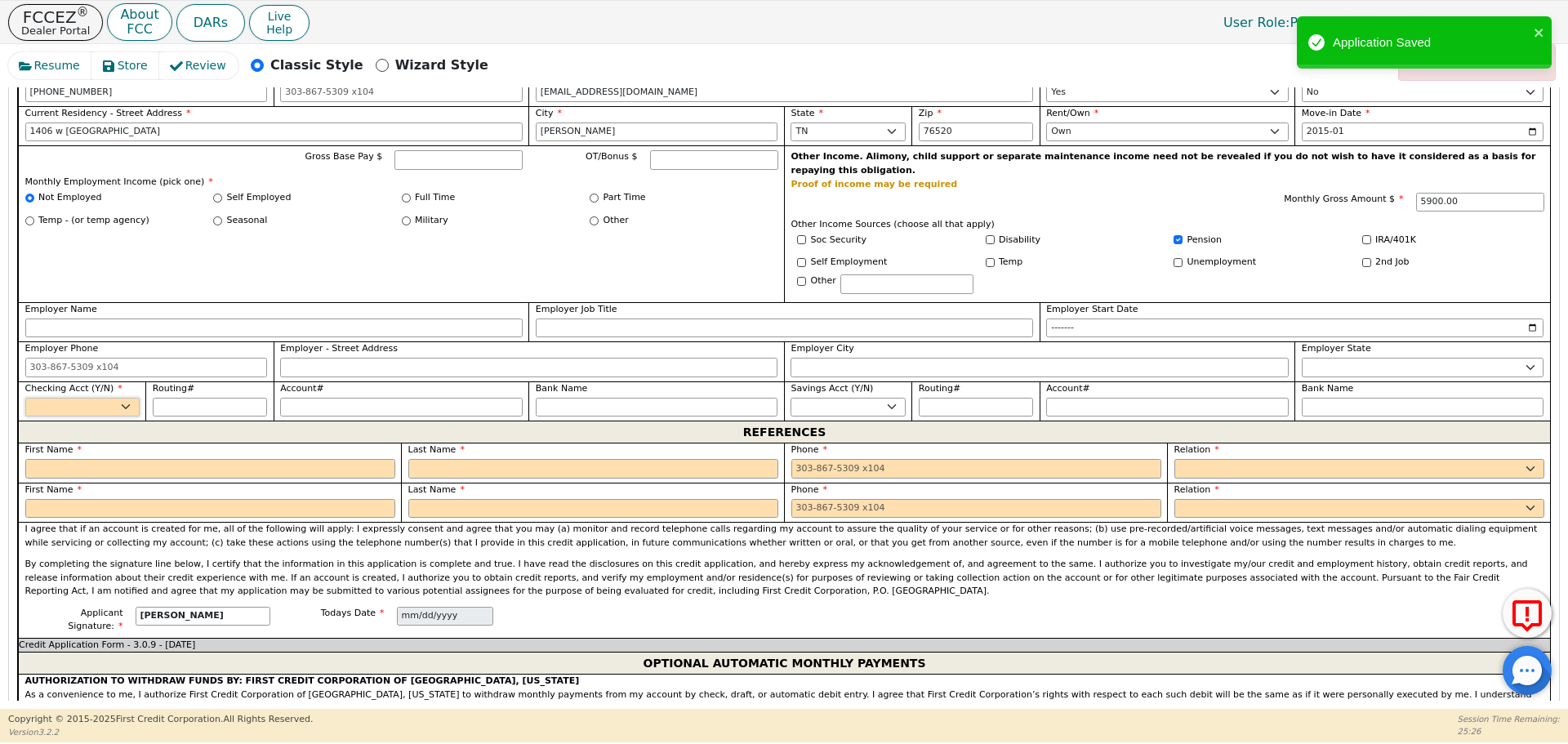
click at [119, 397] on select "Yes No" at bounding box center [83, 407] width 115 height 20
click at [26, 397] on select "Yes No" at bounding box center [83, 407] width 115 height 20
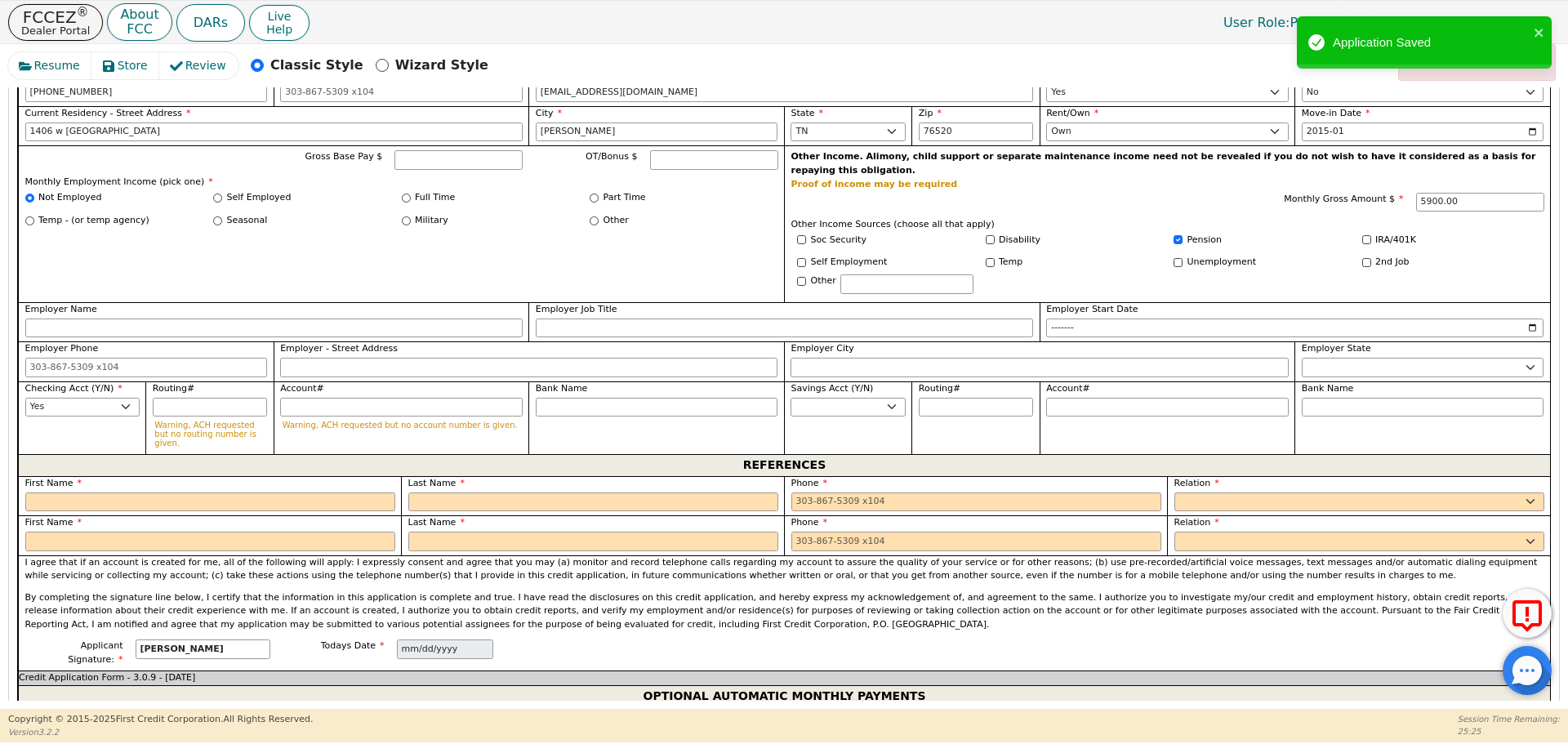
click at [156, 477] on label "First Name" at bounding box center [210, 483] width 370 height 14
click at [167, 492] on input "text" at bounding box center [210, 501] width 370 height 20
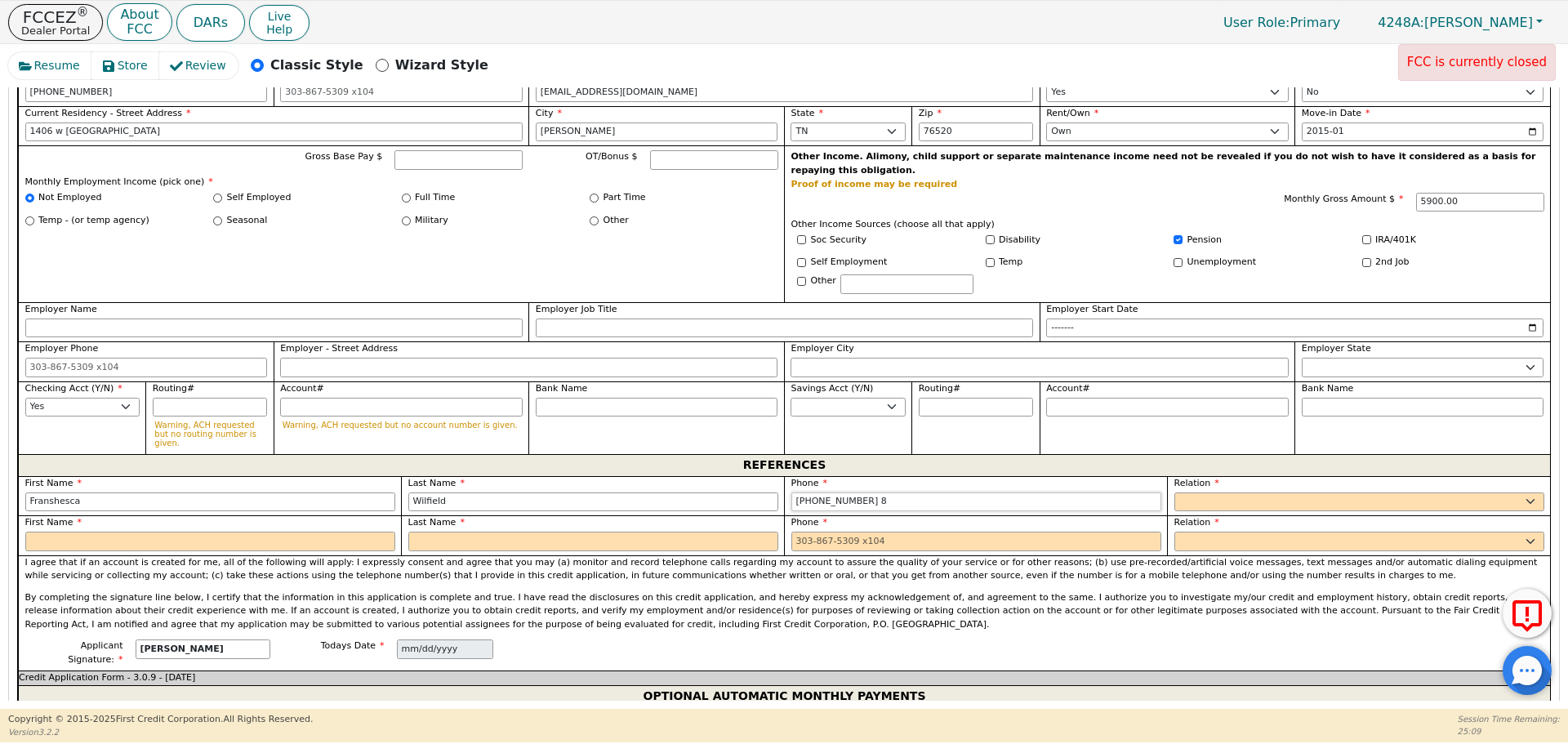
click at [879, 492] on input "[PHONE_NUMBER] 8" at bounding box center [976, 501] width 370 height 20
click at [383, 531] on input "text" at bounding box center [210, 541] width 370 height 20
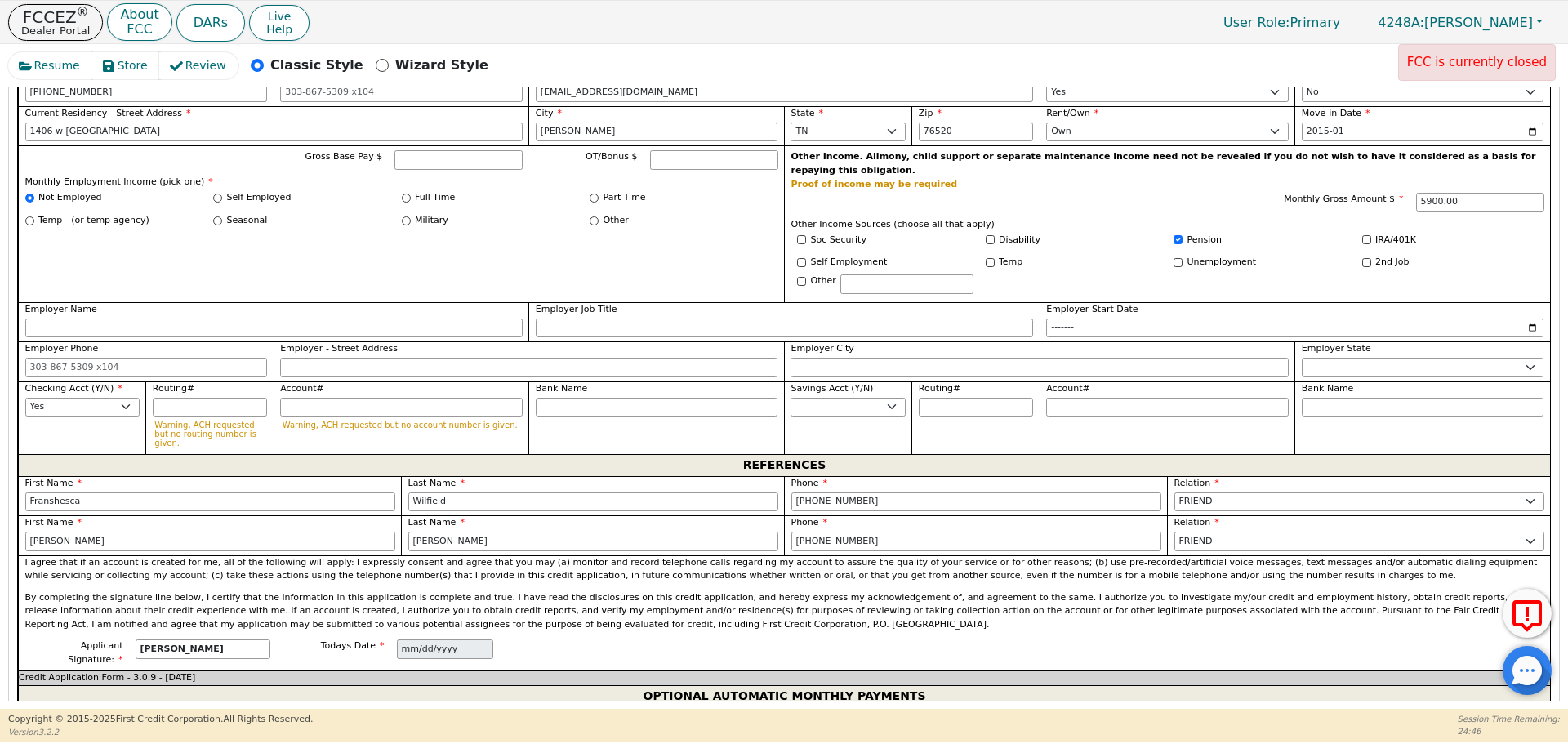
click at [795, 591] on p "By completing the signature line below, I certify that the information in this …" at bounding box center [784, 612] width 1518 height 41
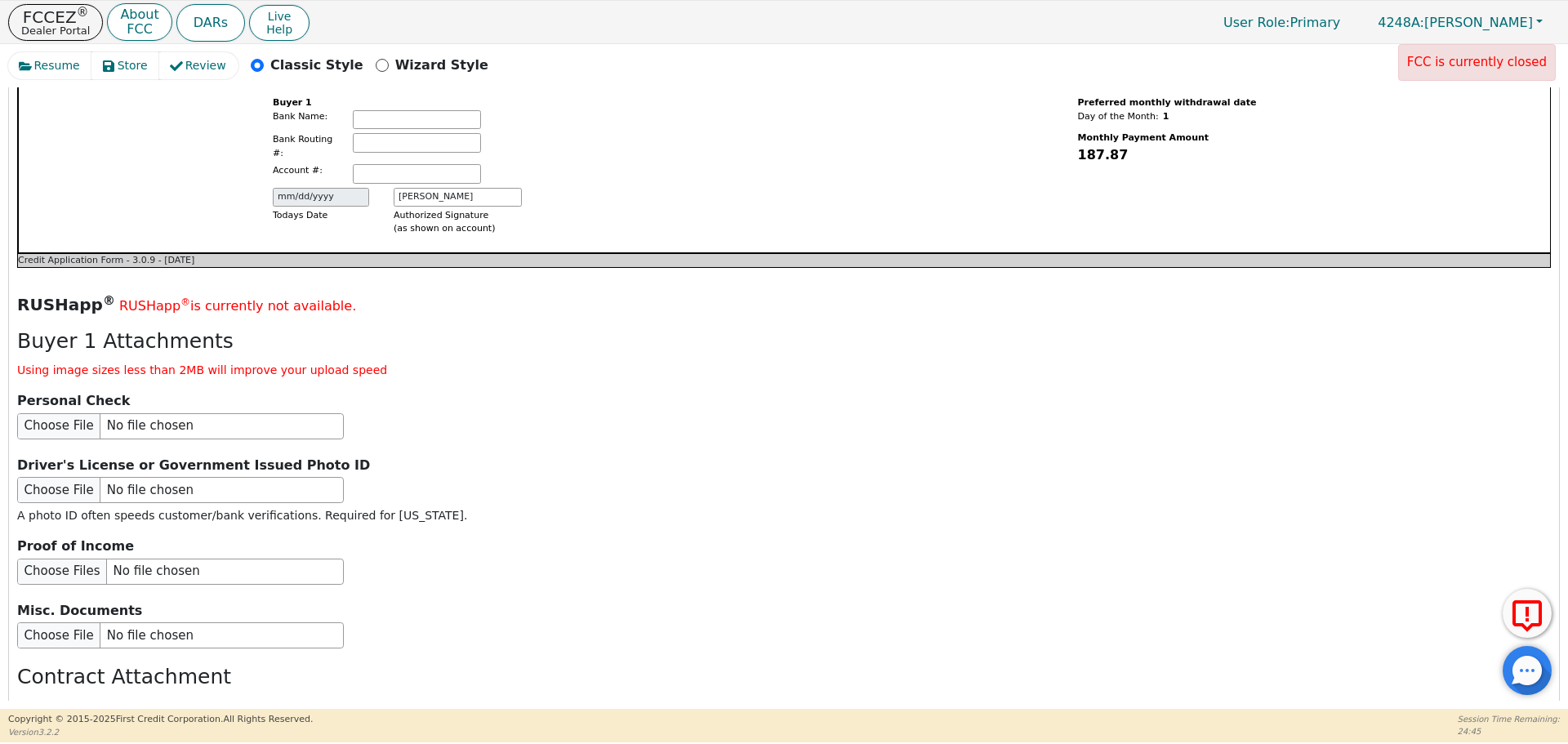
scroll to position [1884, 0]
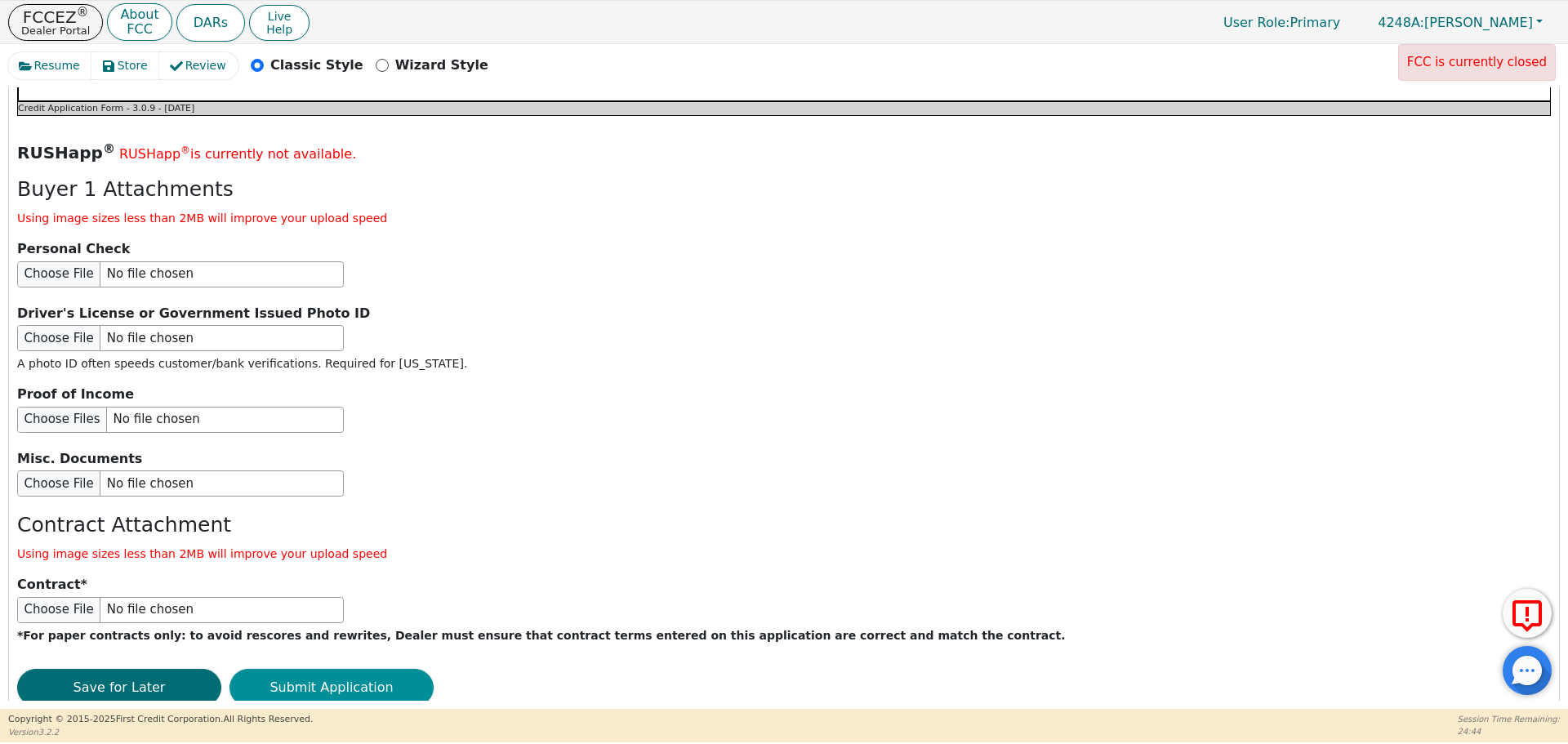
click at [321, 669] on button "Submit Application" at bounding box center [332, 688] width 204 height 38
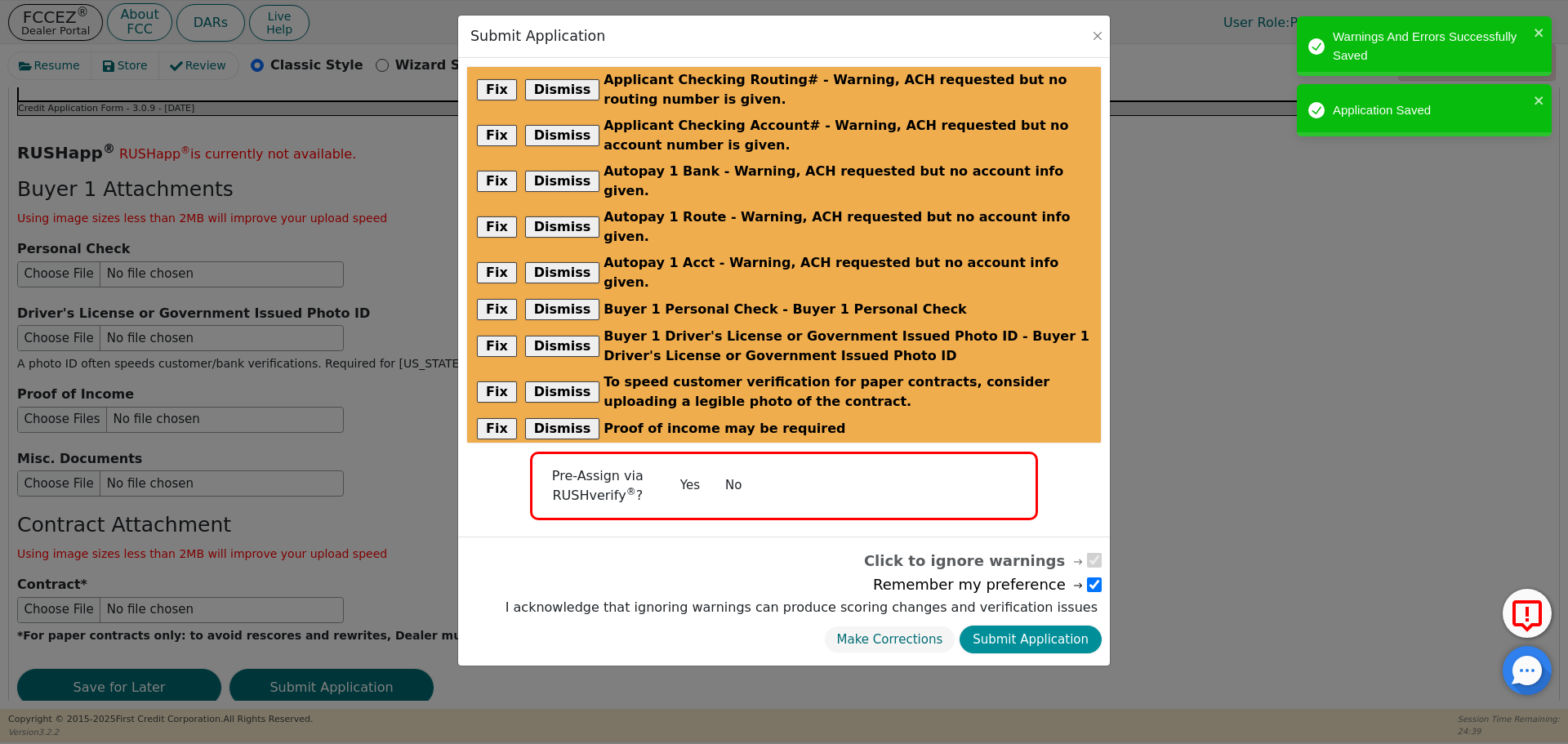
click at [1021, 625] on button "Submit Application" at bounding box center [1031, 639] width 142 height 28
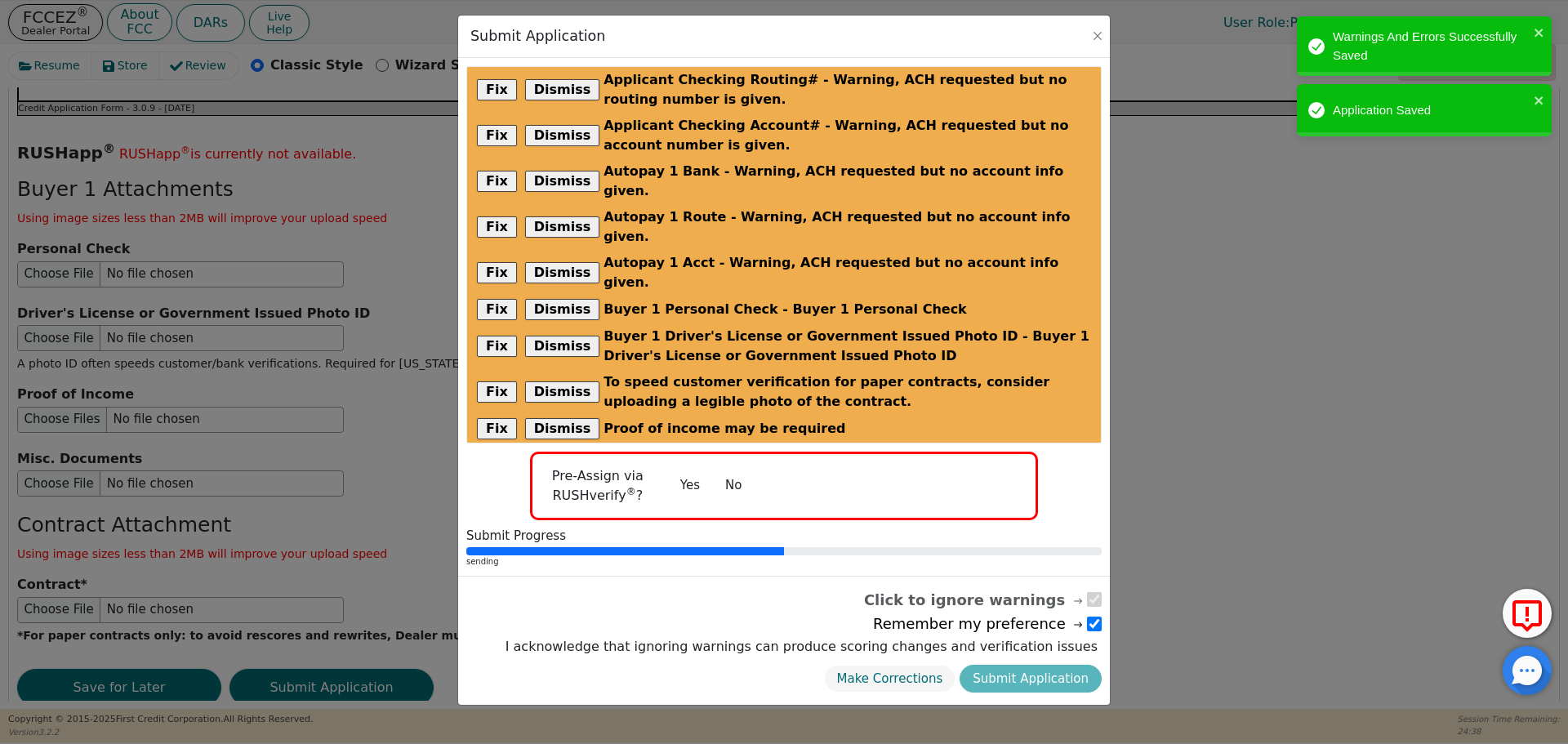
scroll to position [0, 0]
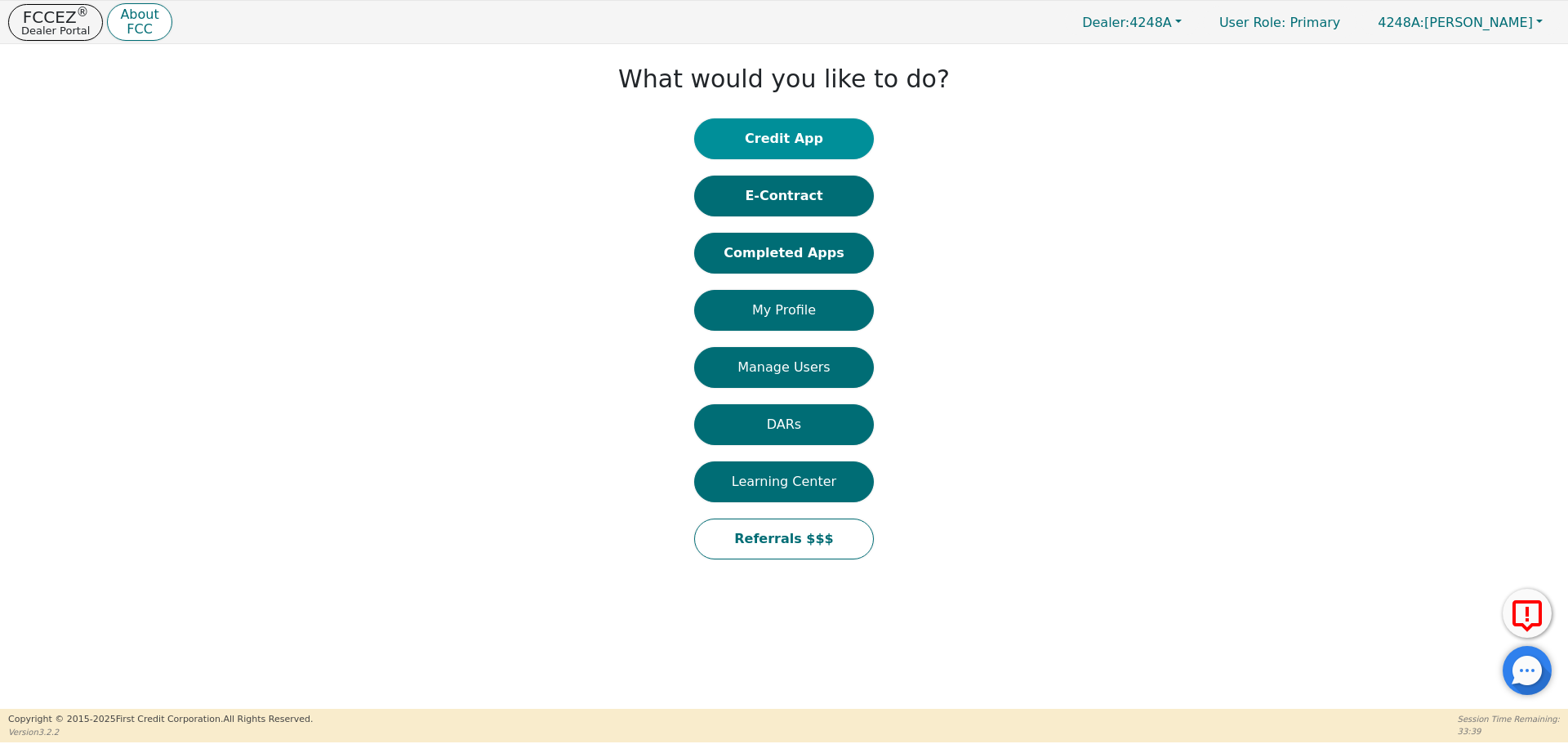
click at [837, 138] on button "Credit App" at bounding box center [784, 139] width 179 height 41
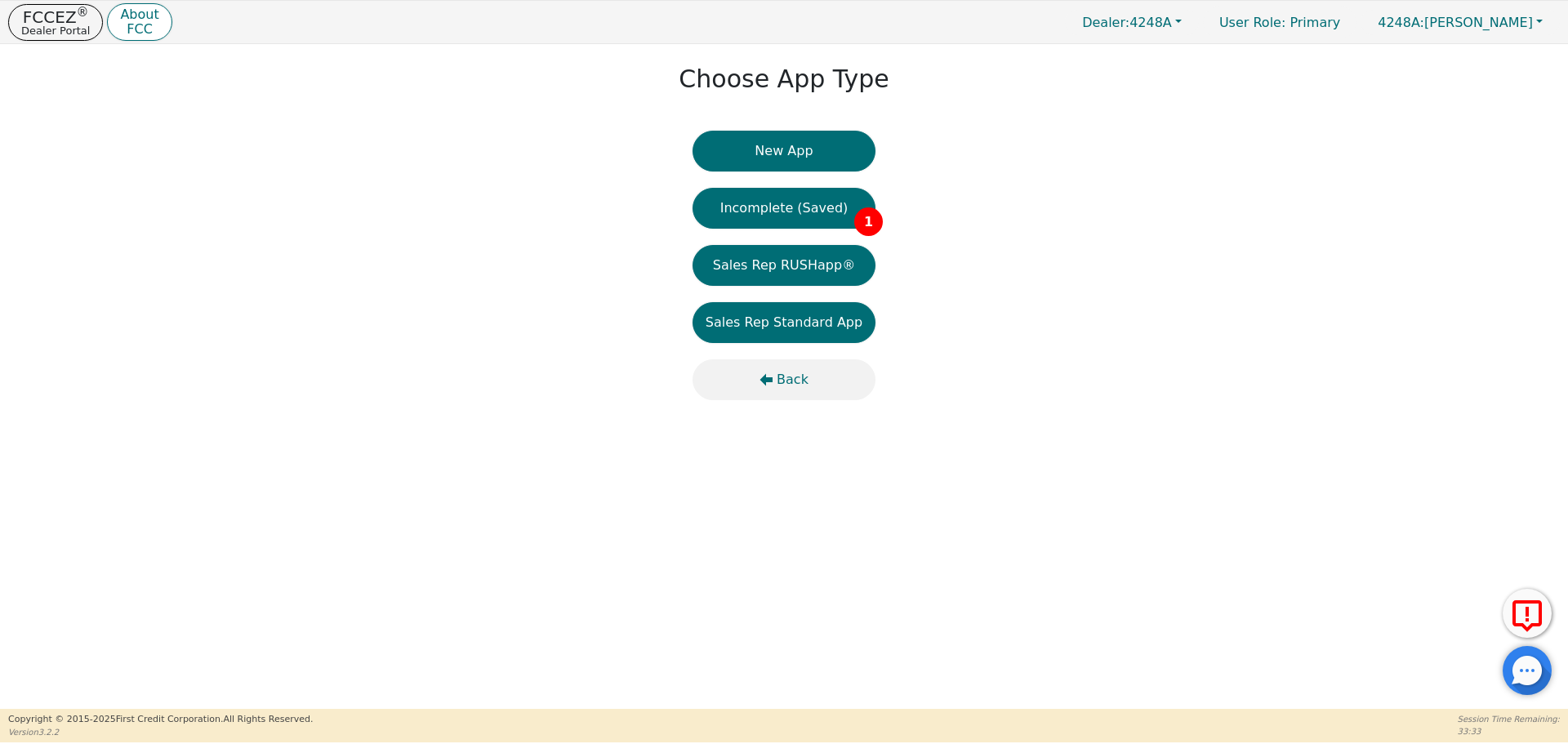
click at [789, 397] on button "Back" at bounding box center [784, 379] width 183 height 41
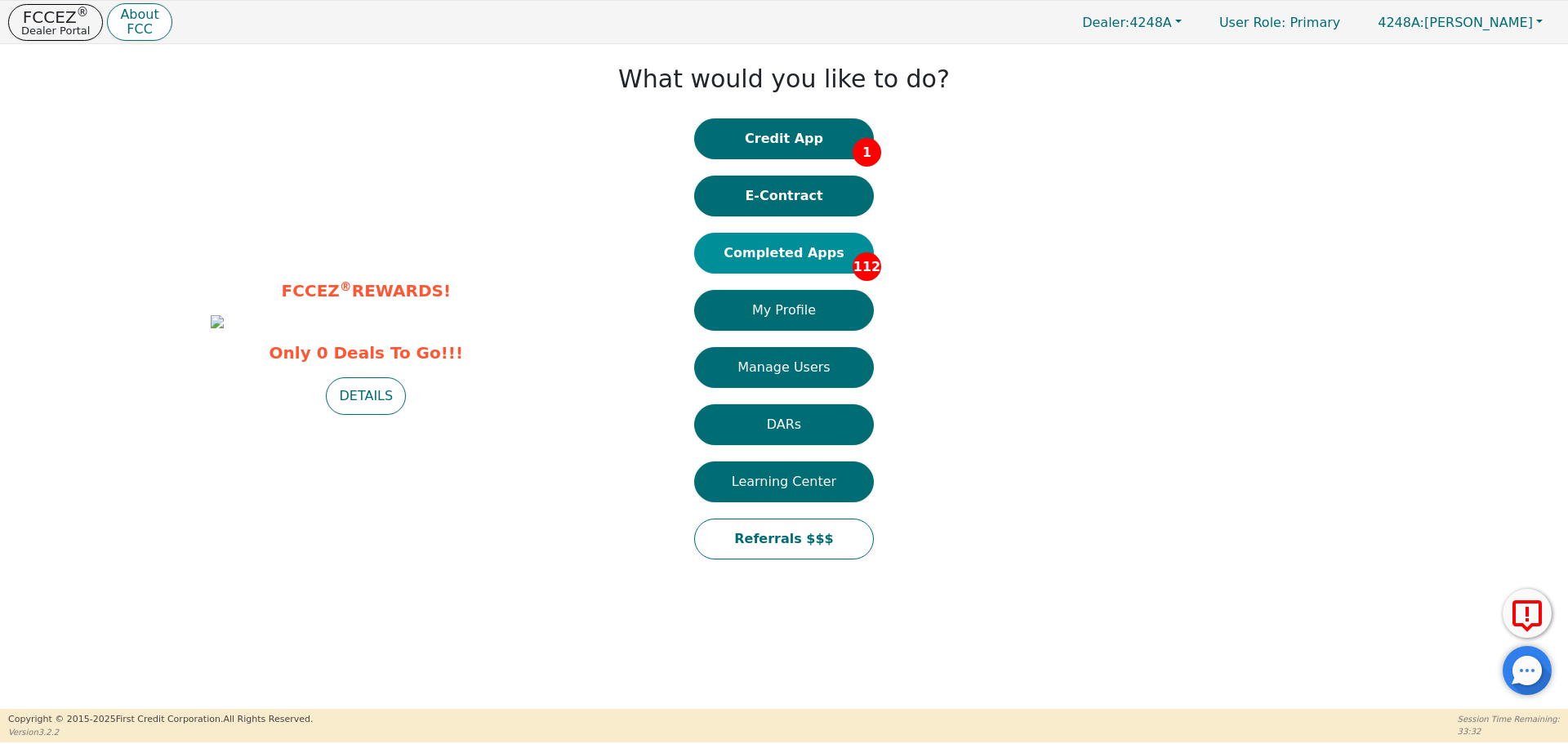
click at [822, 264] on button "Completed Apps 112" at bounding box center [784, 253] width 179 height 41
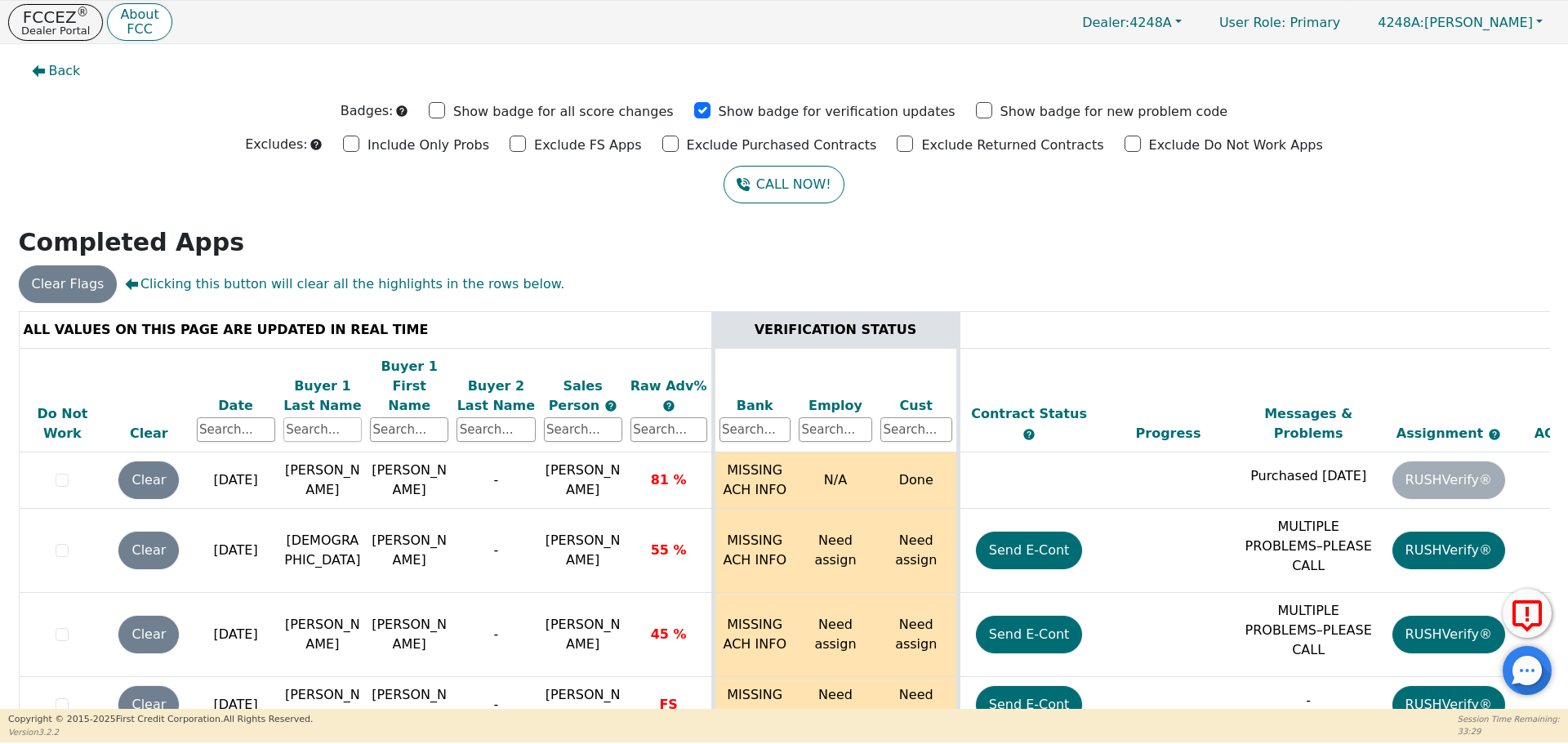
click at [303, 419] on input "text" at bounding box center [323, 429] width 79 height 25
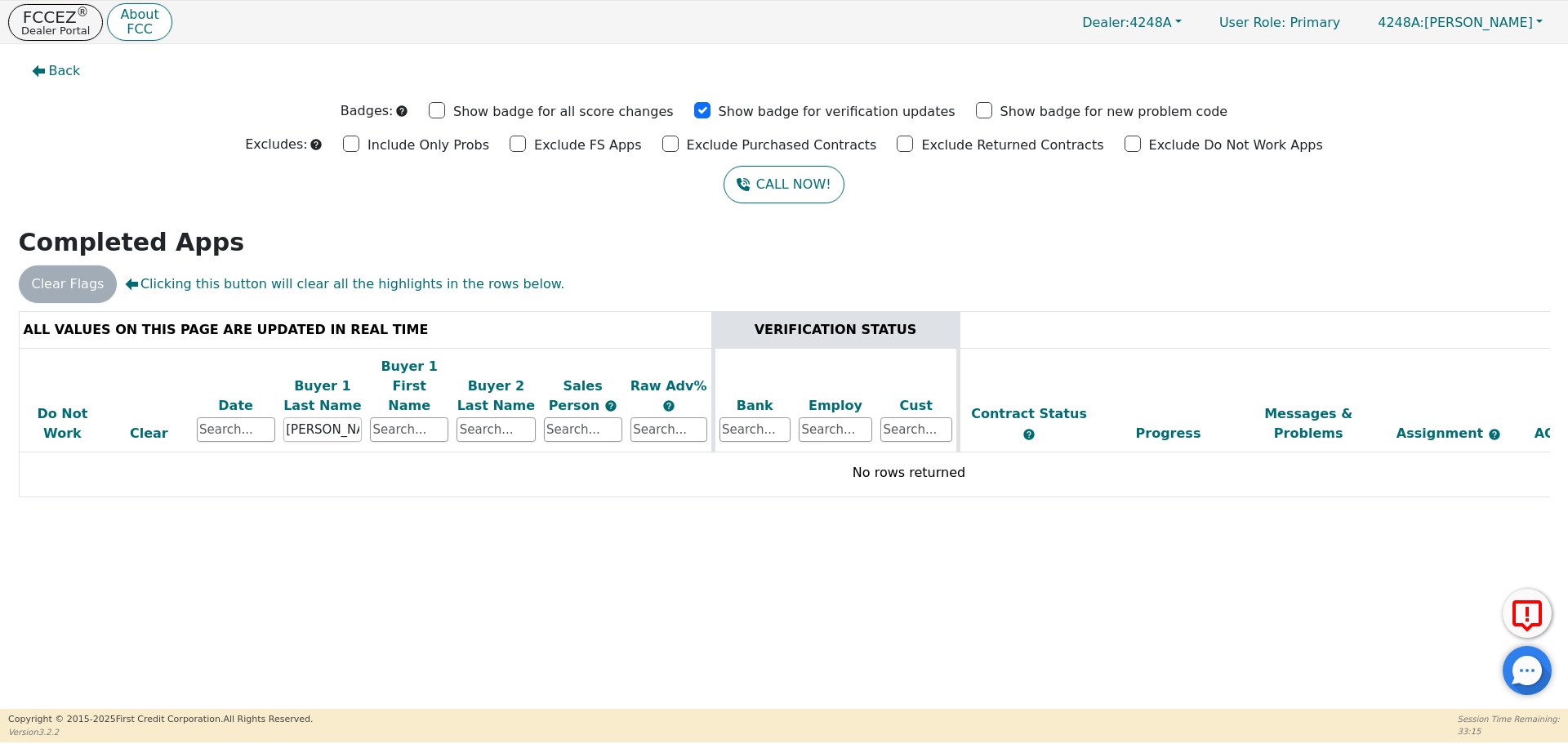
type input "deleon"
